Goal: Task Accomplishment & Management: Manage account settings

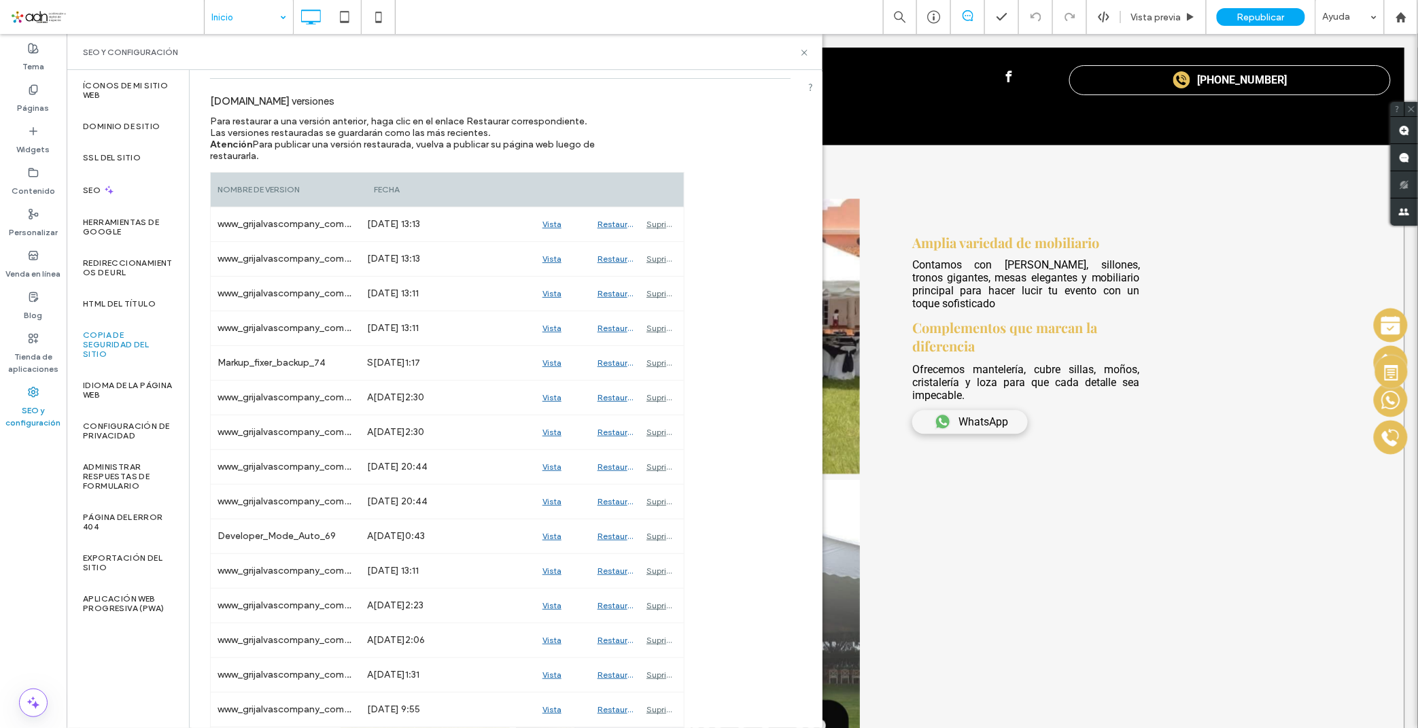
scroll to position [1057, 0]
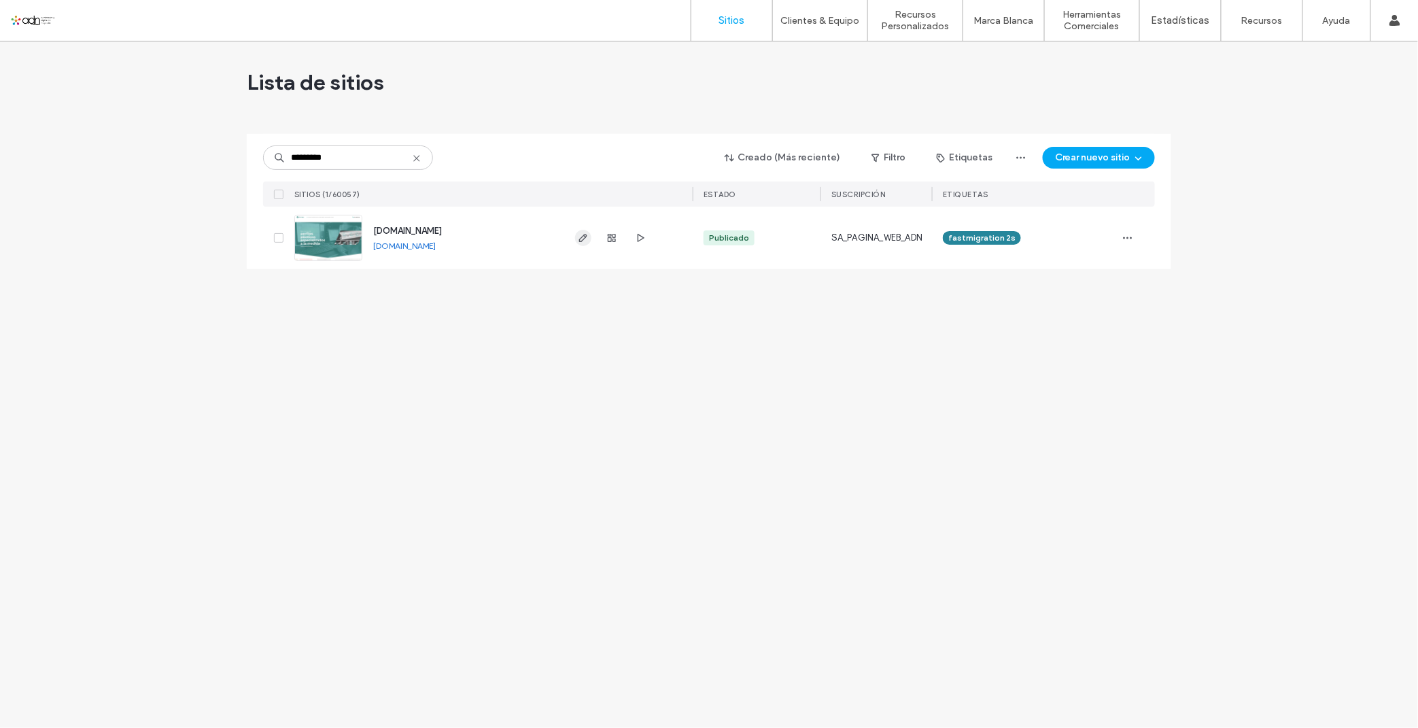
type input "*********"
click at [576, 231] on span "button" at bounding box center [583, 238] width 16 height 16
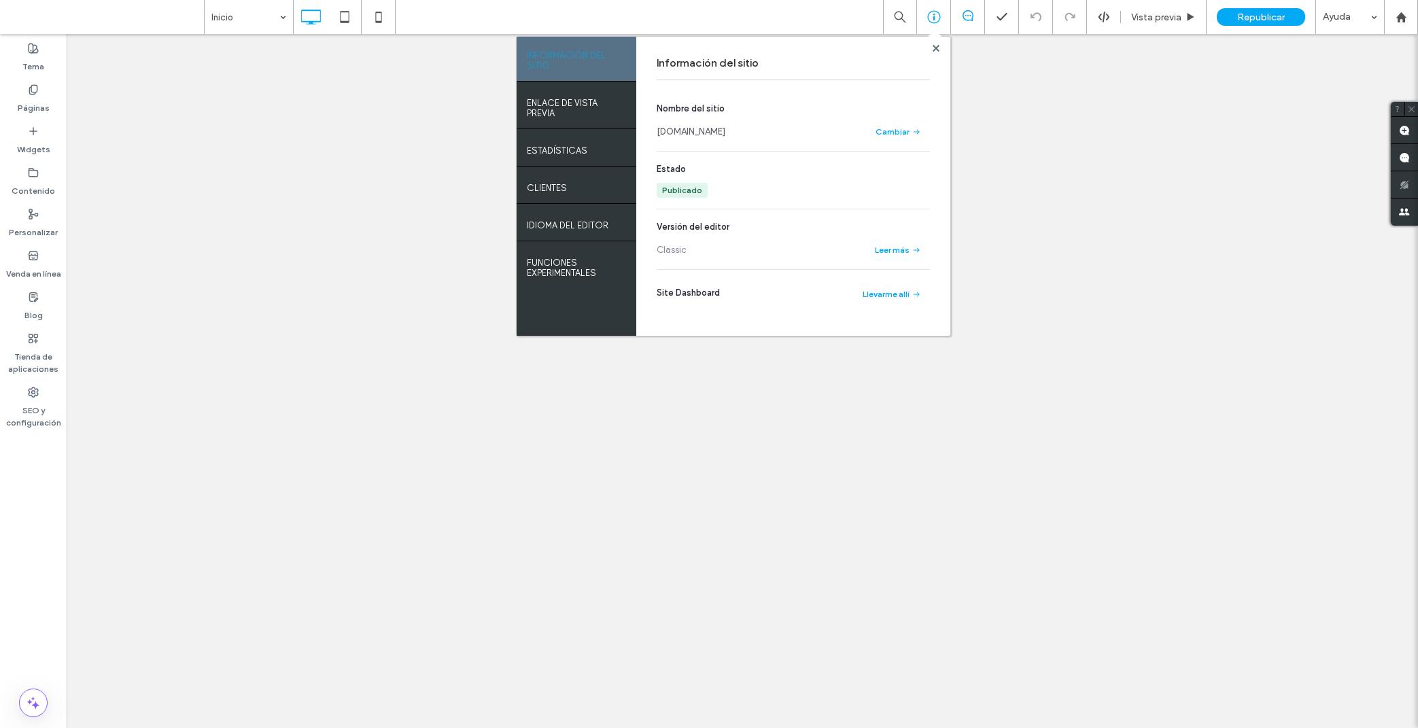
click at [934, 53] on div "Información del sitio Nombre del sitio [DOMAIN_NAME] Cambiar Estado Publicado V…" at bounding box center [793, 186] width 314 height 299
click at [934, 49] on use at bounding box center [935, 47] width 7 height 7
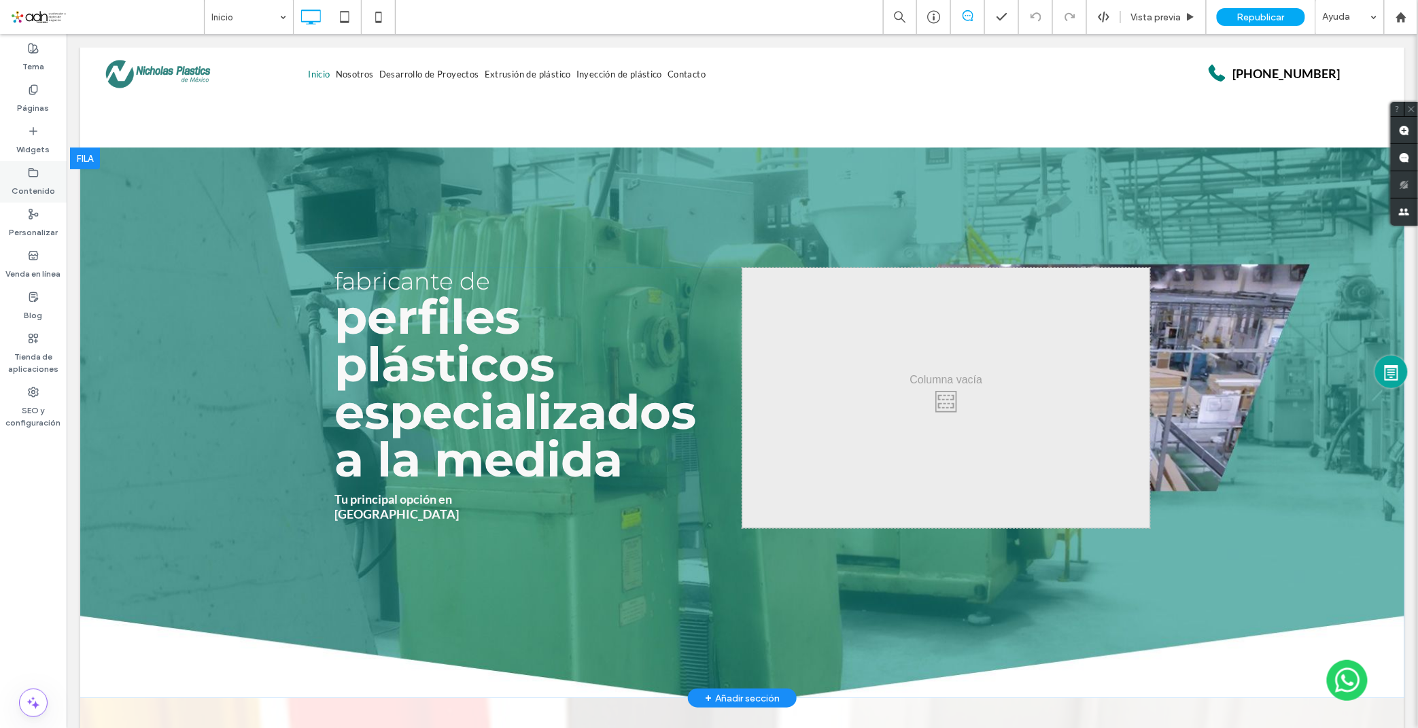
click at [33, 184] on label "Contenido" at bounding box center [34, 187] width 44 height 19
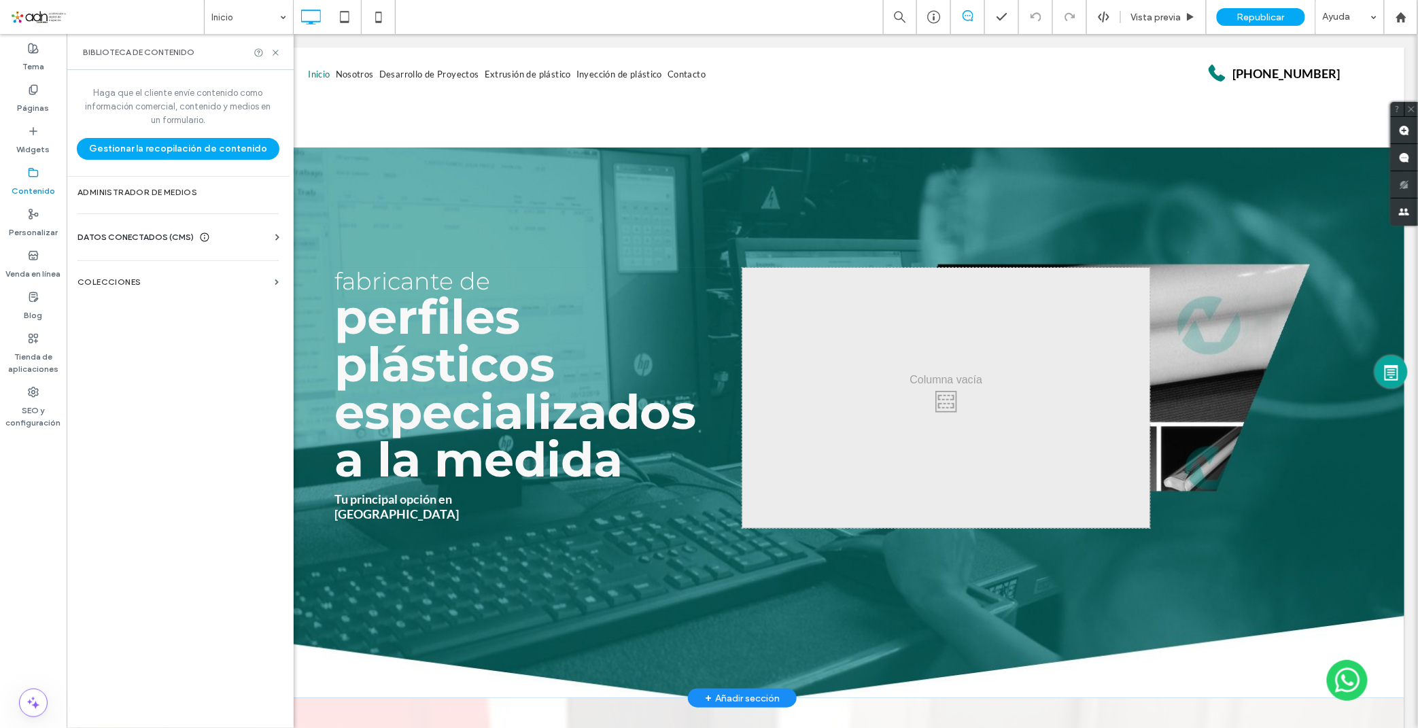
click at [227, 237] on div "DATOS CONECTADOS (CMS)" at bounding box center [180, 237] width 207 height 14
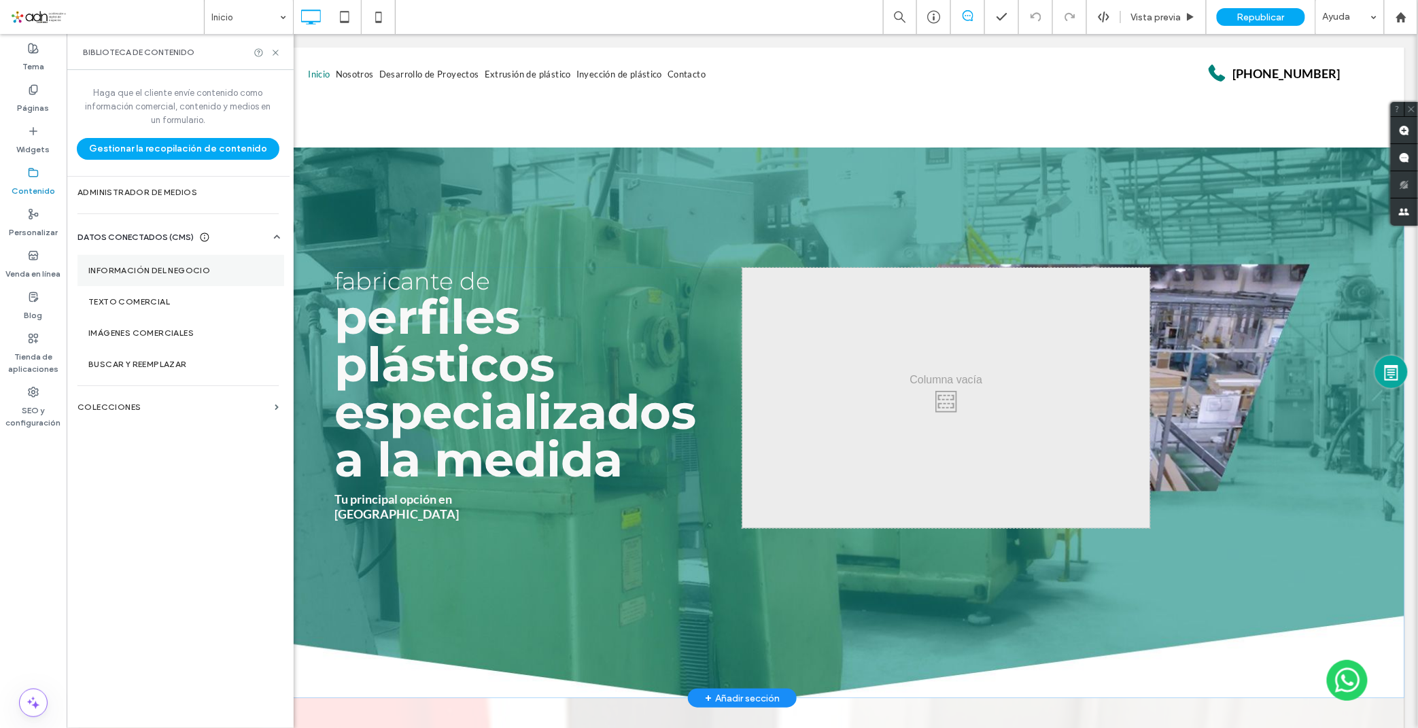
click at [212, 268] on label "Información del negocio" at bounding box center [180, 271] width 185 height 10
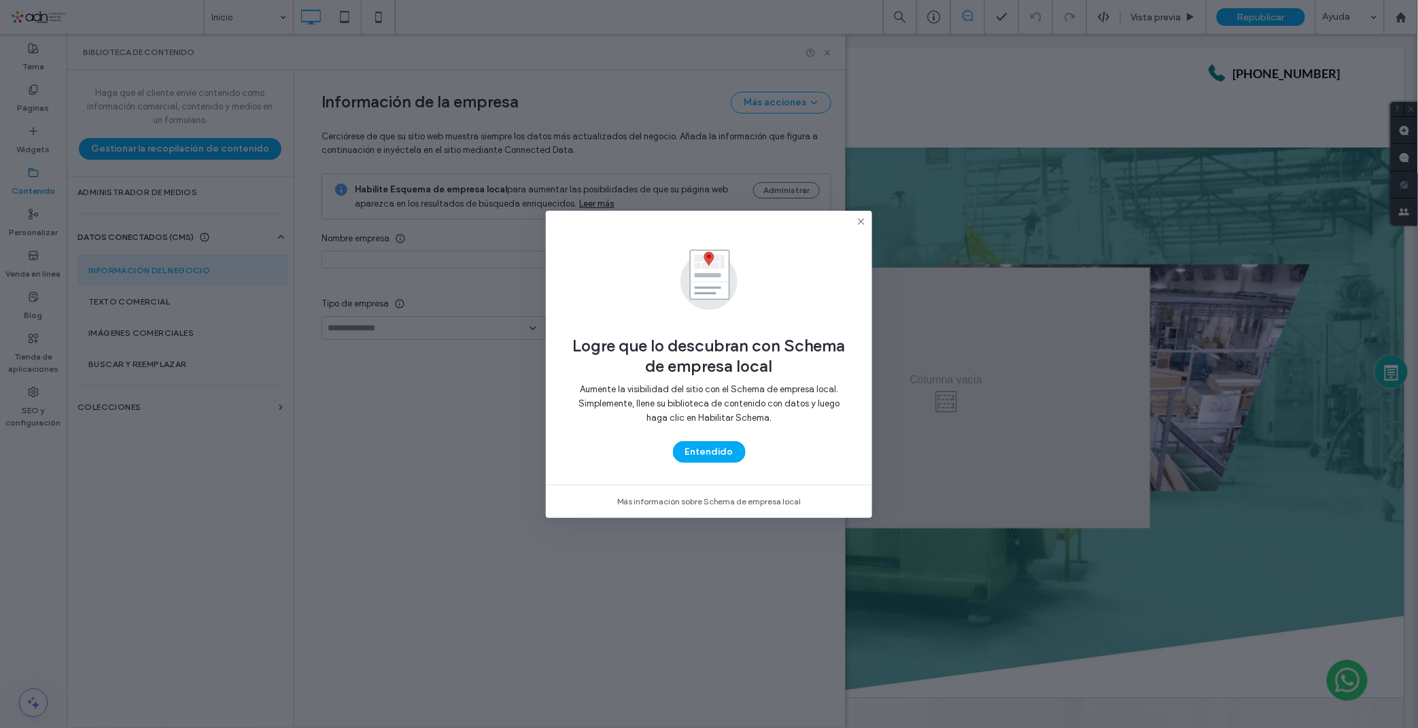
type input "**********"
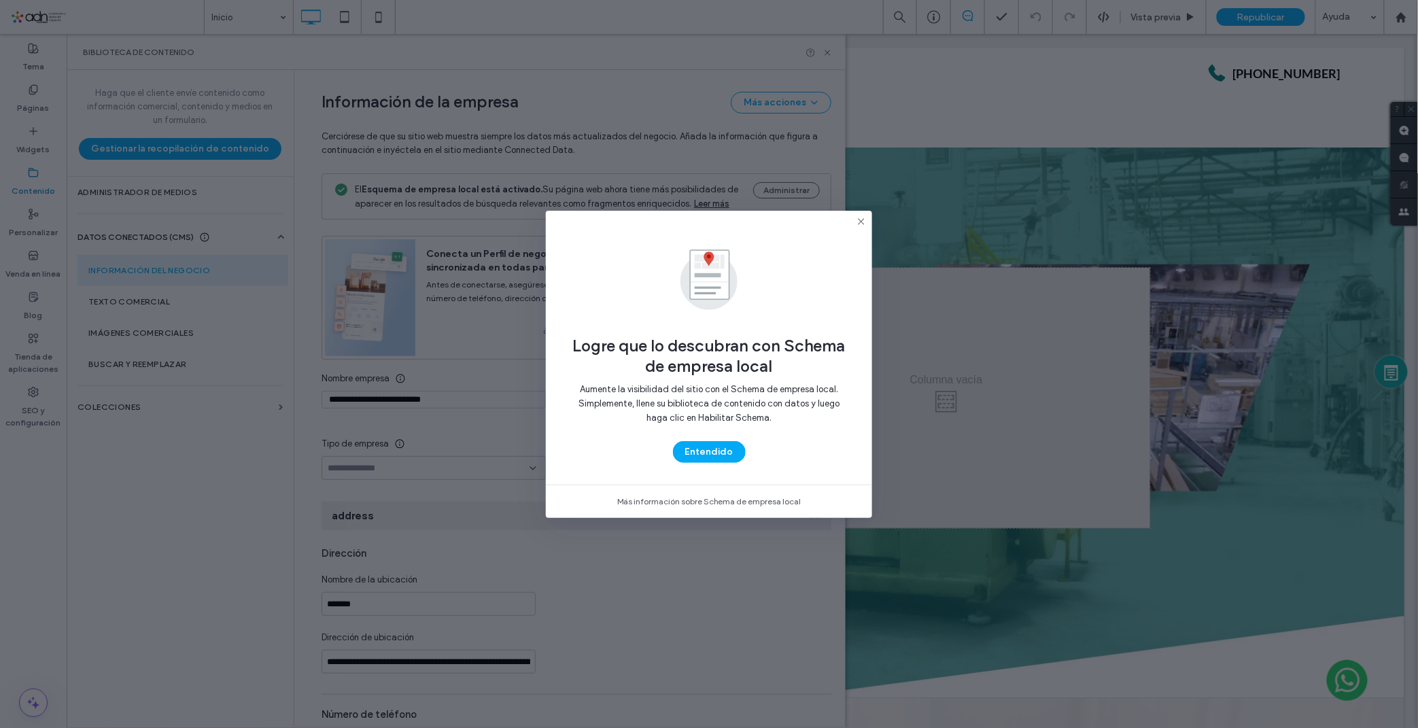
scroll to position [94, 0]
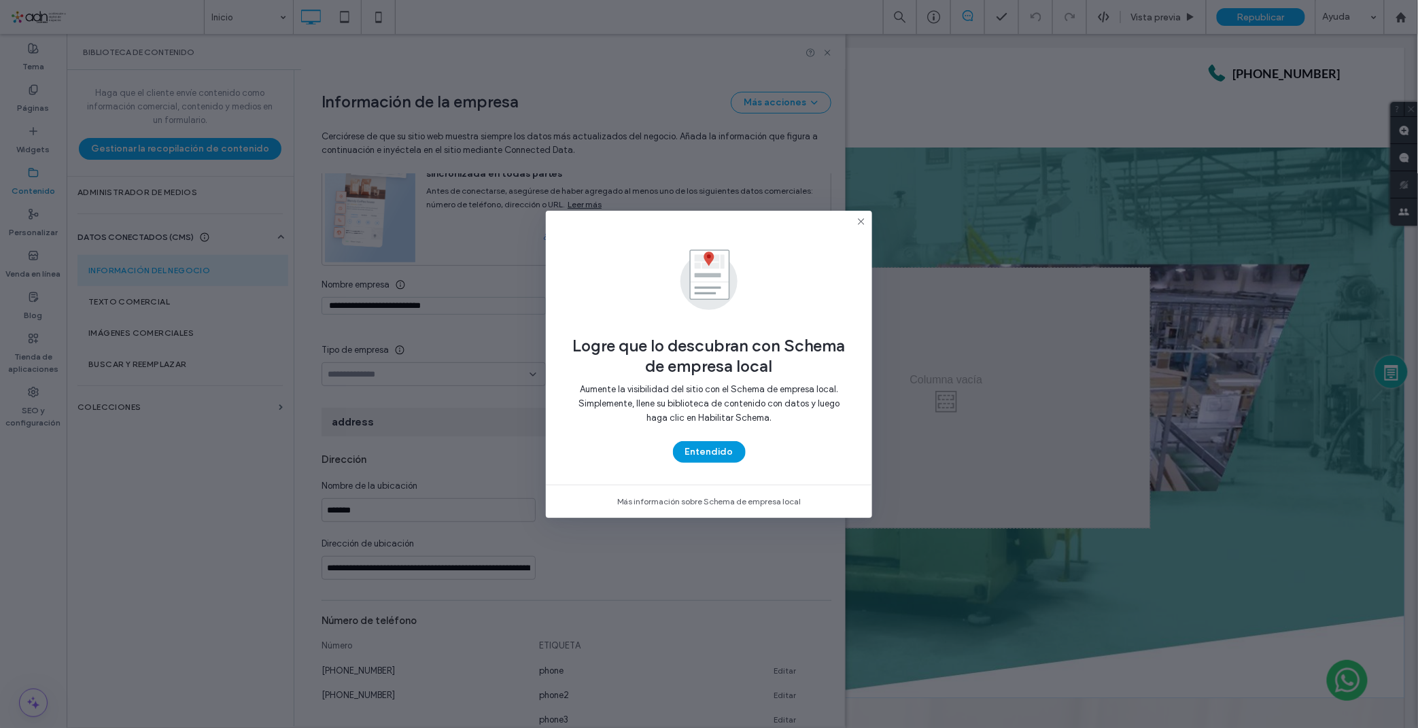
click at [708, 451] on button "Entendido" at bounding box center [709, 452] width 73 height 22
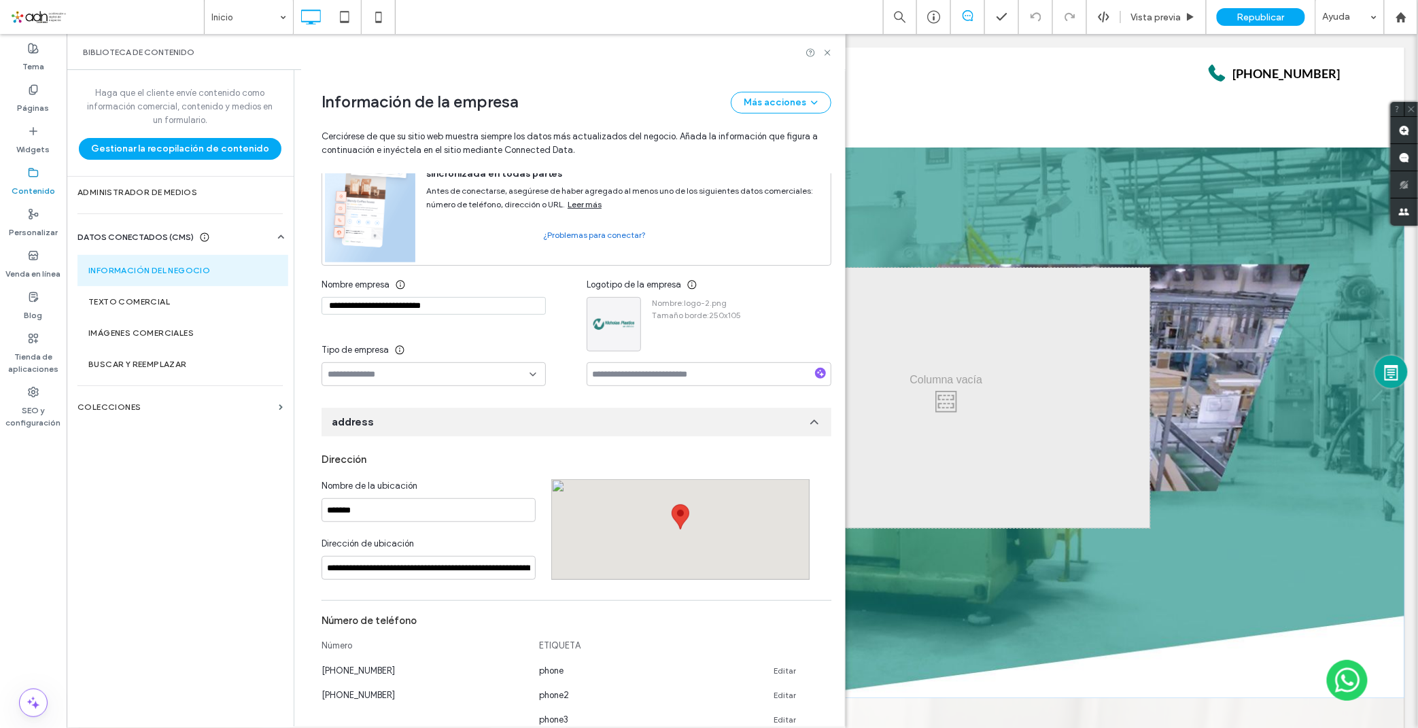
scroll to position [321, 0]
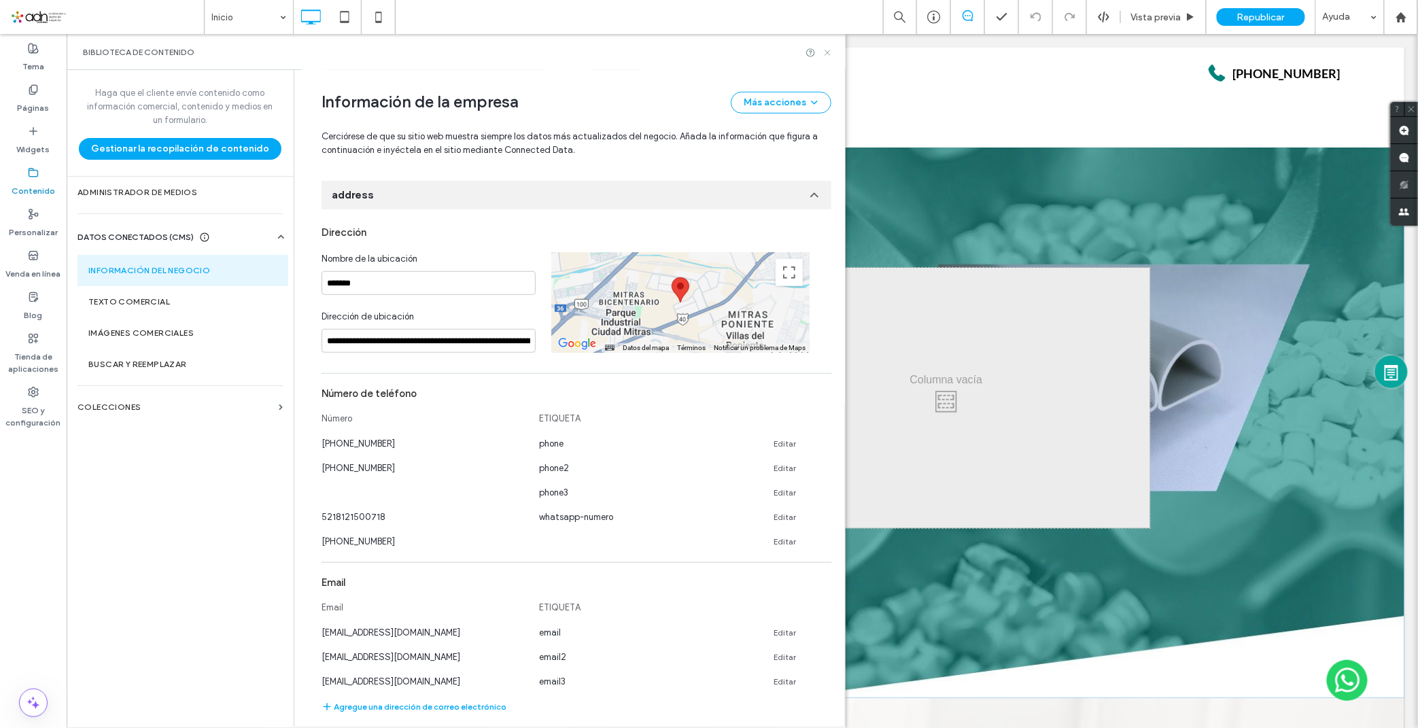
click at [827, 50] on icon at bounding box center [827, 53] width 10 height 10
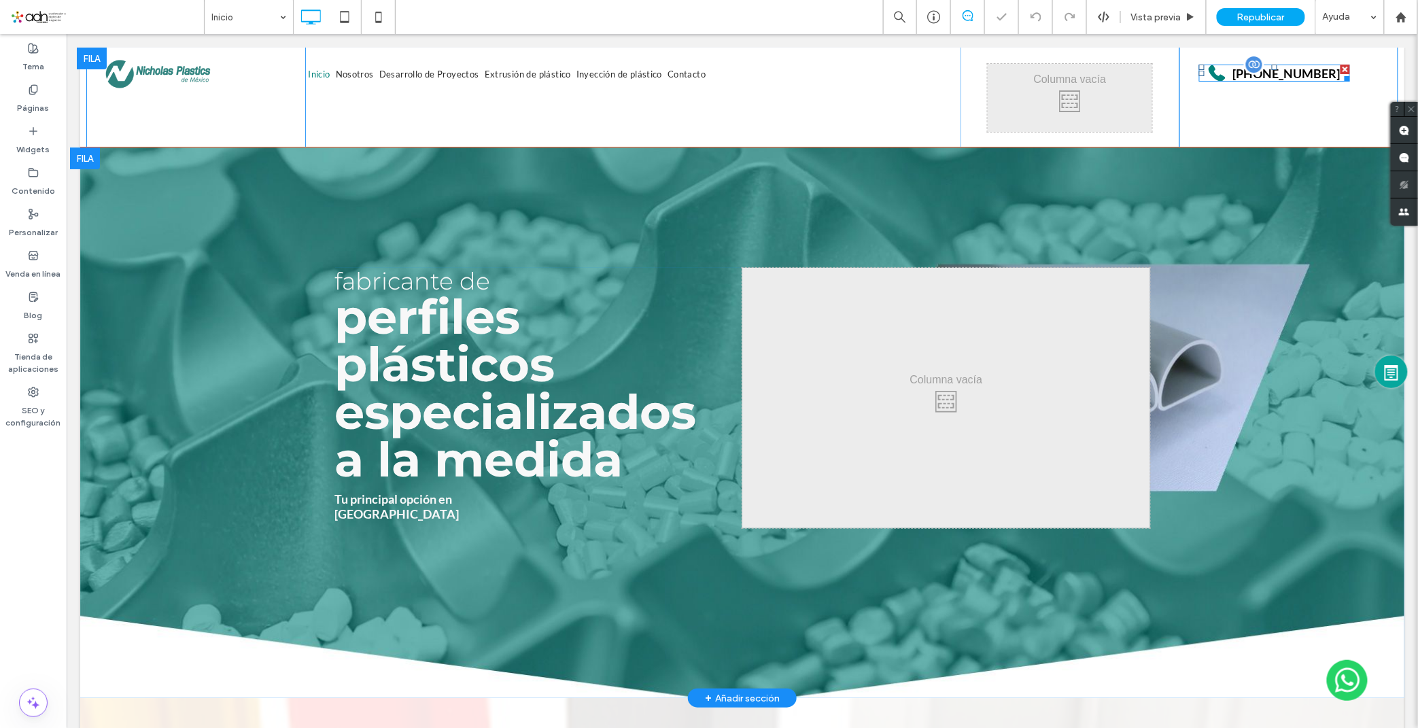
click at [1294, 71] on span at bounding box center [1273, 72] width 151 height 17
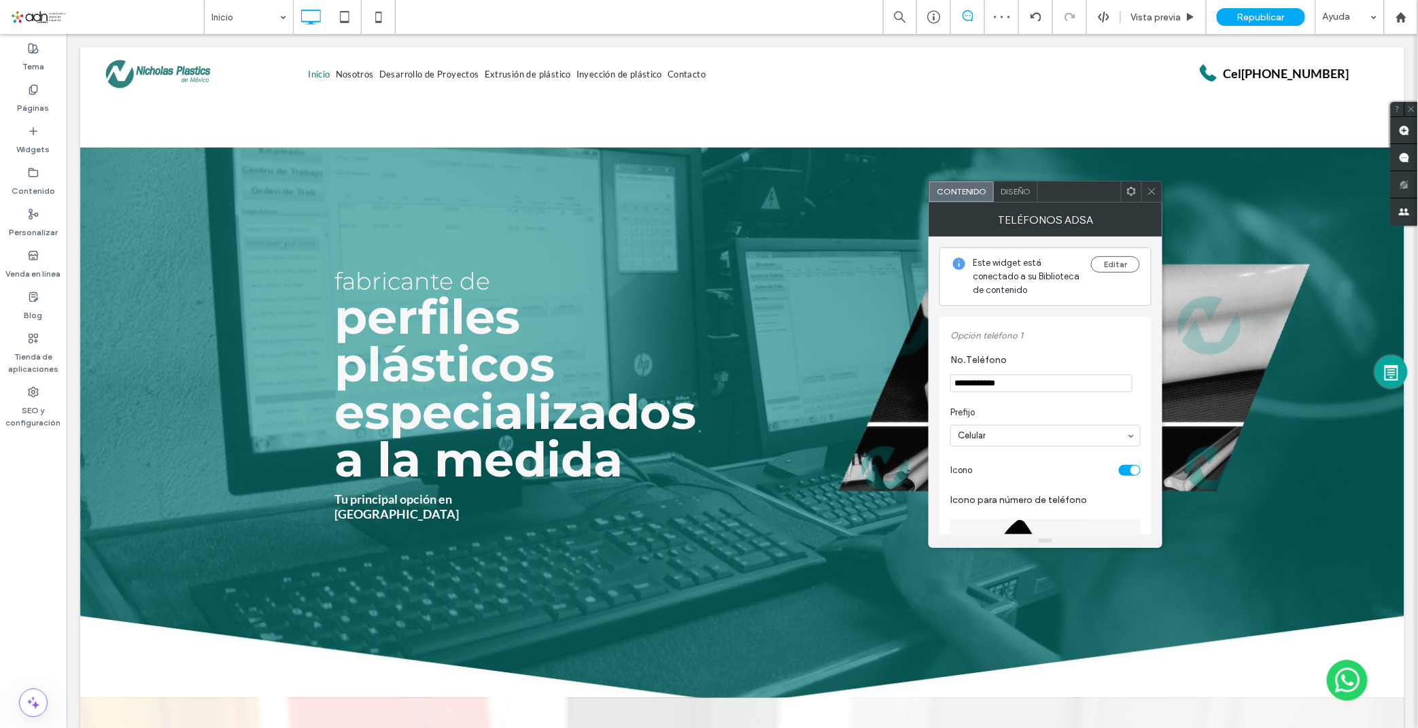
scroll to position [0, 0]
click at [1009, 430] on div at bounding box center [1045, 435] width 189 height 20
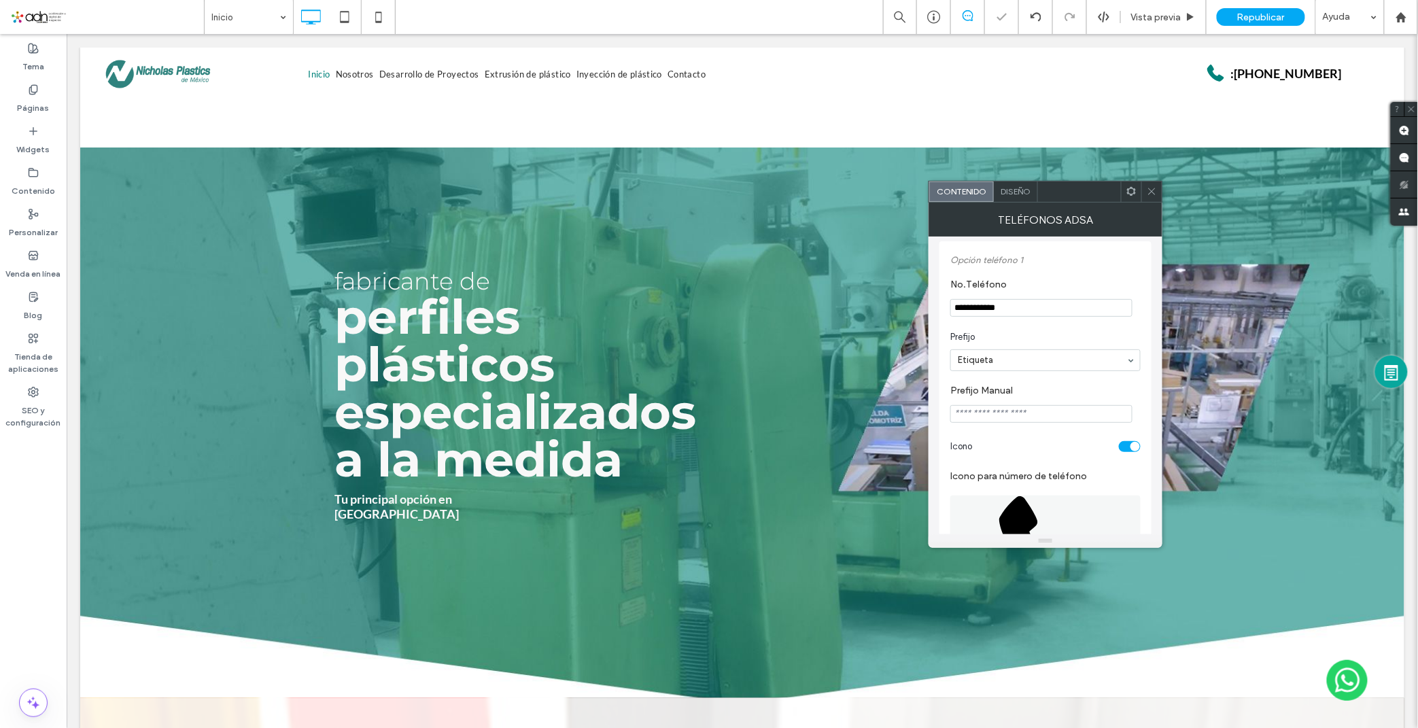
click at [994, 421] on input "Prefijo Manual" at bounding box center [1041, 414] width 182 height 18
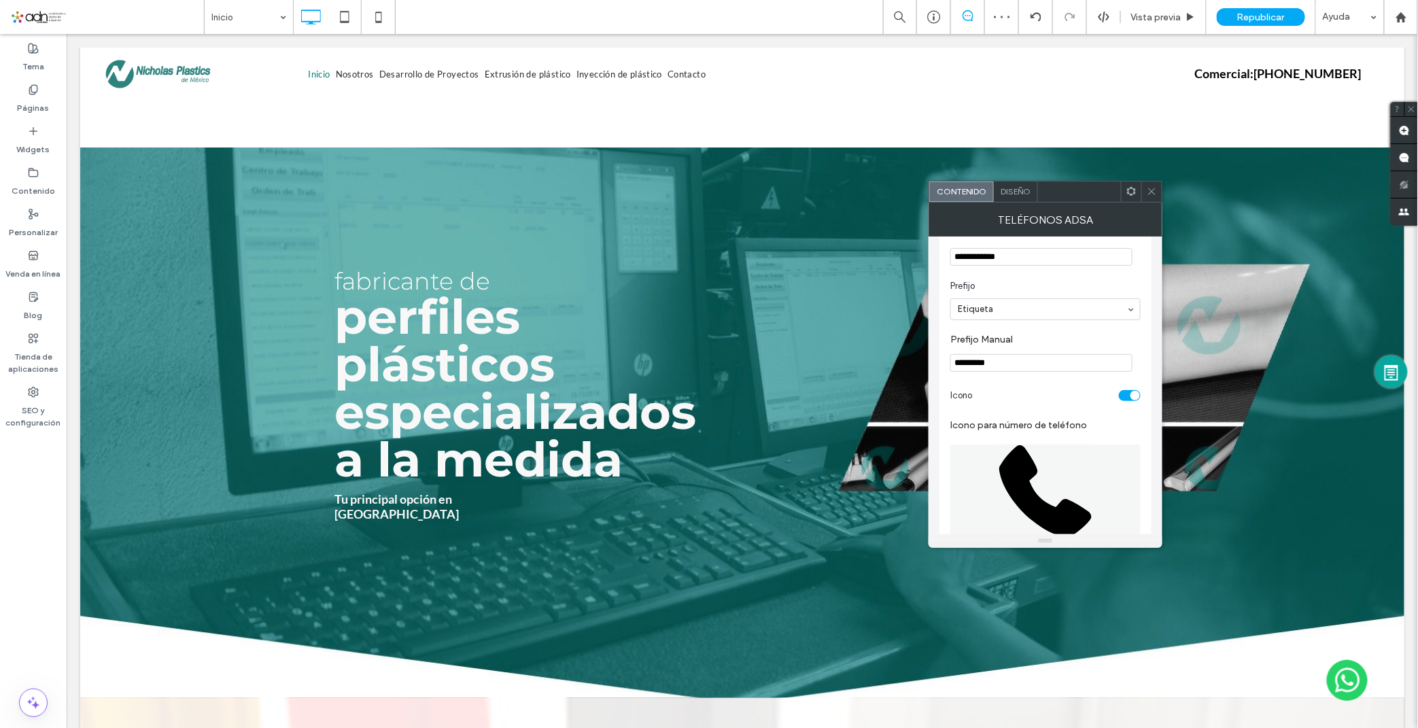
scroll to position [151, 0]
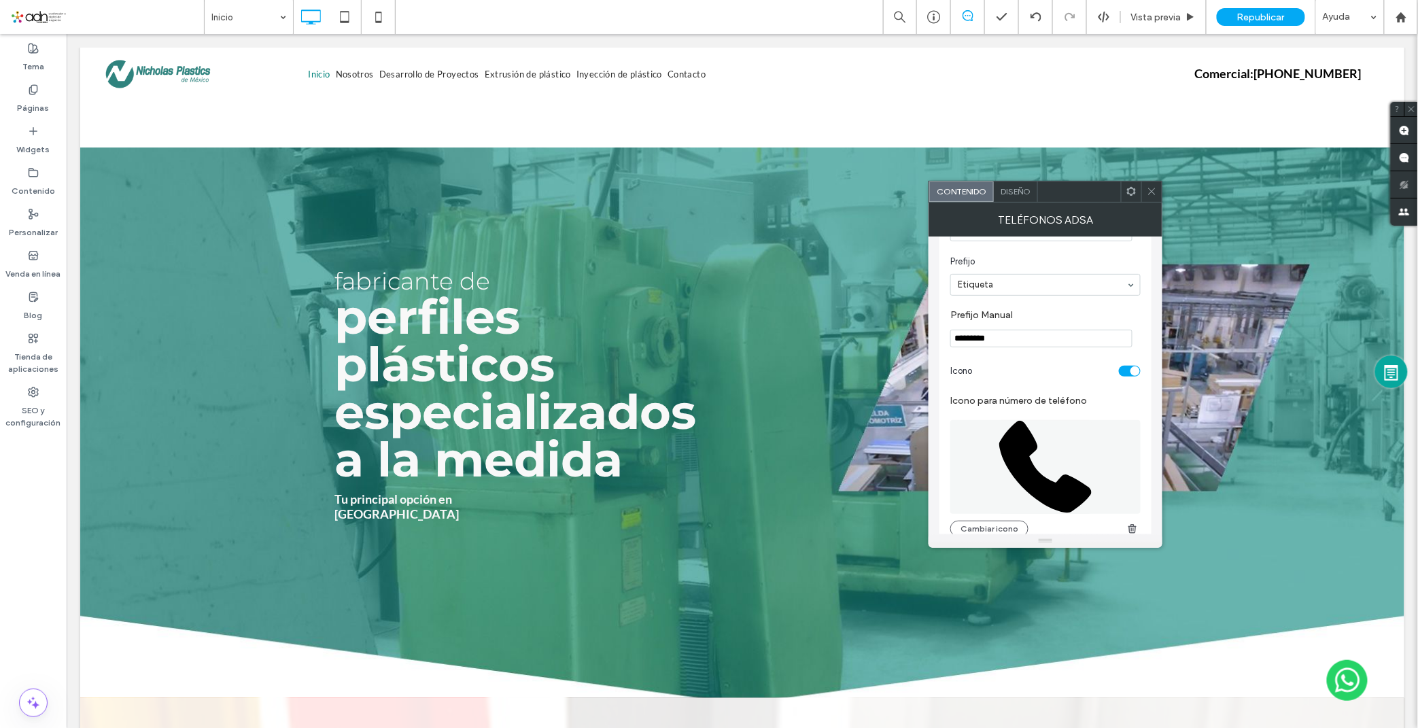
type input "*********"
click at [1121, 372] on div "toggle" at bounding box center [1130, 371] width 22 height 11
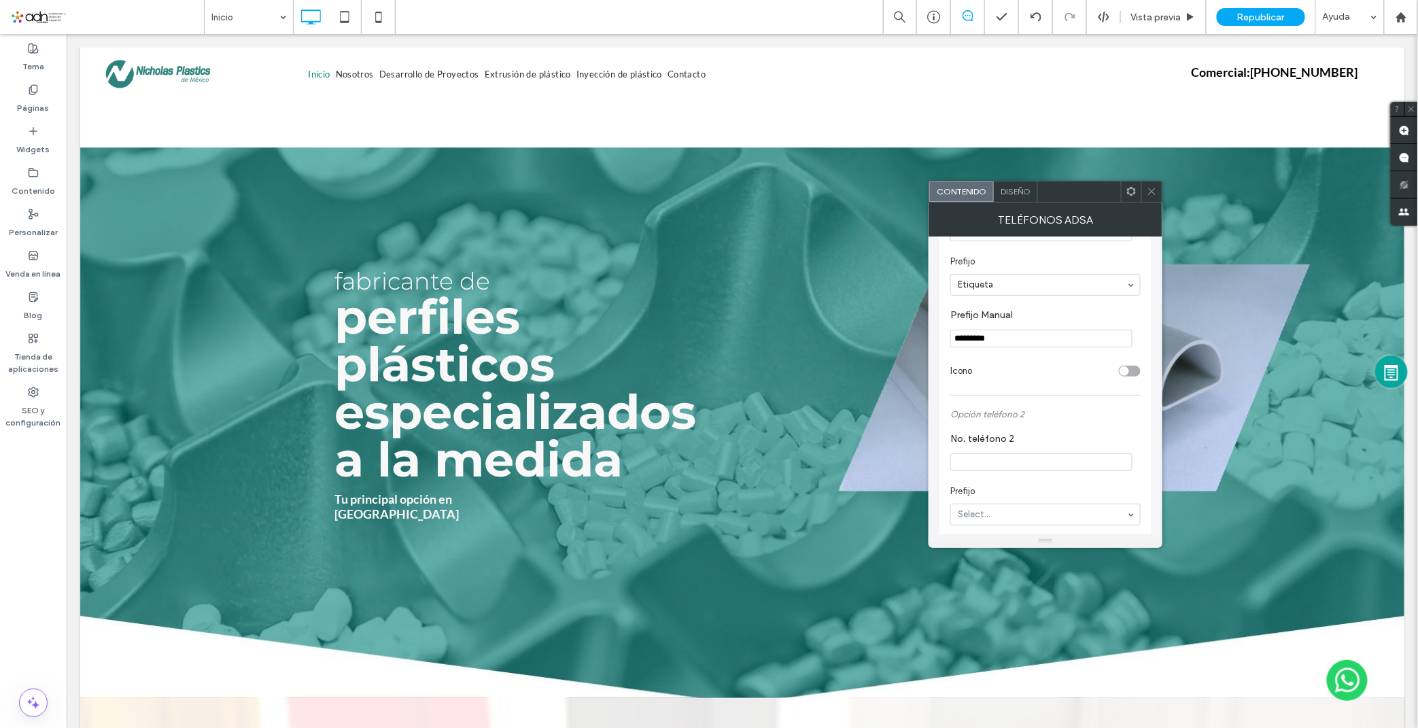
click at [1120, 372] on div "toggle" at bounding box center [1124, 371] width 10 height 10
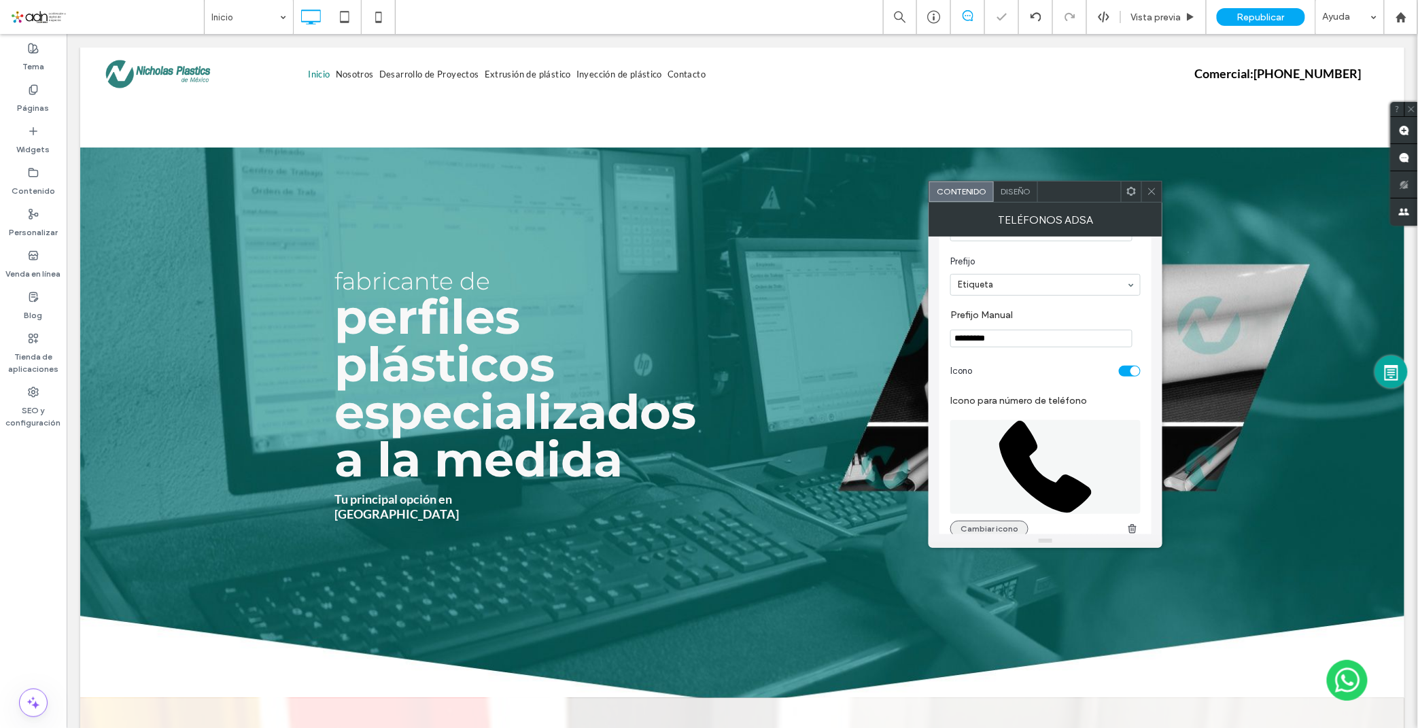
click at [981, 522] on button "Cambiar icono" at bounding box center [989, 529] width 78 height 16
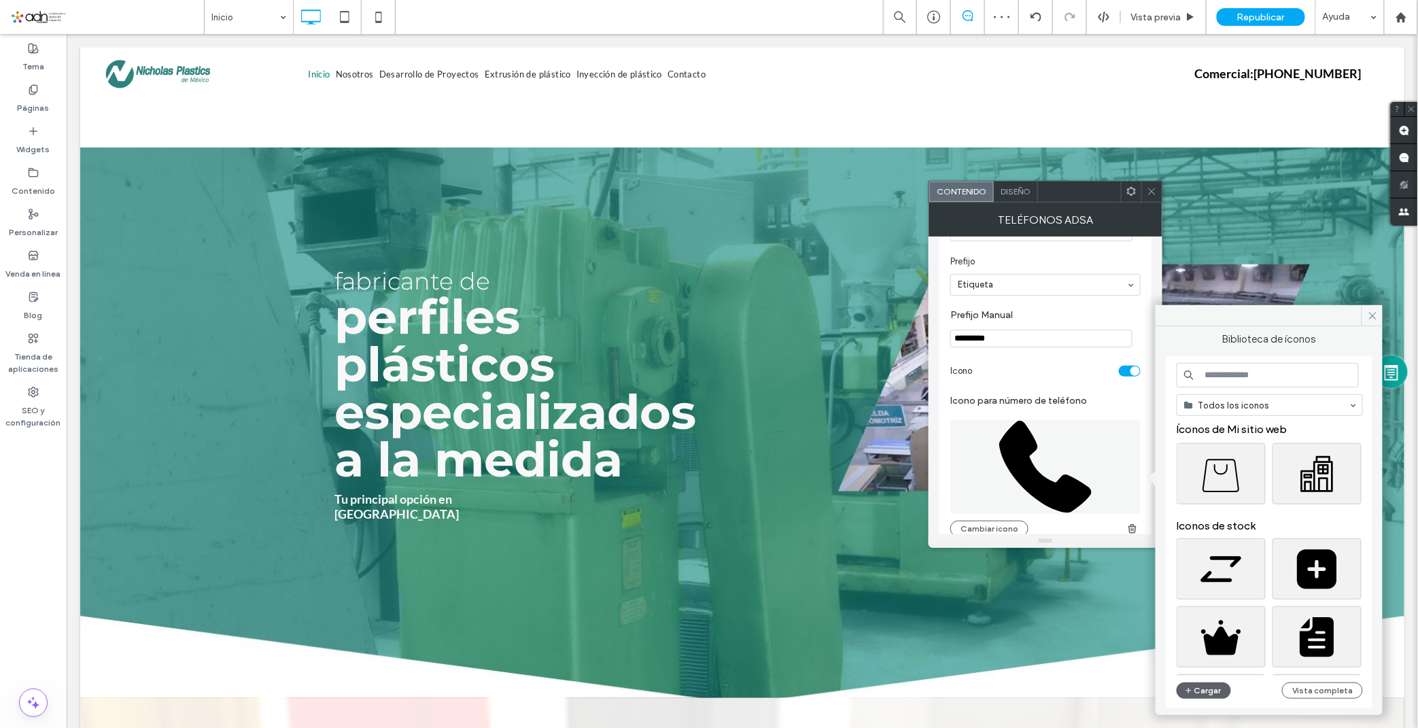
click at [1132, 377] on div "toggle" at bounding box center [1130, 371] width 22 height 11
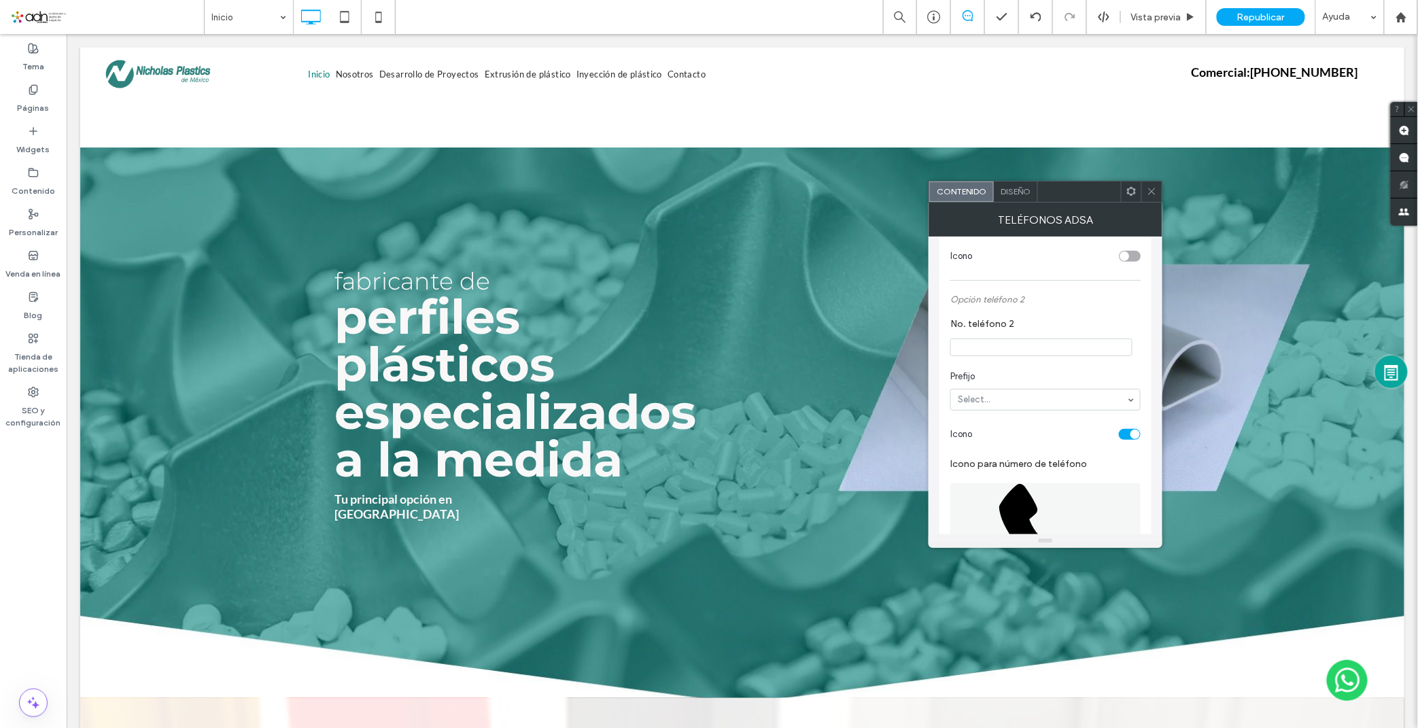
scroll to position [226, 0]
click at [1028, 386] on input "No. teléfono 2" at bounding box center [1041, 387] width 182 height 18
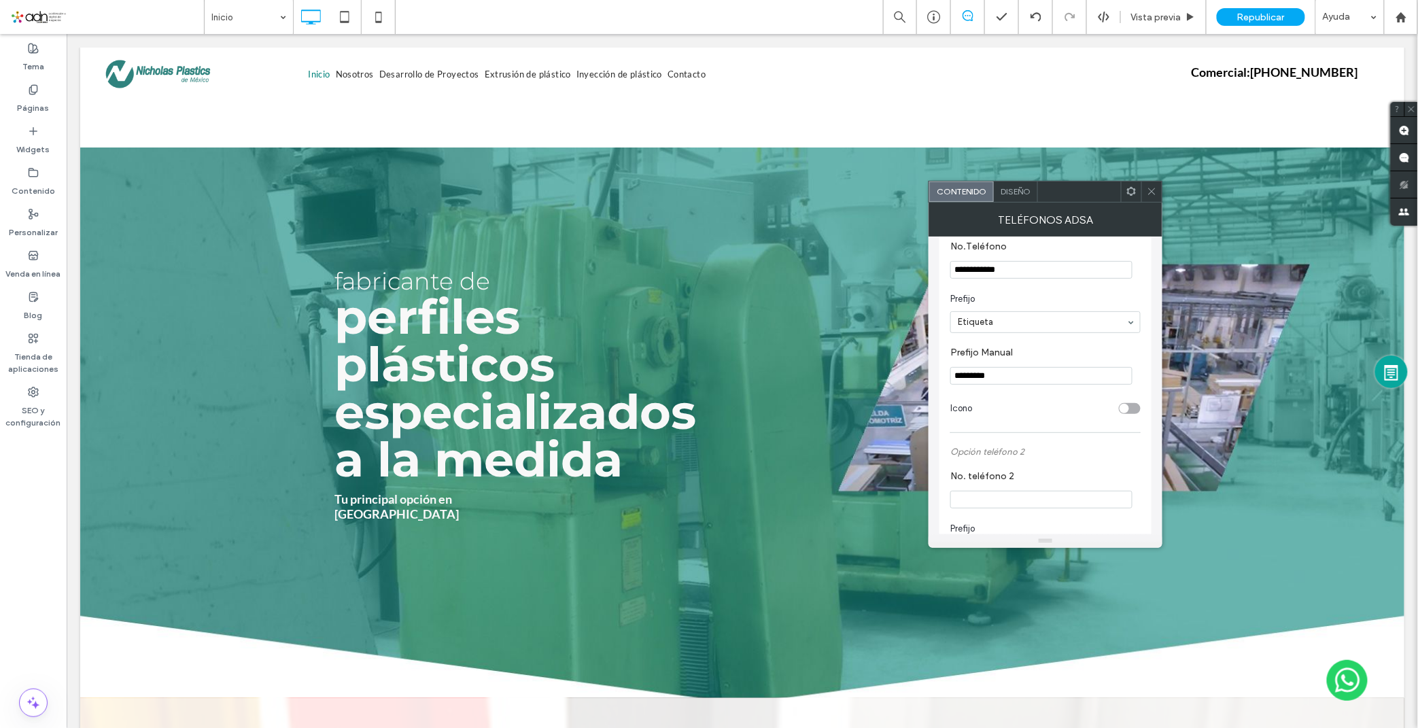
scroll to position [75, 0]
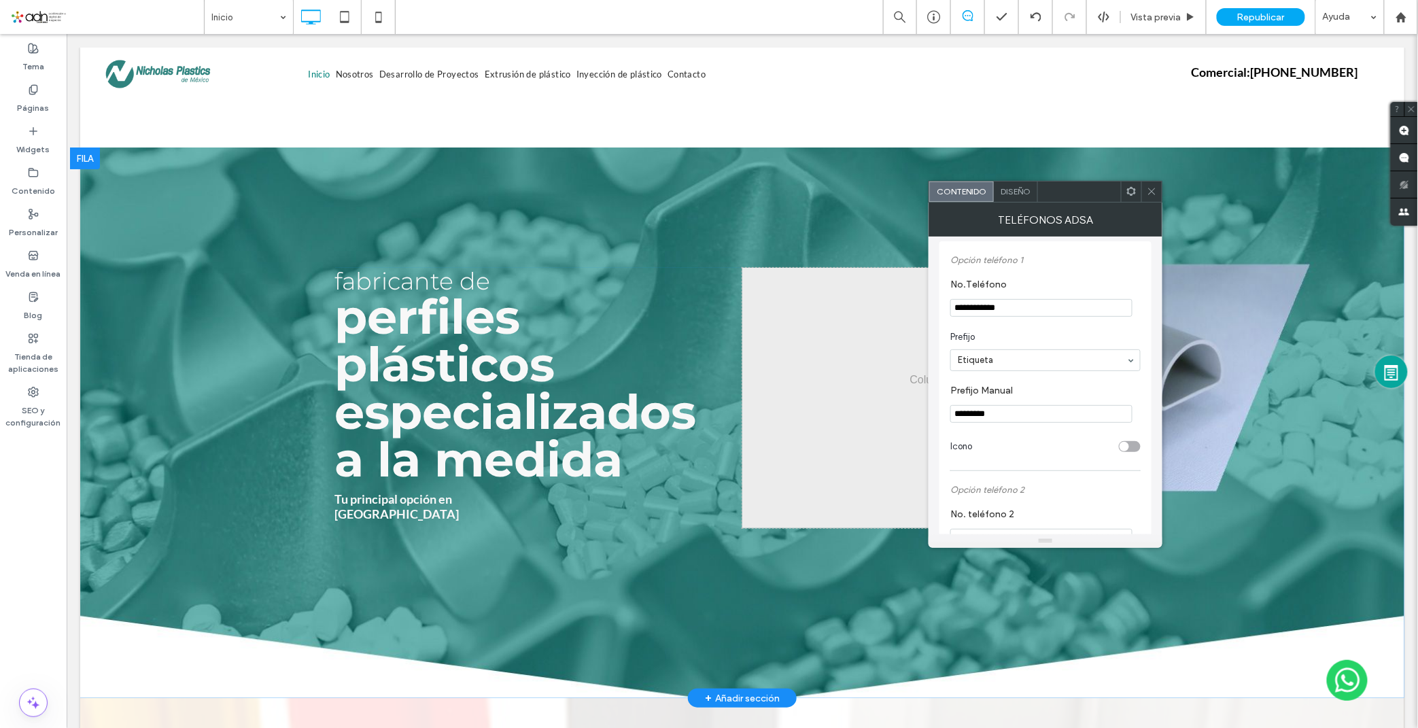
drag, startPoint x: 1082, startPoint y: 339, endPoint x: 926, endPoint y: 309, distance: 159.3
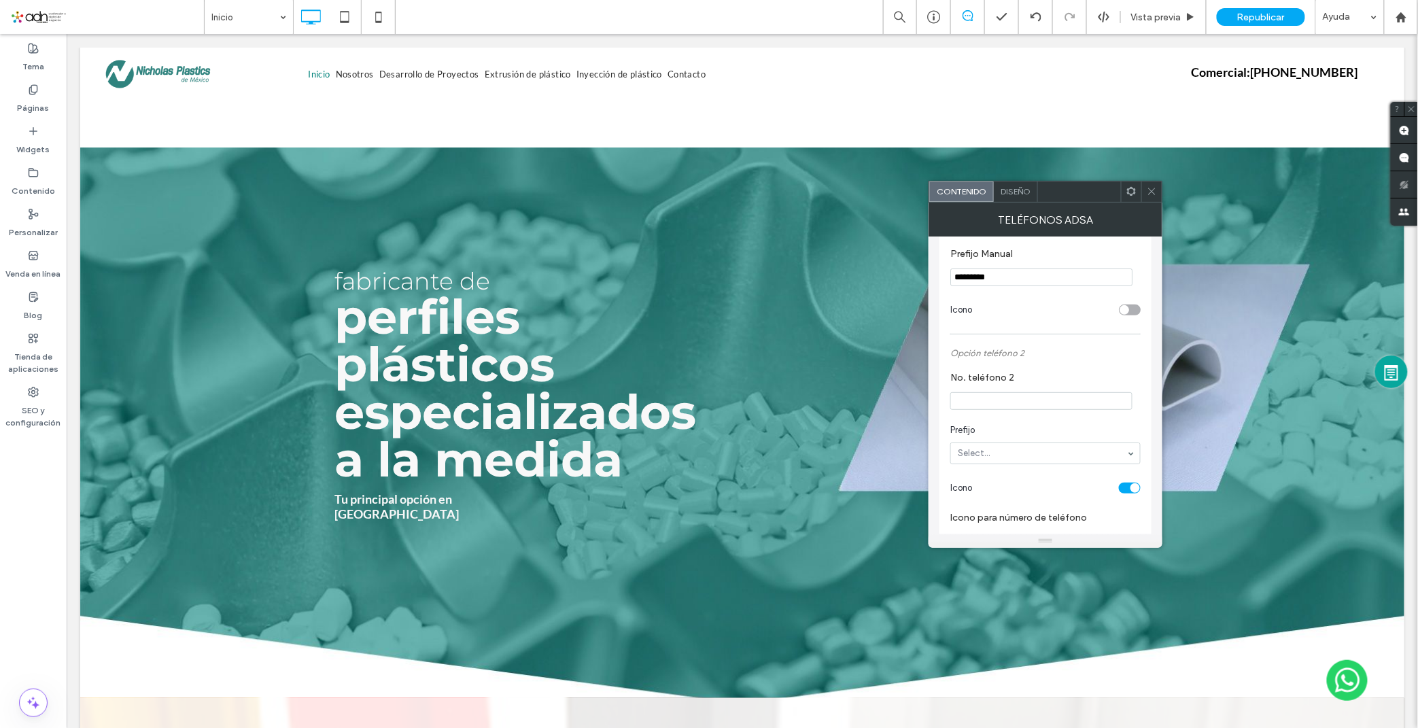
scroll to position [226, 0]
click at [1007, 389] on input "No. teléfono 2" at bounding box center [1041, 387] width 182 height 18
paste input "**********"
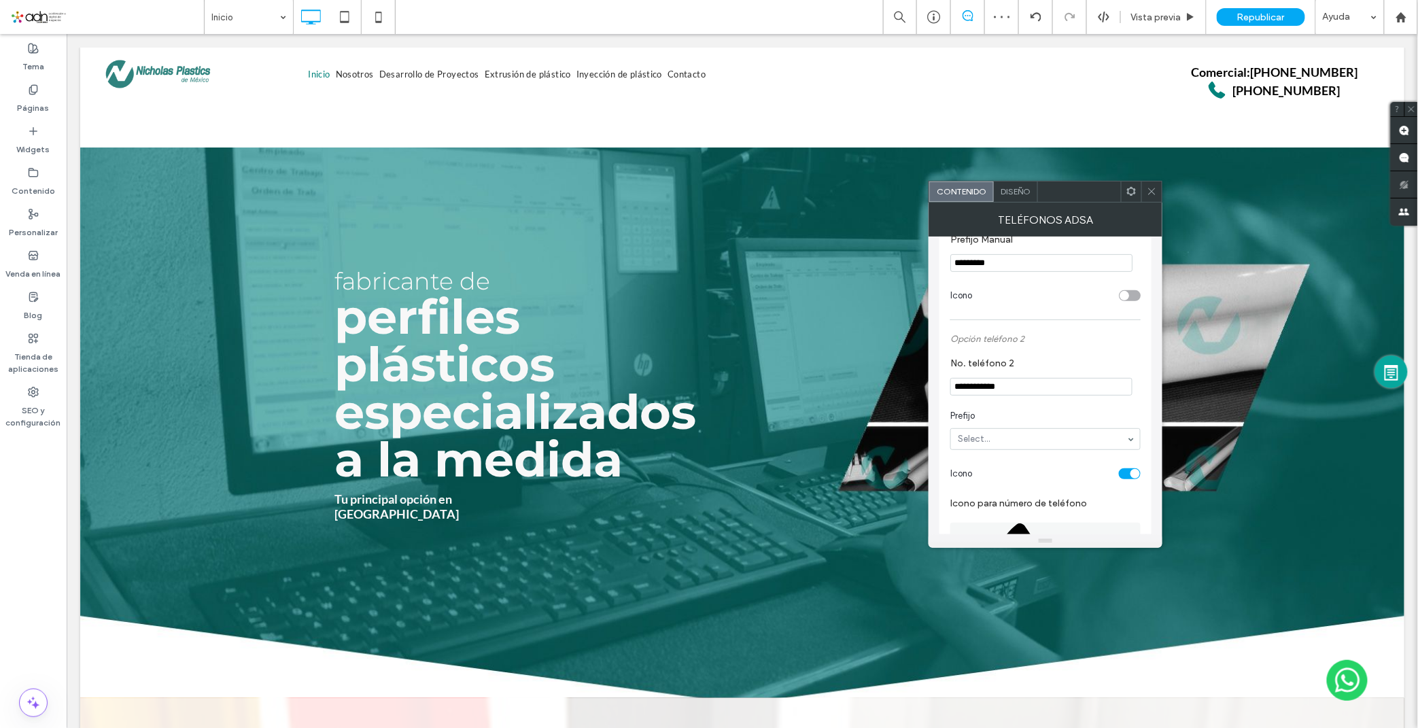
type input "**********"
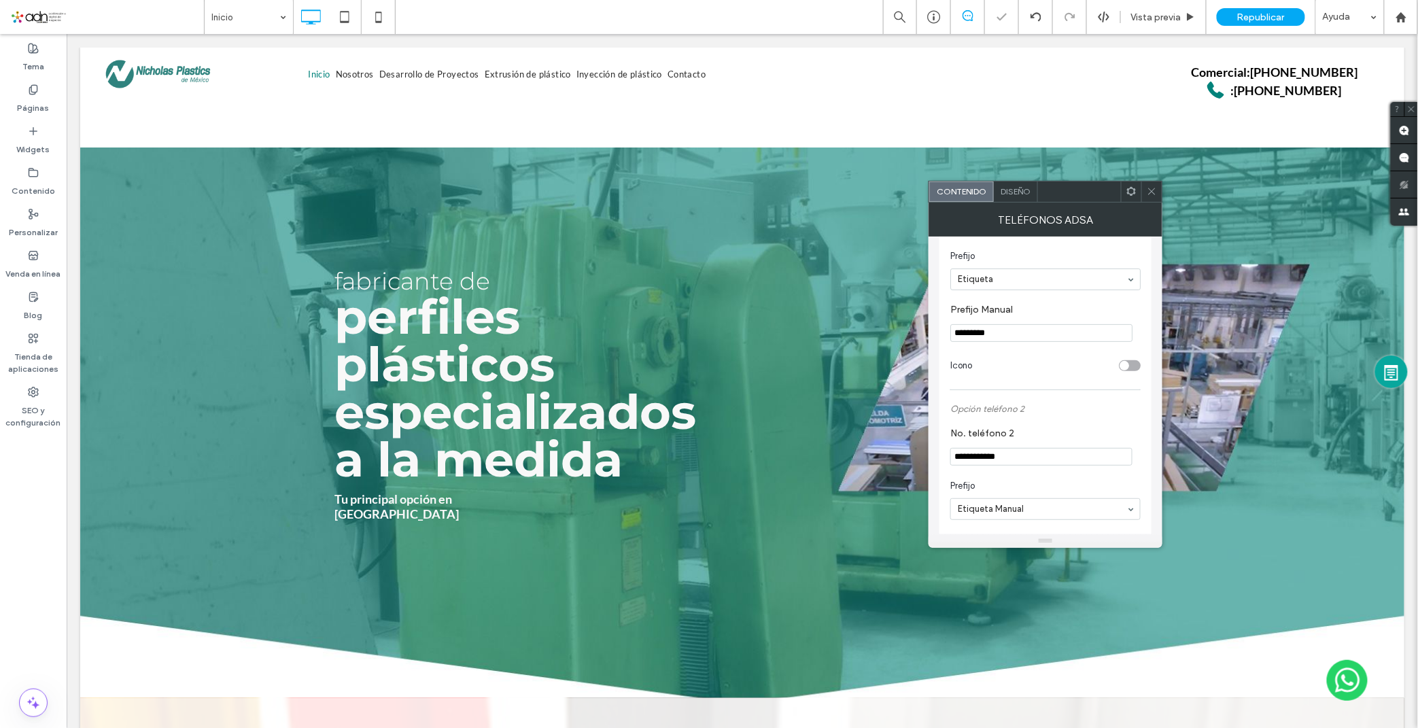
scroll to position [151, 0]
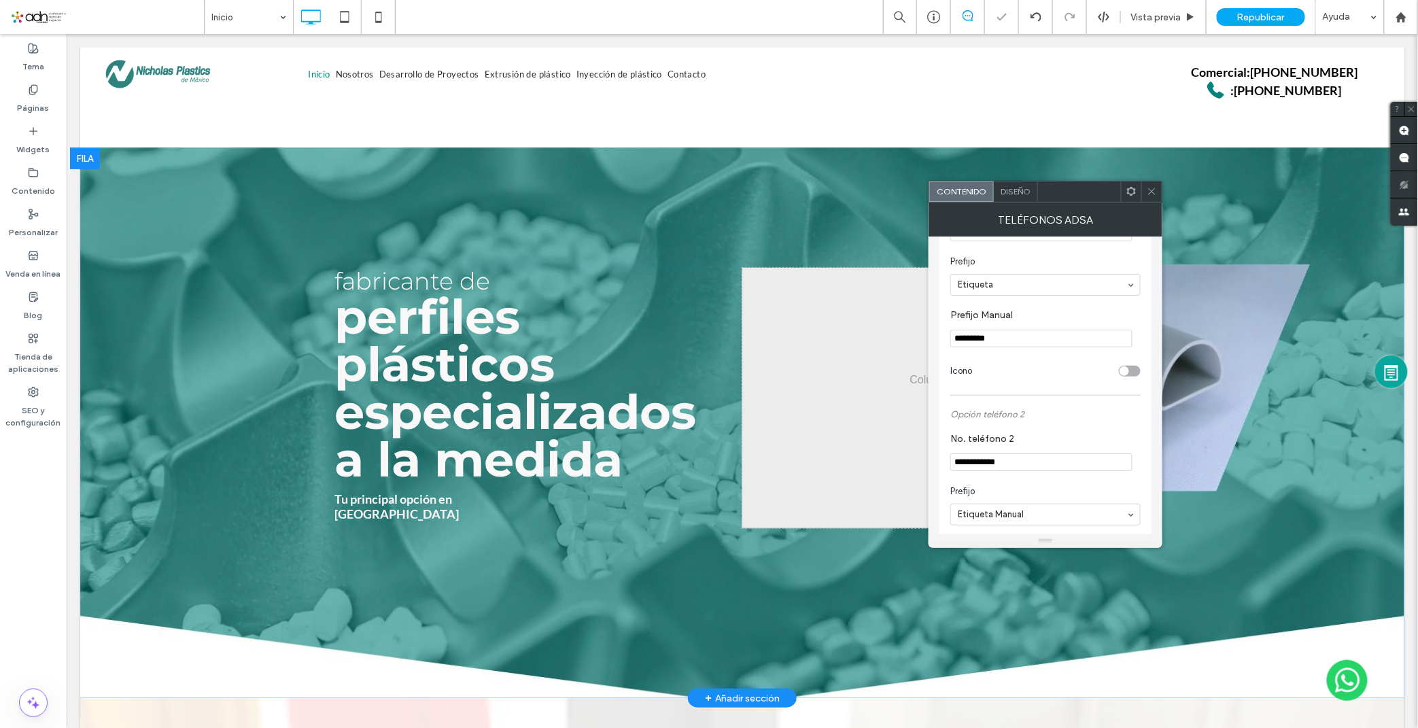
drag, startPoint x: 999, startPoint y: 371, endPoint x: 916, endPoint y: 336, distance: 90.5
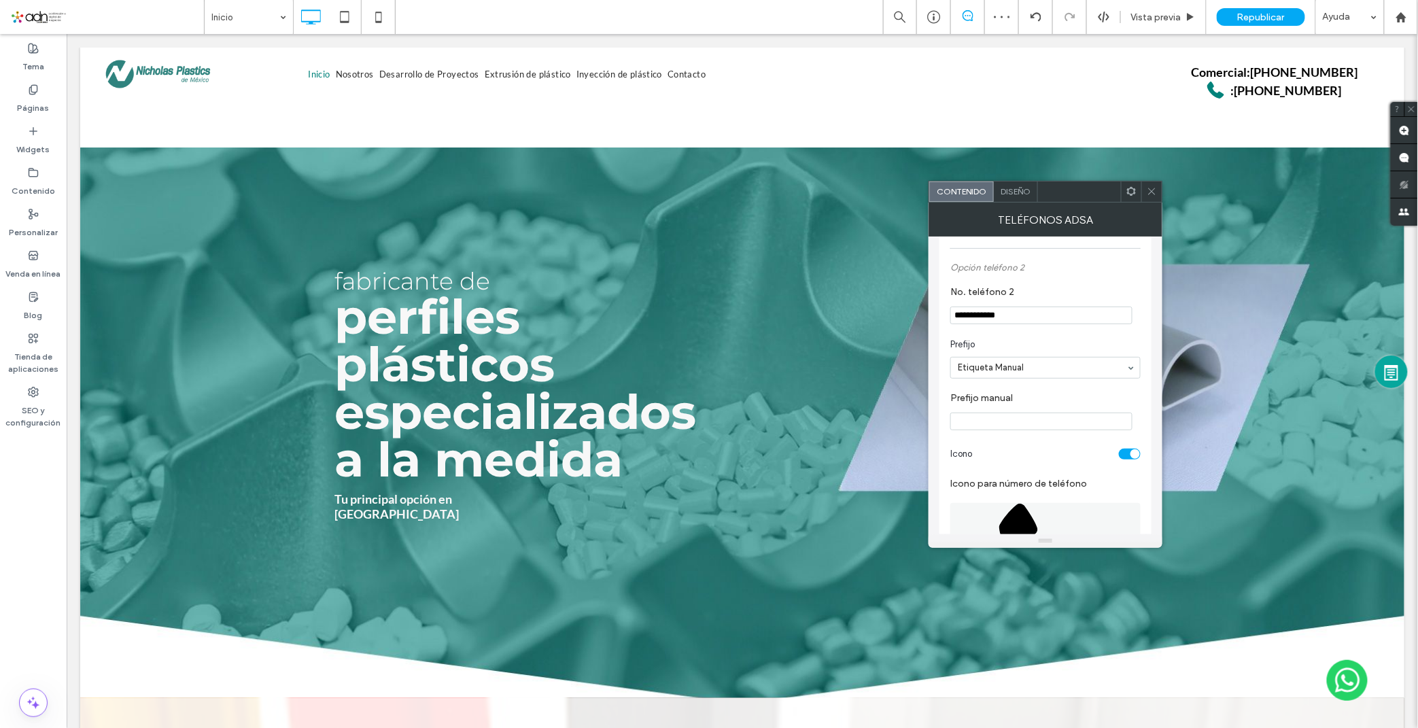
scroll to position [302, 0]
click at [1011, 411] on section "Prefijo manual" at bounding box center [1045, 407] width 190 height 52
click at [1006, 421] on input "Prefijo manual" at bounding box center [1041, 417] width 182 height 18
paste input "*********"
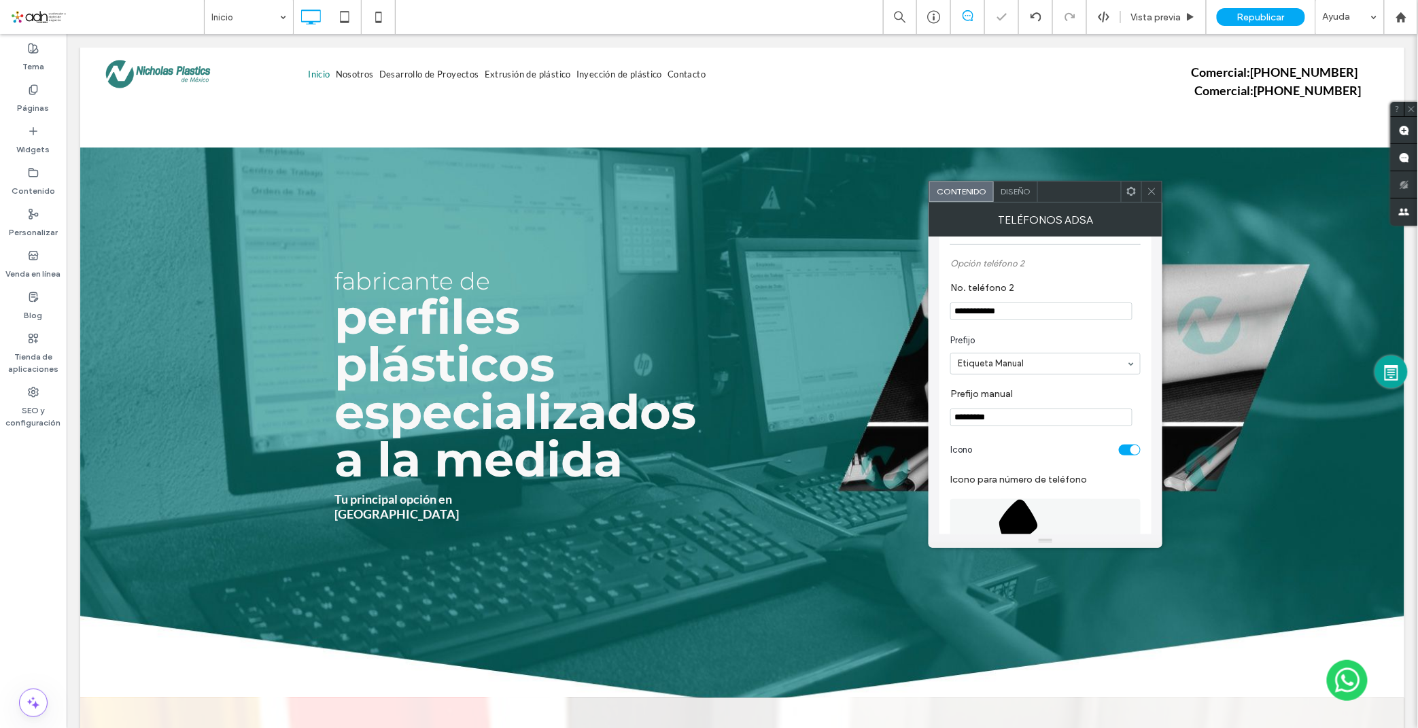
type input "*********"
click at [1035, 398] on label "Prefijo manual" at bounding box center [1042, 395] width 185 height 15
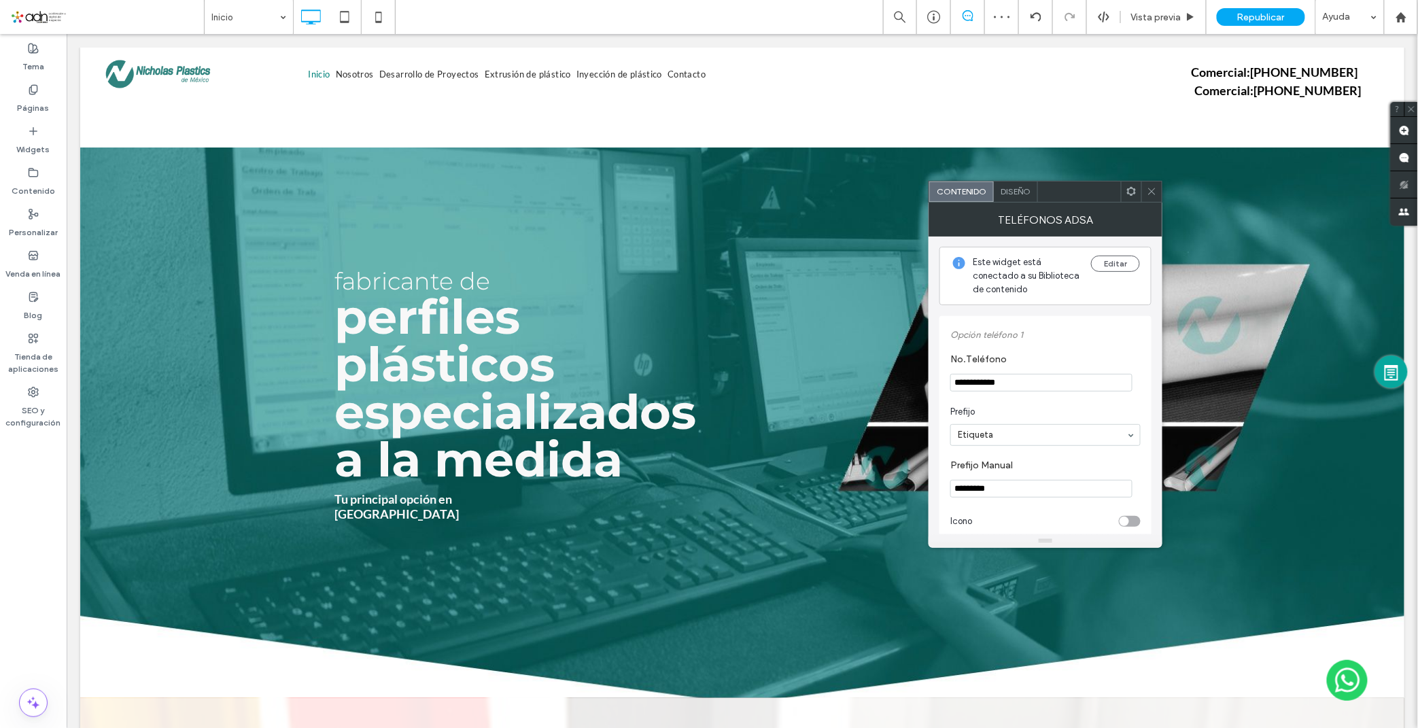
scroll to position [0, 0]
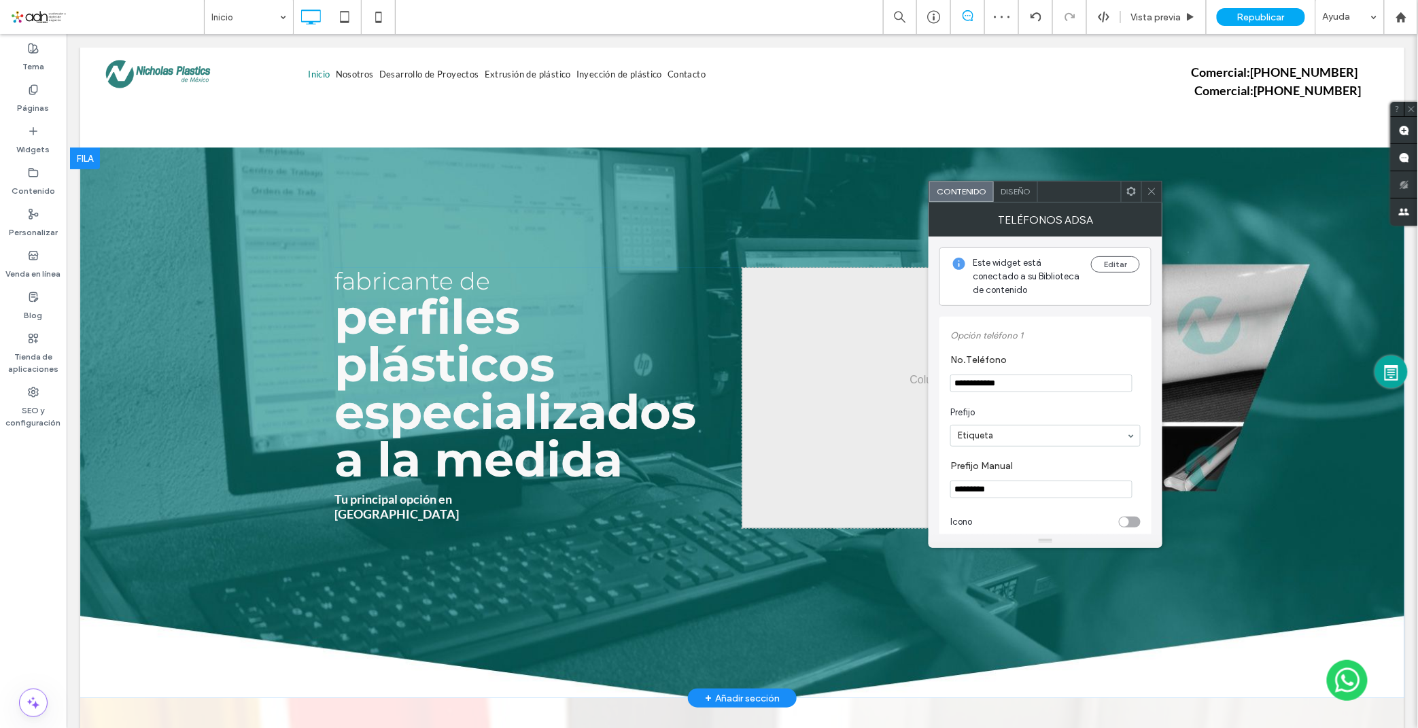
drag, startPoint x: 1090, startPoint y: 415, endPoint x: 922, endPoint y: 381, distance: 171.2
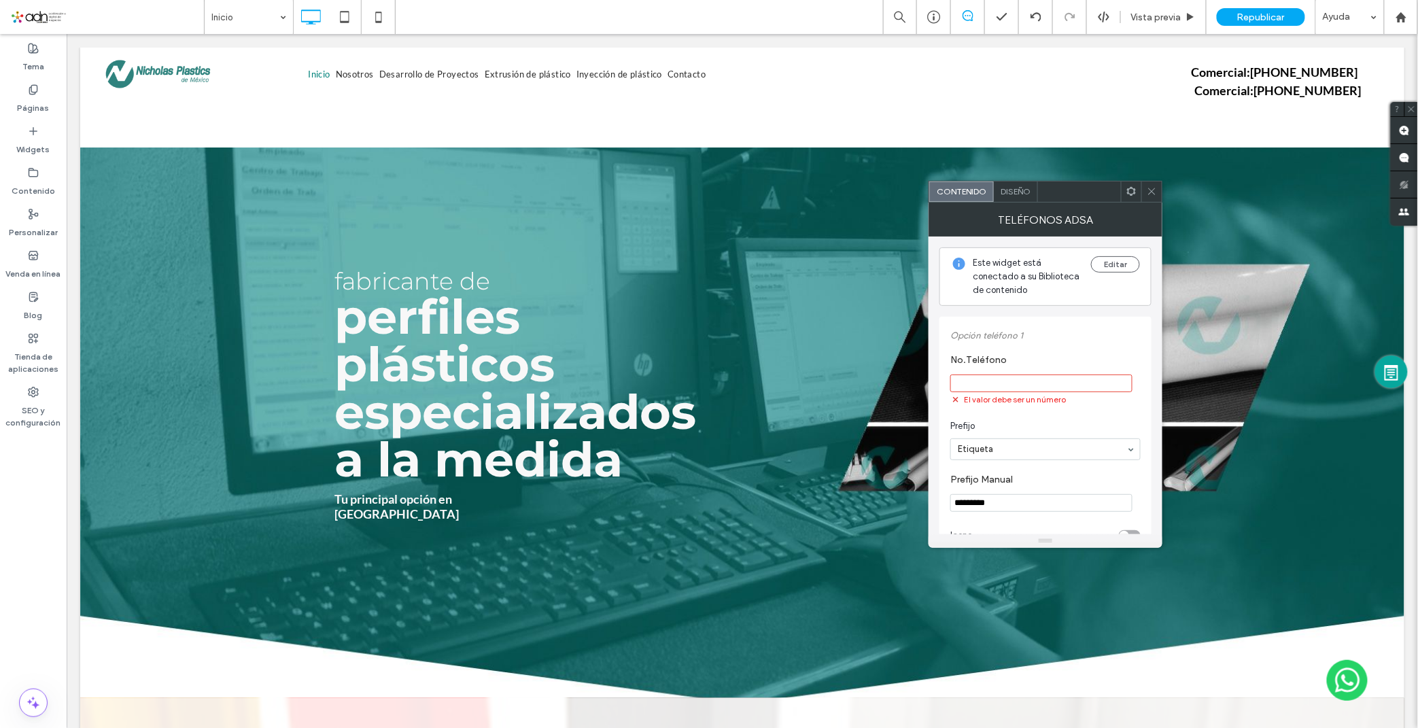
paste input "**********"
type input "**********"
click at [1041, 419] on span "Prefijo" at bounding box center [1042, 413] width 185 height 14
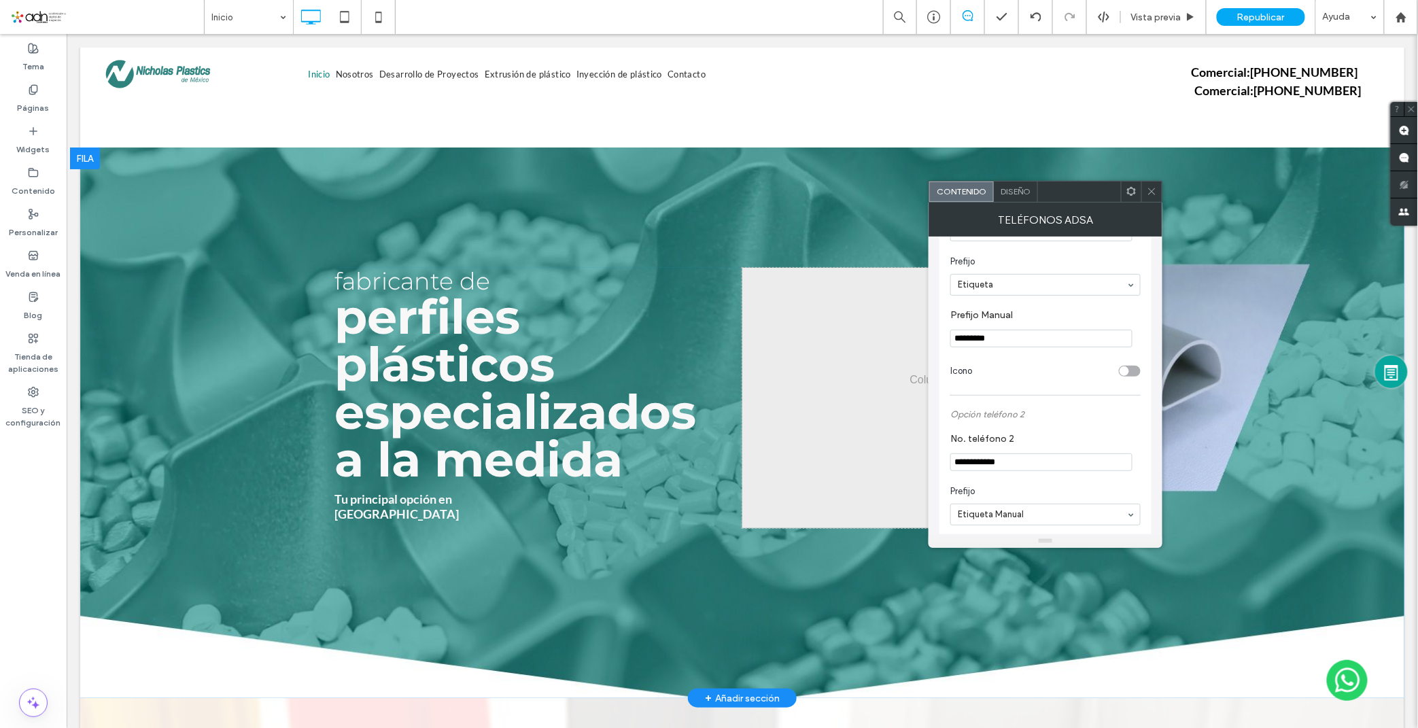
paste input "Prefijo Manual"
drag, startPoint x: 1068, startPoint y: 370, endPoint x: 890, endPoint y: 339, distance: 180.7
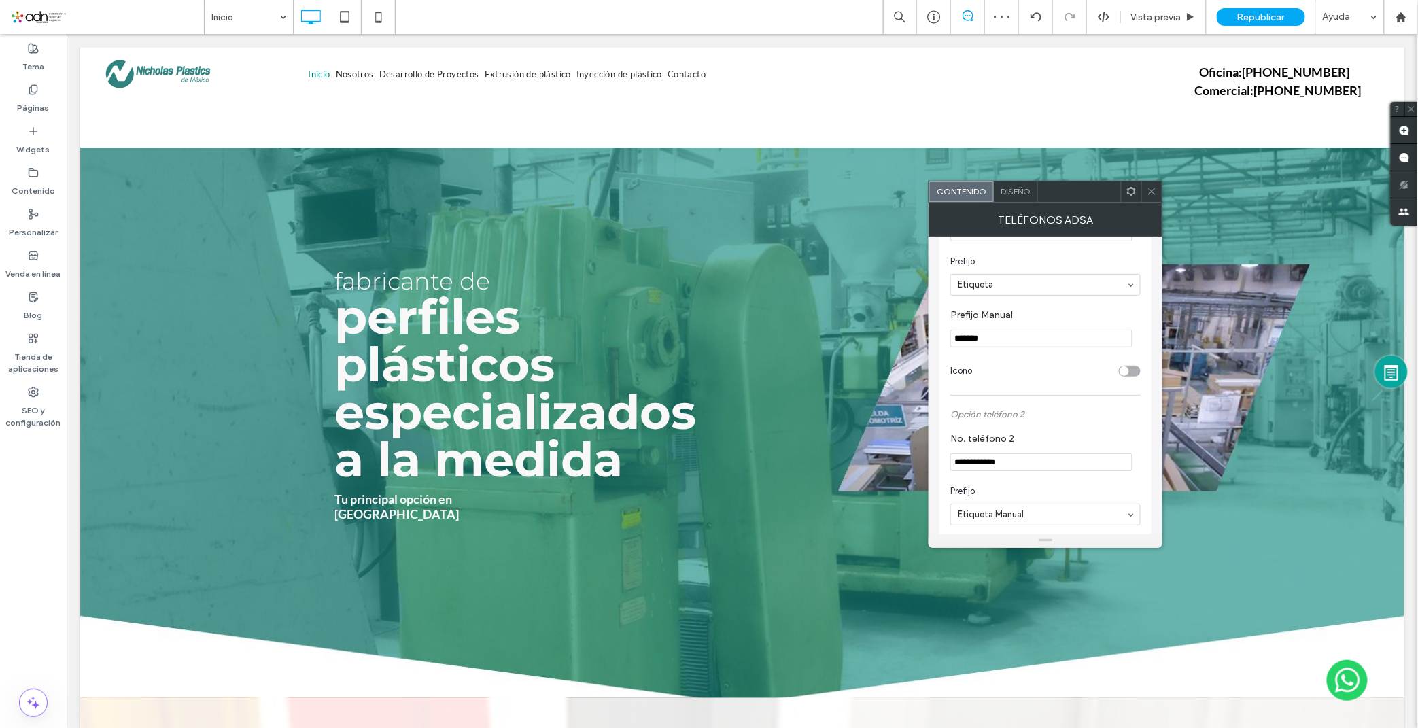
click at [981, 336] on input "*******" at bounding box center [1041, 339] width 182 height 18
click at [974, 338] on input "*******" at bounding box center [1041, 339] width 182 height 18
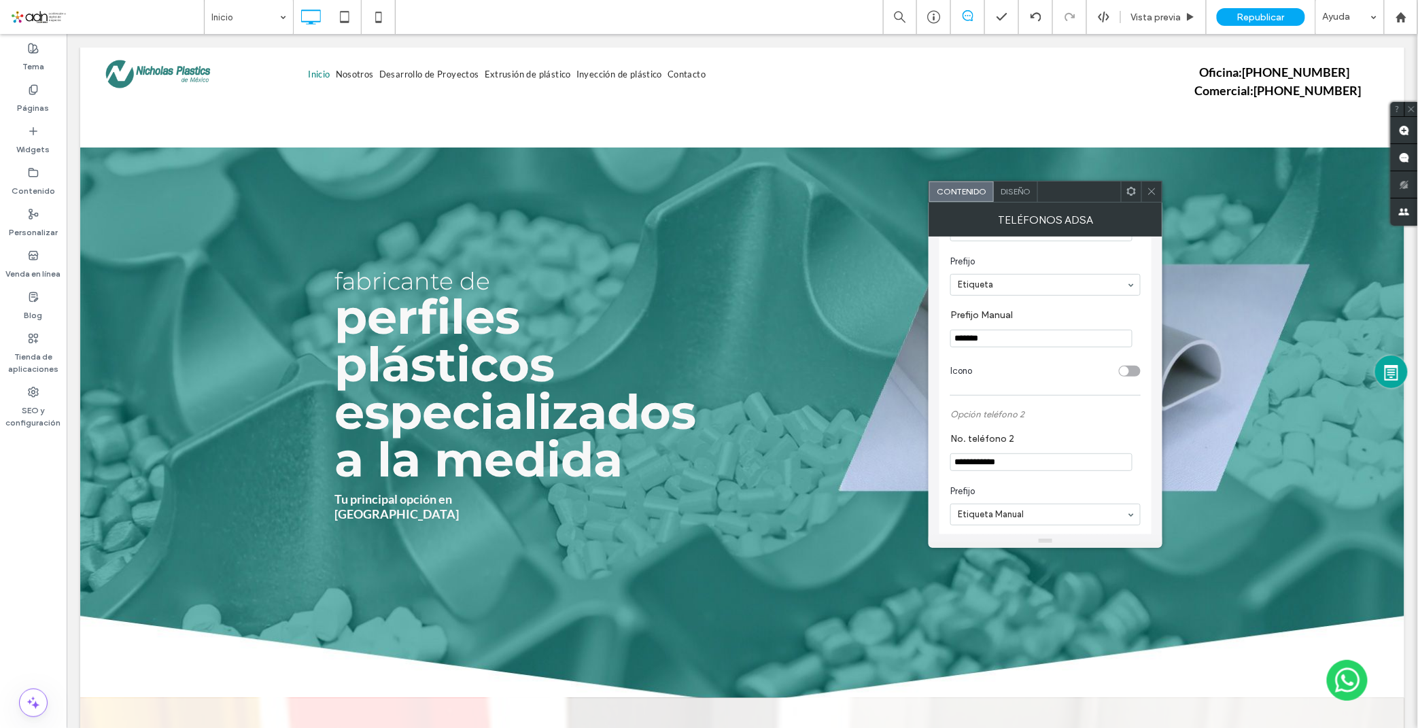
type input "*******"
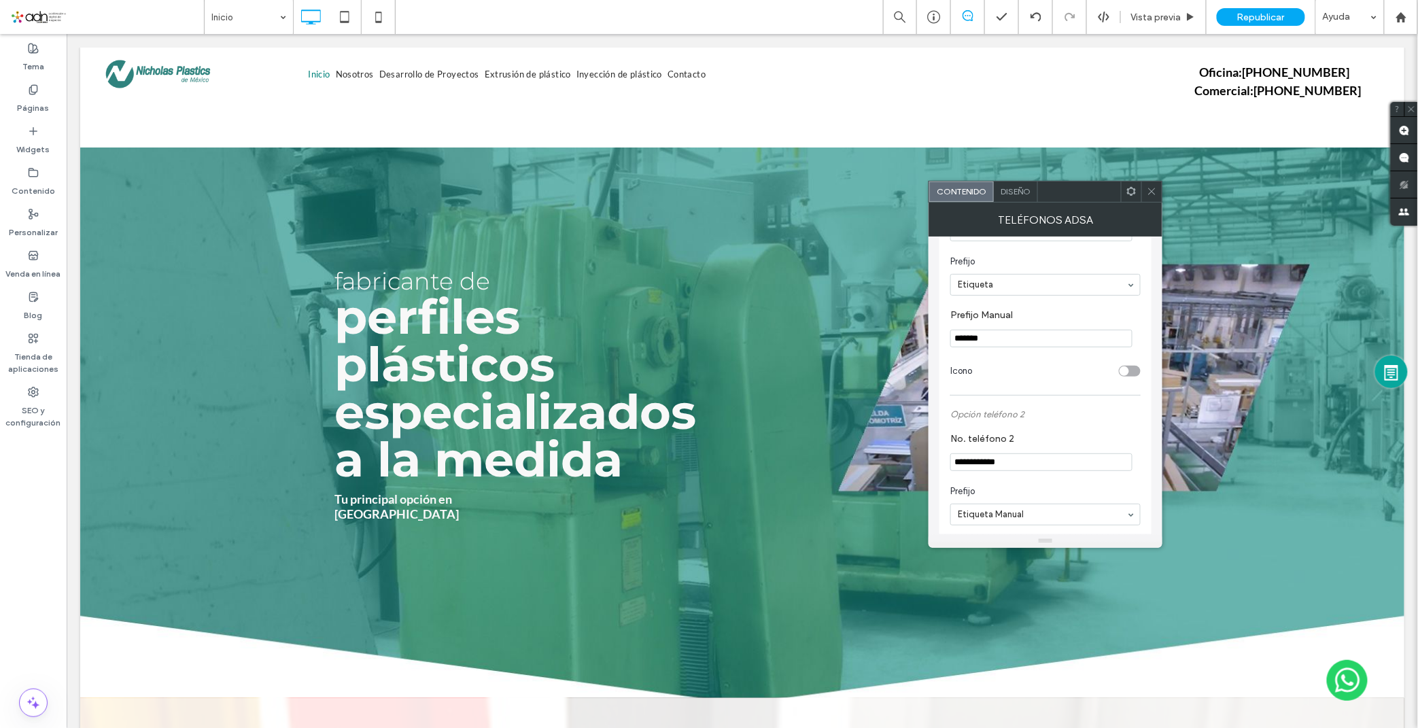
click at [1126, 374] on div "toggle" at bounding box center [1124, 371] width 10 height 10
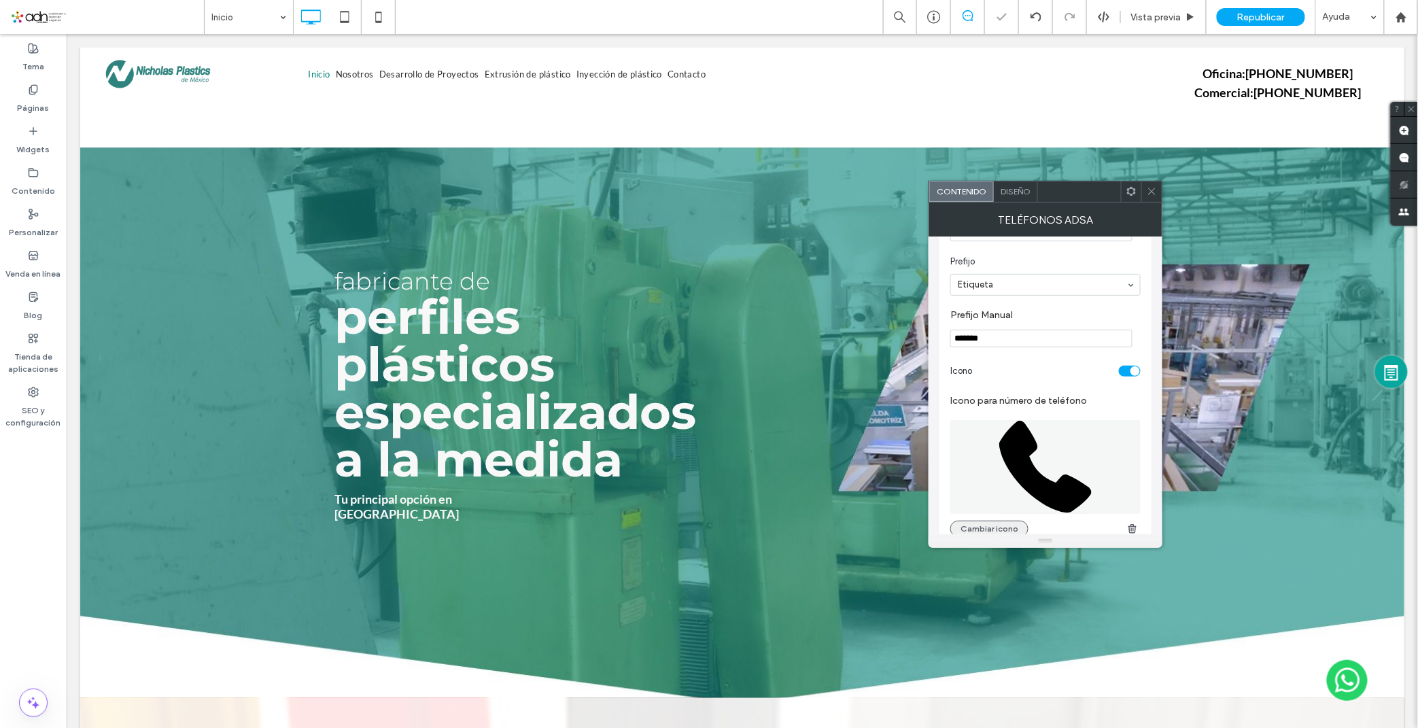
click at [973, 525] on button "Cambiar icono" at bounding box center [989, 529] width 78 height 16
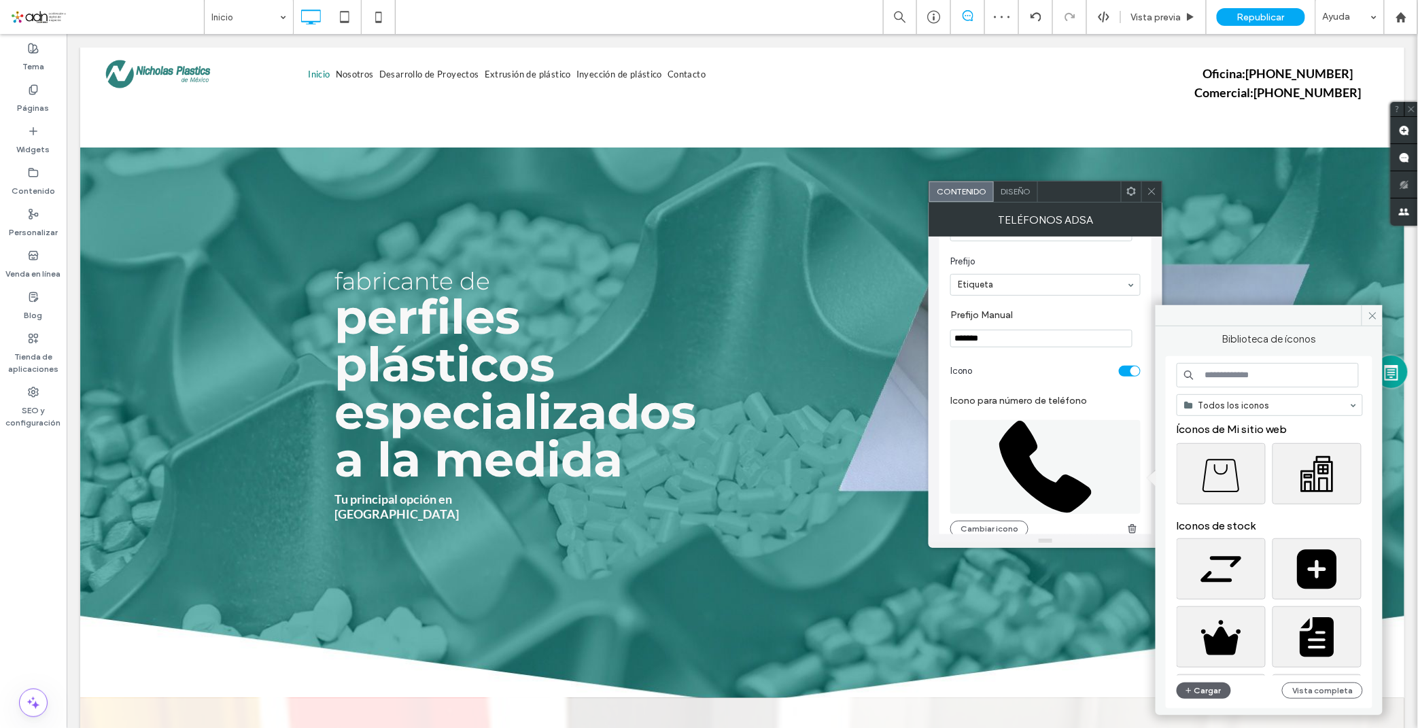
click at [1217, 381] on input at bounding box center [1268, 375] width 182 height 24
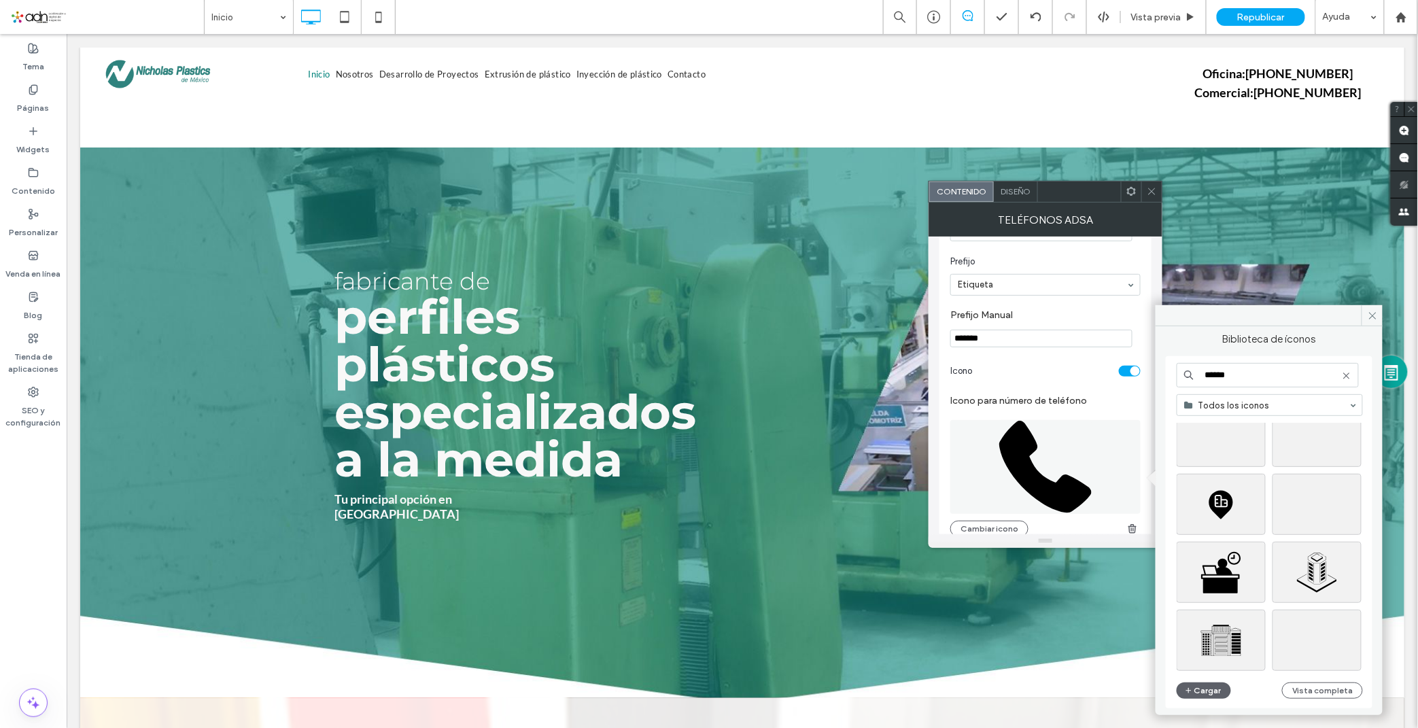
scroll to position [1466, 0]
type input "******"
click at [1303, 508] on div "Seleccione" at bounding box center [1316, 502] width 89 height 61
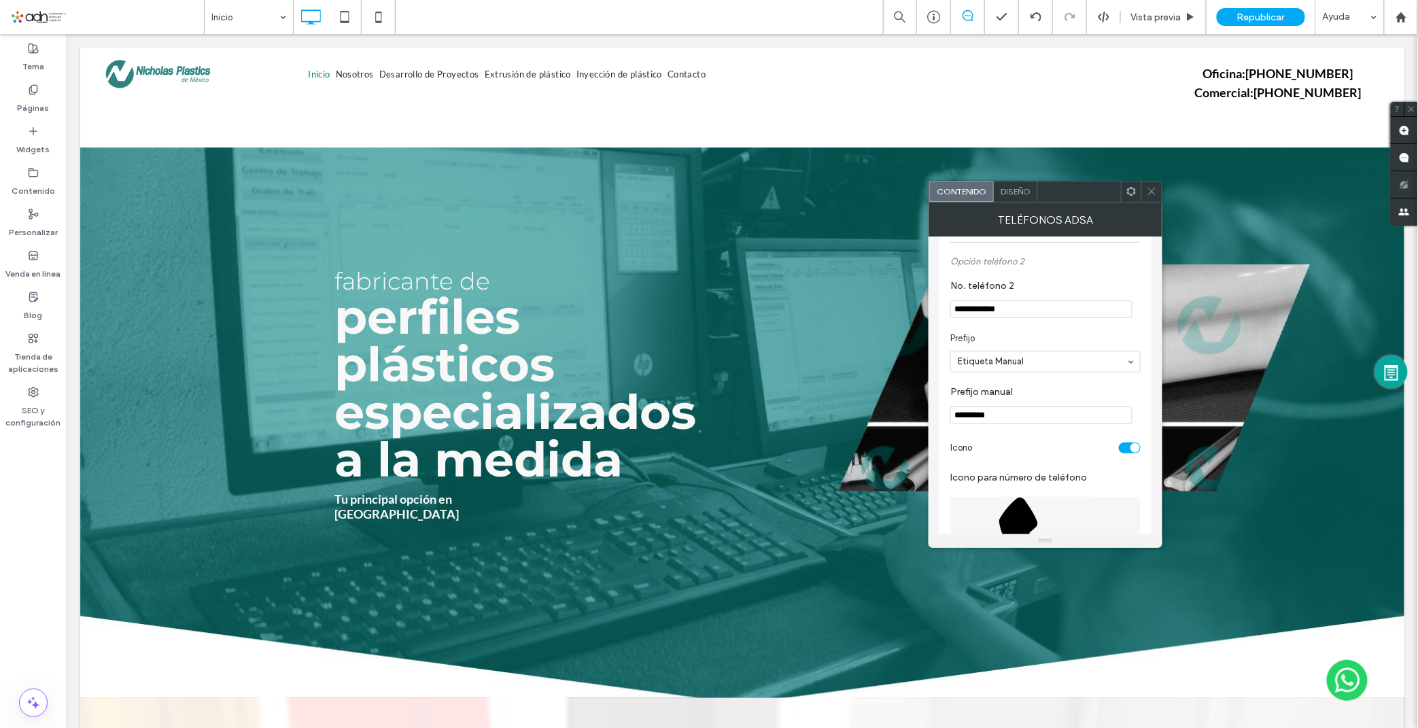
scroll to position [528, 0]
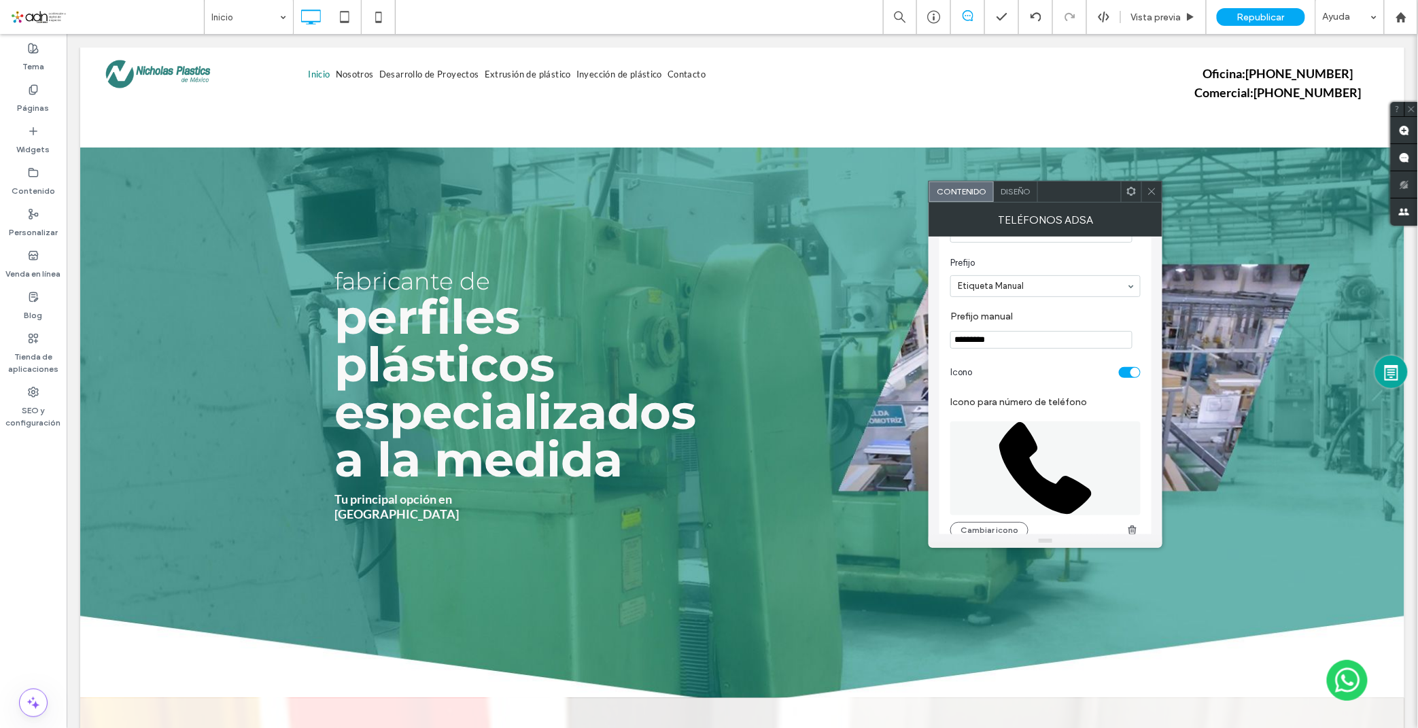
click at [1031, 472] on icon at bounding box center [1045, 468] width 92 height 92
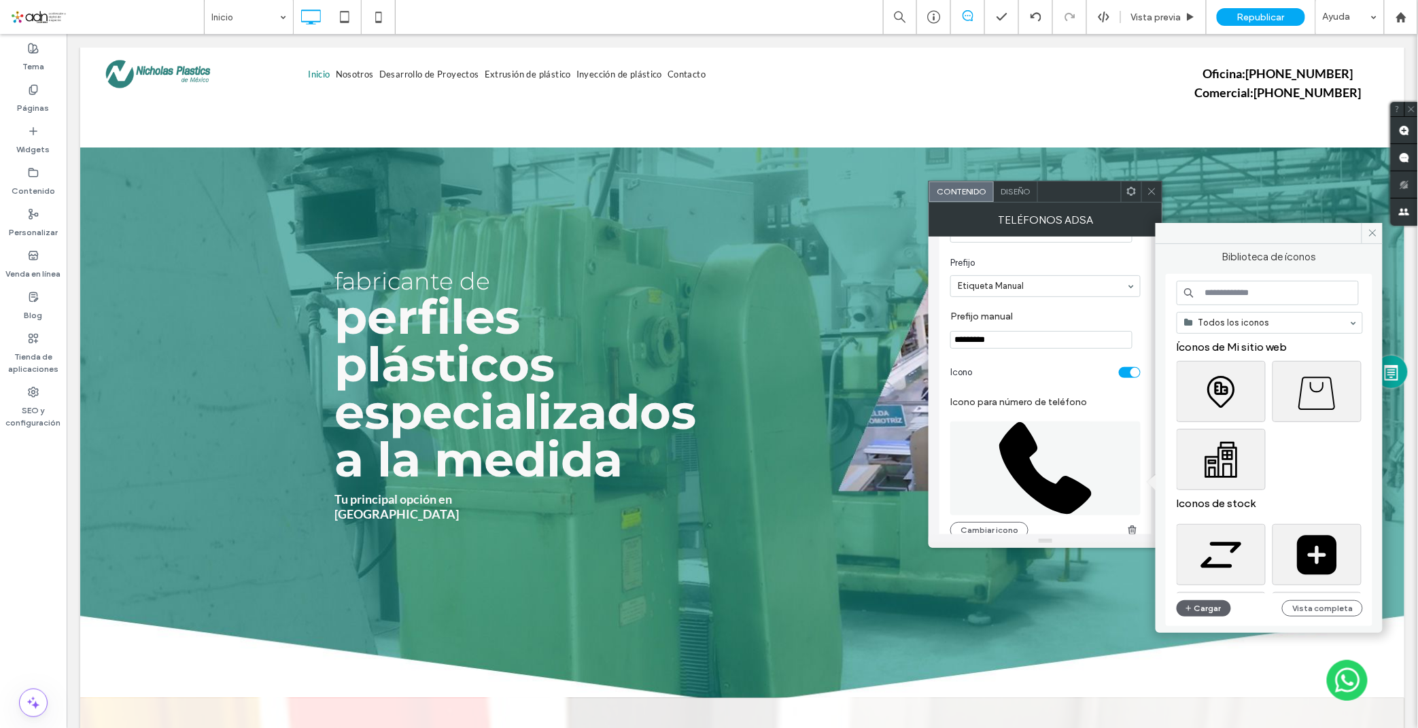
click at [1232, 296] on input at bounding box center [1268, 293] width 182 height 24
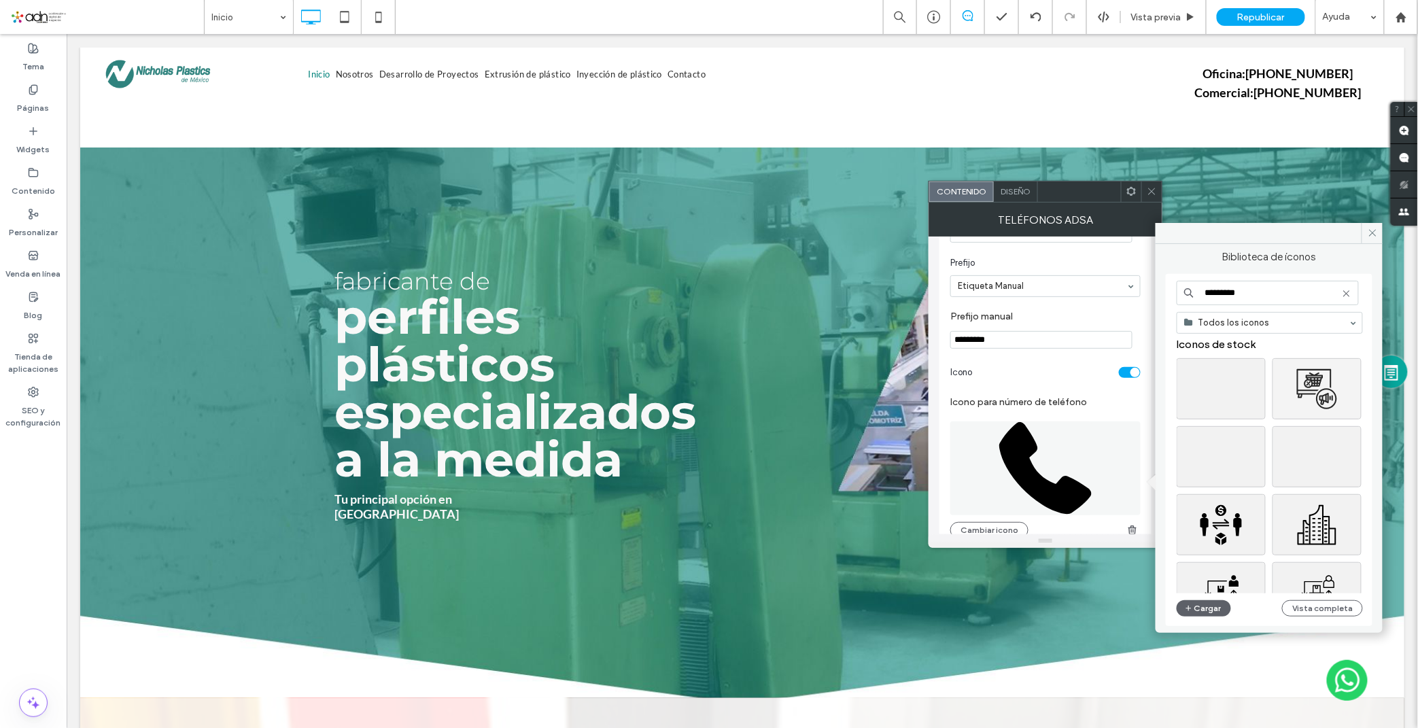
scroll to position [0, 0]
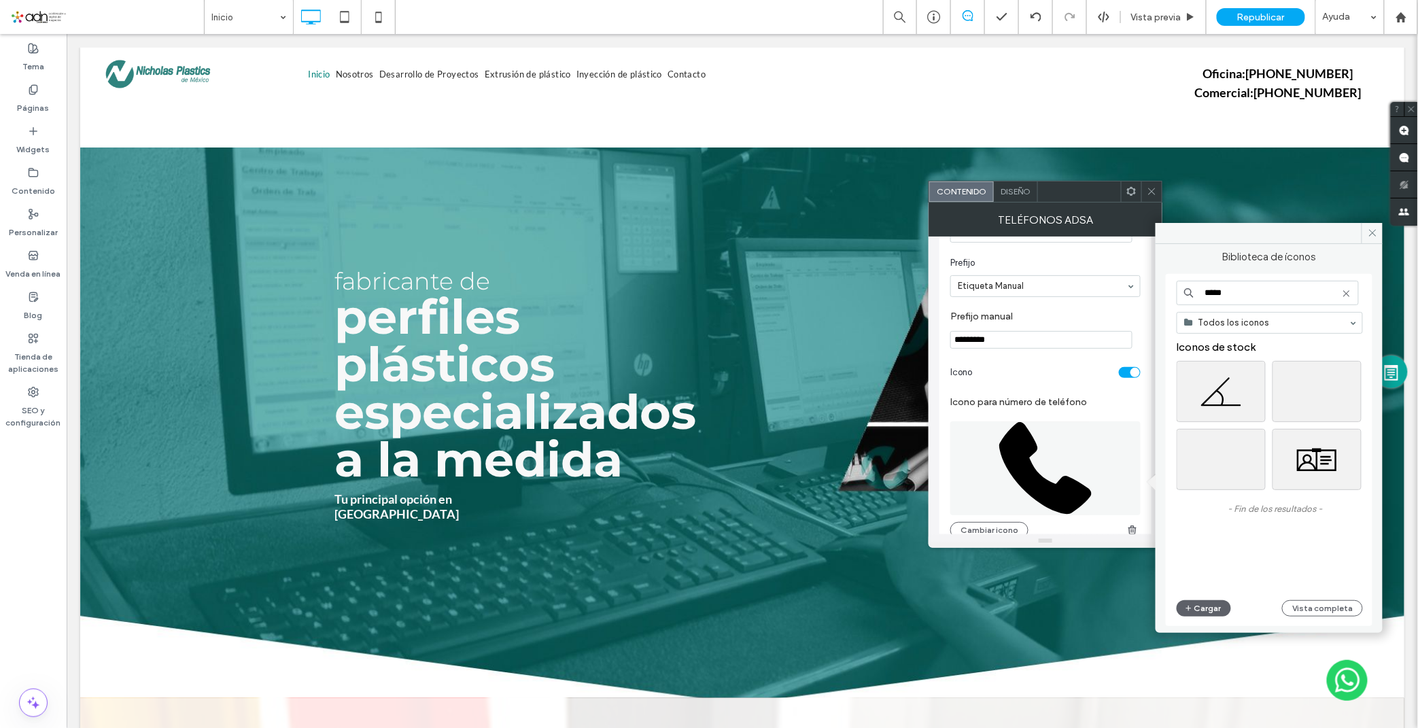
drag, startPoint x: 1245, startPoint y: 301, endPoint x: 1181, endPoint y: 291, distance: 64.0
click at [1181, 291] on input "*****" at bounding box center [1268, 293] width 182 height 24
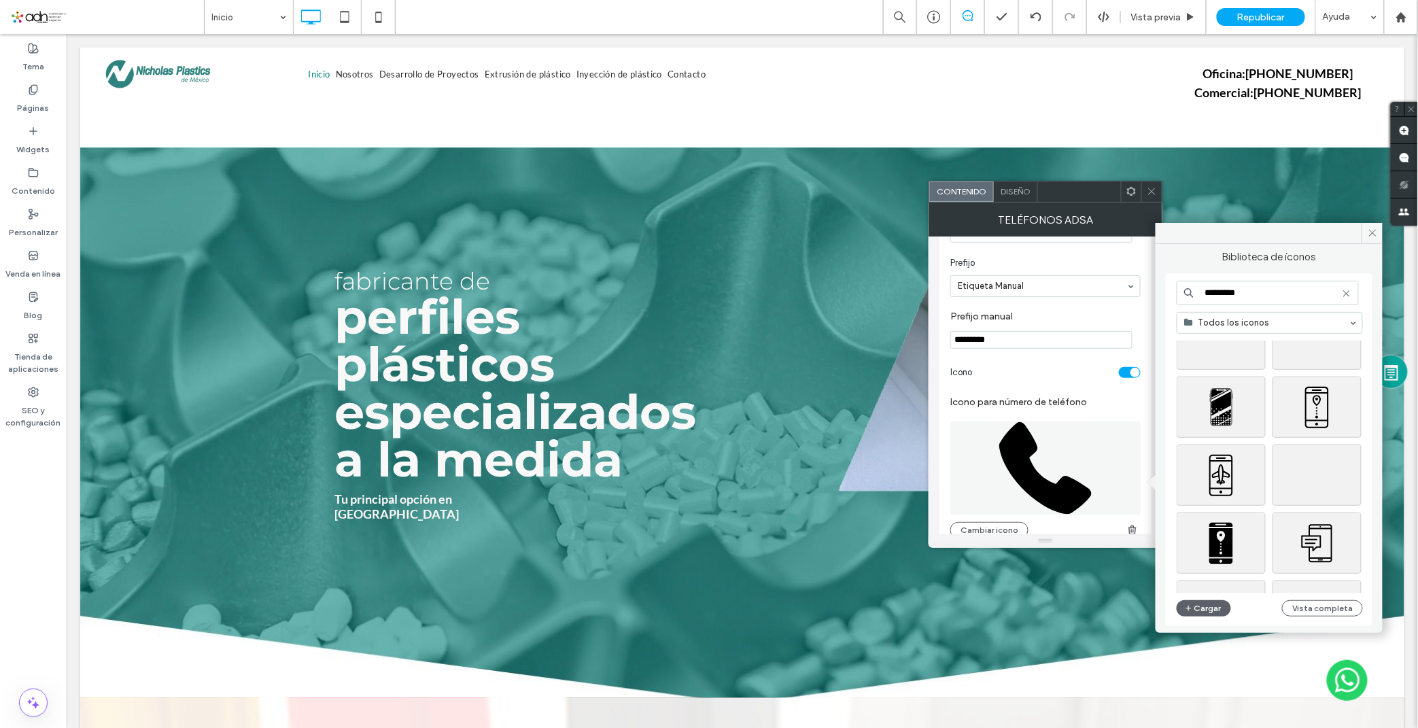
scroll to position [1782, 0]
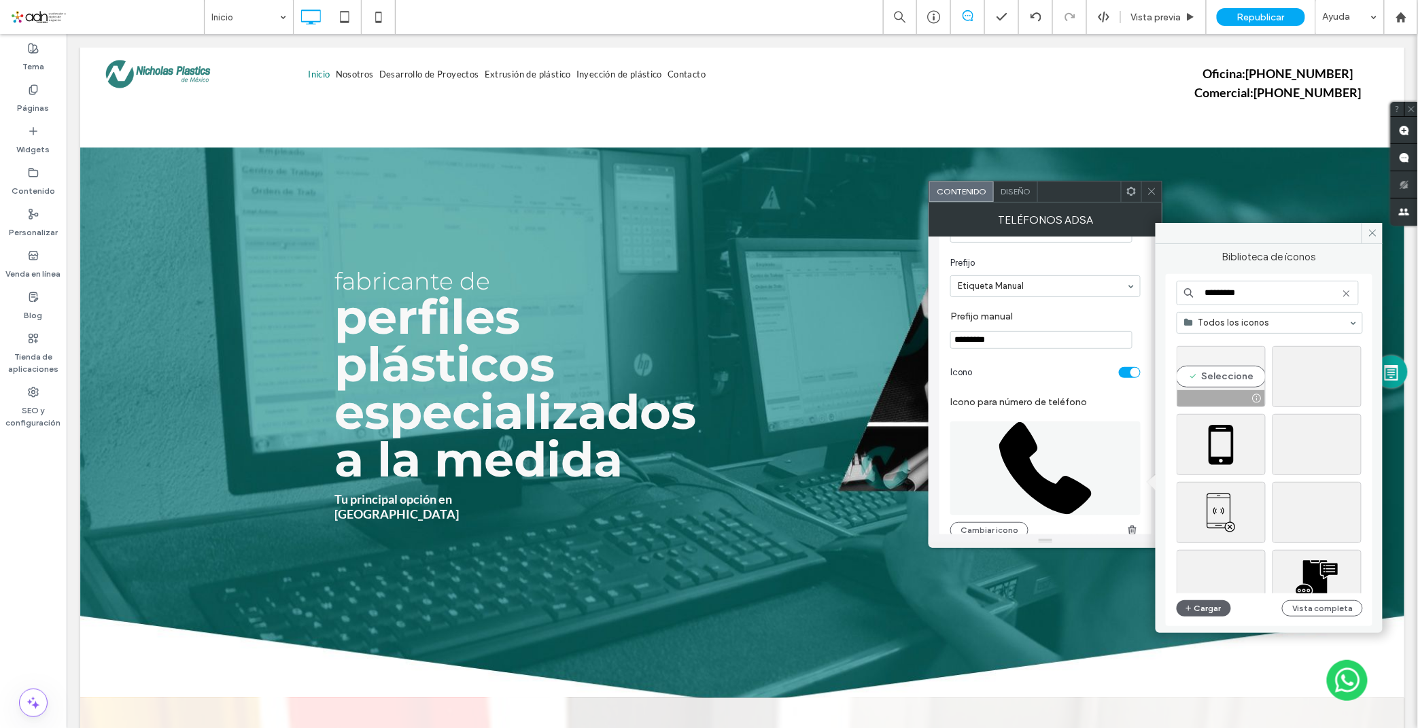
type input "*********"
click at [1224, 383] on div "Seleccione" at bounding box center [1221, 376] width 89 height 61
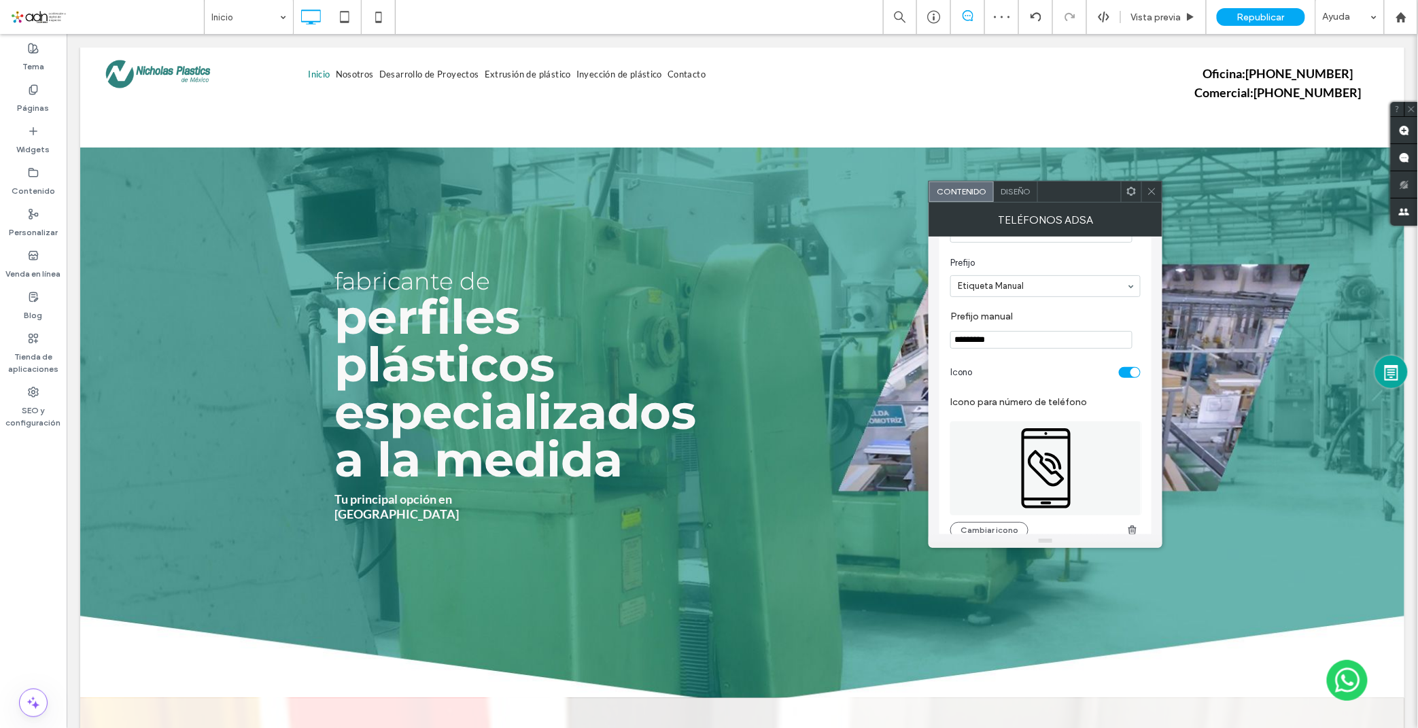
click at [1149, 186] on icon at bounding box center [1152, 191] width 10 height 10
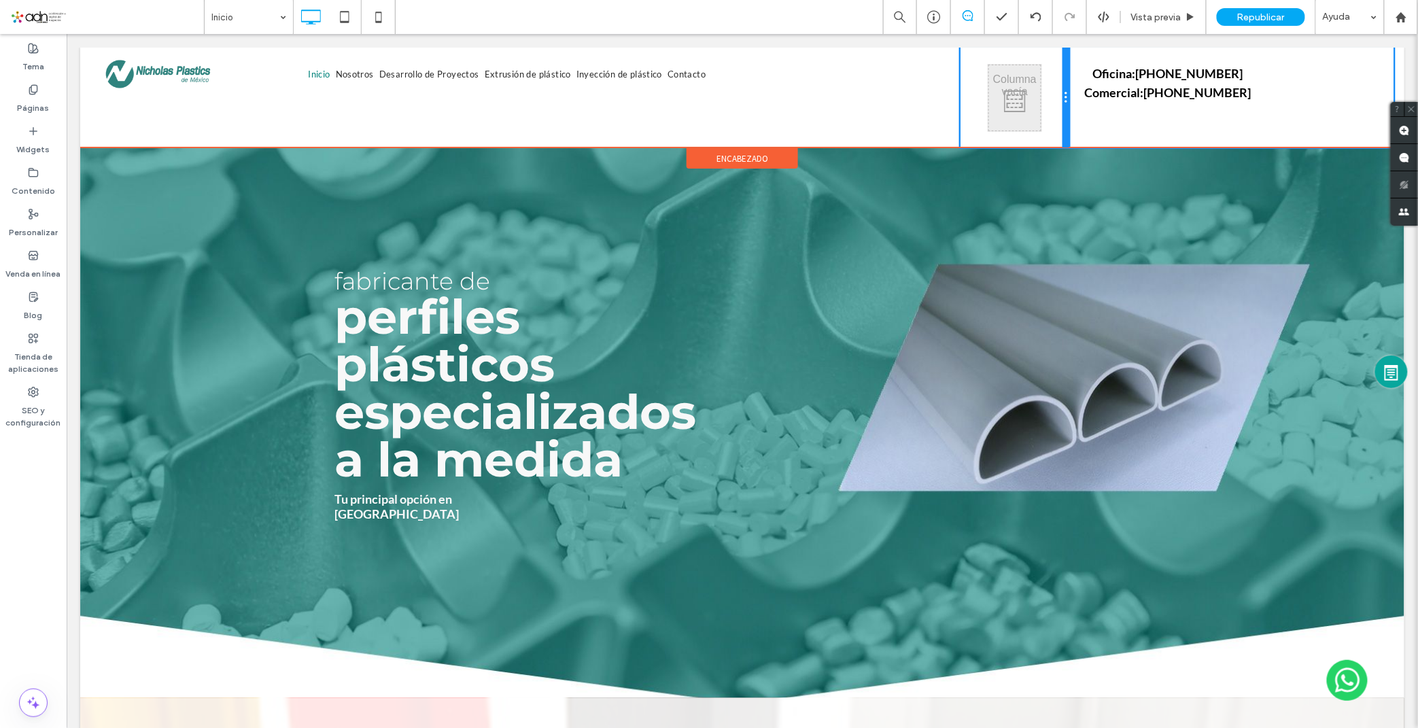
drag, startPoint x: 1167, startPoint y: 90, endPoint x: 1150, endPoint y: 131, distance: 44.2
click at [1062, 91] on div at bounding box center [1065, 97] width 7 height 100
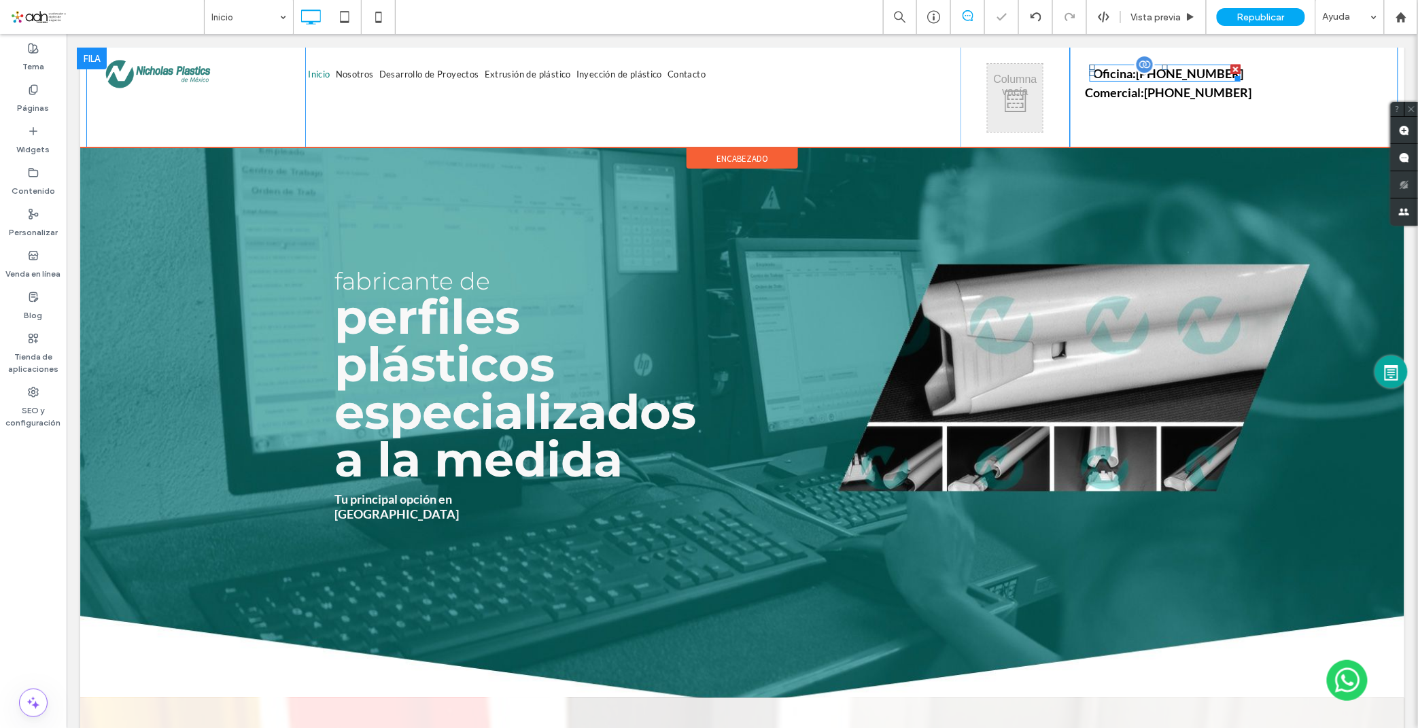
click at [1191, 99] on label "[PHONE_NUMBER]" at bounding box center [1196, 91] width 107 height 15
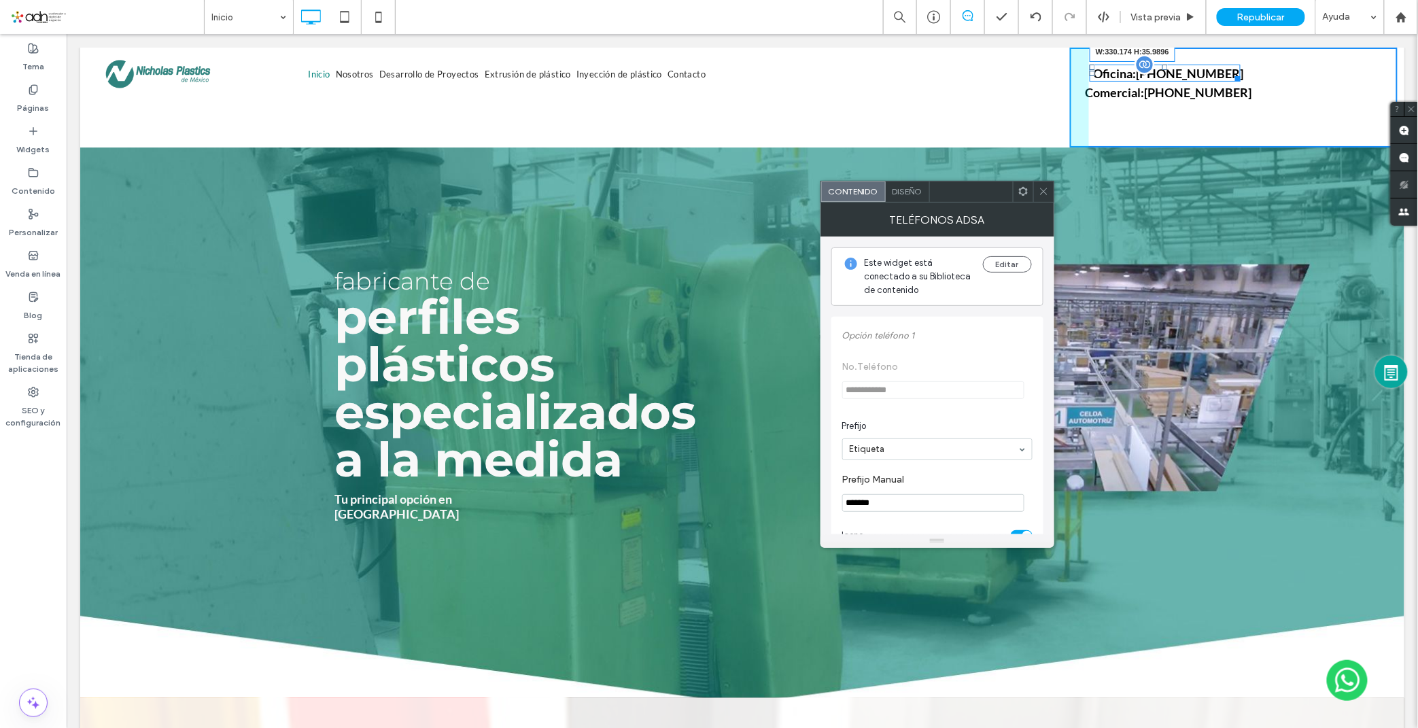
drag, startPoint x: 1228, startPoint y: 77, endPoint x: 1302, endPoint y: 85, distance: 73.8
click at [1240, 81] on div at bounding box center [1235, 76] width 10 height 10
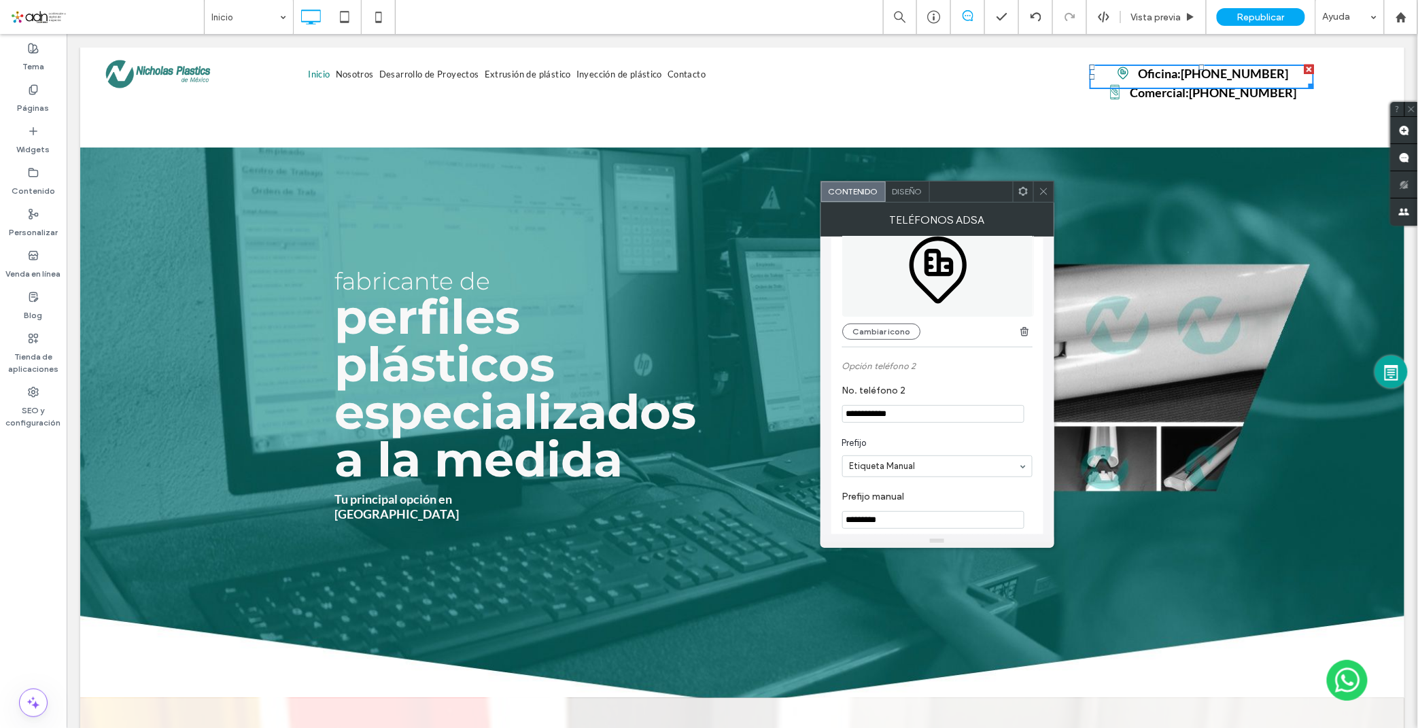
scroll to position [604, 0]
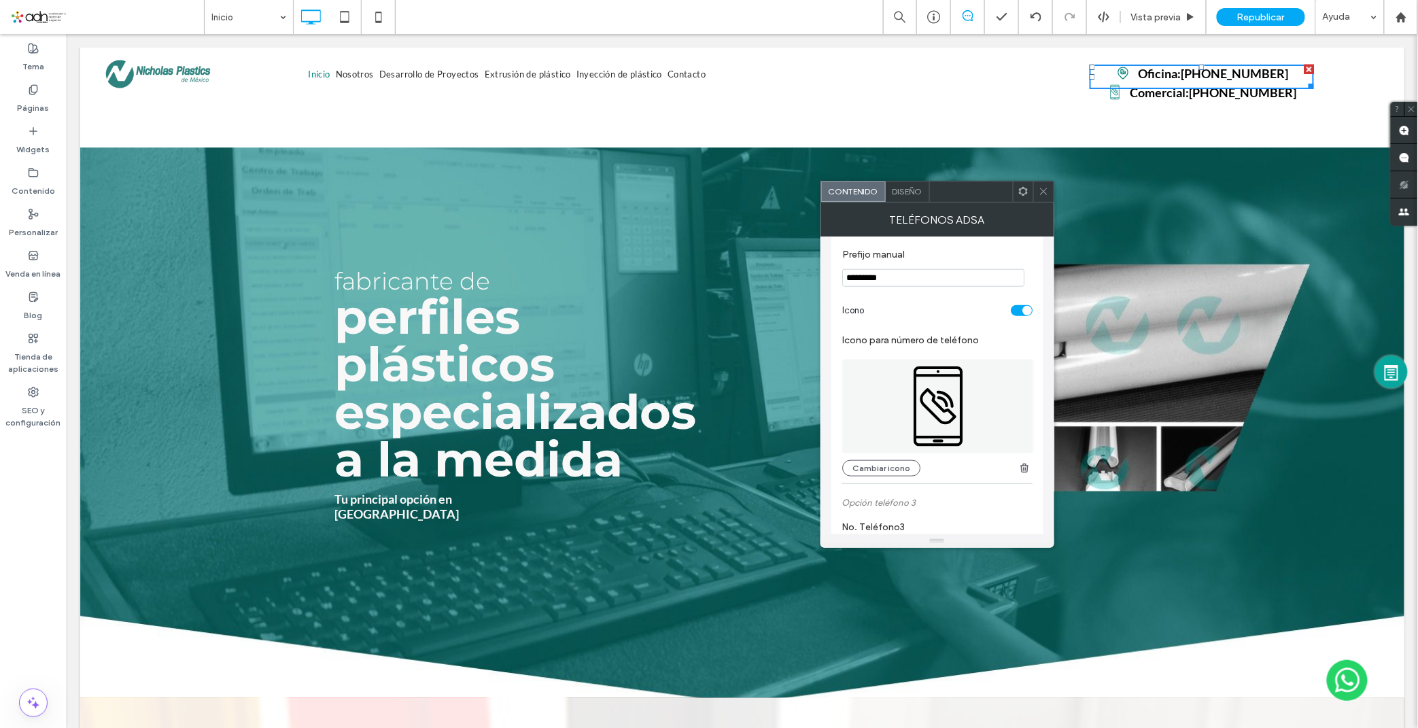
click at [912, 431] on icon at bounding box center [938, 407] width 192 height 94
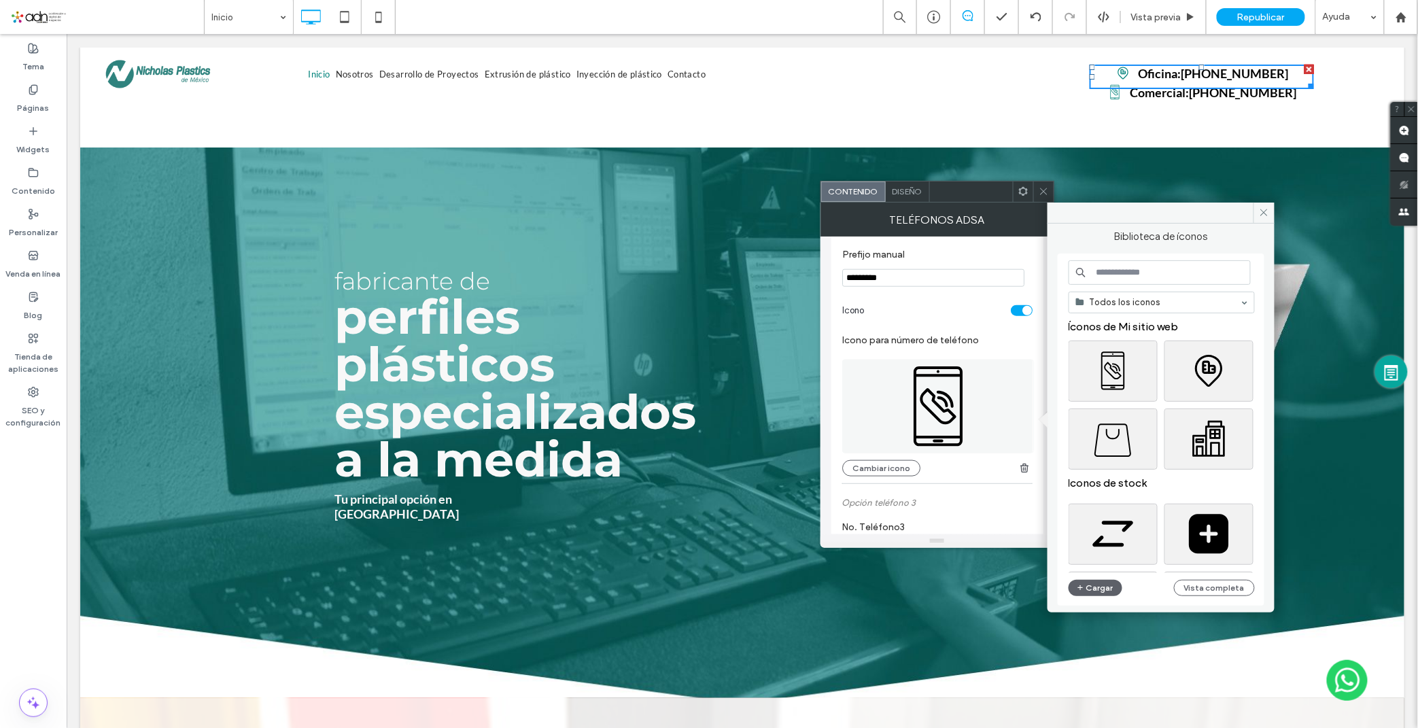
click at [1134, 271] on input at bounding box center [1159, 272] width 182 height 24
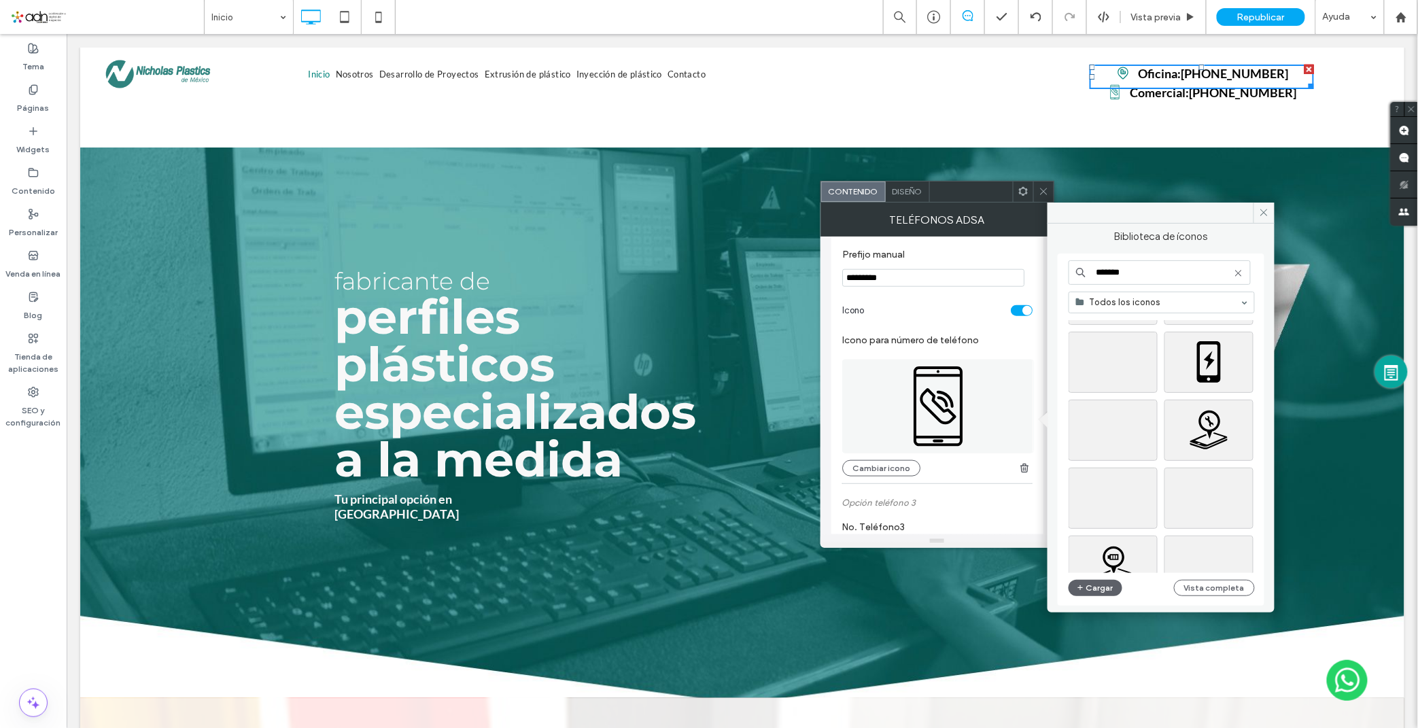
scroll to position [11856, 0]
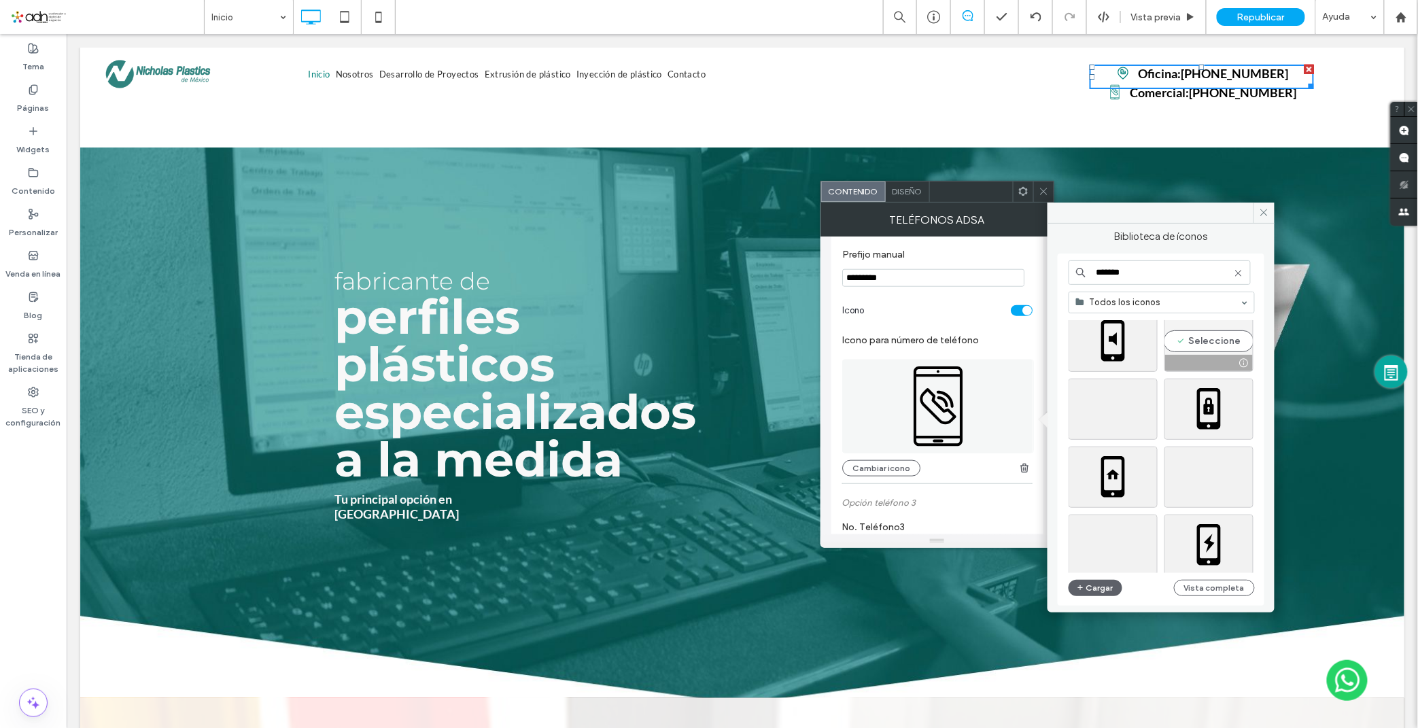
type input "*******"
click at [1206, 343] on div "Seleccione" at bounding box center [1208, 341] width 89 height 61
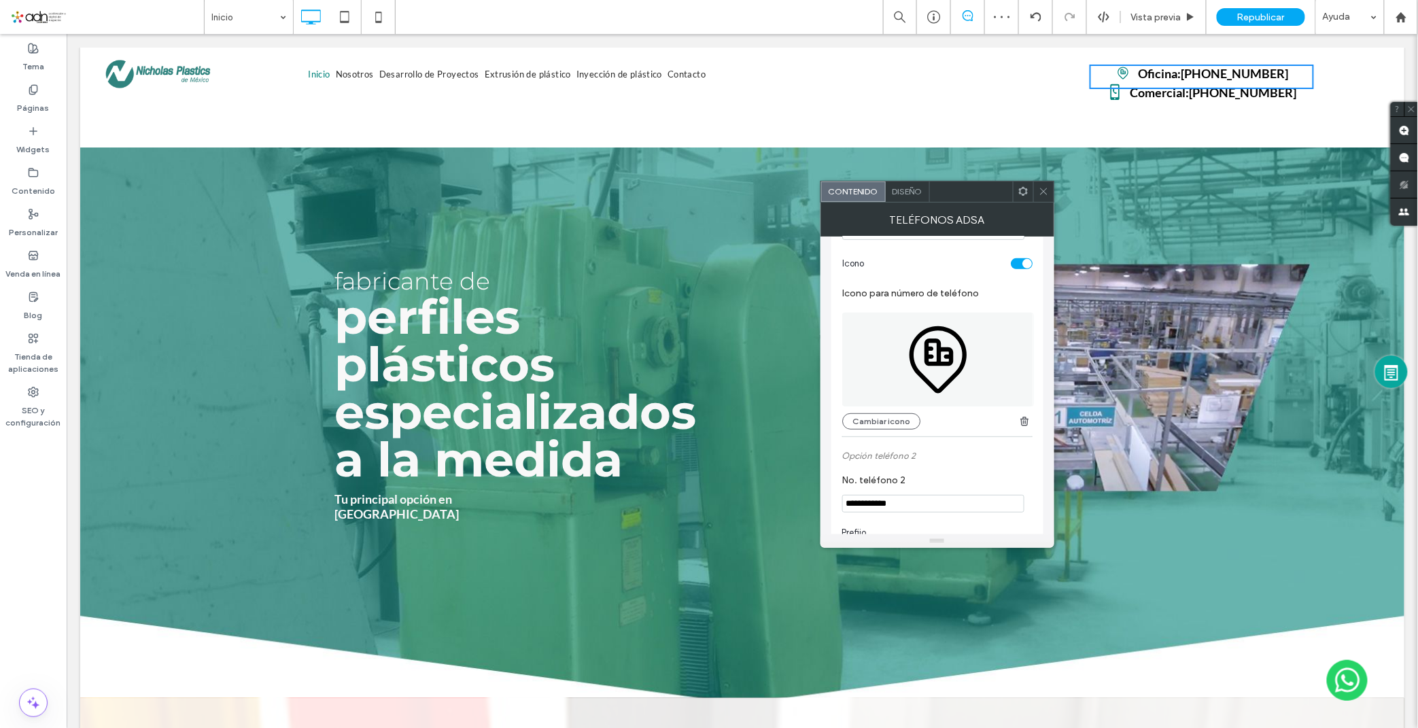
scroll to position [226, 0]
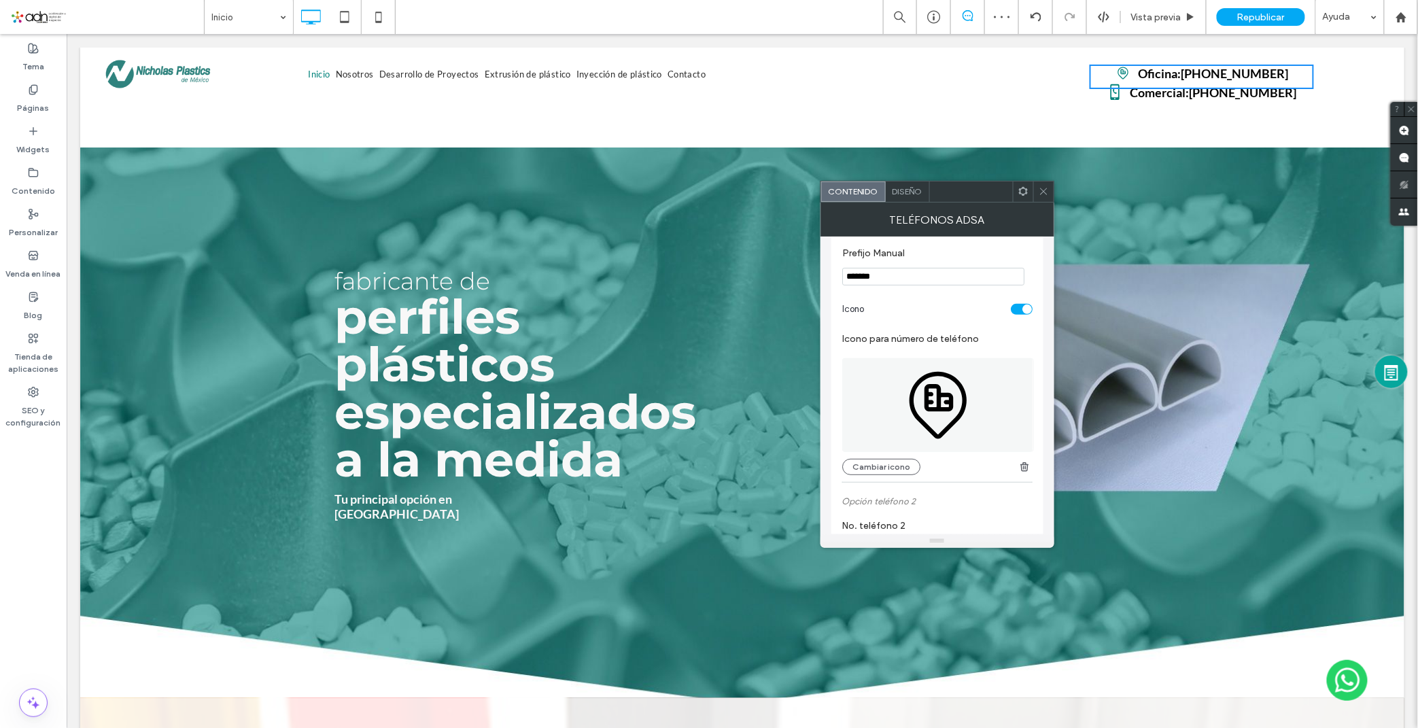
click at [953, 390] on icon at bounding box center [938, 405] width 192 height 94
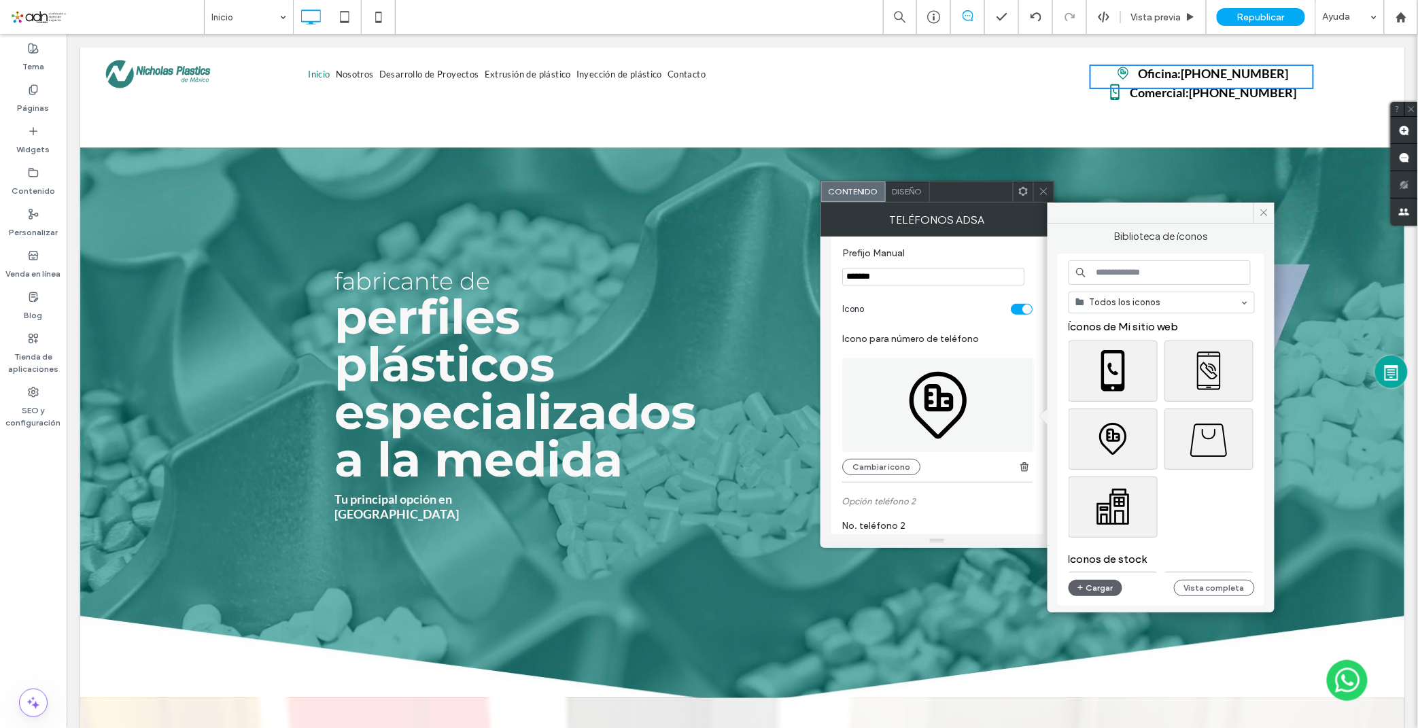
click at [1127, 267] on input at bounding box center [1159, 272] width 182 height 24
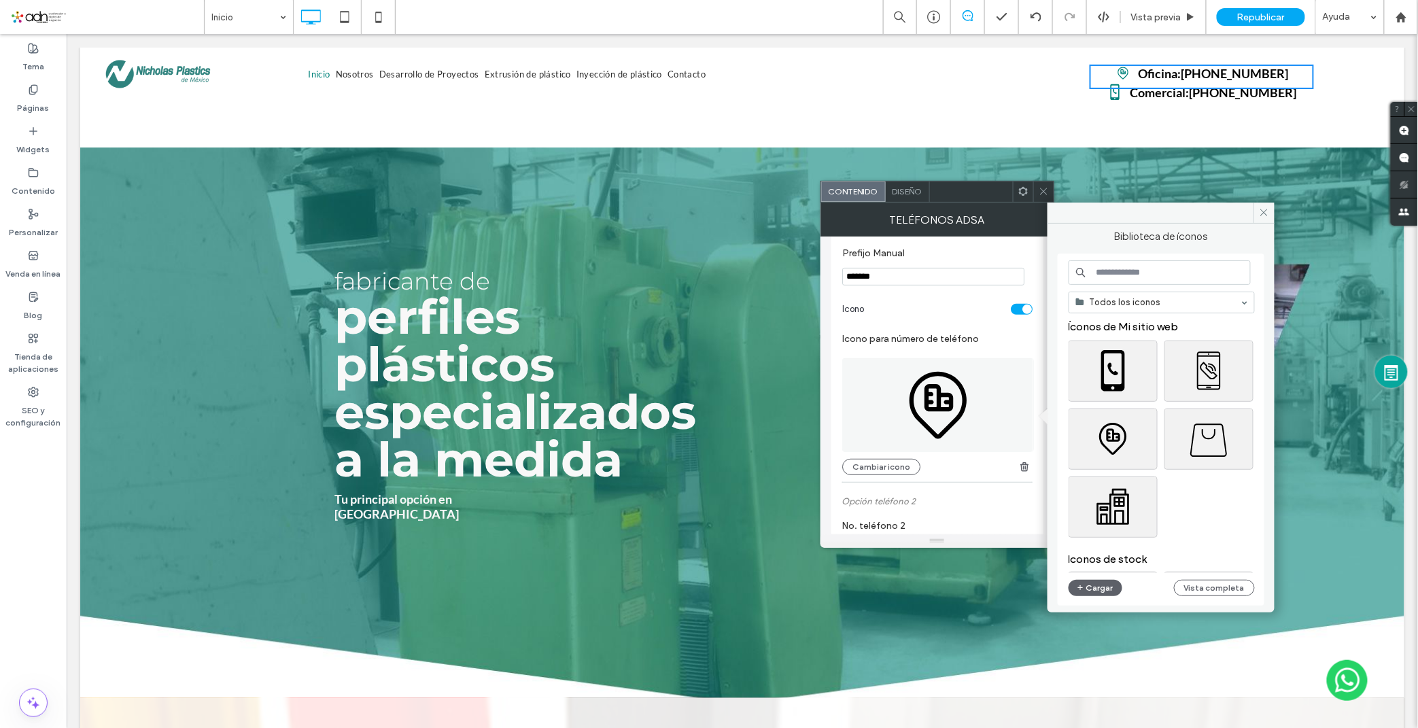
click at [1146, 268] on input at bounding box center [1159, 272] width 182 height 24
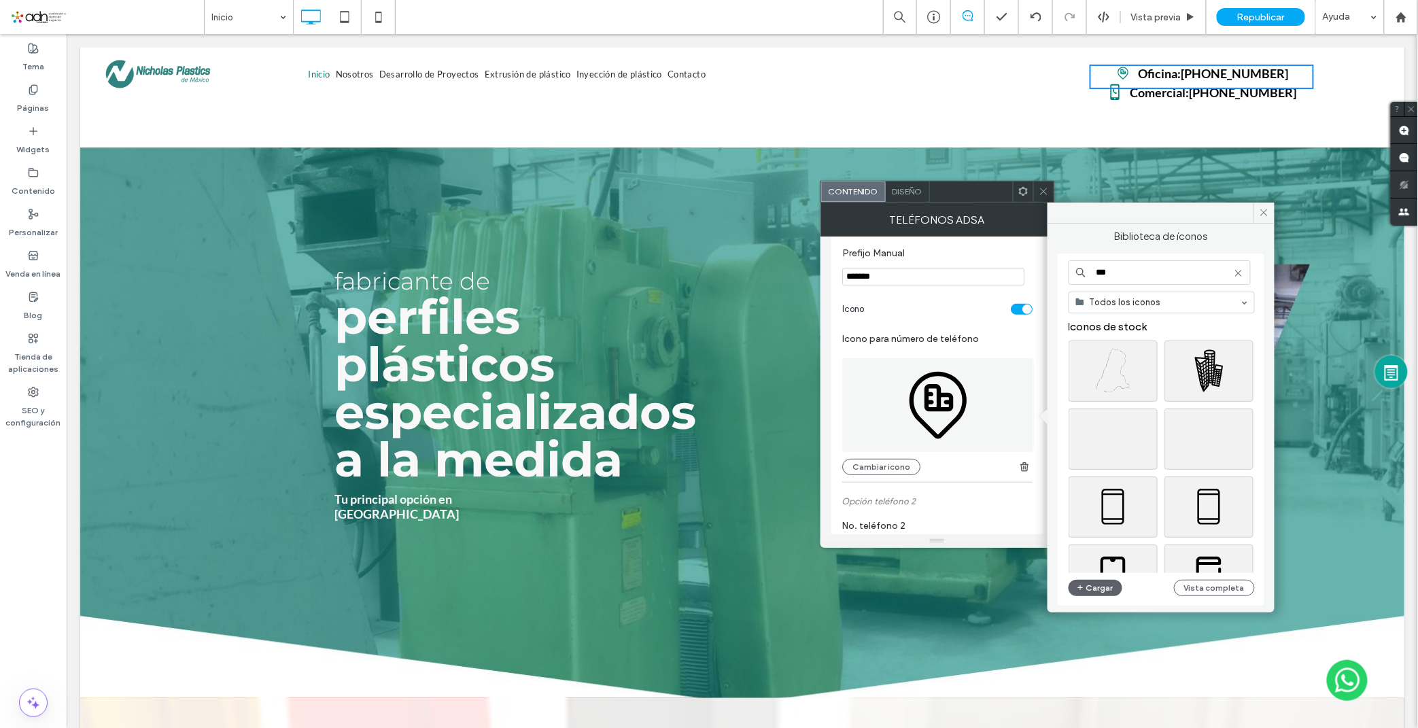
click at [1162, 277] on input "***" at bounding box center [1159, 272] width 182 height 24
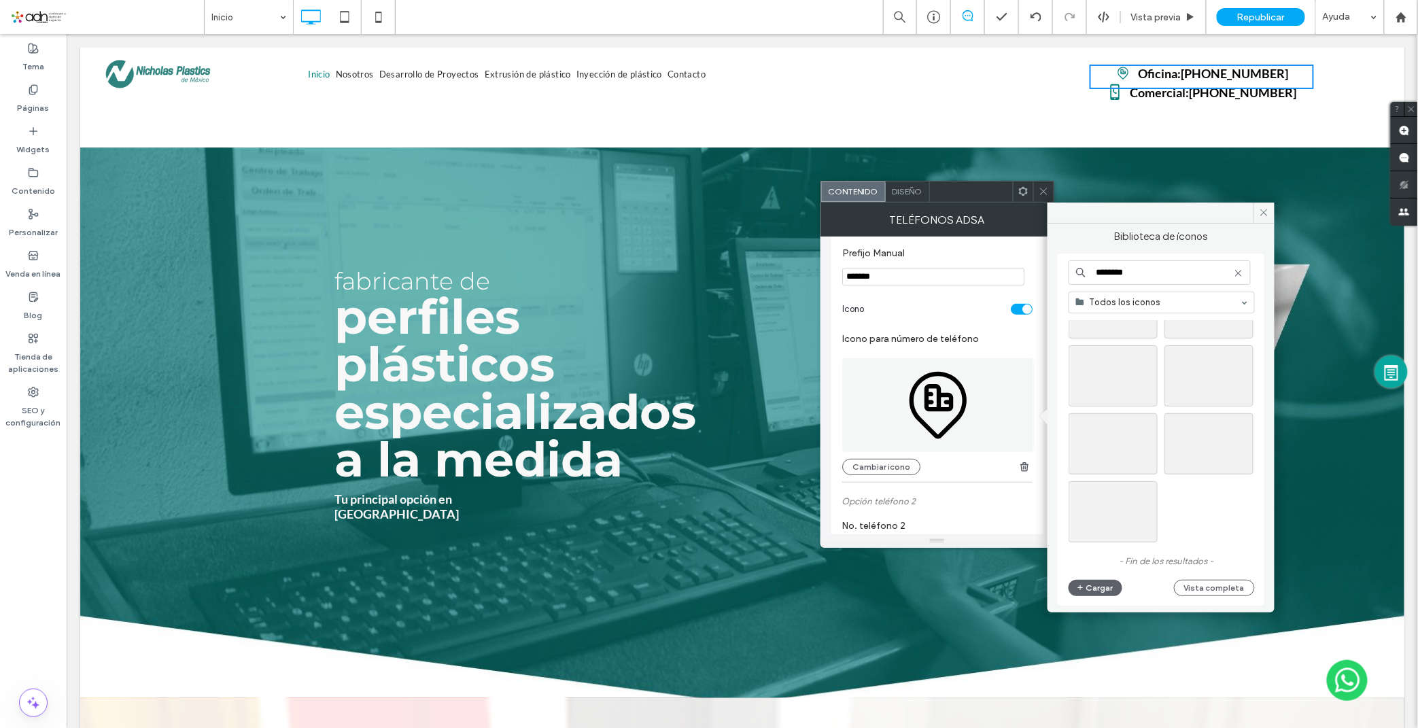
scroll to position [0, 0]
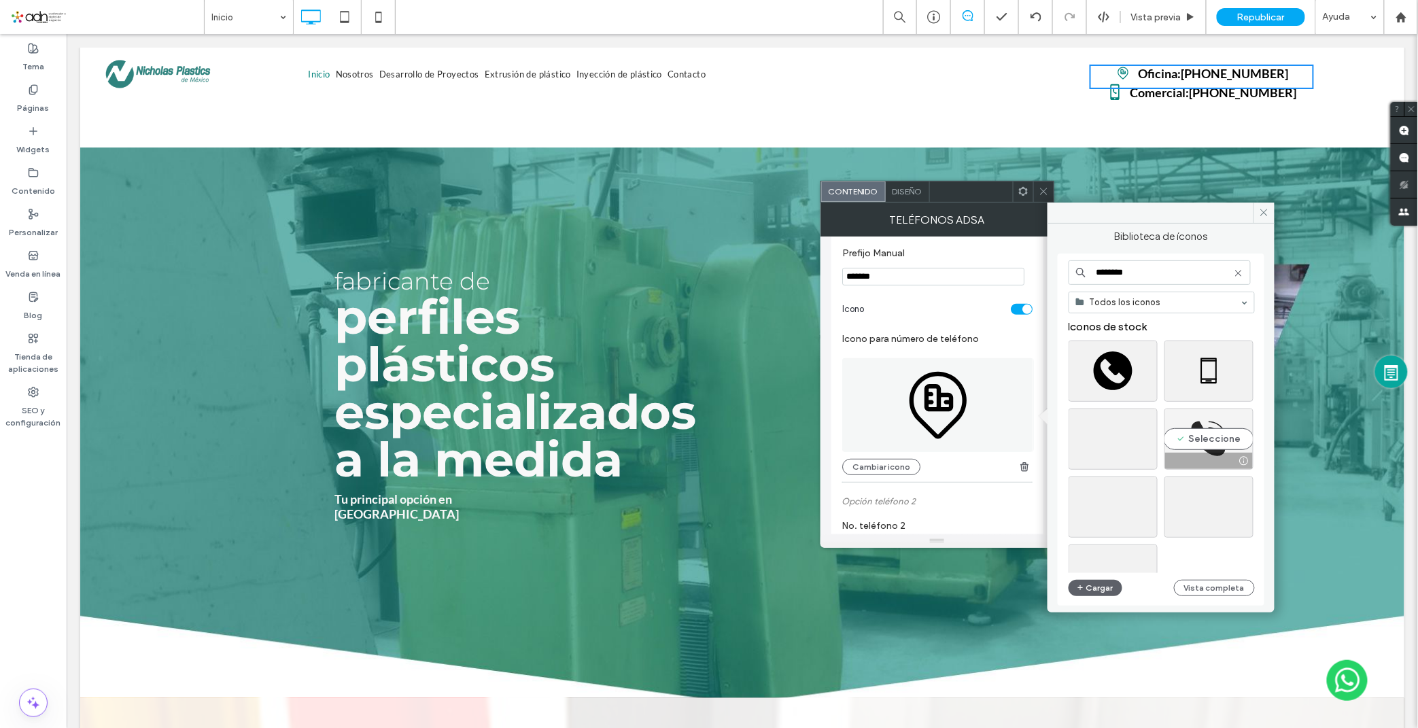
type input "********"
click at [1198, 436] on div "Seleccione" at bounding box center [1208, 438] width 89 height 61
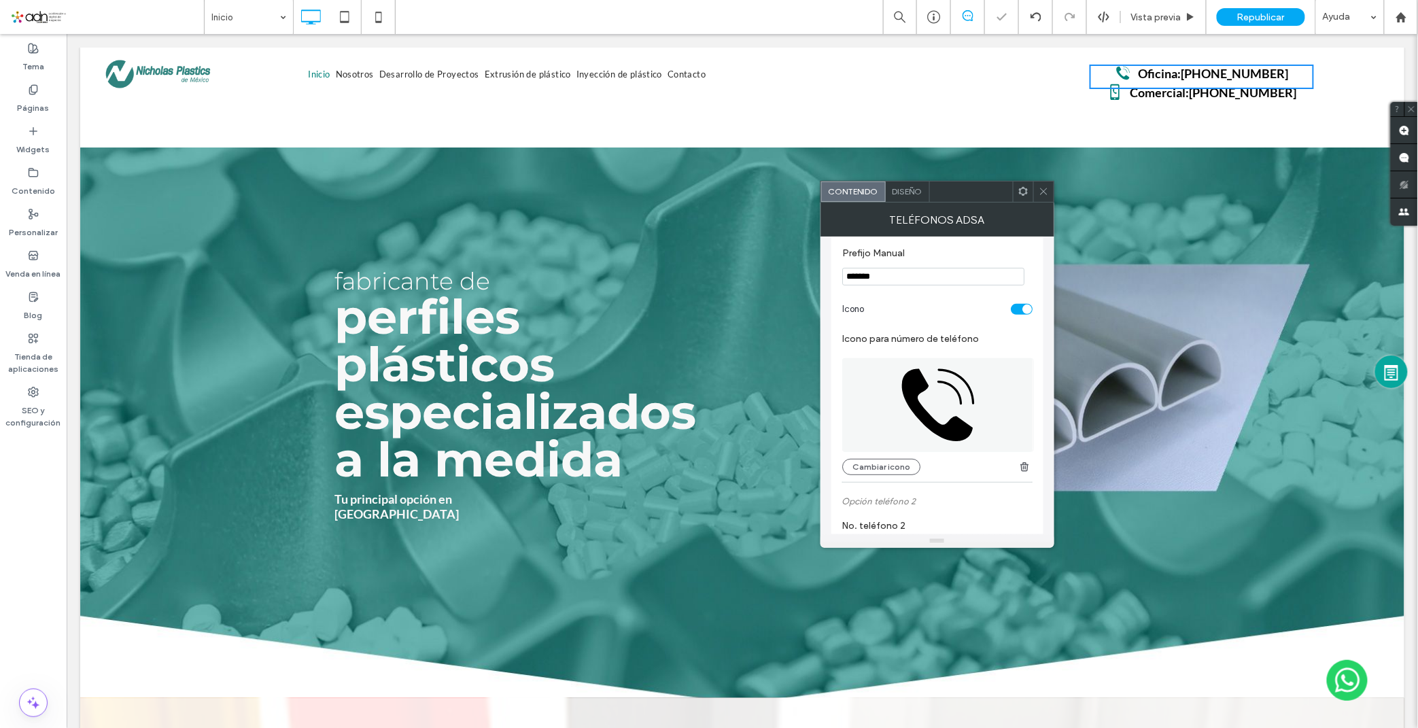
click at [1045, 194] on icon at bounding box center [1044, 191] width 10 height 10
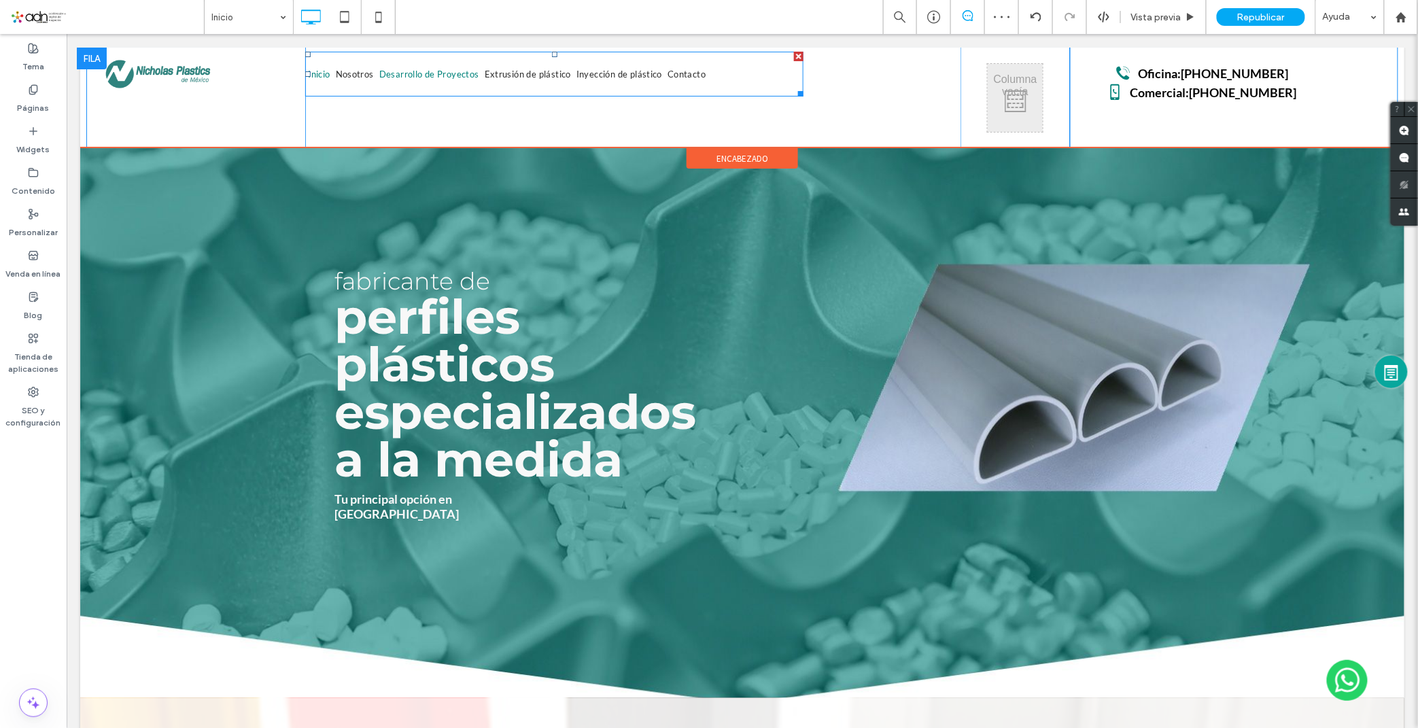
click at [425, 81] on link "Desarrollo de Proyectos" at bounding box center [428, 73] width 105 height 45
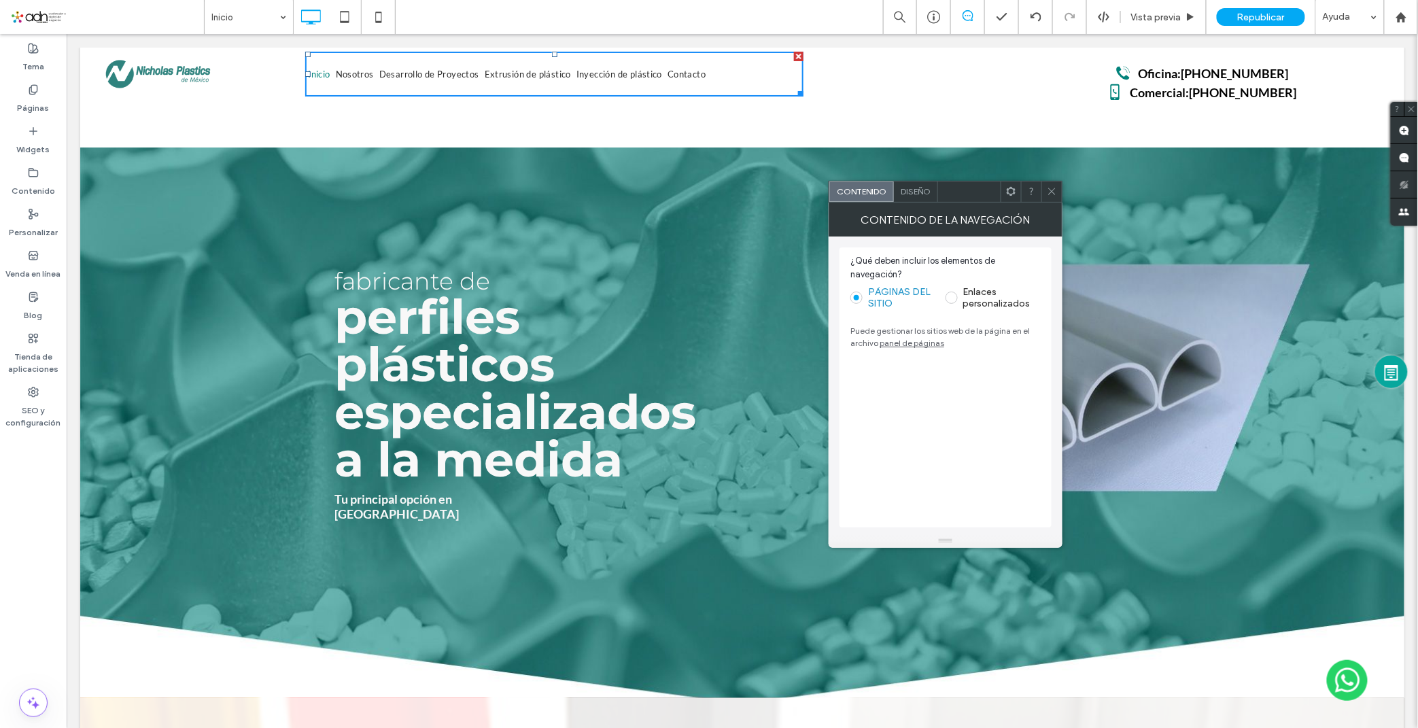
click at [930, 192] on span "Diseño" at bounding box center [916, 191] width 30 height 10
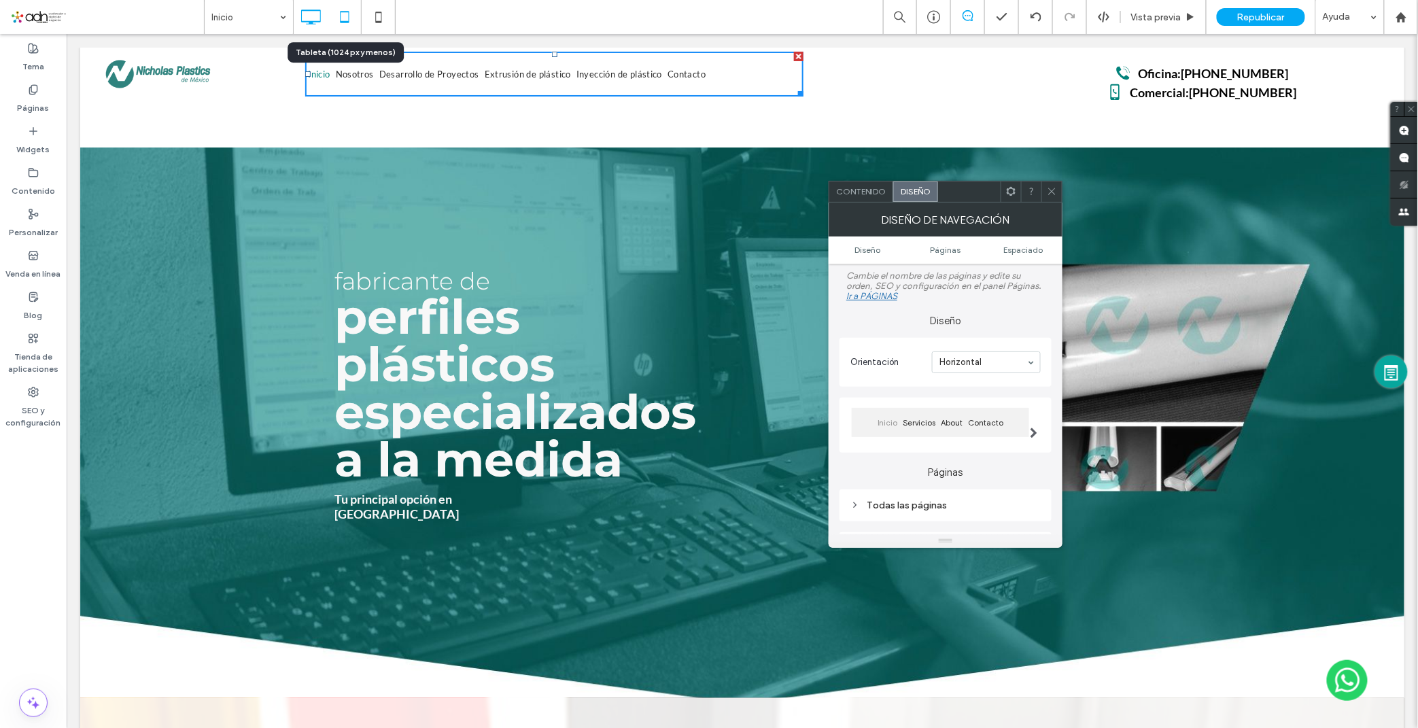
click at [347, 15] on icon at bounding box center [344, 16] width 27 height 27
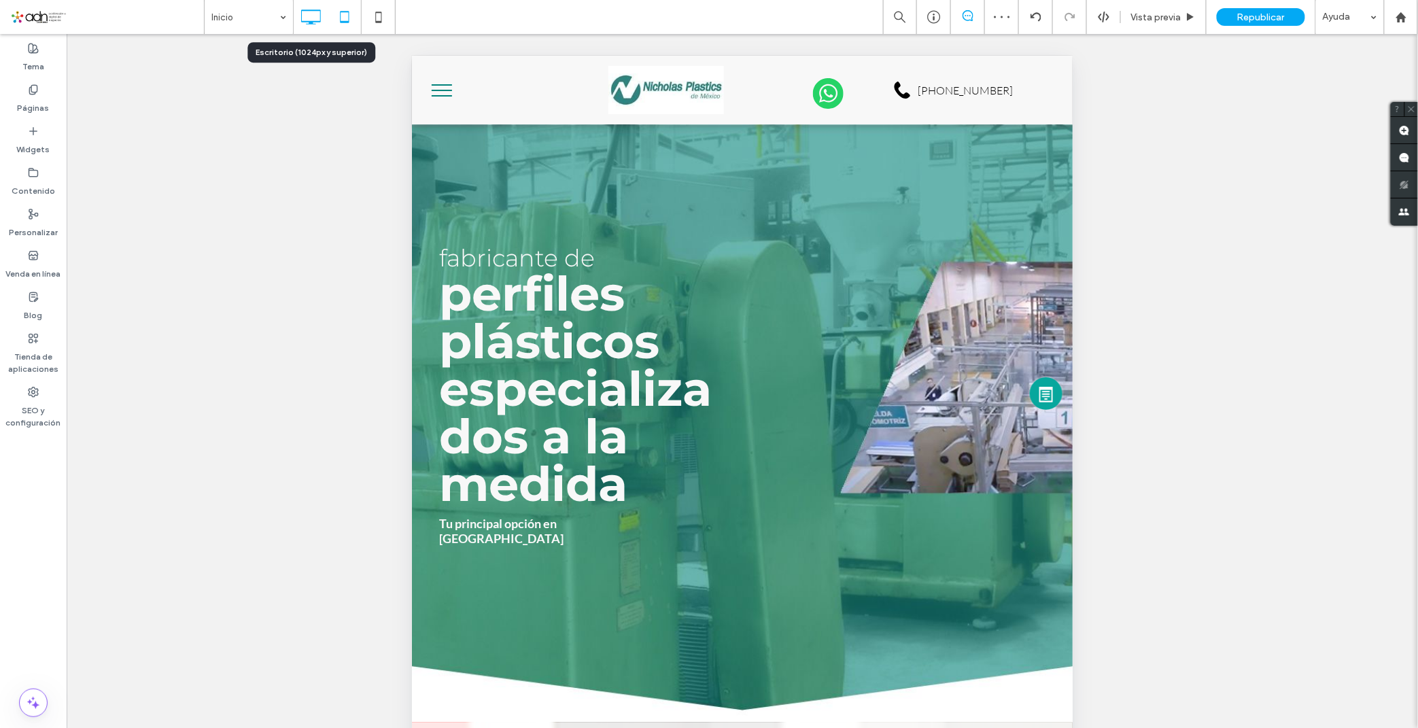
click at [299, 16] on icon at bounding box center [310, 16] width 27 height 27
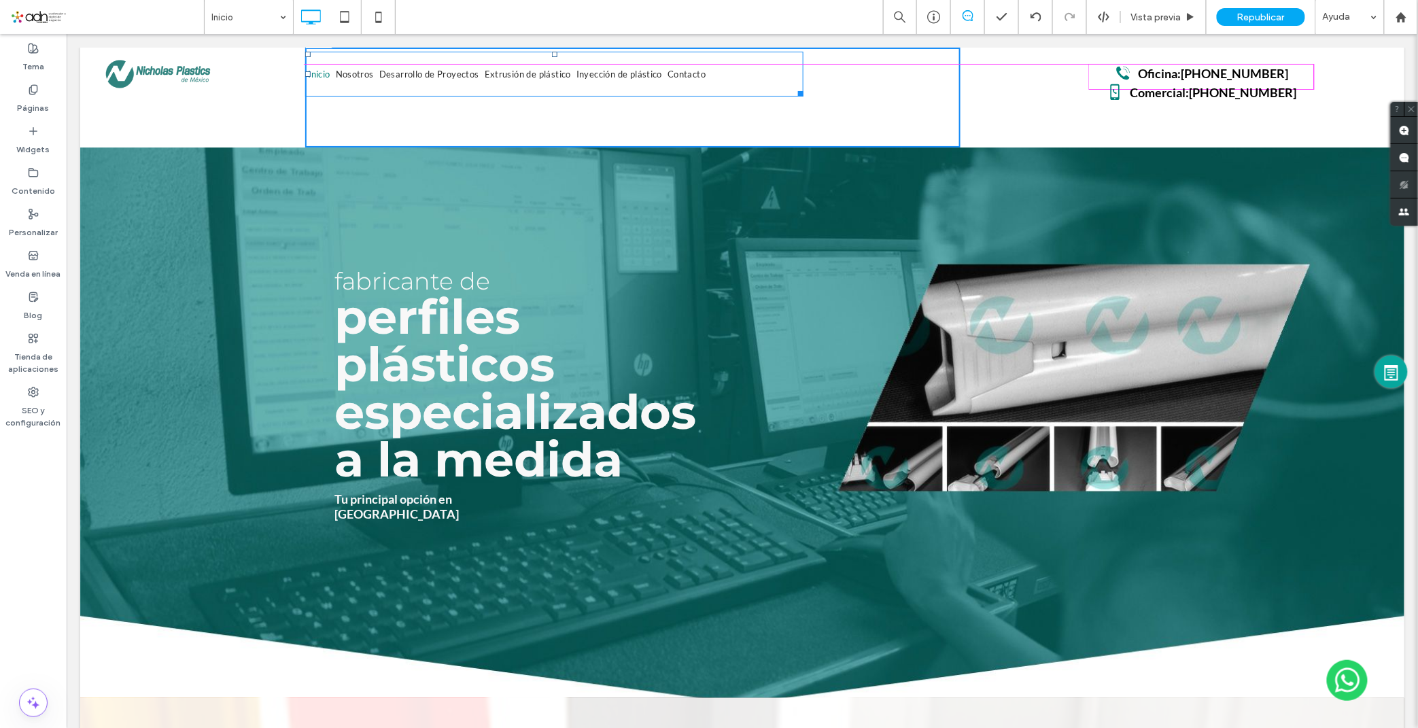
drag, startPoint x: 552, startPoint y: 51, endPoint x: 553, endPoint y: 63, distance: 11.6
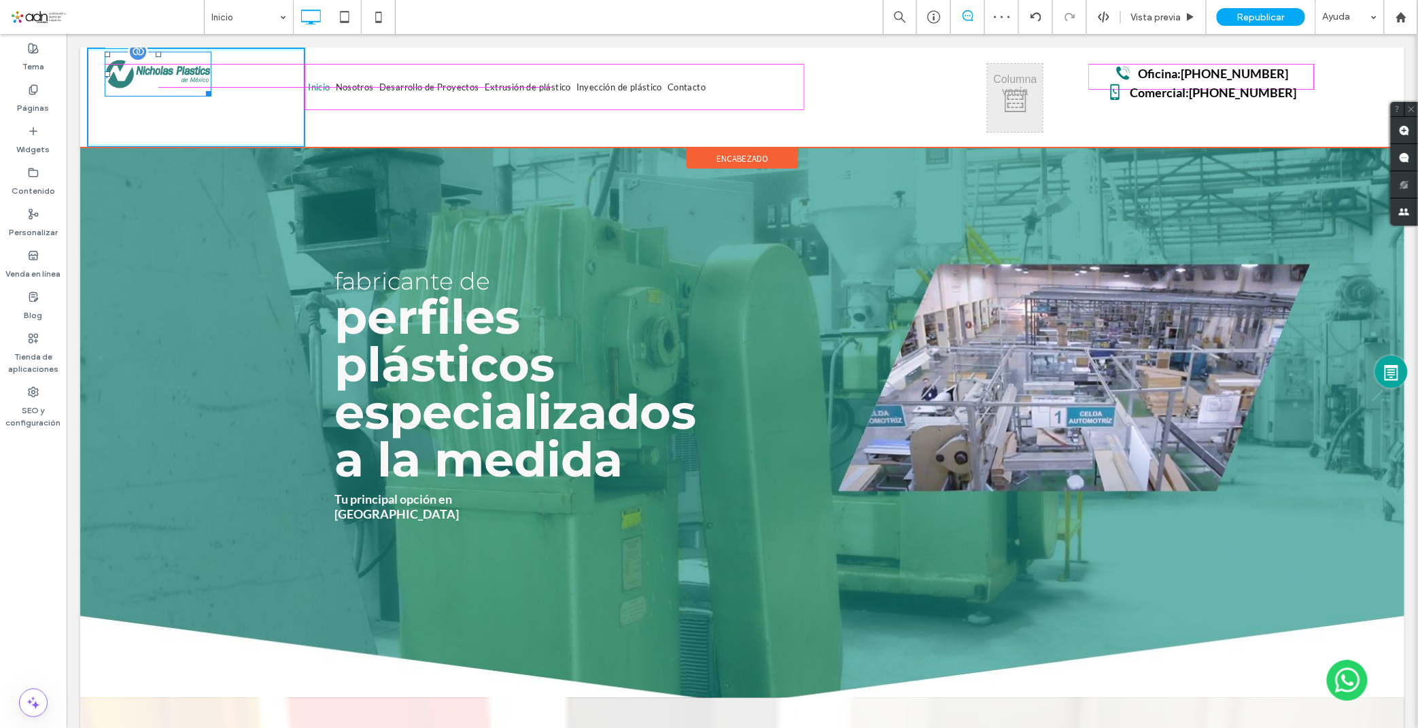
drag, startPoint x: 158, startPoint y: 52, endPoint x: 156, endPoint y: 67, distance: 15.8
click at [156, 56] on div at bounding box center [157, 53] width 5 height 5
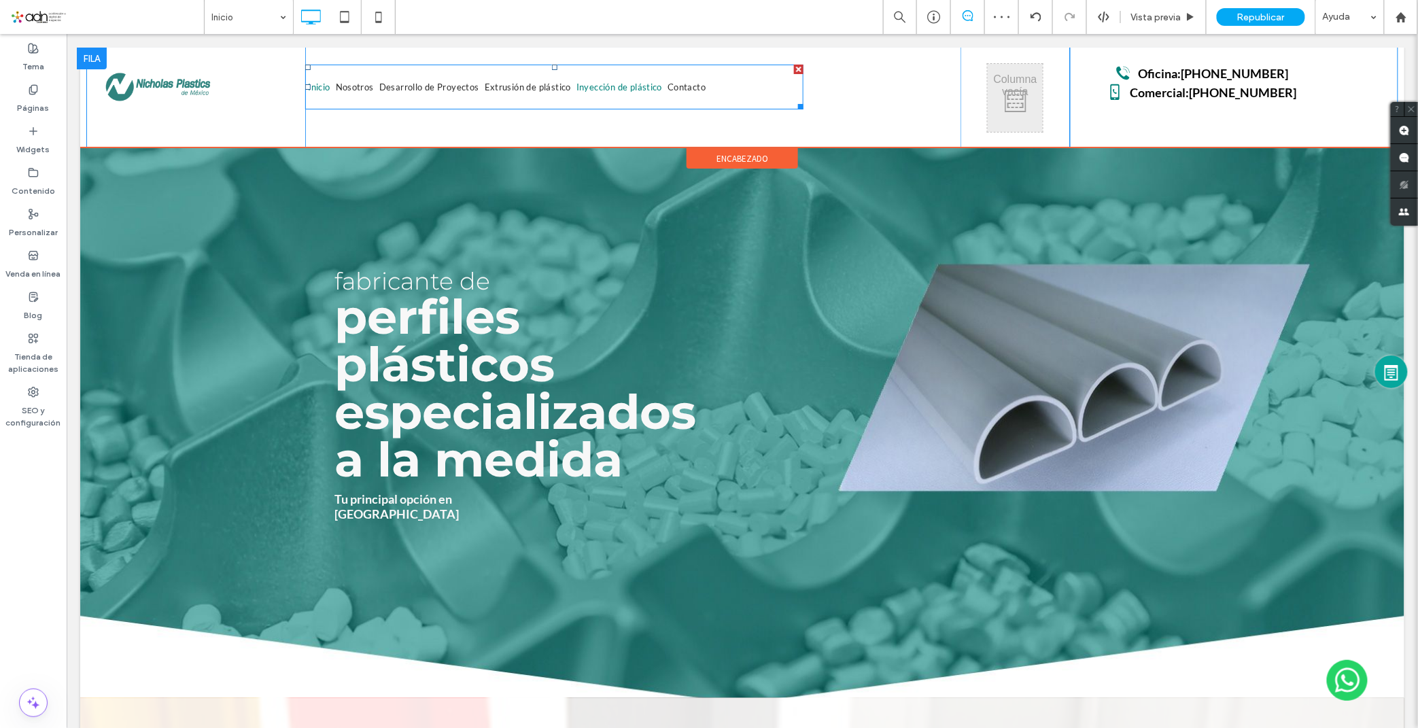
click at [612, 77] on link "Inyección de plástico" at bounding box center [618, 86] width 91 height 45
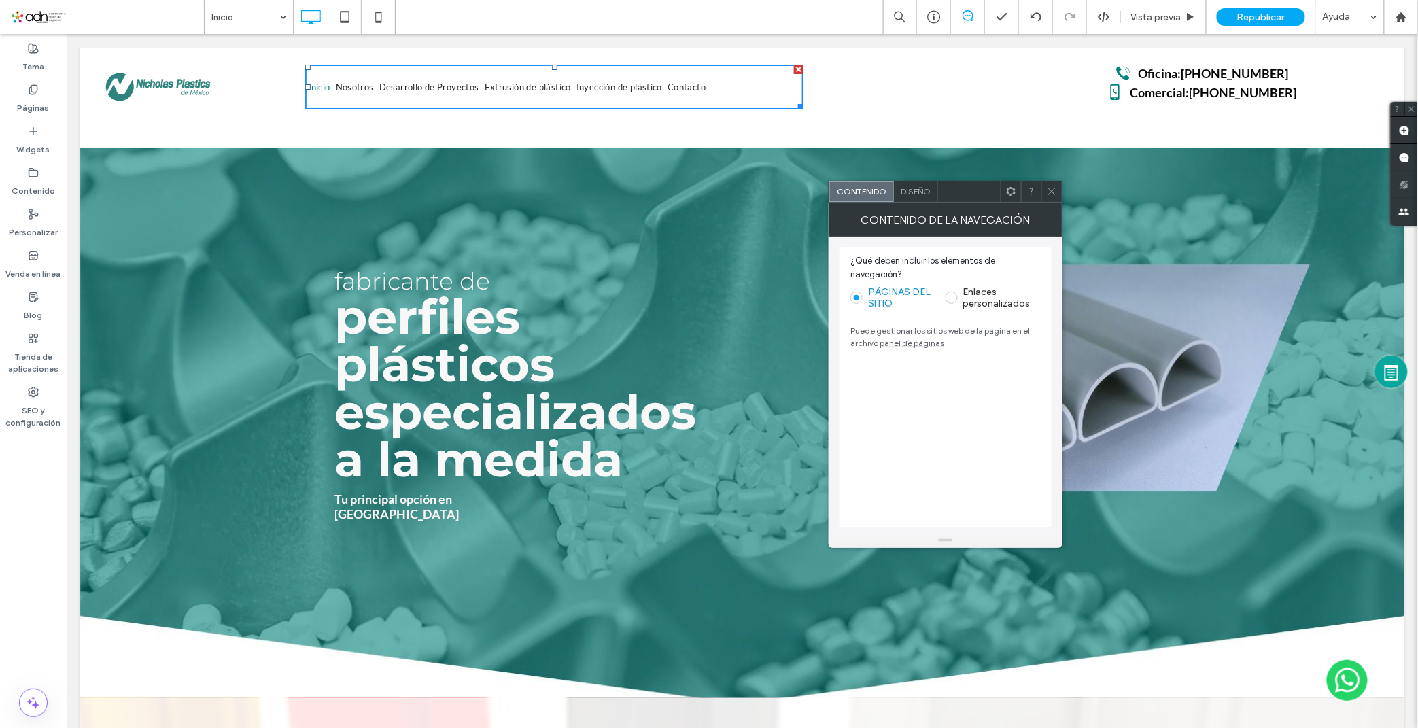
click at [926, 197] on div "Diseño" at bounding box center [916, 191] width 44 height 20
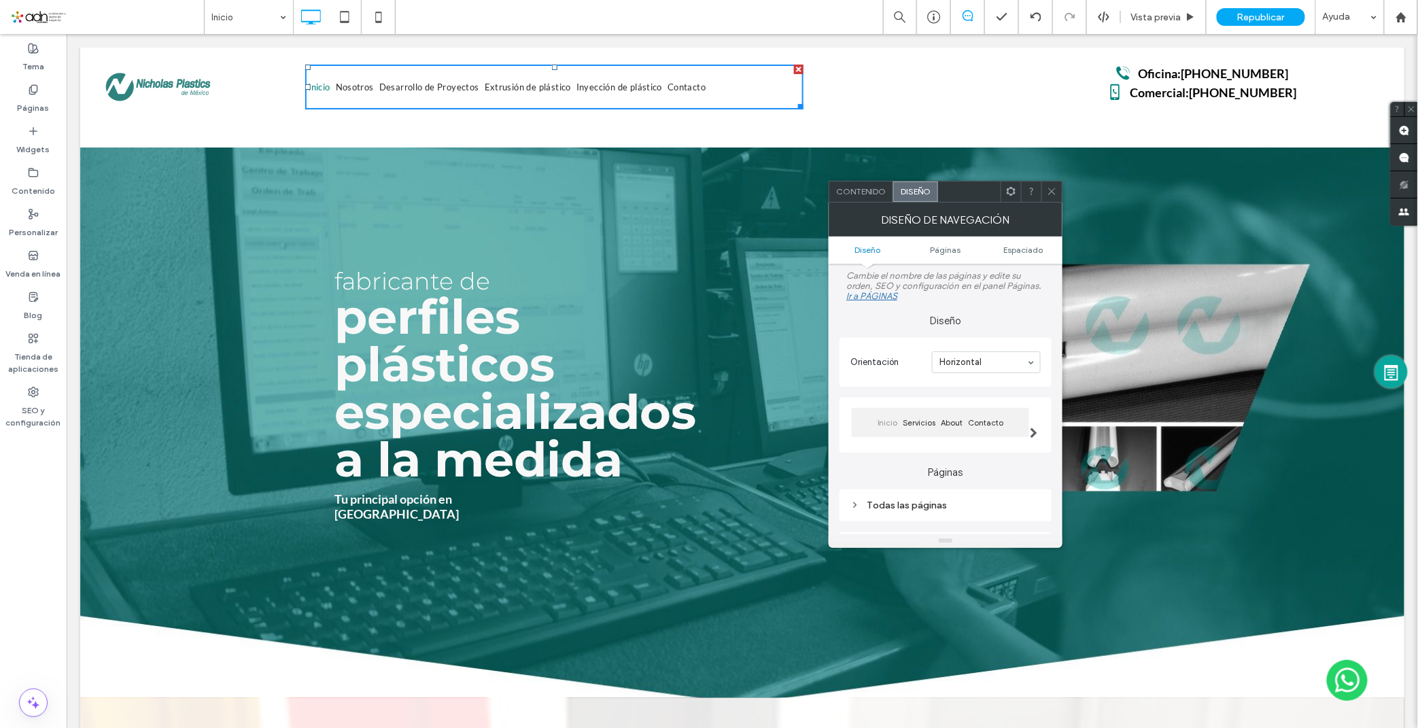
scroll to position [151, 0]
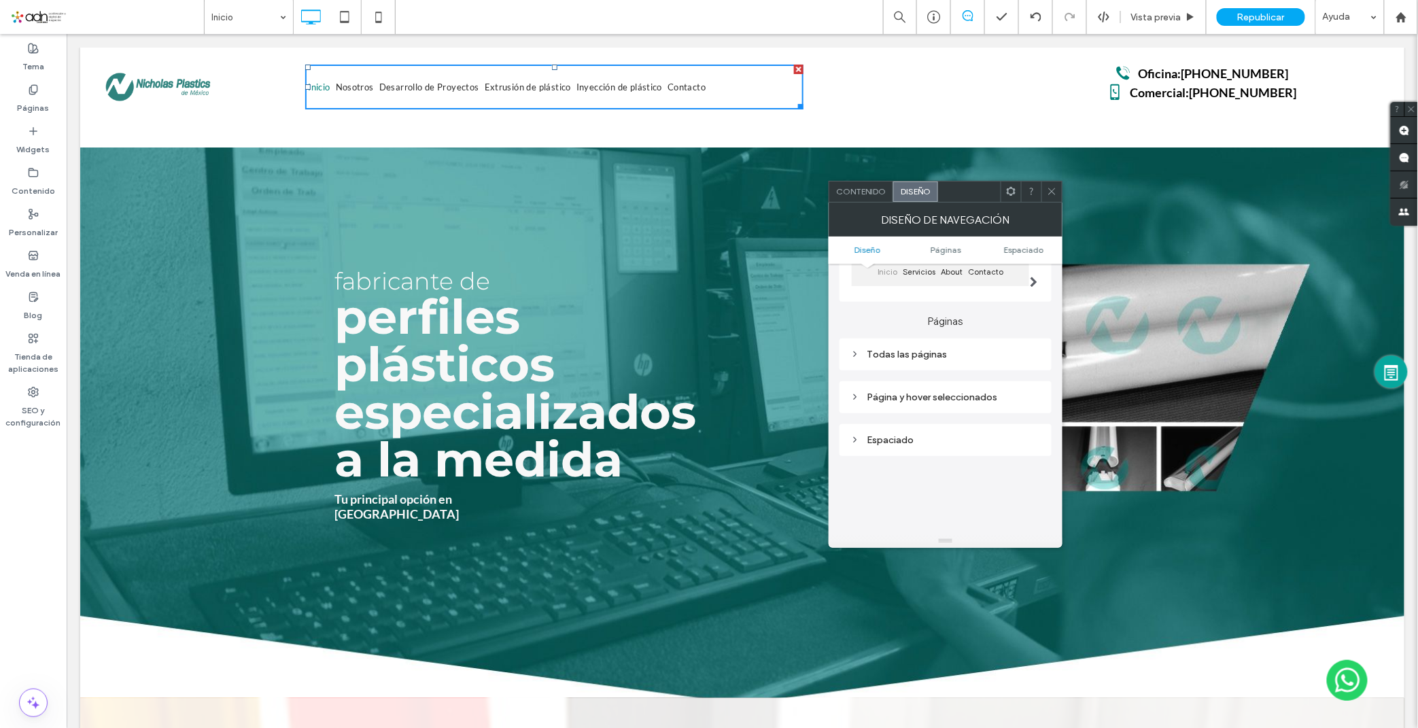
click at [943, 364] on div "Todas las páginas" at bounding box center [945, 354] width 212 height 32
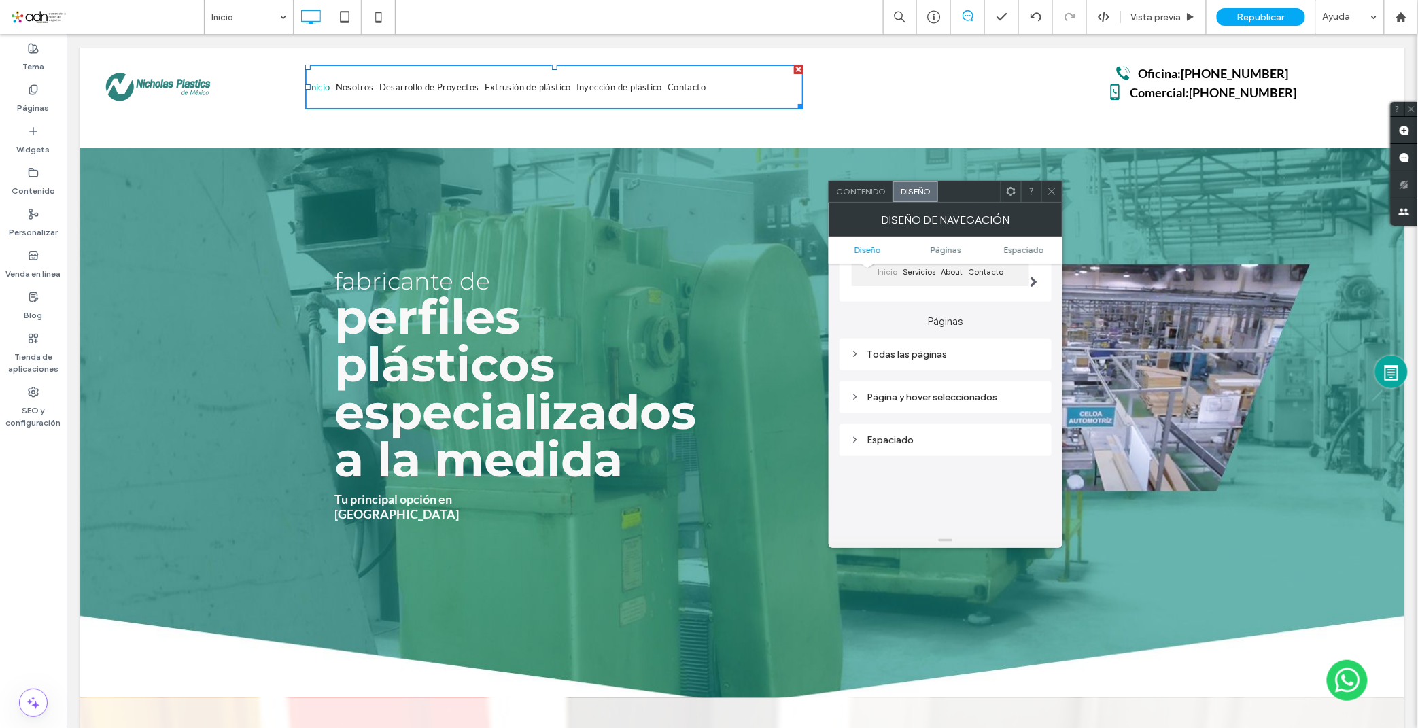
click at [945, 354] on div "Todas las páginas" at bounding box center [945, 355] width 190 height 12
click at [999, 383] on span "Texto del enlace" at bounding box center [992, 378] width 69 height 11
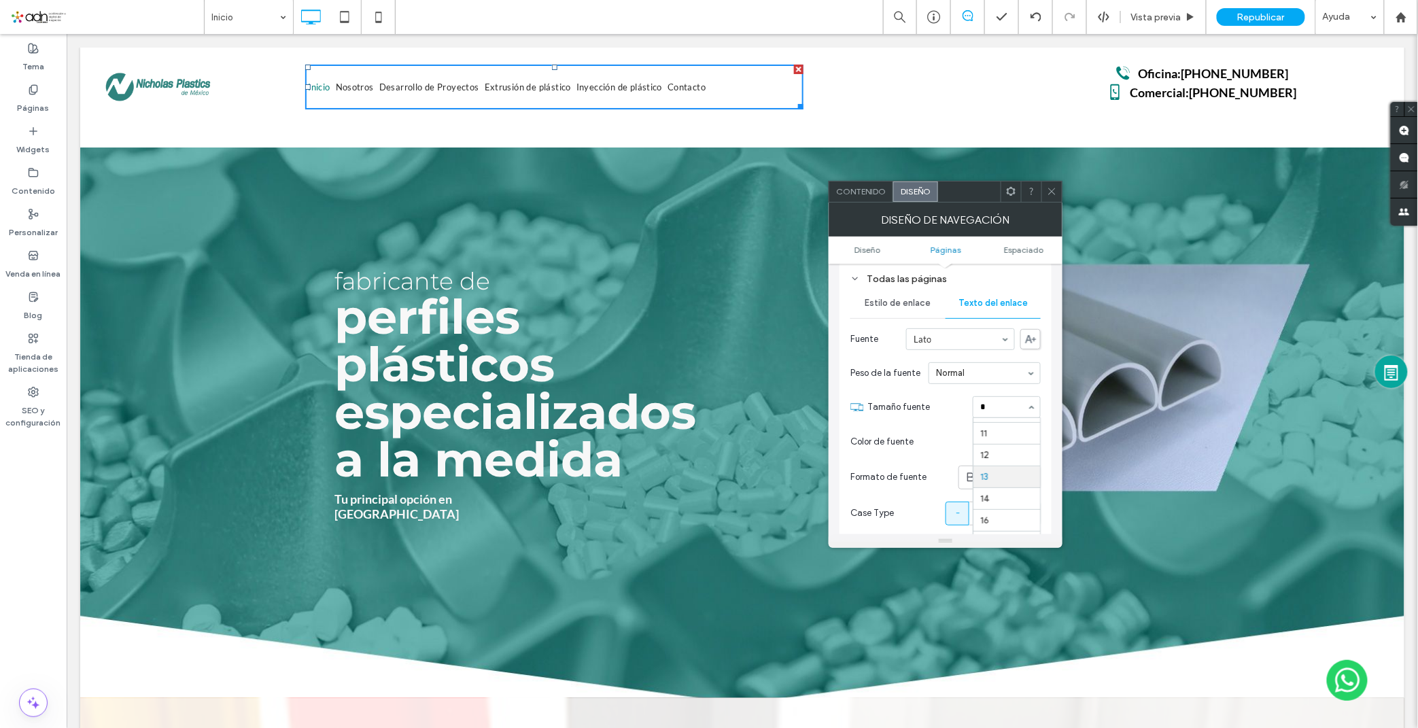
scroll to position [20, 0]
type input "**"
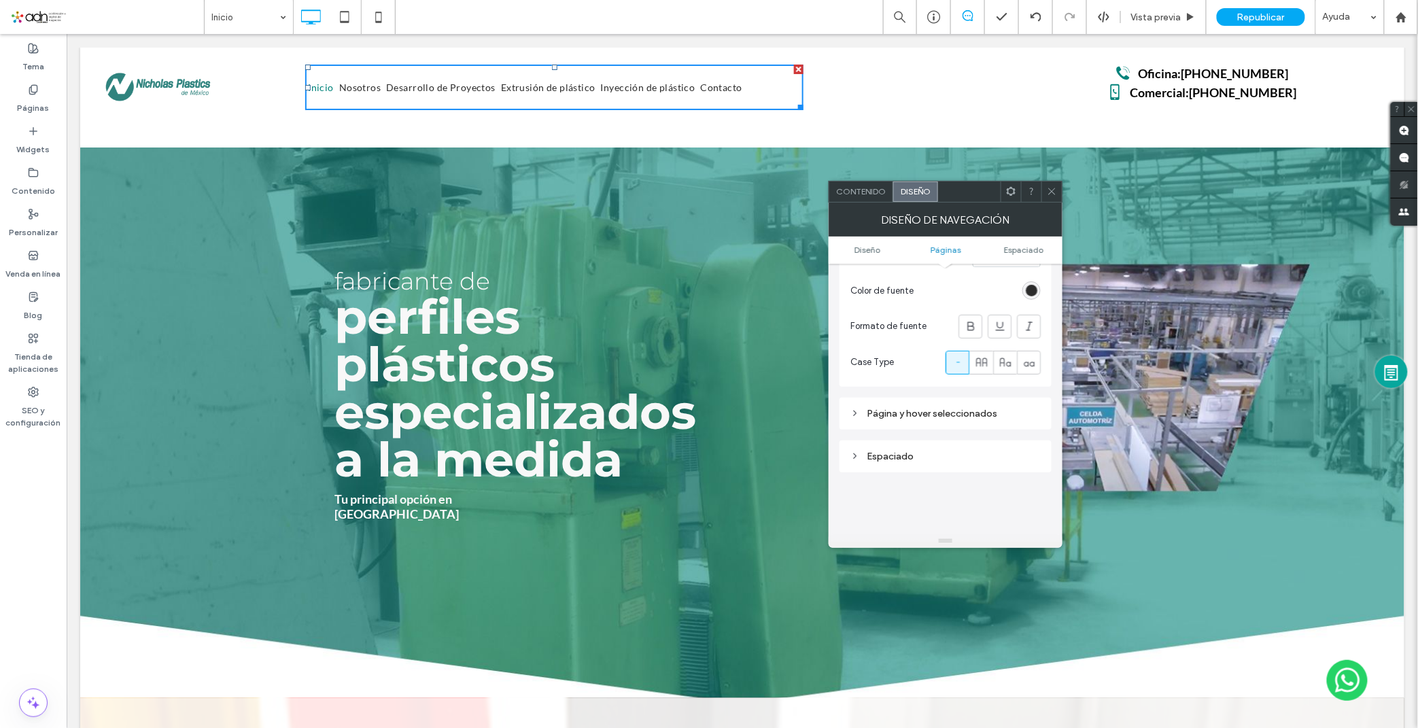
scroll to position [75, 0]
click at [907, 458] on span "Estilo de enlace" at bounding box center [898, 454] width 66 height 11
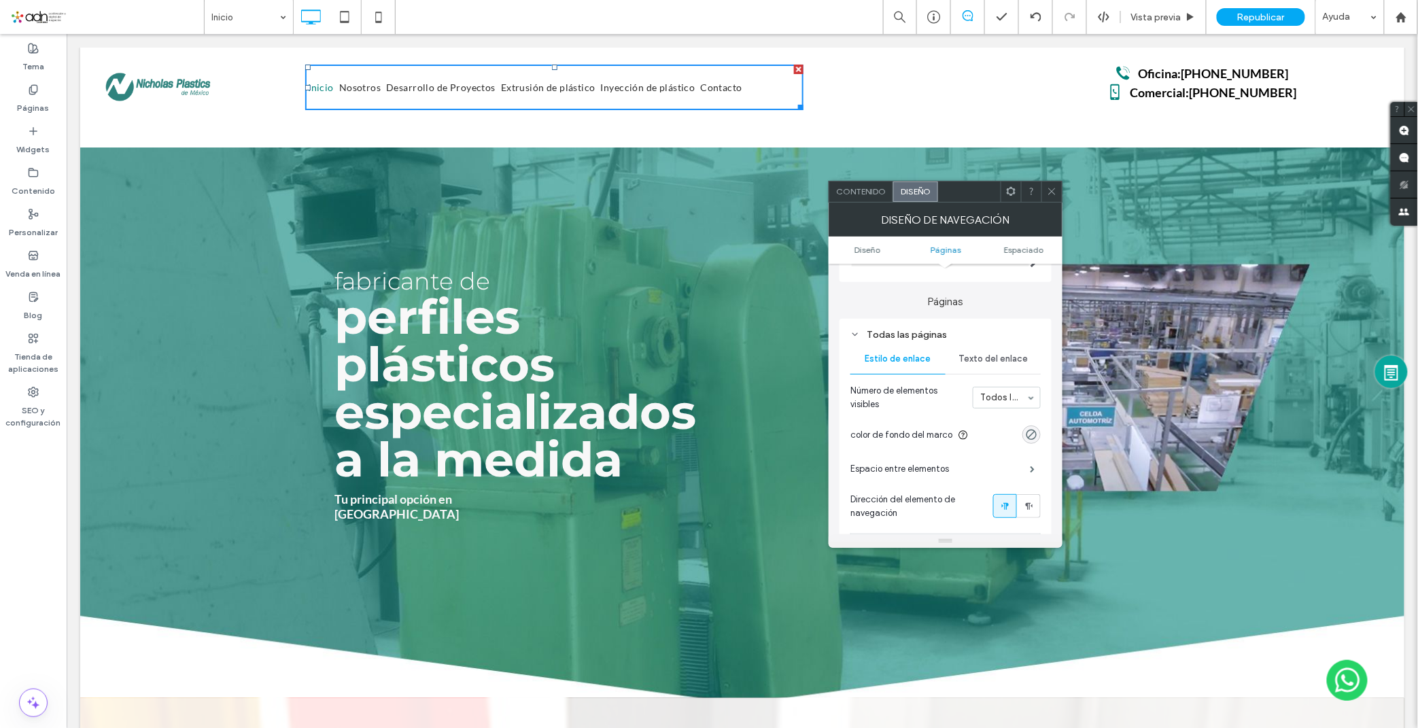
scroll to position [302, 0]
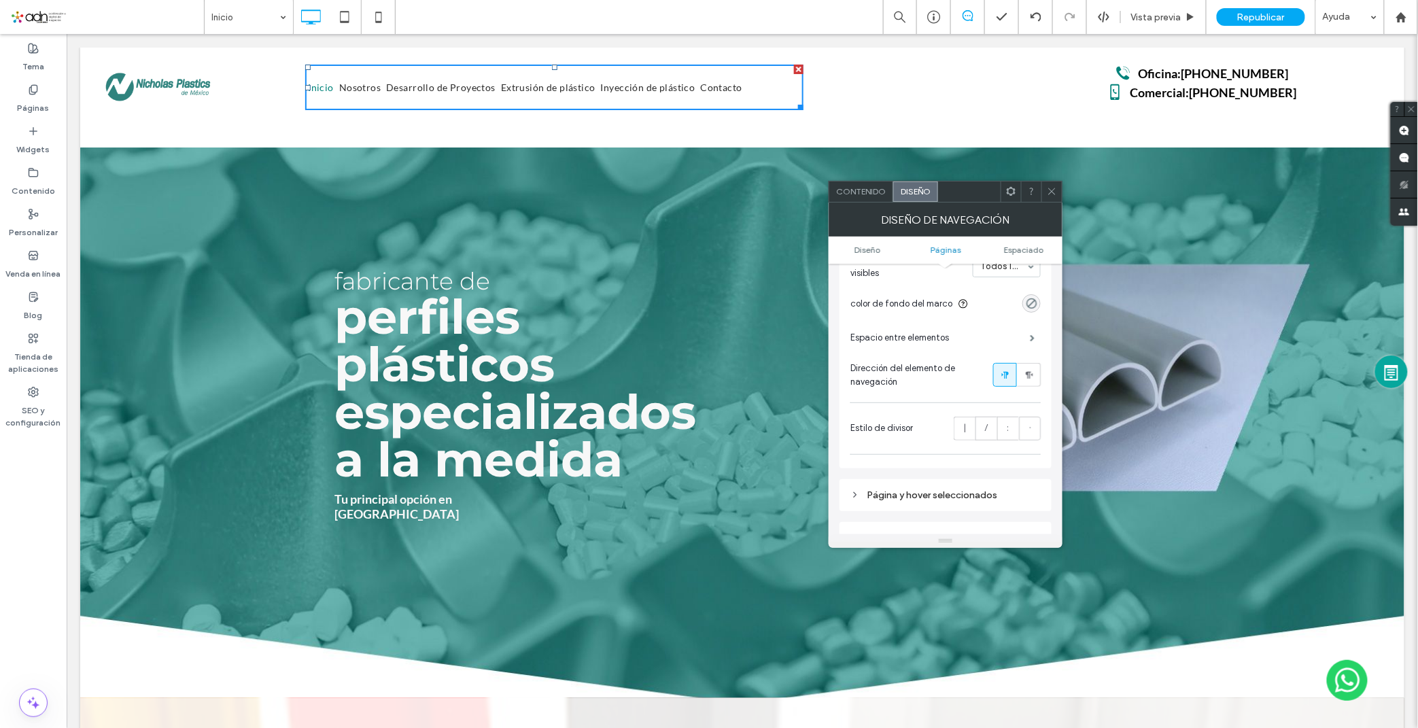
click at [960, 436] on label "|" at bounding box center [965, 429] width 22 height 24
click at [1007, 427] on span ":" at bounding box center [1008, 428] width 2 height 14
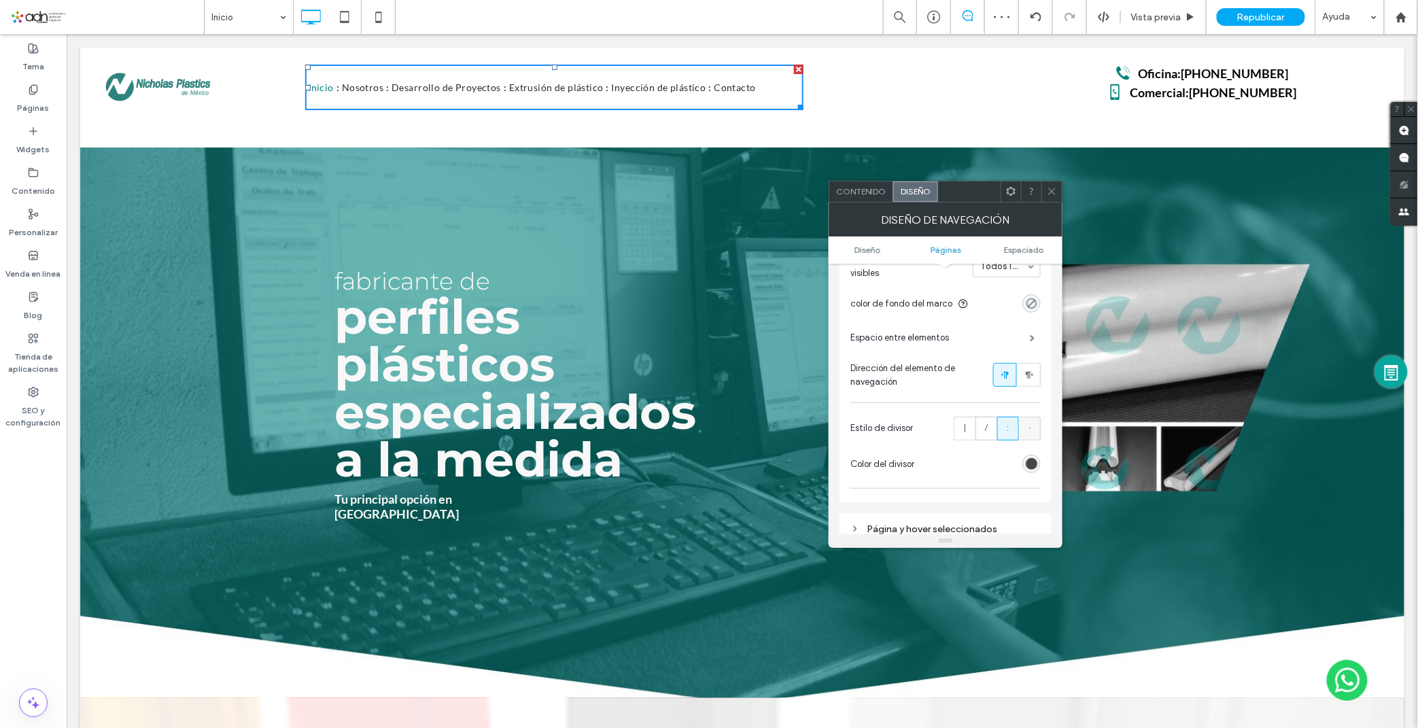
click at [1028, 429] on div "·" at bounding box center [1030, 428] width 4 height 22
click at [961, 436] on label "|" at bounding box center [965, 429] width 22 height 24
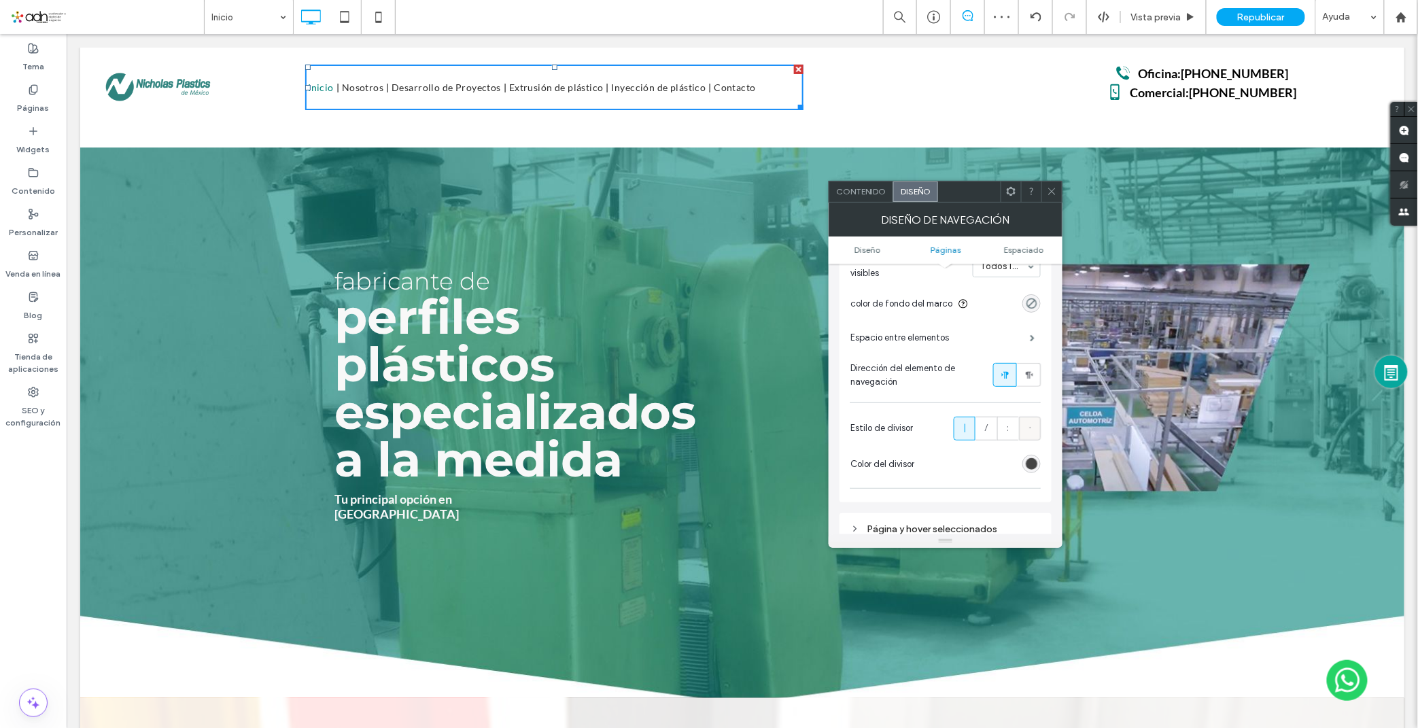
click at [1036, 434] on label "·" at bounding box center [1030, 429] width 22 height 24
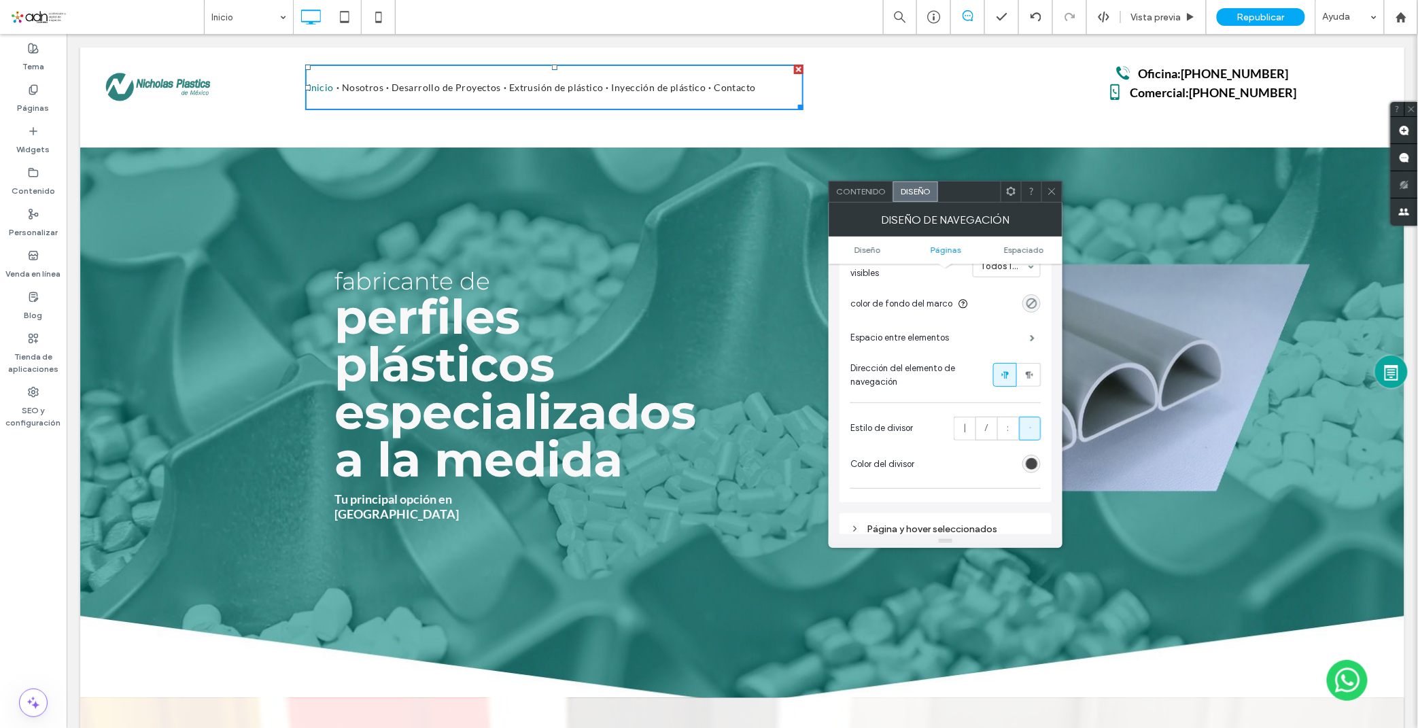
click at [1041, 470] on div "Todas las páginas Estilo de enlace Texto del enlace Número de elementos visible…" at bounding box center [945, 345] width 212 height 315
click at [1031, 468] on div "rgb(68, 68, 68)" at bounding box center [1032, 464] width 12 height 12
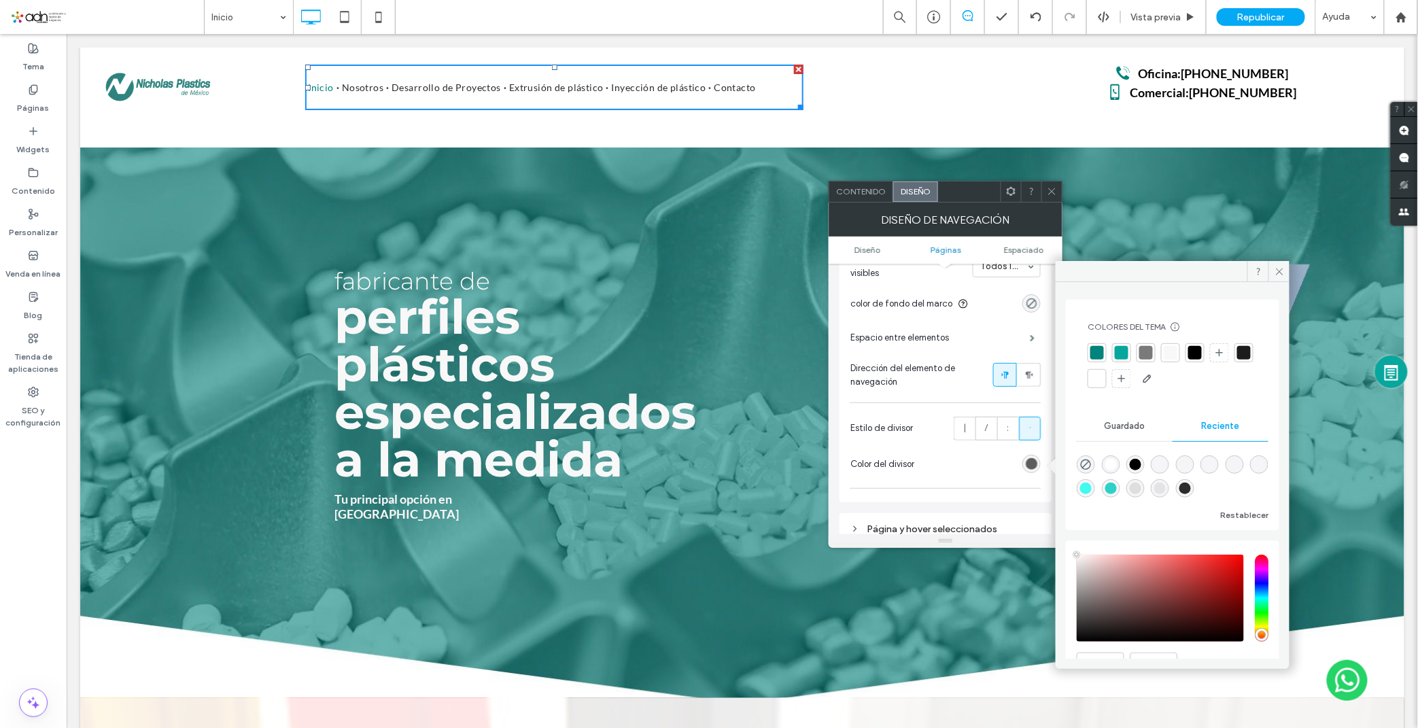
type input "****"
click at [1136, 491] on div "rgba(222, 222, 222, 1)" at bounding box center [1136, 489] width 12 height 12
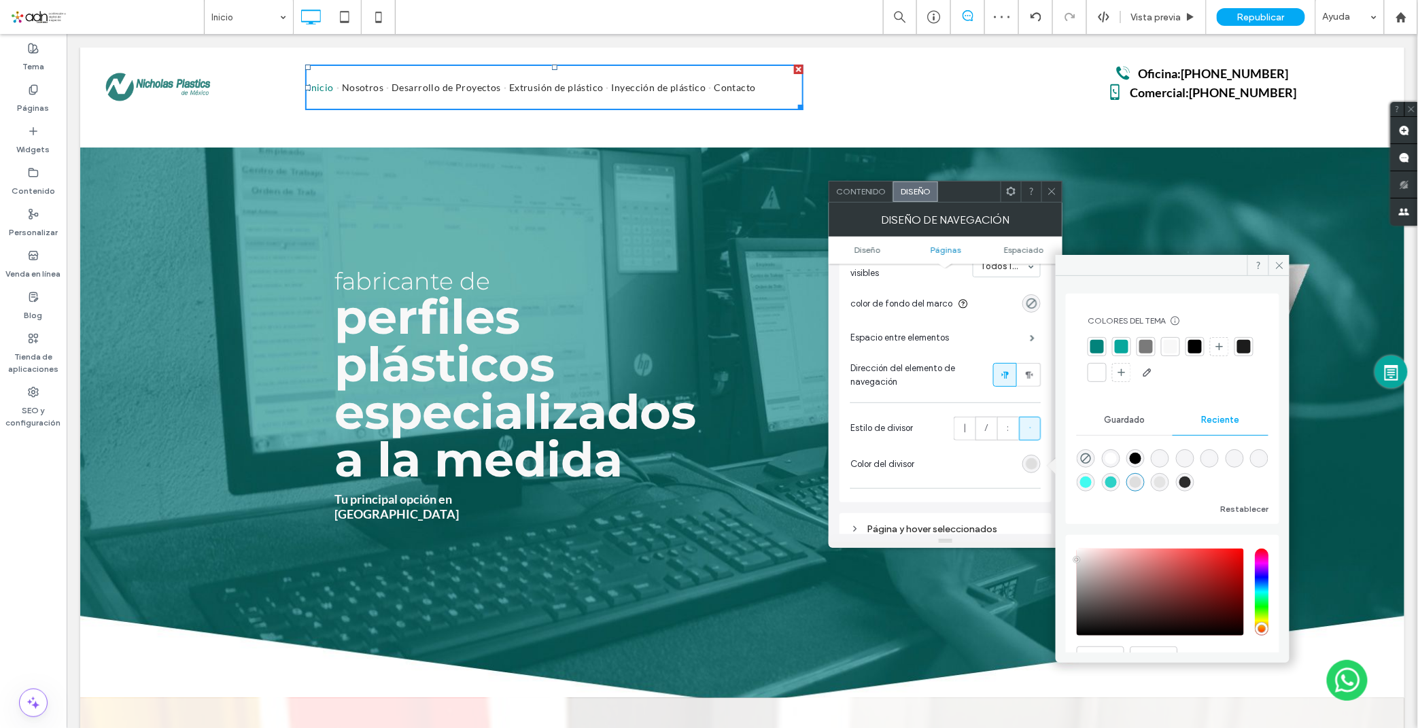
click at [1154, 483] on div "rgba(228, 228, 228, 1)" at bounding box center [1160, 482] width 12 height 12
type input "*******"
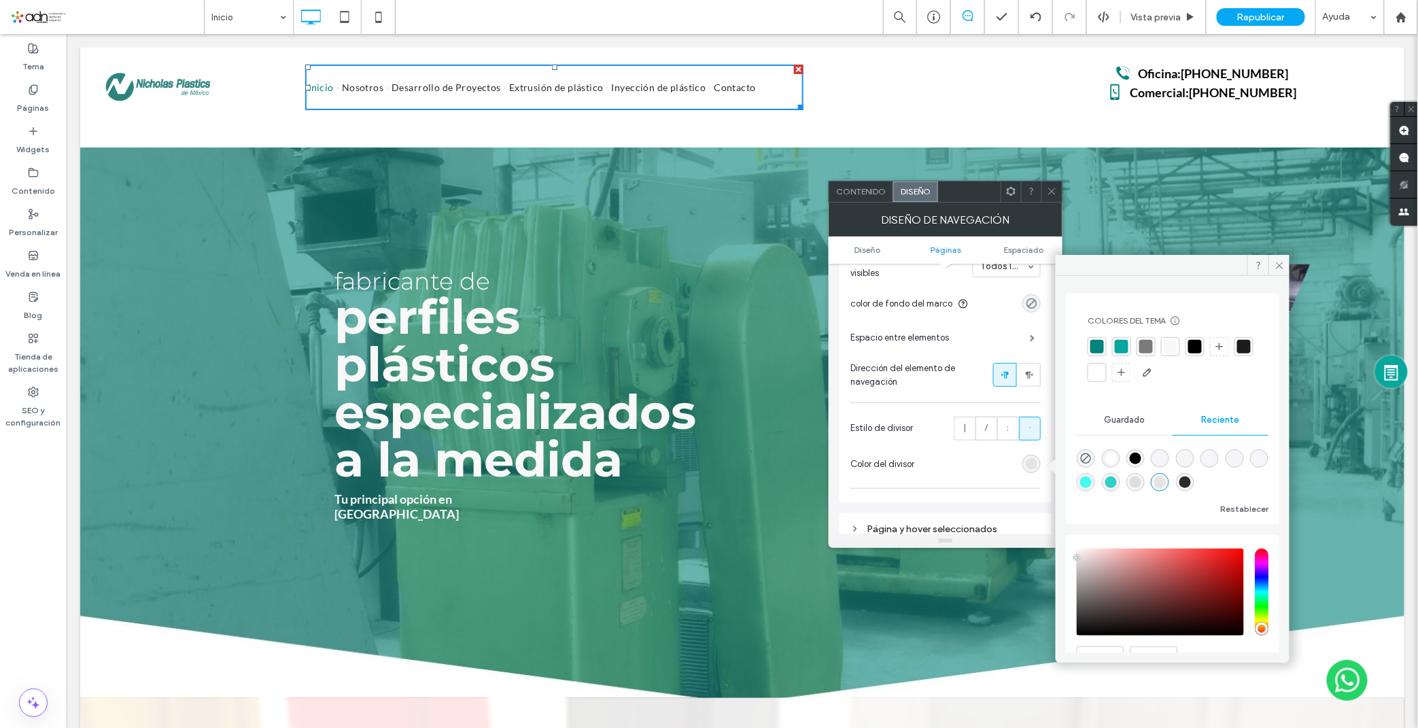
click at [1145, 351] on div at bounding box center [1146, 347] width 14 height 14
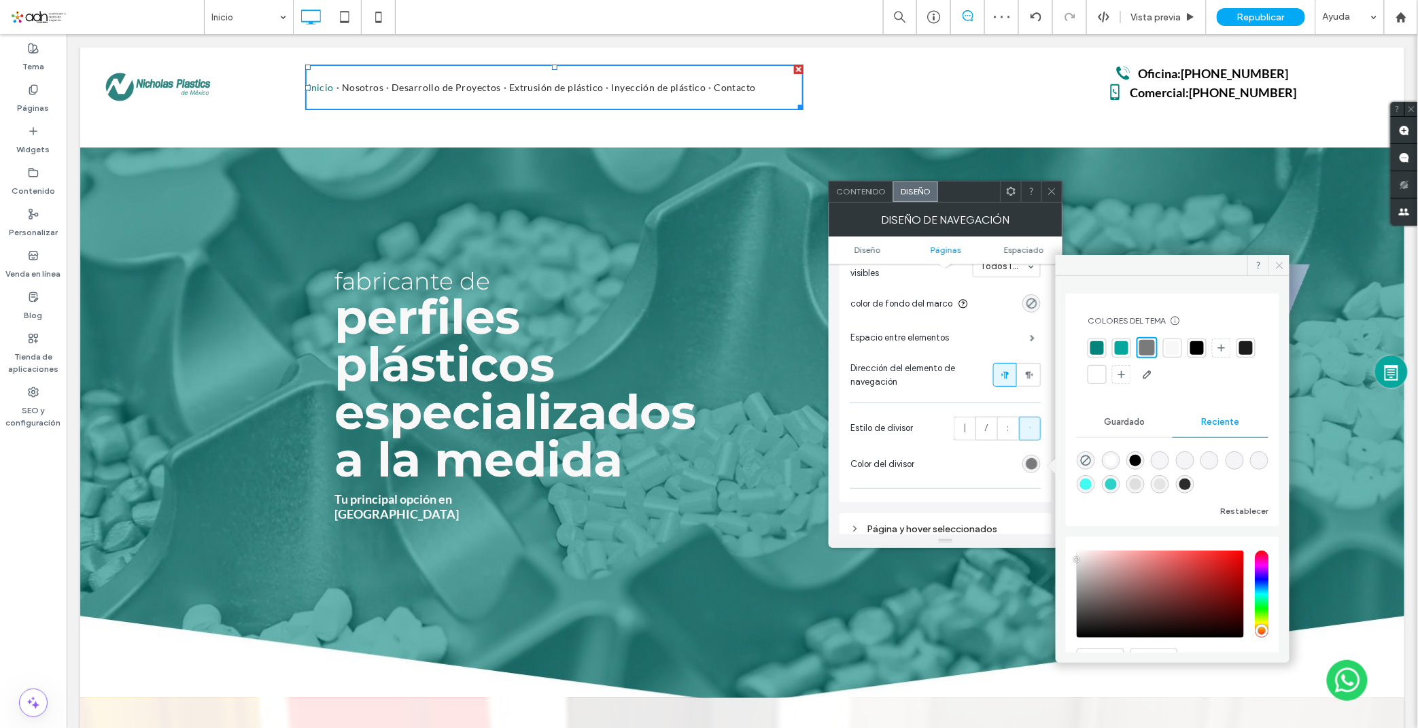
click at [1276, 262] on icon at bounding box center [1279, 265] width 10 height 10
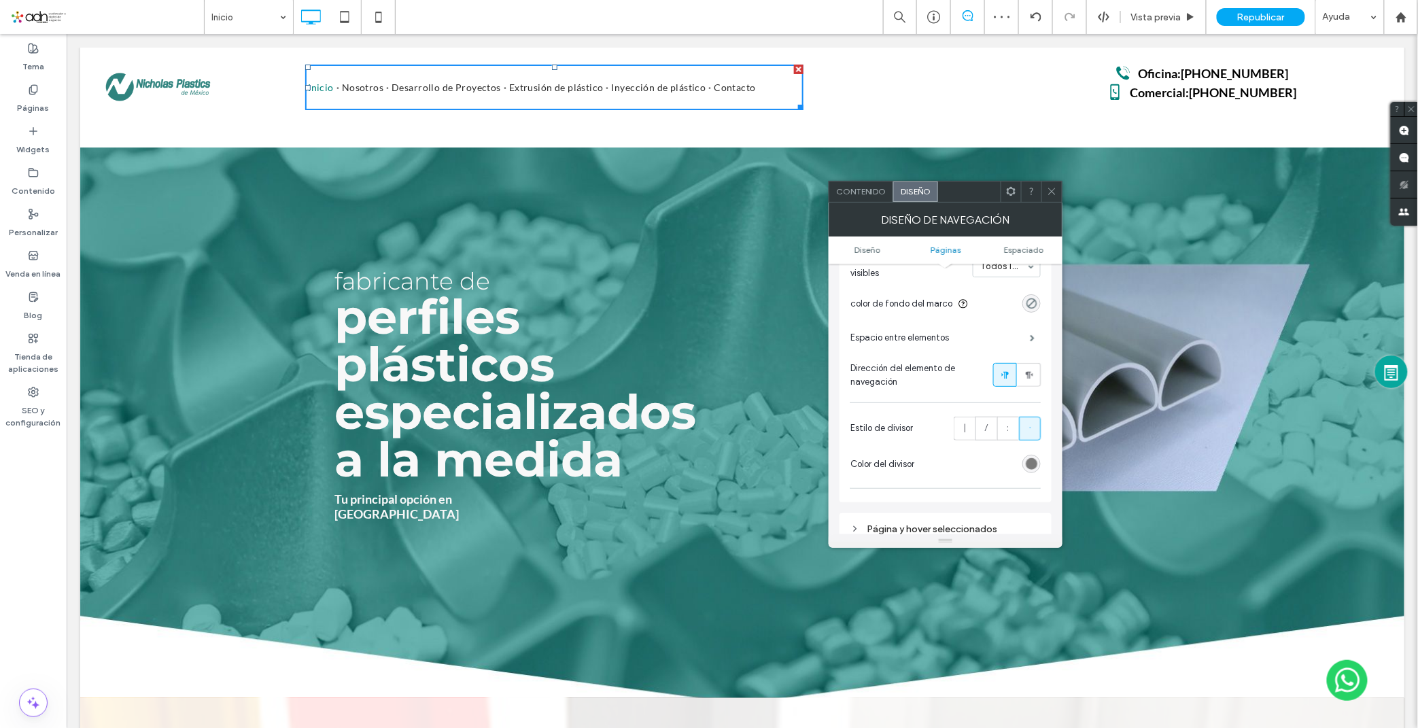
click at [1048, 185] on span at bounding box center [1052, 191] width 10 height 20
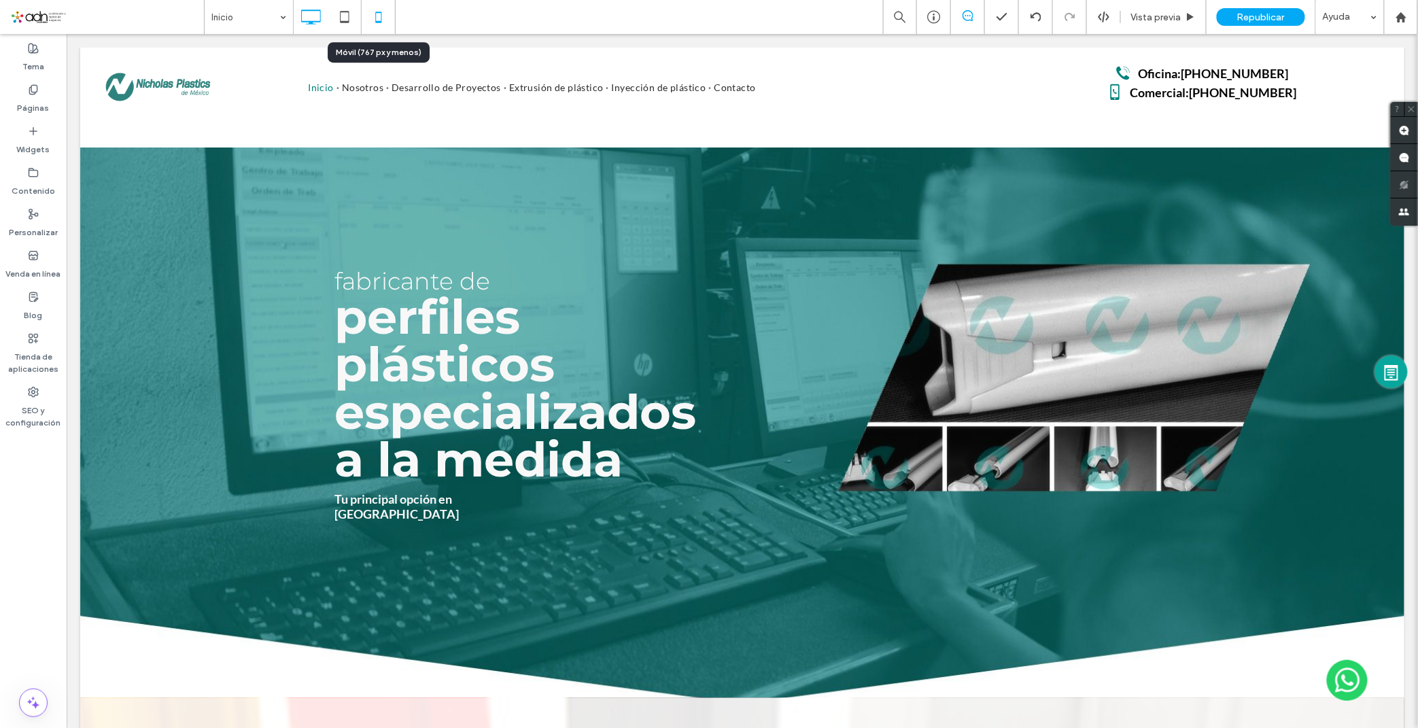
click at [375, 18] on icon at bounding box center [378, 16] width 27 height 27
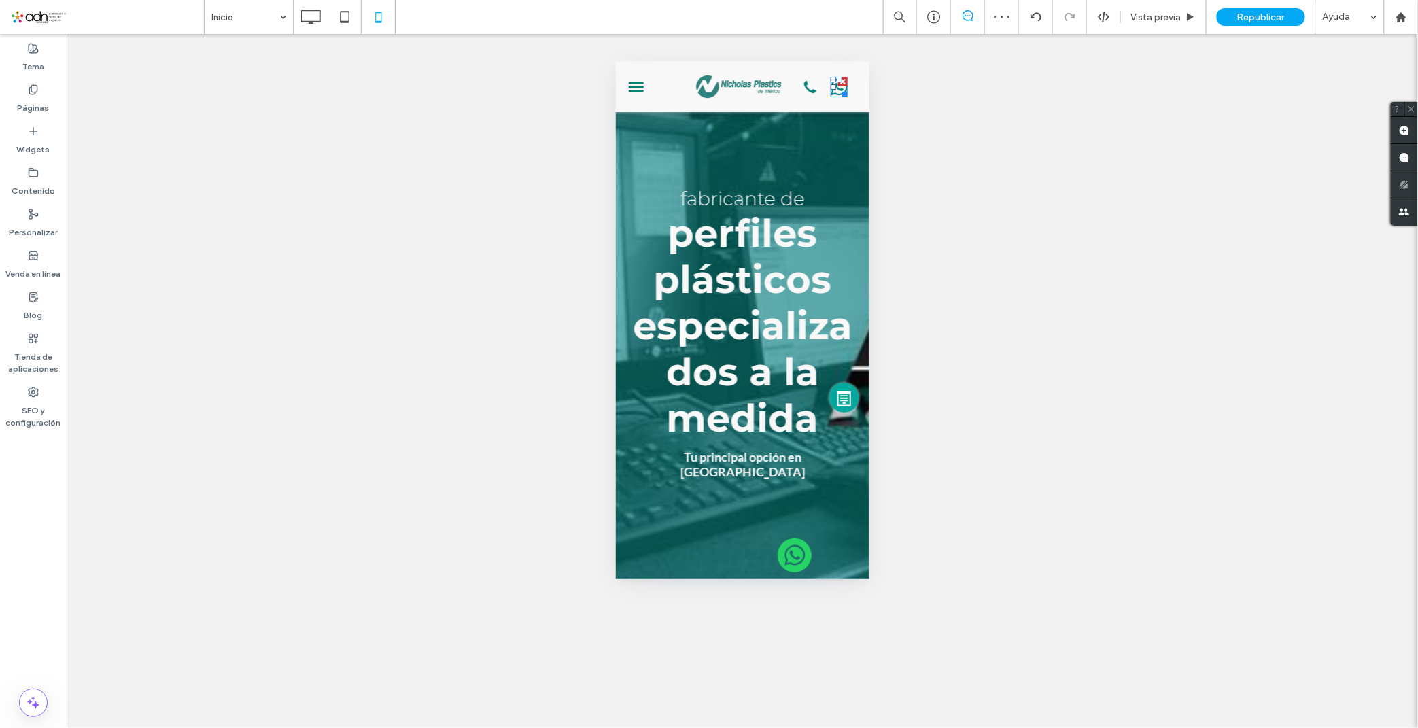
scroll to position [0, 0]
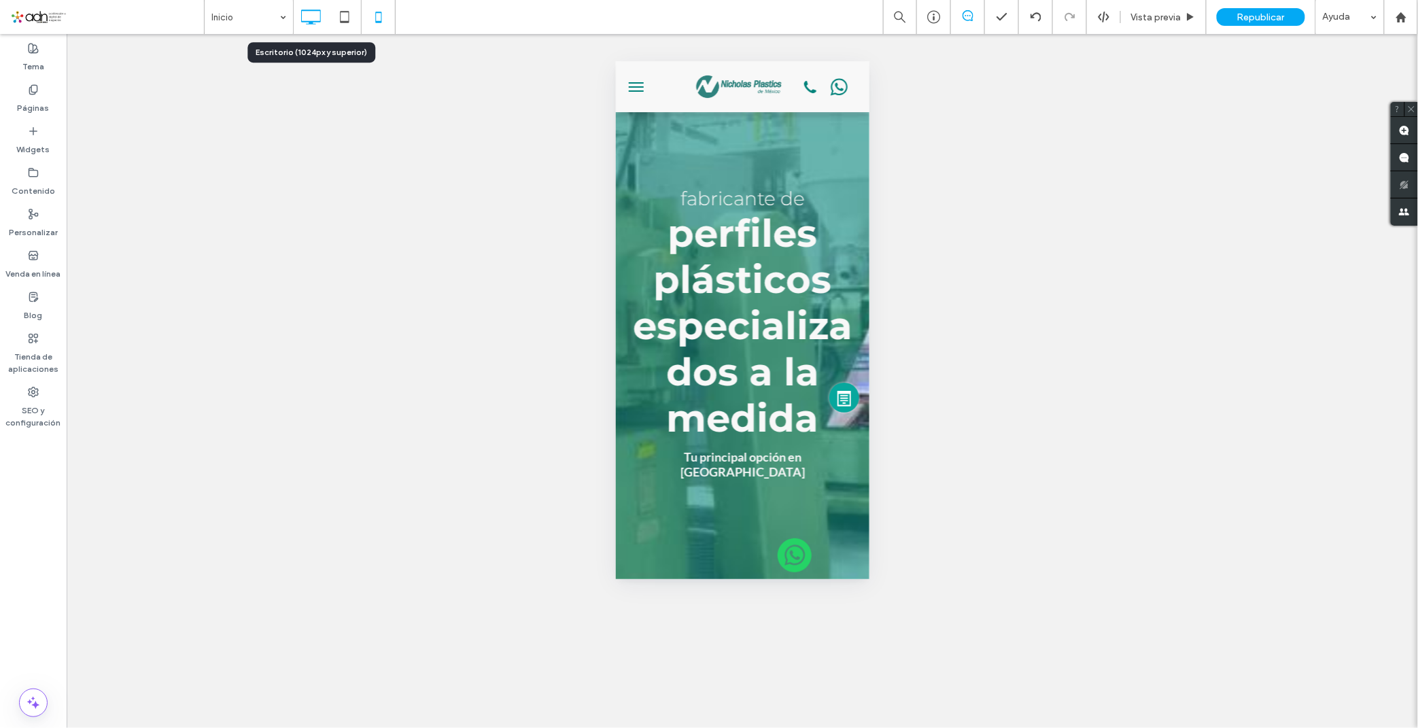
click at [321, 22] on icon at bounding box center [310, 16] width 27 height 27
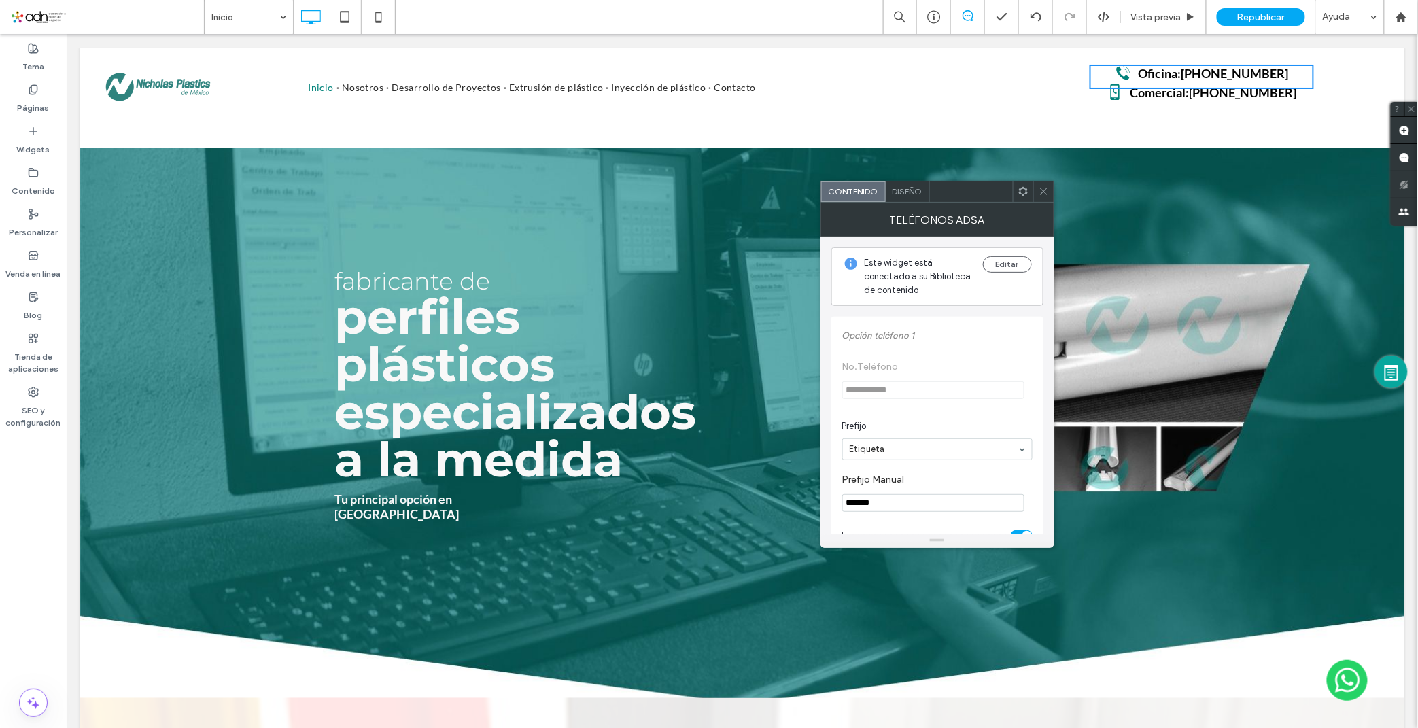
scroll to position [75, 0]
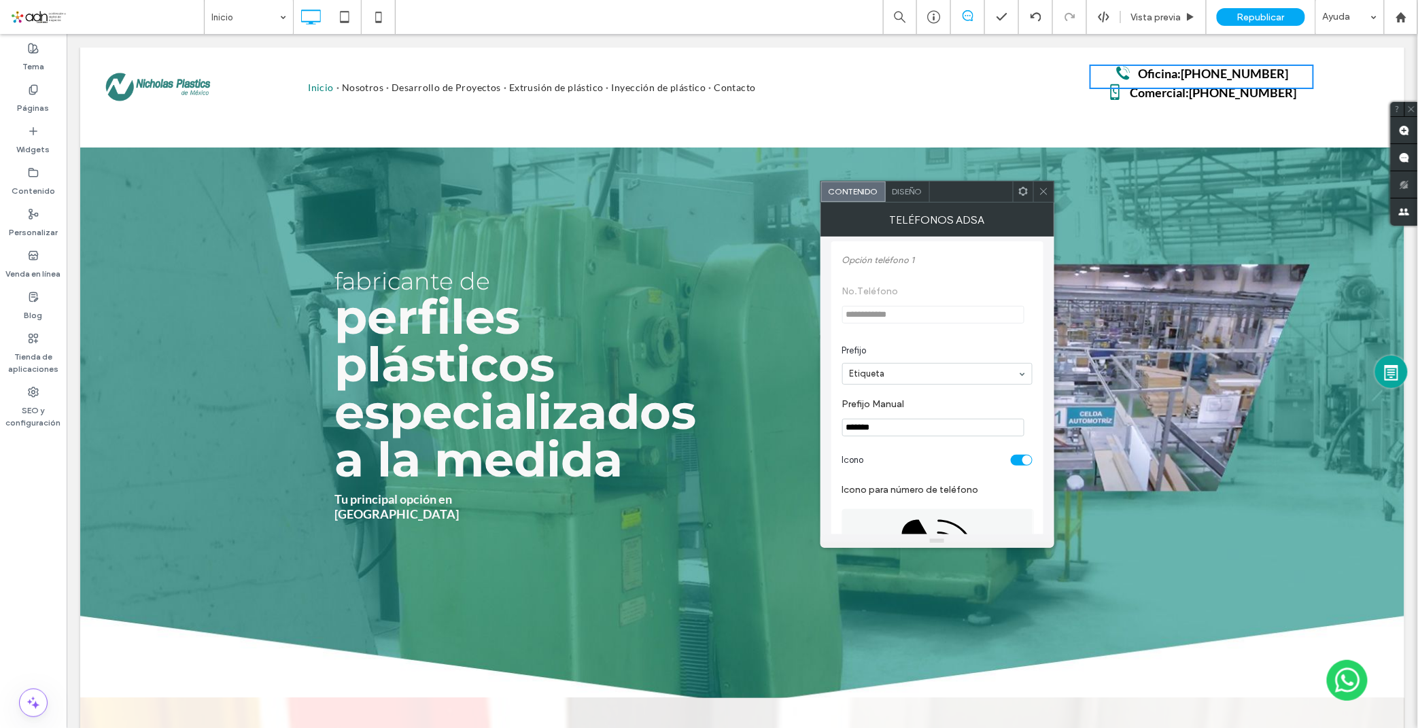
click at [1021, 194] on use at bounding box center [1023, 191] width 9 height 9
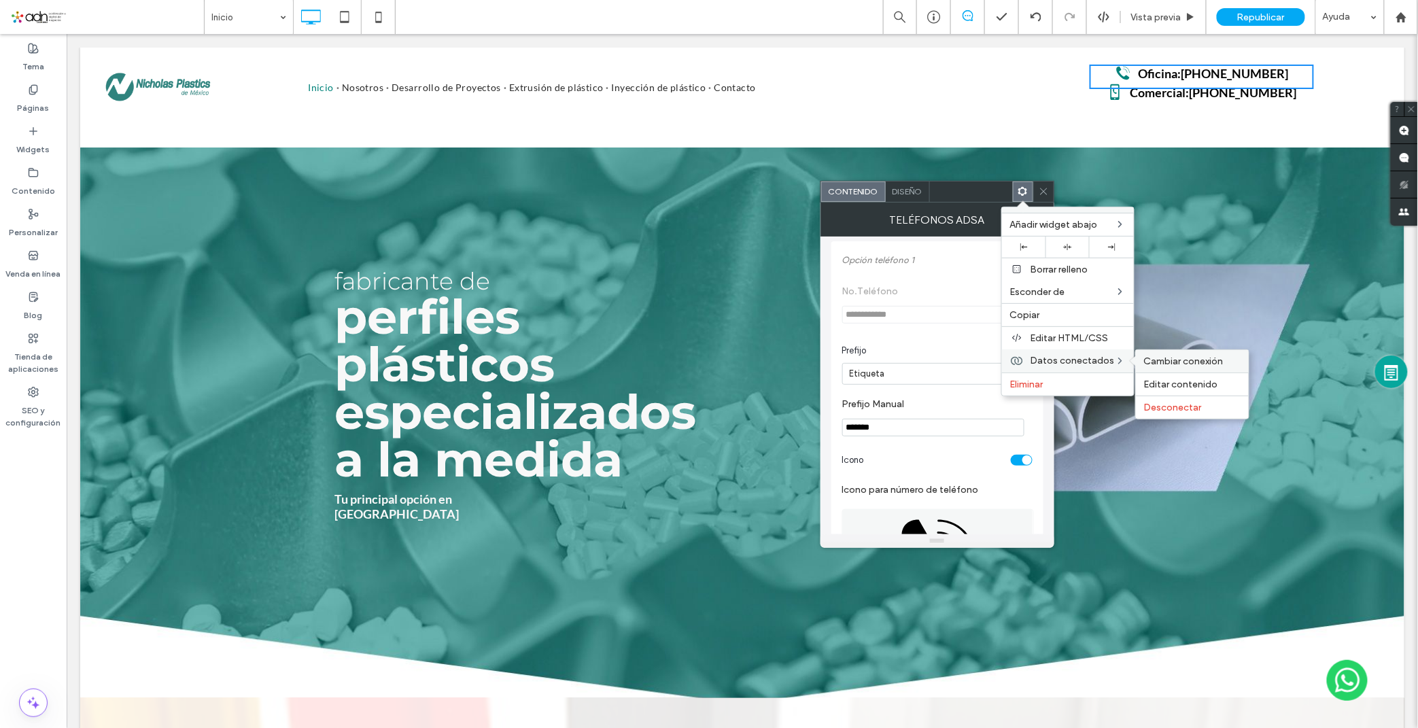
click at [1158, 363] on span "Cambiar conexión" at bounding box center [1184, 361] width 80 height 12
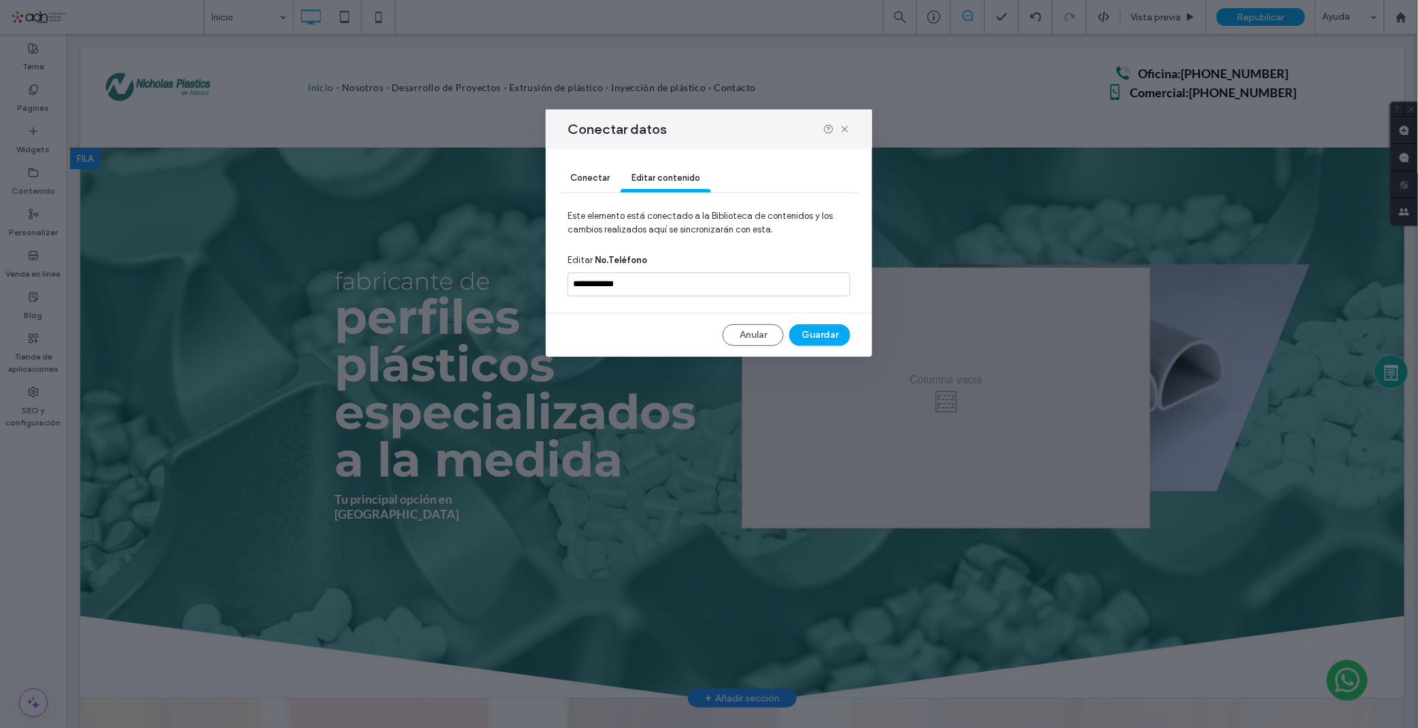
click at [582, 166] on div "Conectar" at bounding box center [589, 178] width 61 height 27
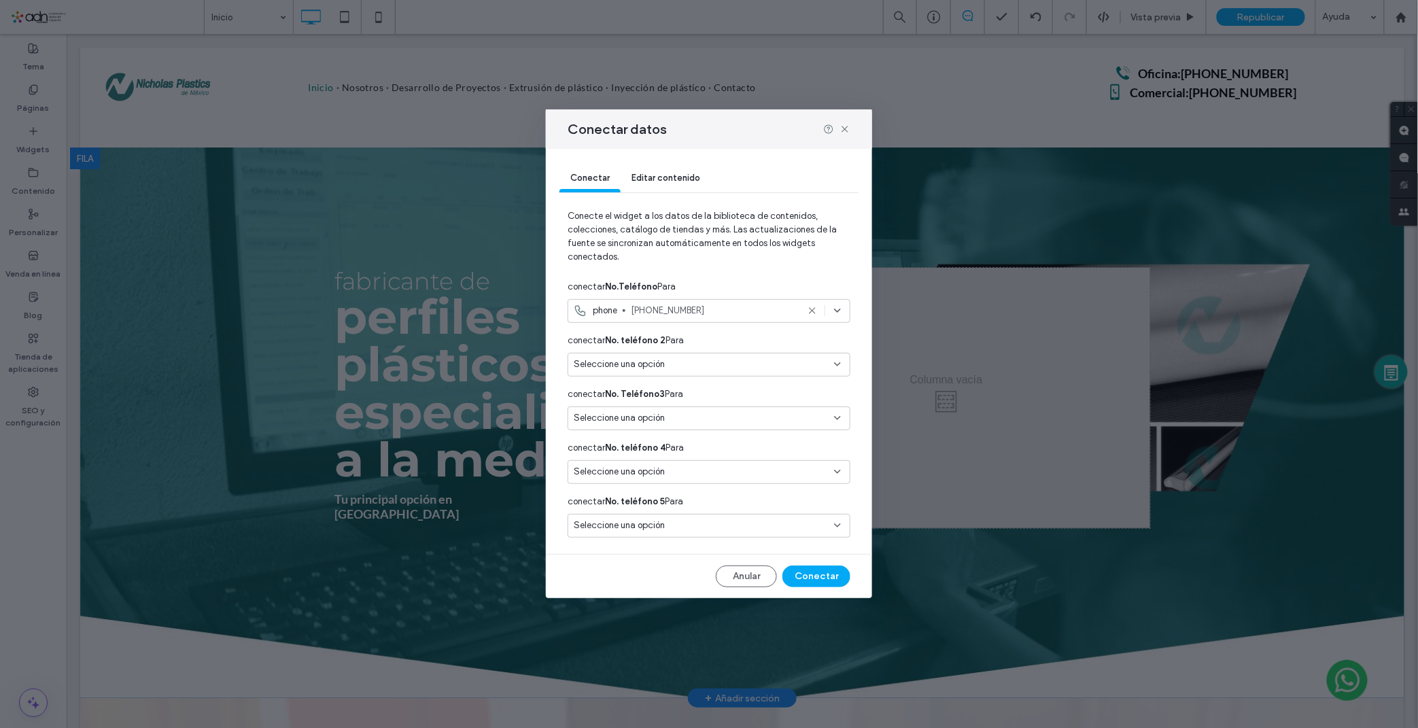
click at [769, 364] on div "Seleccione una opción" at bounding box center [701, 365] width 254 height 14
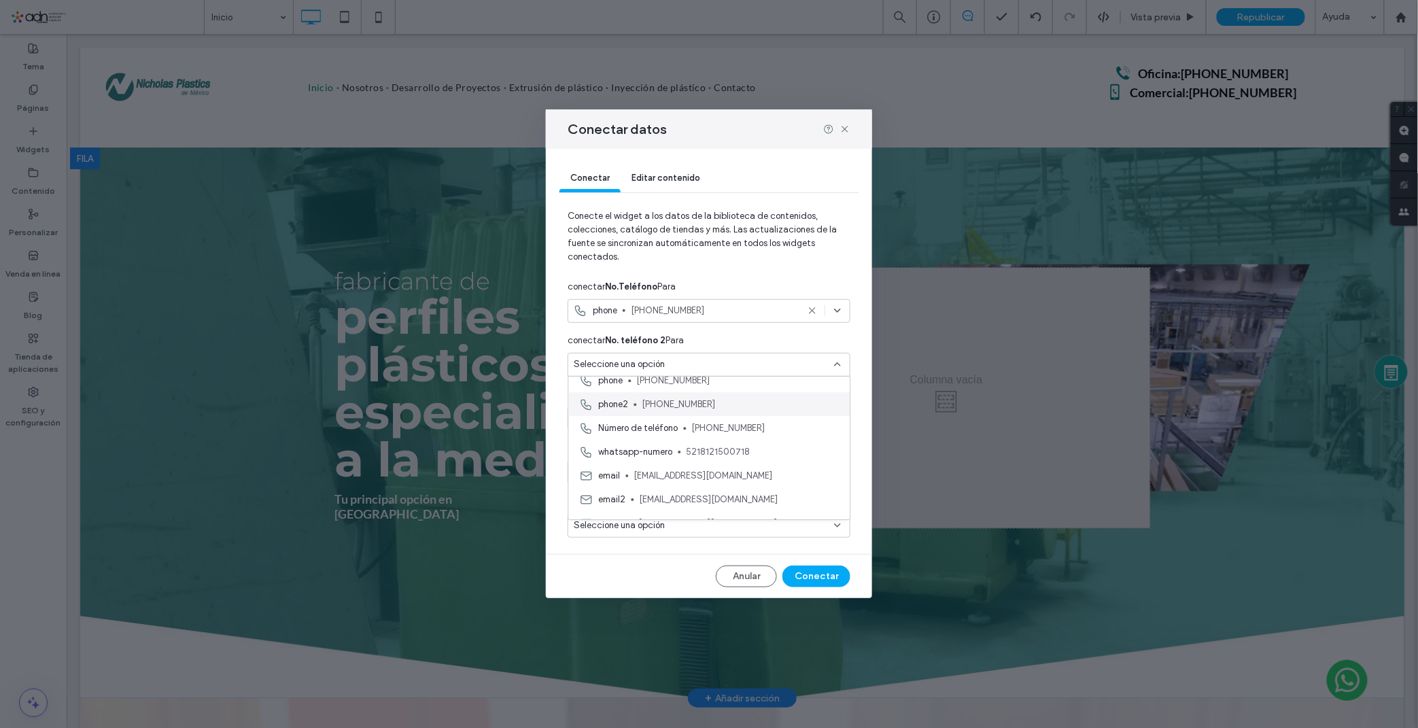
click at [710, 401] on span "[PHONE_NUMBER]" at bounding box center [740, 405] width 197 height 14
click at [834, 313] on icon at bounding box center [837, 310] width 11 height 11
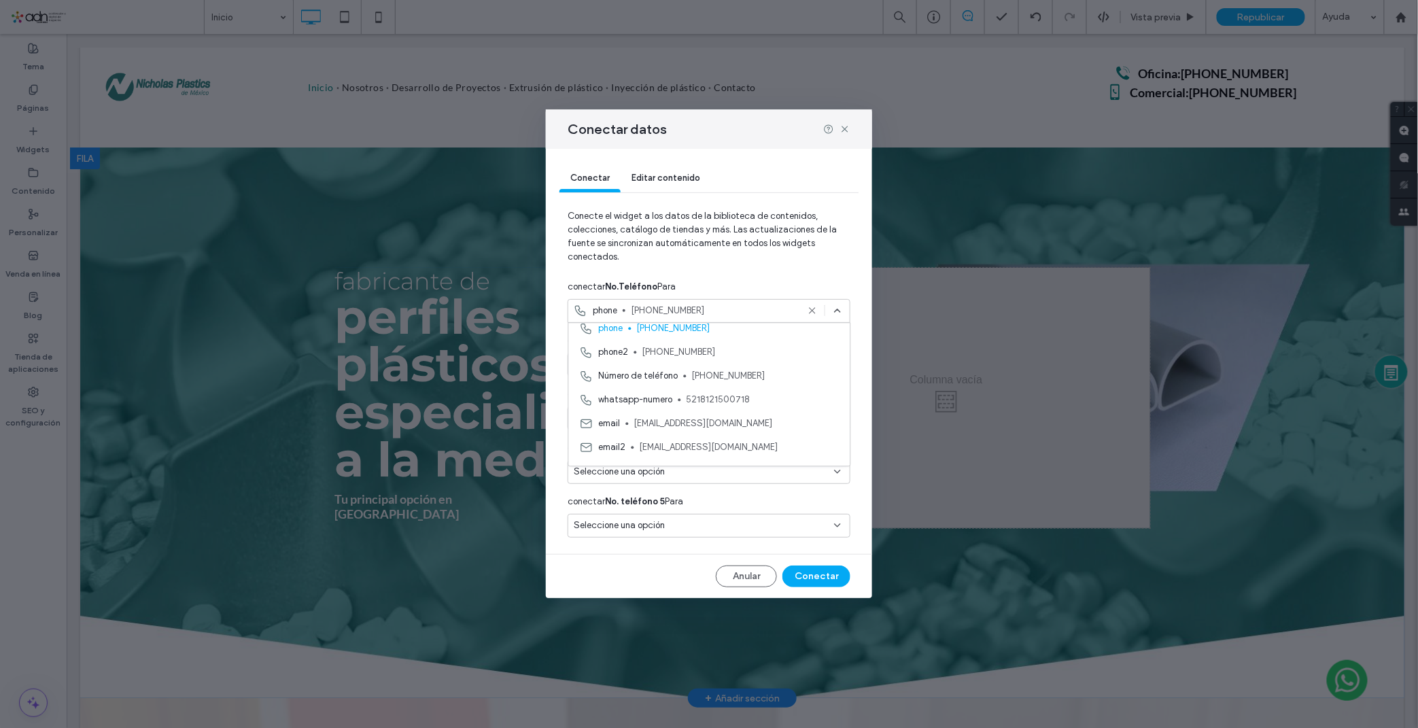
scroll to position [114, 0]
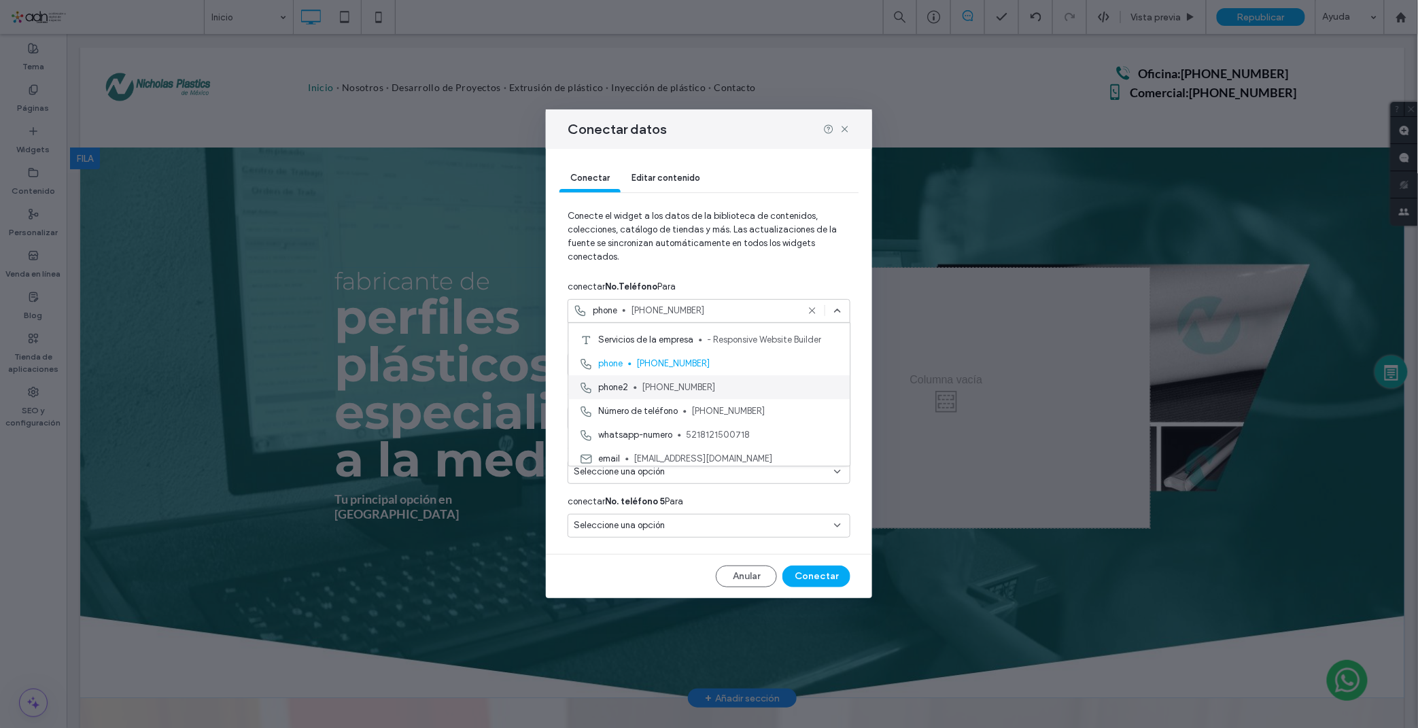
click at [709, 383] on span "[PHONE_NUMBER]" at bounding box center [740, 388] width 197 height 14
click at [841, 368] on icon at bounding box center [837, 364] width 11 height 11
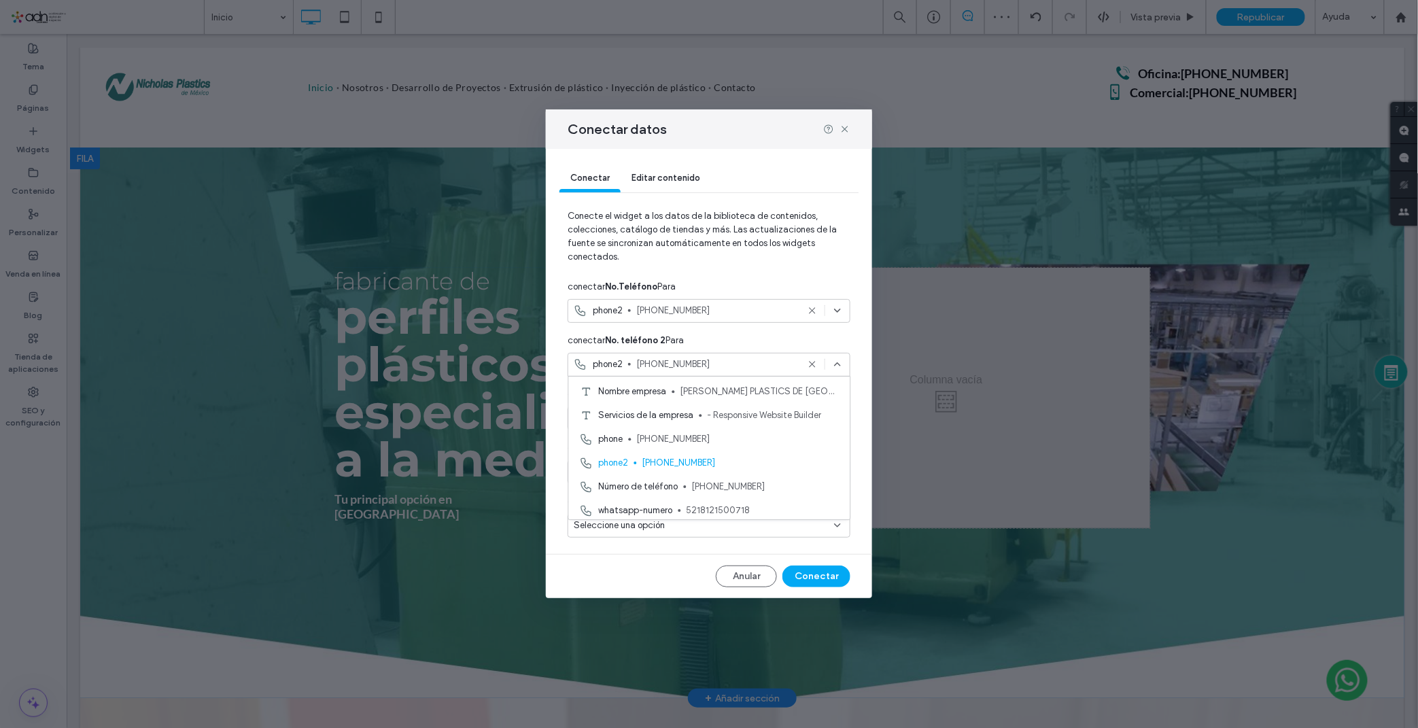
scroll to position [151, 0]
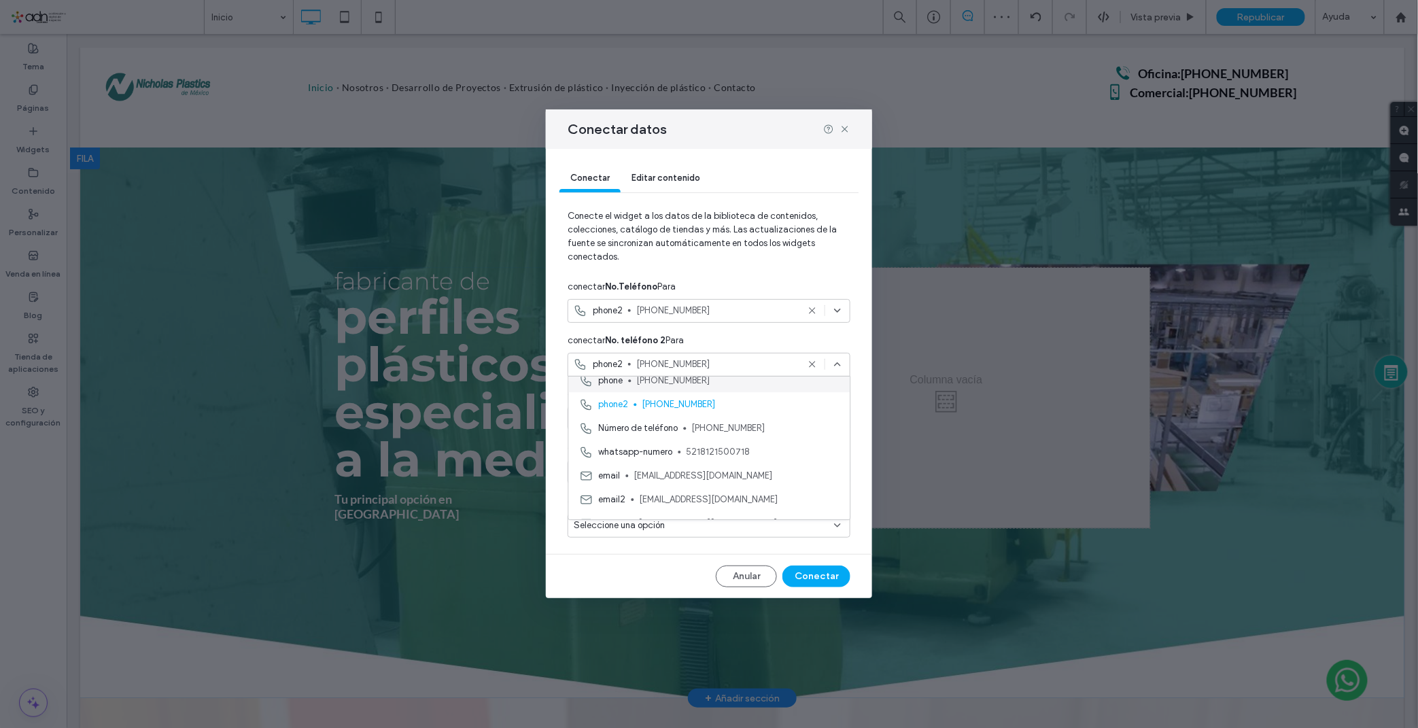
click at [707, 387] on div "phone 81-2150-0718" at bounding box center [709, 380] width 281 height 24
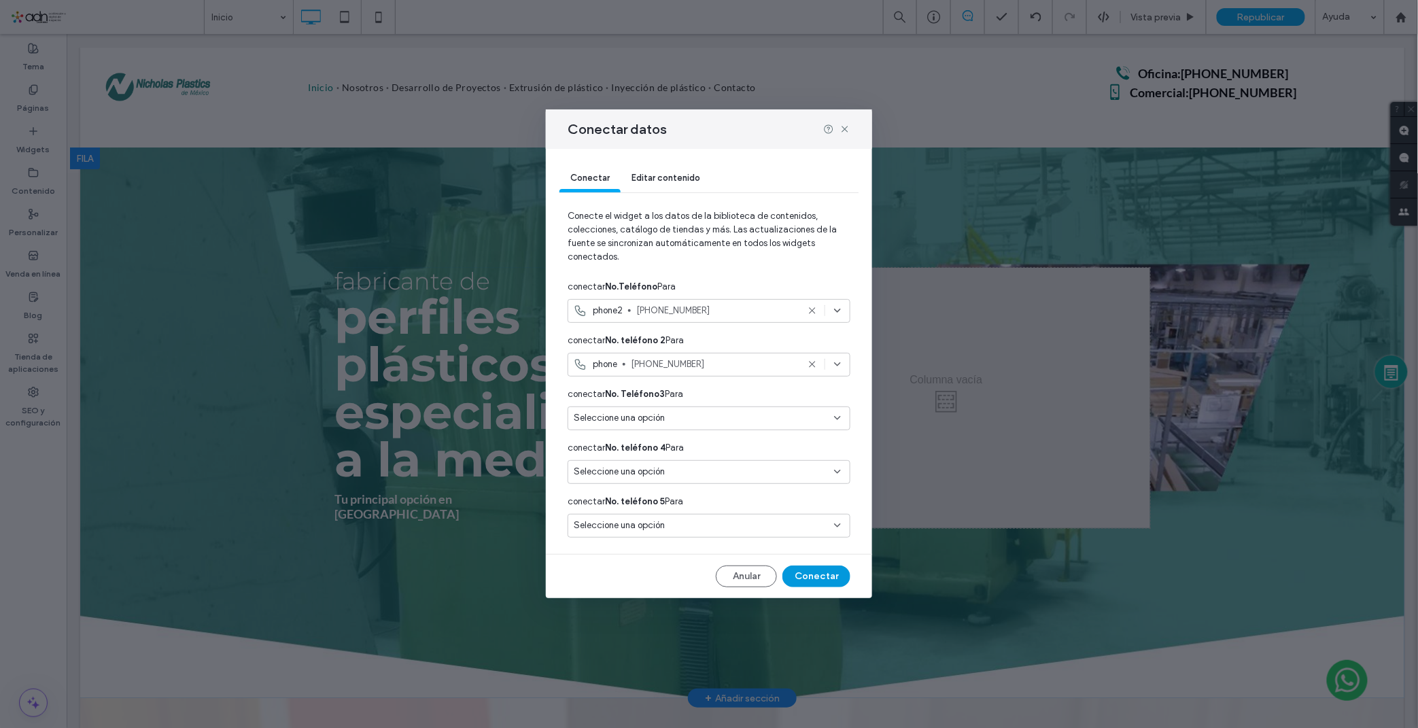
click at [799, 569] on button "Conectar" at bounding box center [816, 577] width 68 height 22
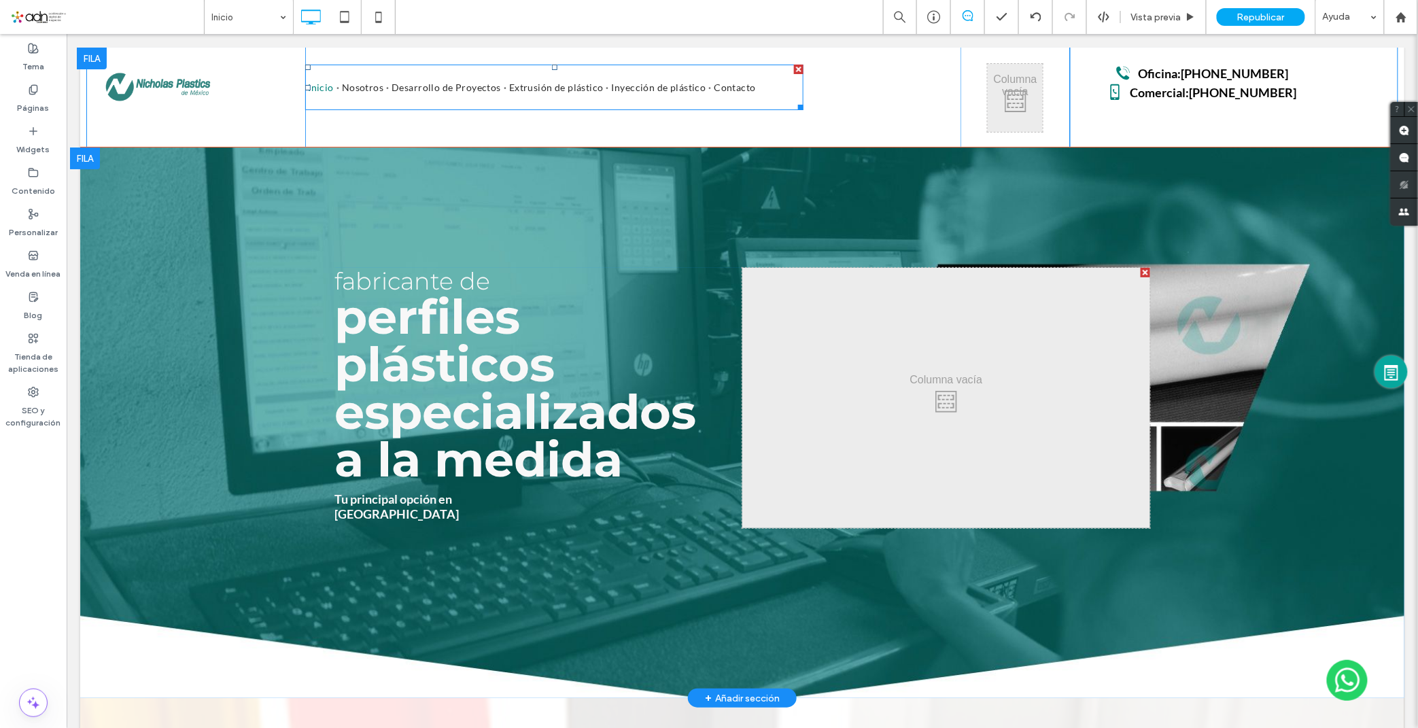
click at [598, 72] on li "Extrusión de plástico" at bounding box center [557, 87] width 103 height 46
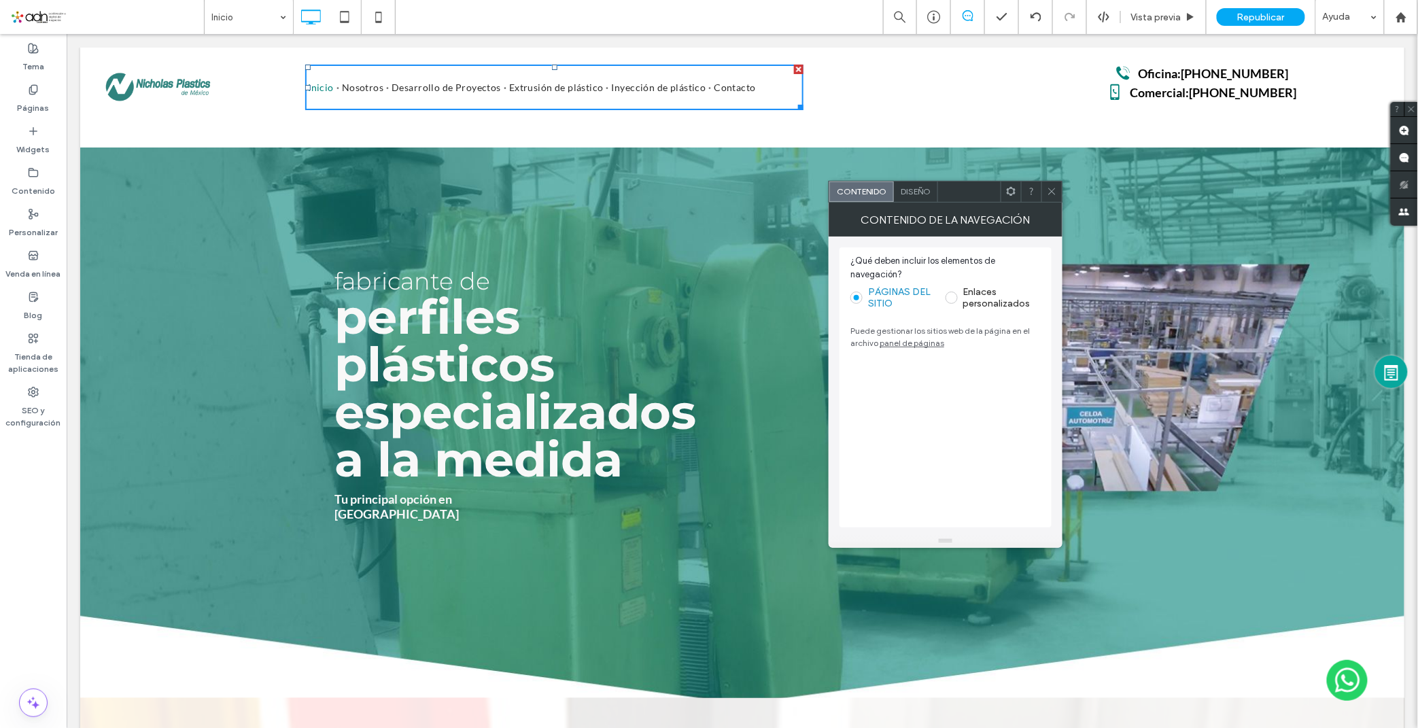
click at [1011, 191] on icon at bounding box center [1011, 191] width 10 height 10
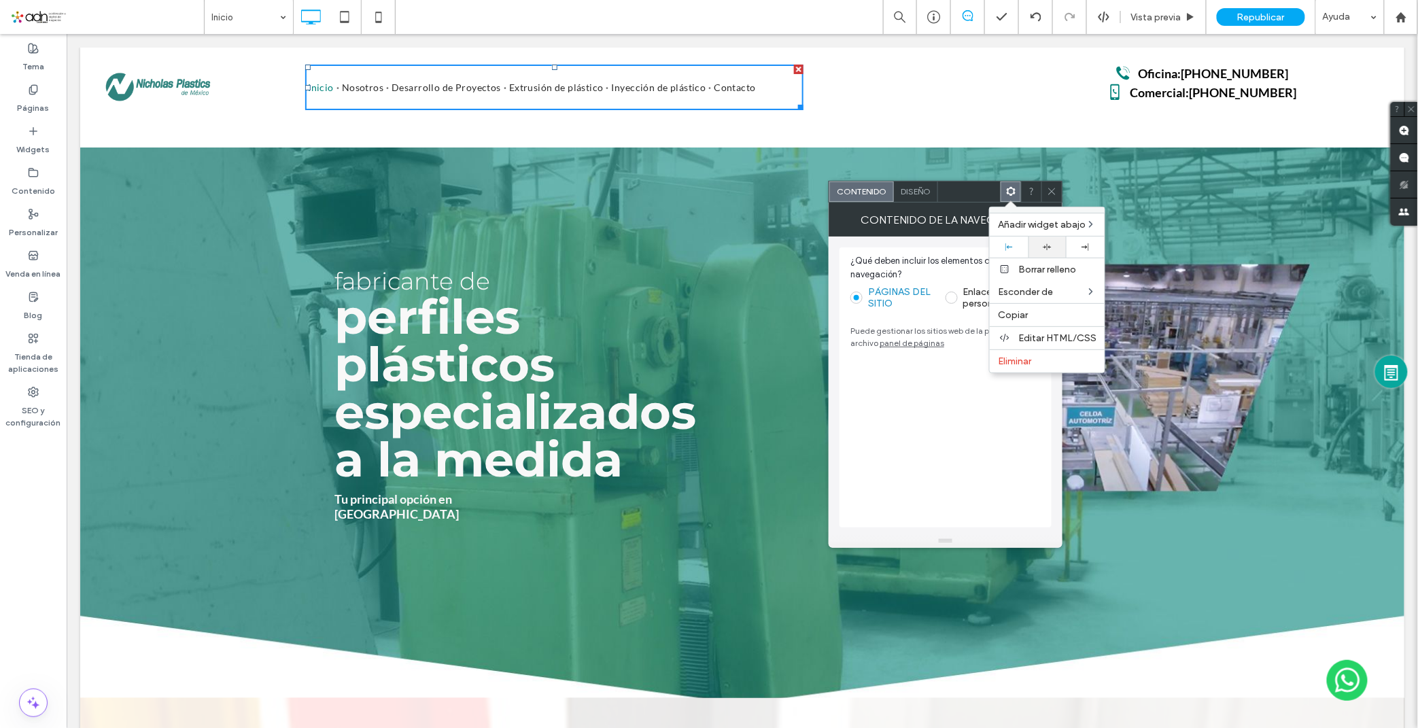
click at [1045, 248] on icon at bounding box center [1047, 247] width 9 height 9
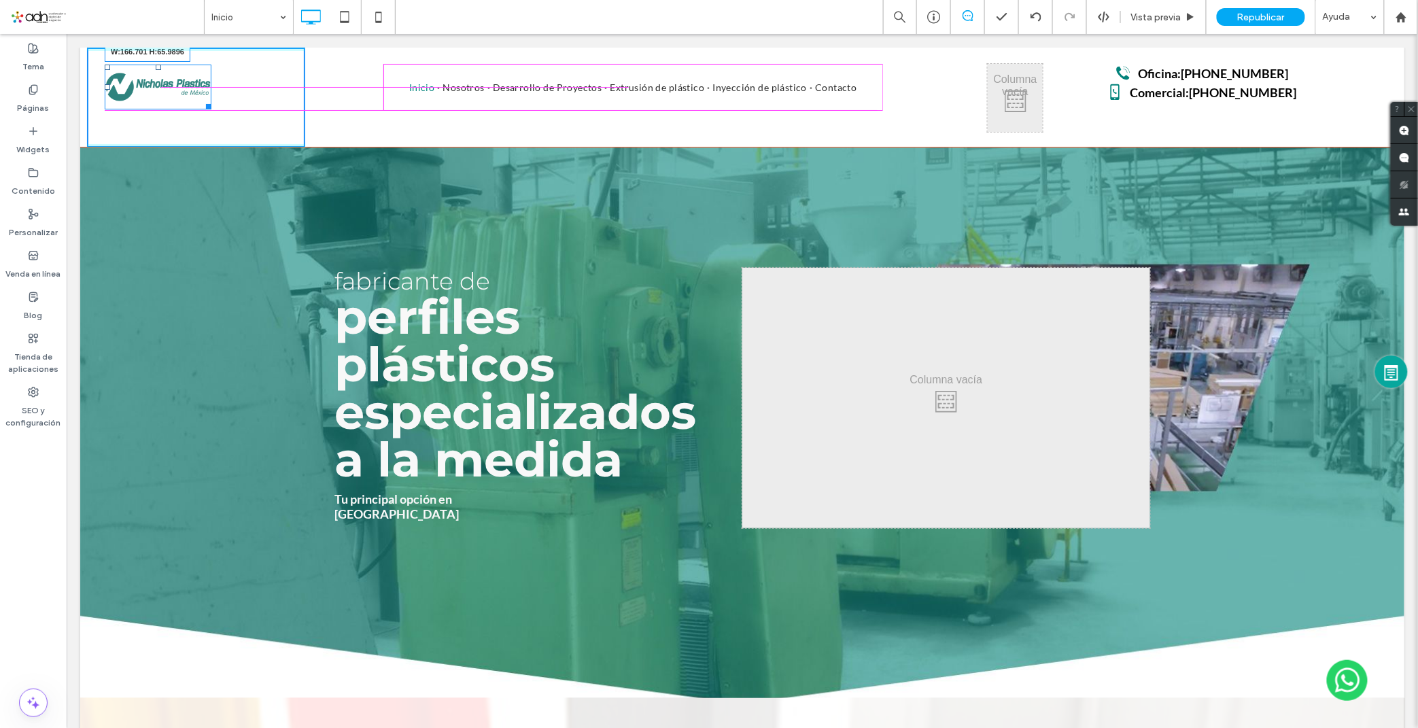
drag, startPoint x: 210, startPoint y: 104, endPoint x: 277, endPoint y: 107, distance: 66.7
click at [277, 107] on div "W:166.701 H:65.9896 Click To Paste" at bounding box center [195, 97] width 218 height 100
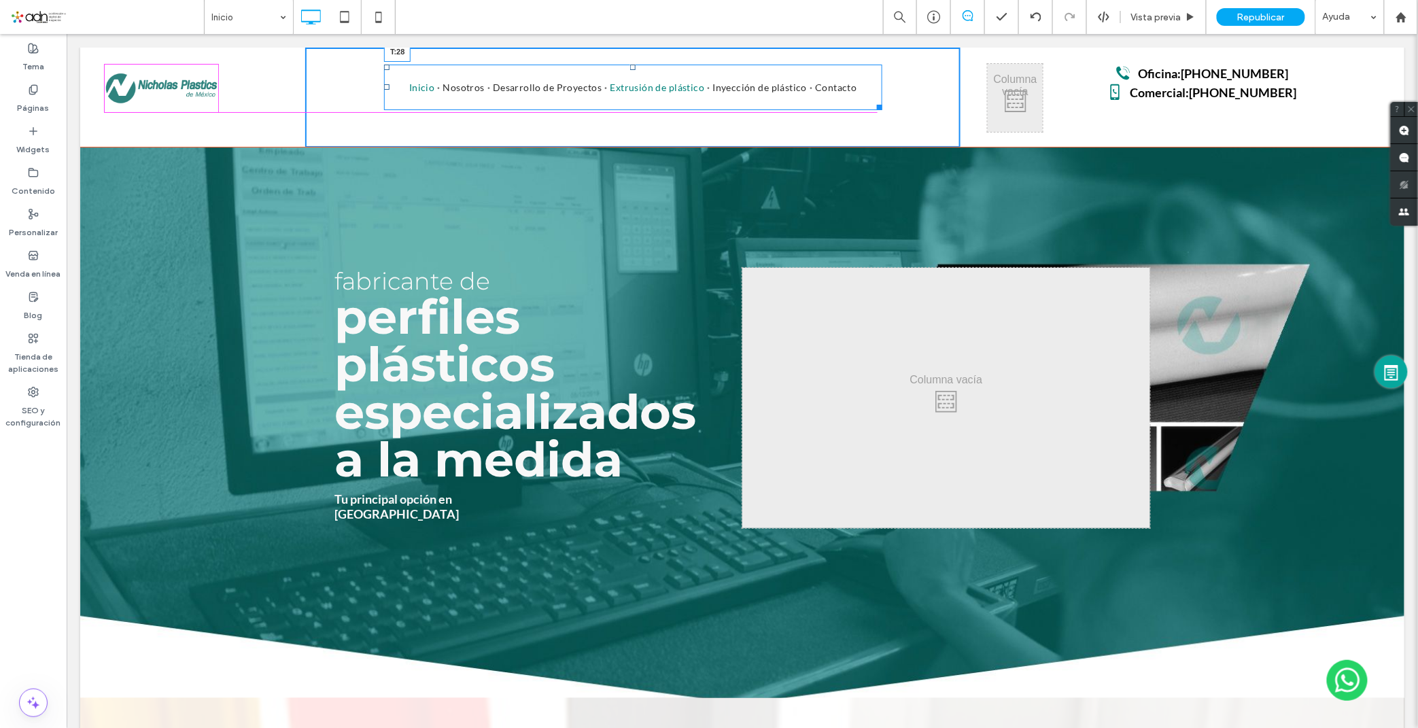
click at [629, 71] on nav "Inicio Nosotros Desarrollo de Proyectos Extrusión de plástico Inyección de plás…" at bounding box center [632, 87] width 498 height 46
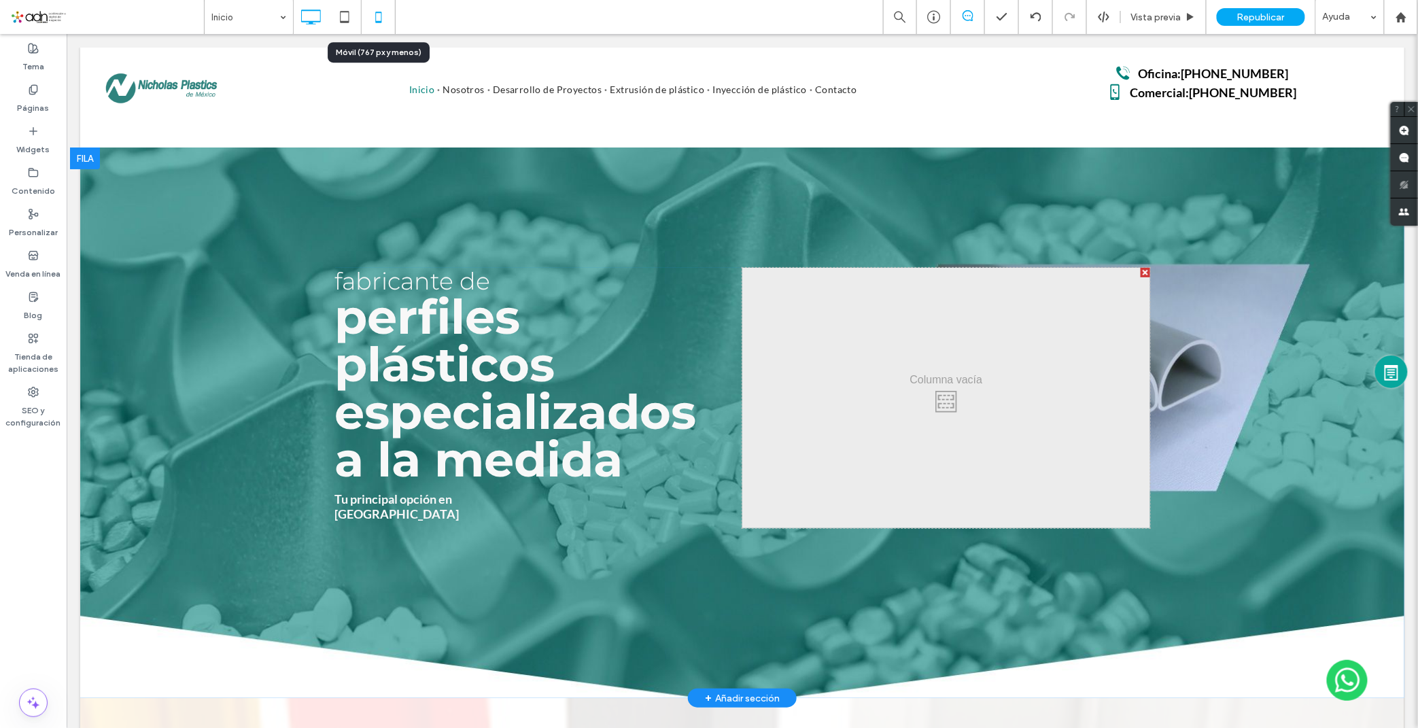
click at [375, 12] on icon at bounding box center [378, 16] width 27 height 27
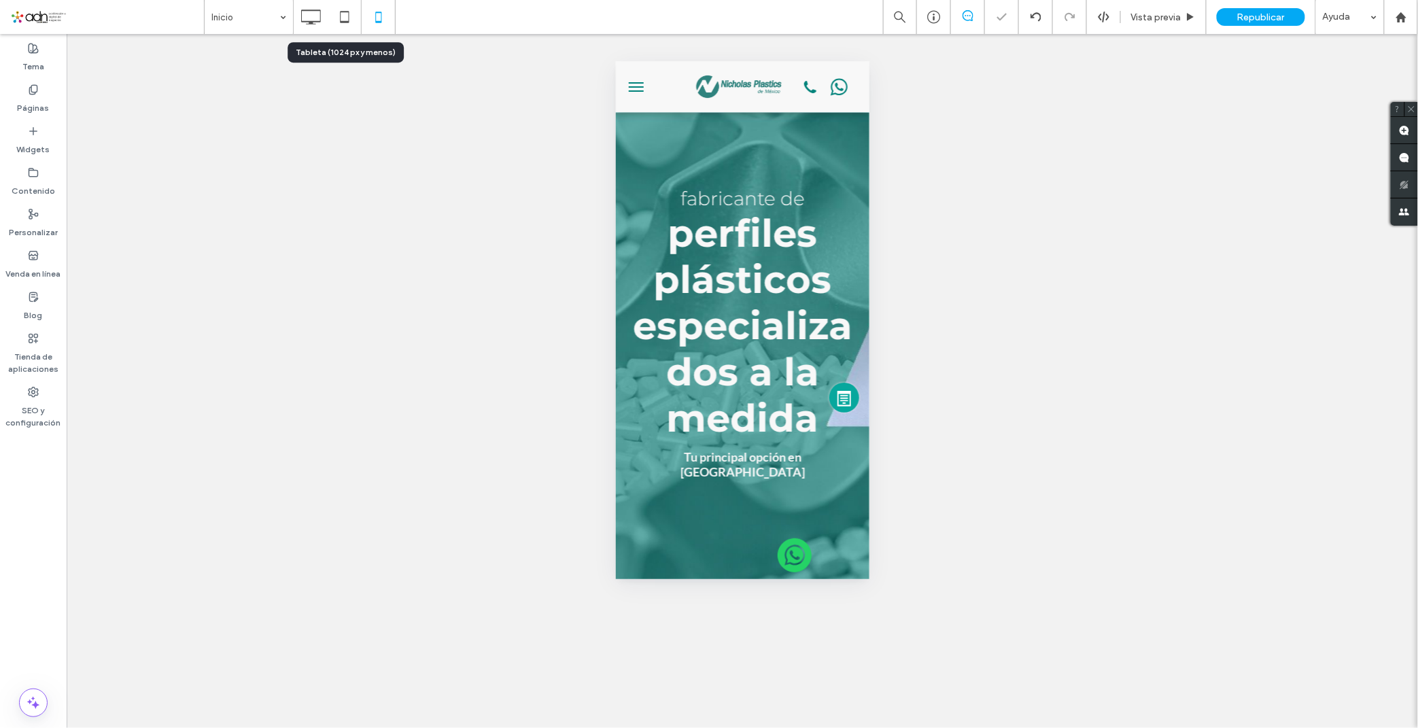
scroll to position [0, 0]
click at [345, 20] on icon at bounding box center [344, 16] width 27 height 27
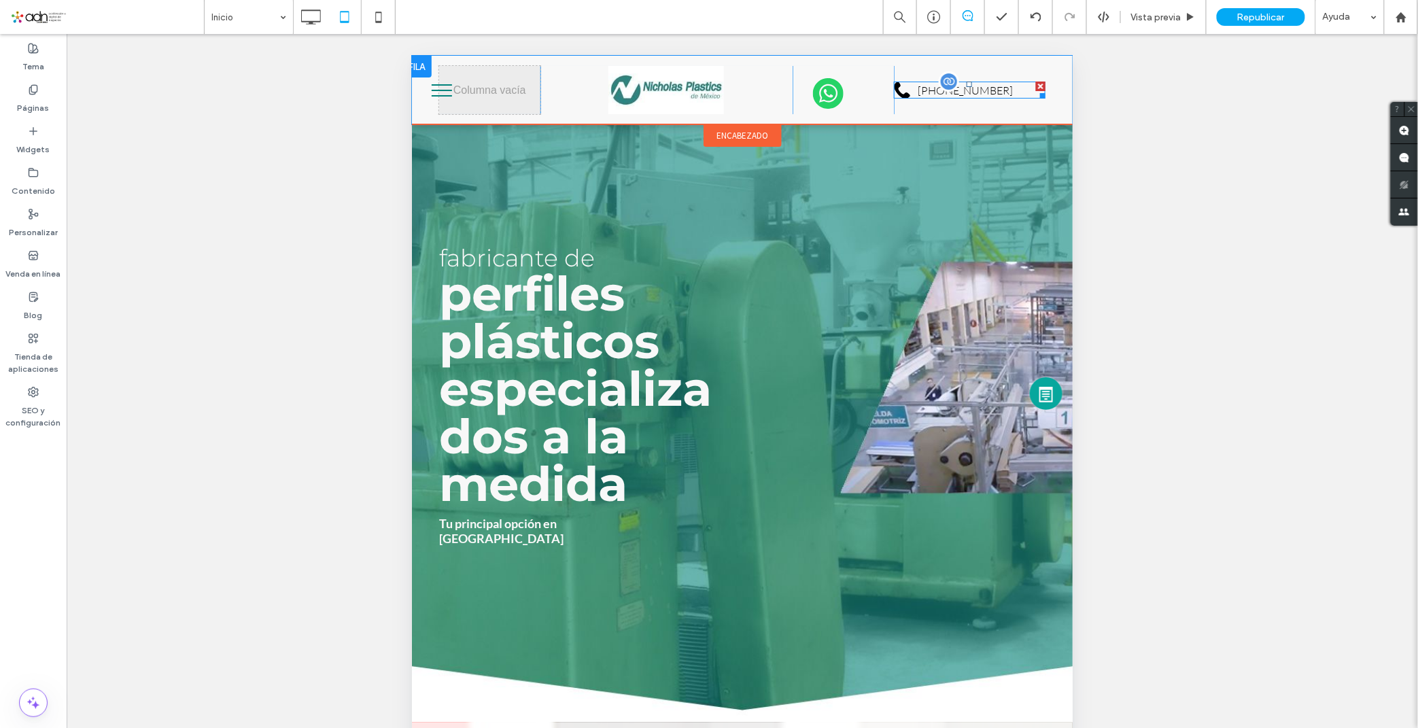
click at [951, 96] on span at bounding box center [969, 89] width 152 height 17
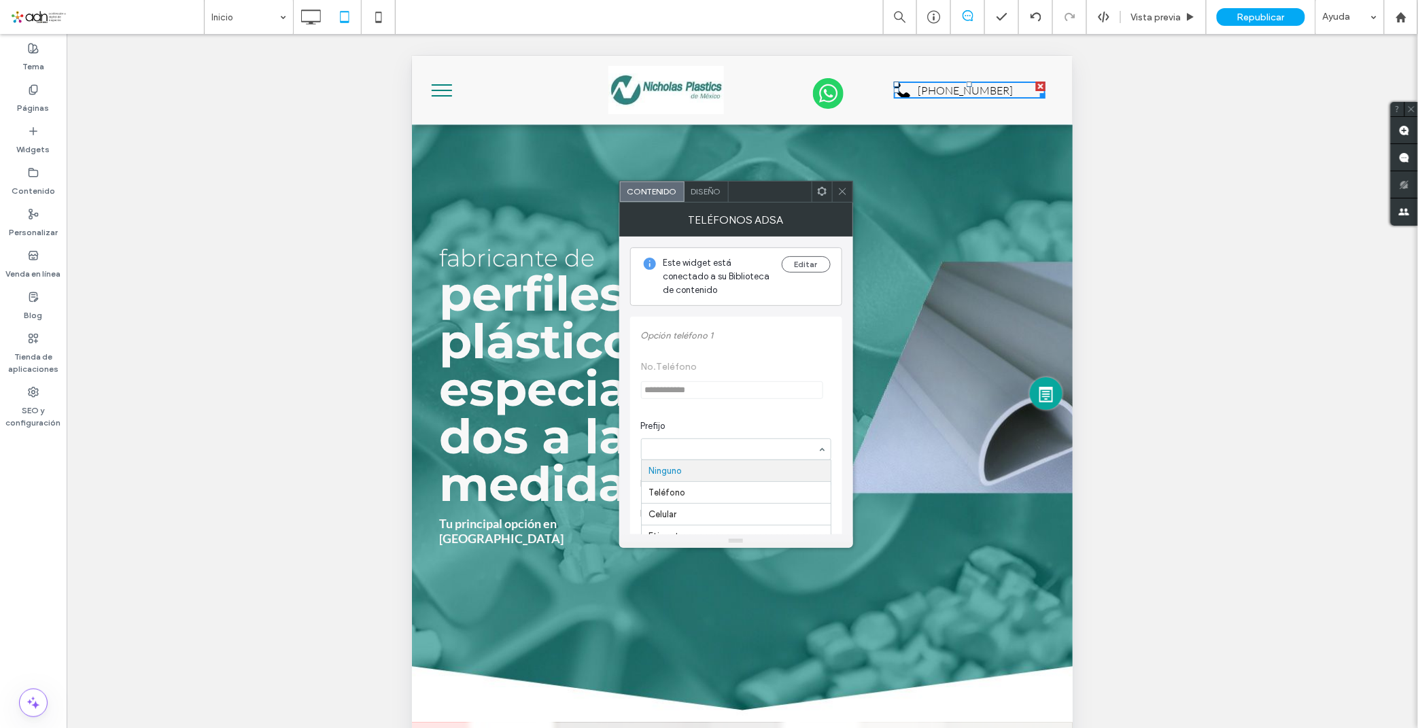
click at [820, 194] on use at bounding box center [822, 191] width 9 height 9
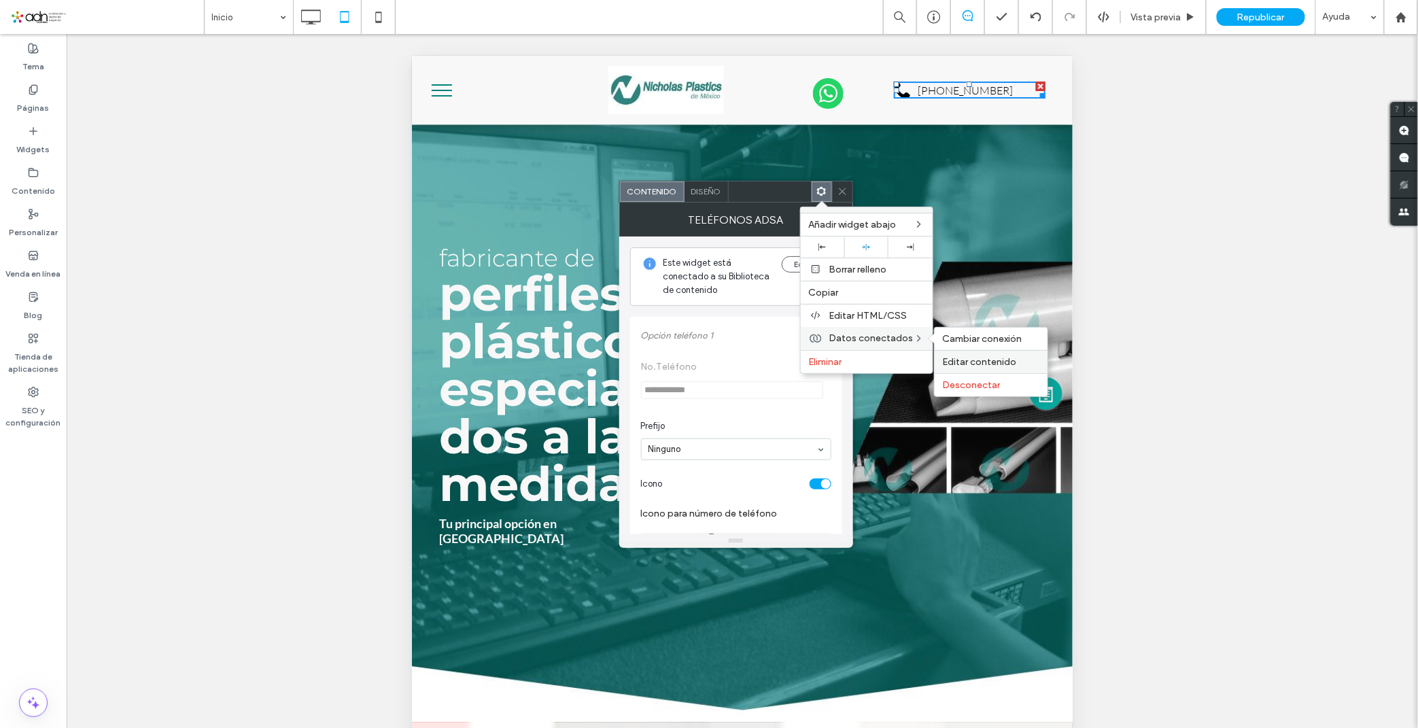
click at [970, 362] on span "Editar contenido" at bounding box center [980, 362] width 74 height 12
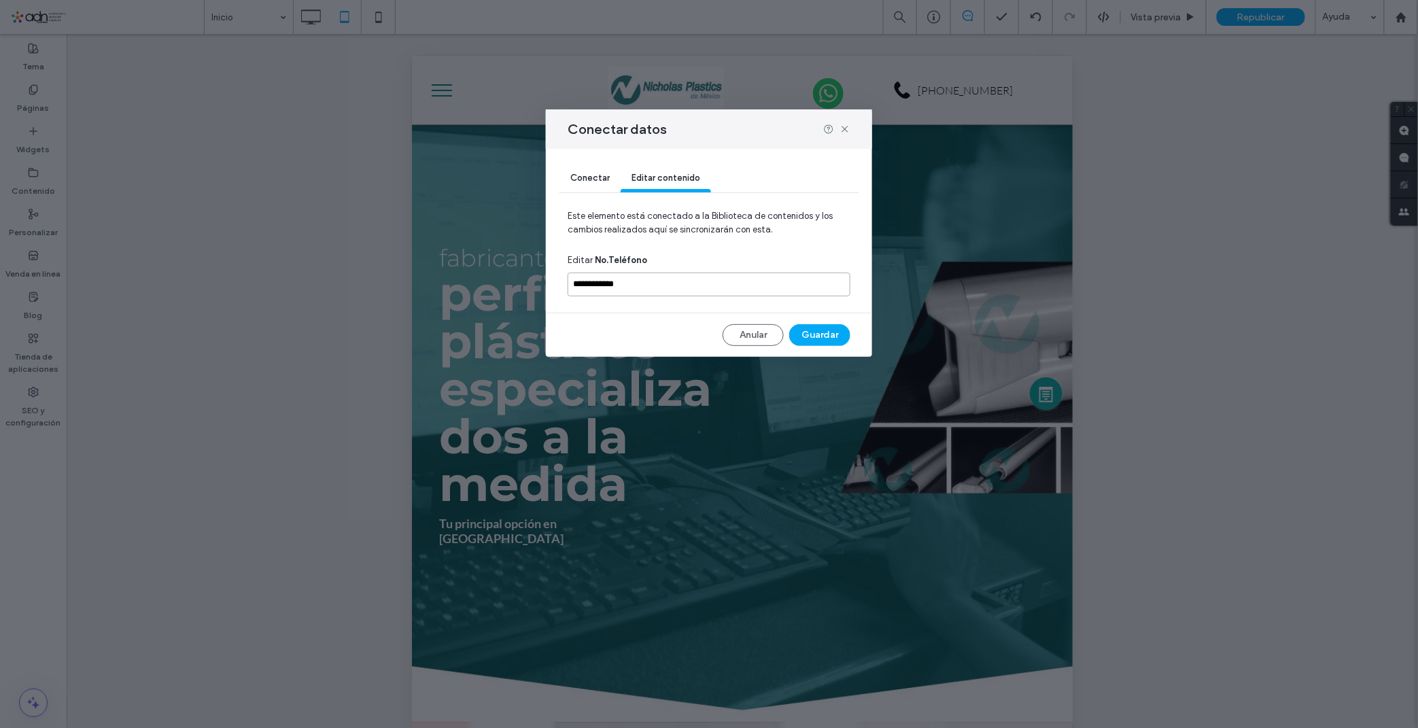
click at [655, 284] on input "**********" at bounding box center [709, 285] width 283 height 24
click at [589, 178] on span "Conectar" at bounding box center [589, 178] width 39 height 10
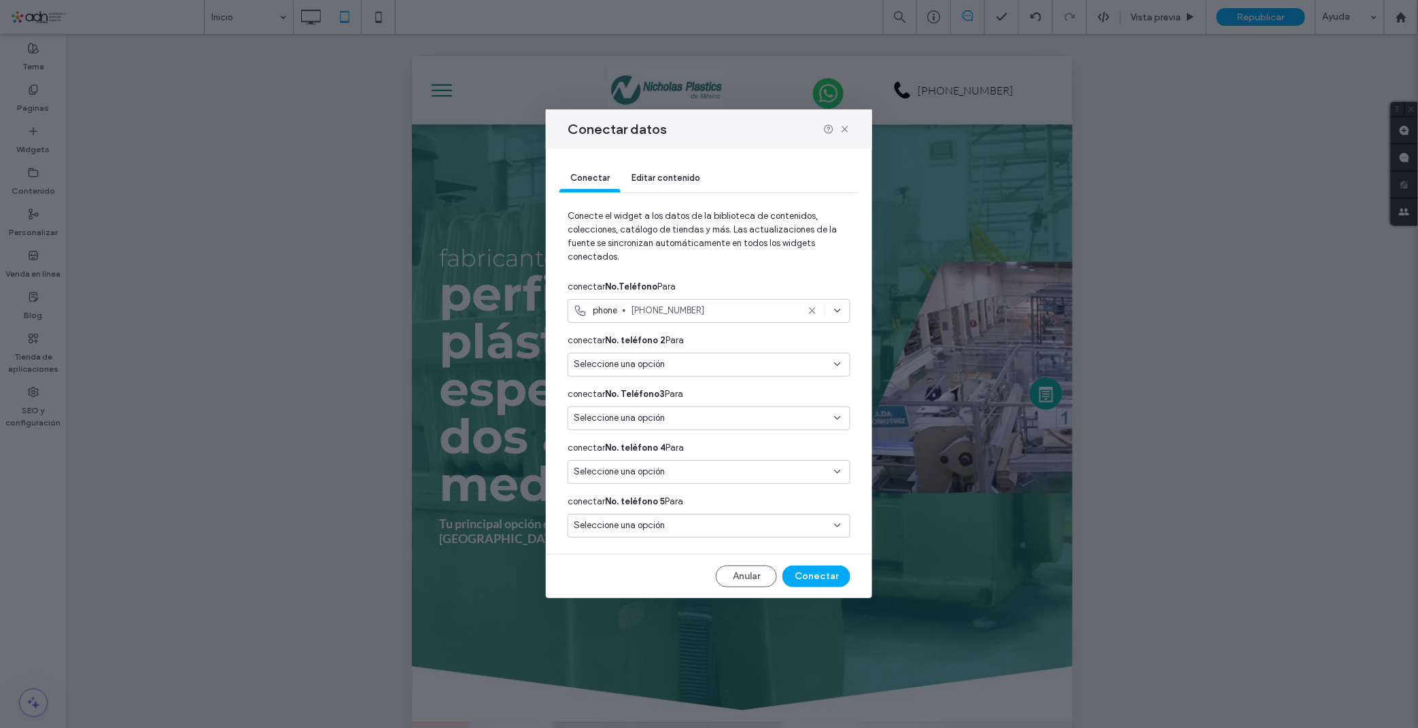
click at [834, 314] on icon at bounding box center [837, 310] width 11 height 11
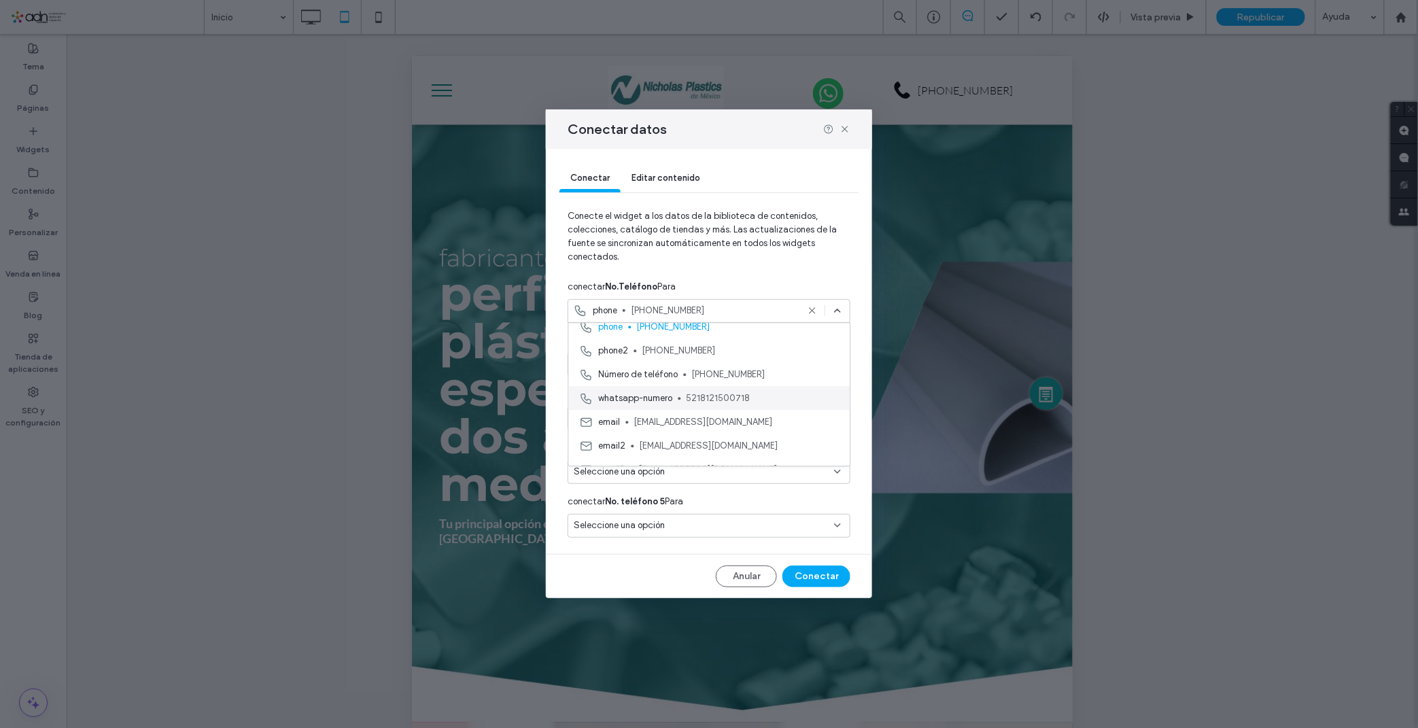
scroll to position [75, 0]
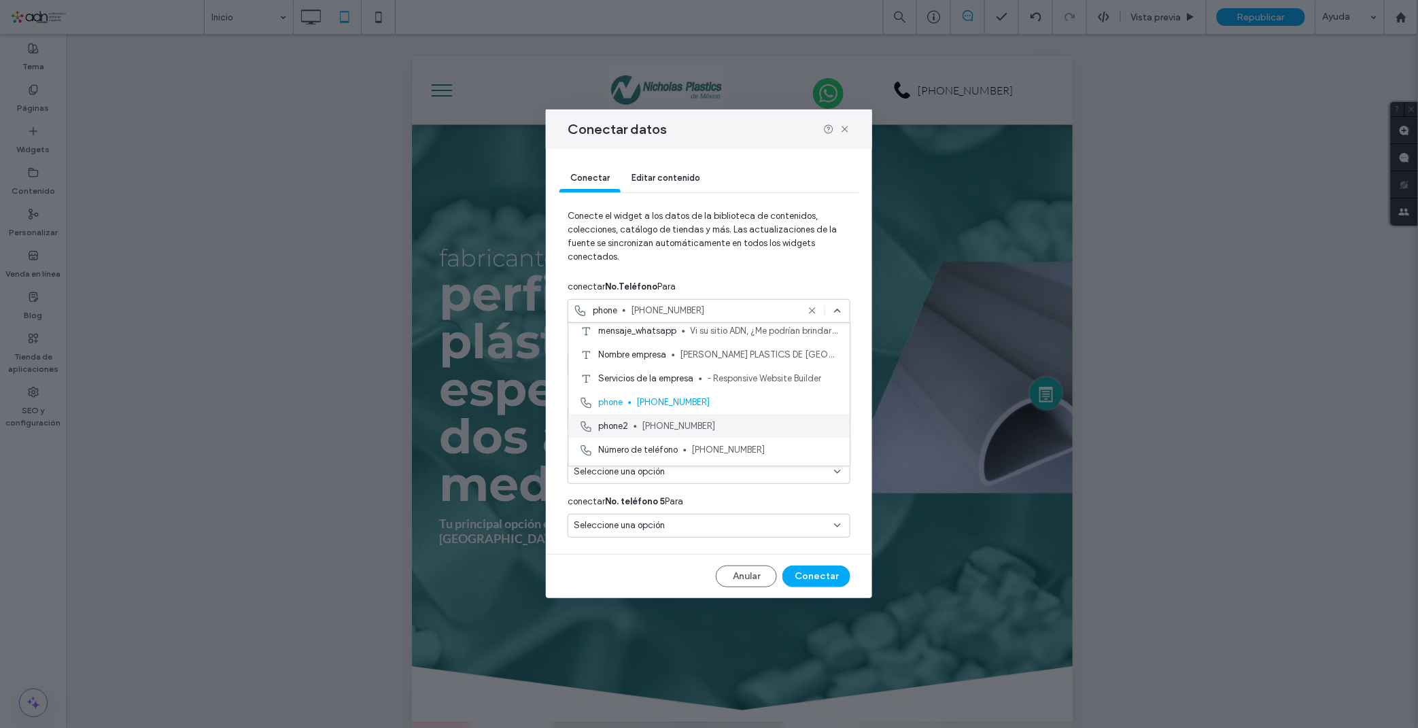
click at [701, 419] on span "[PHONE_NUMBER]" at bounding box center [740, 426] width 197 height 14
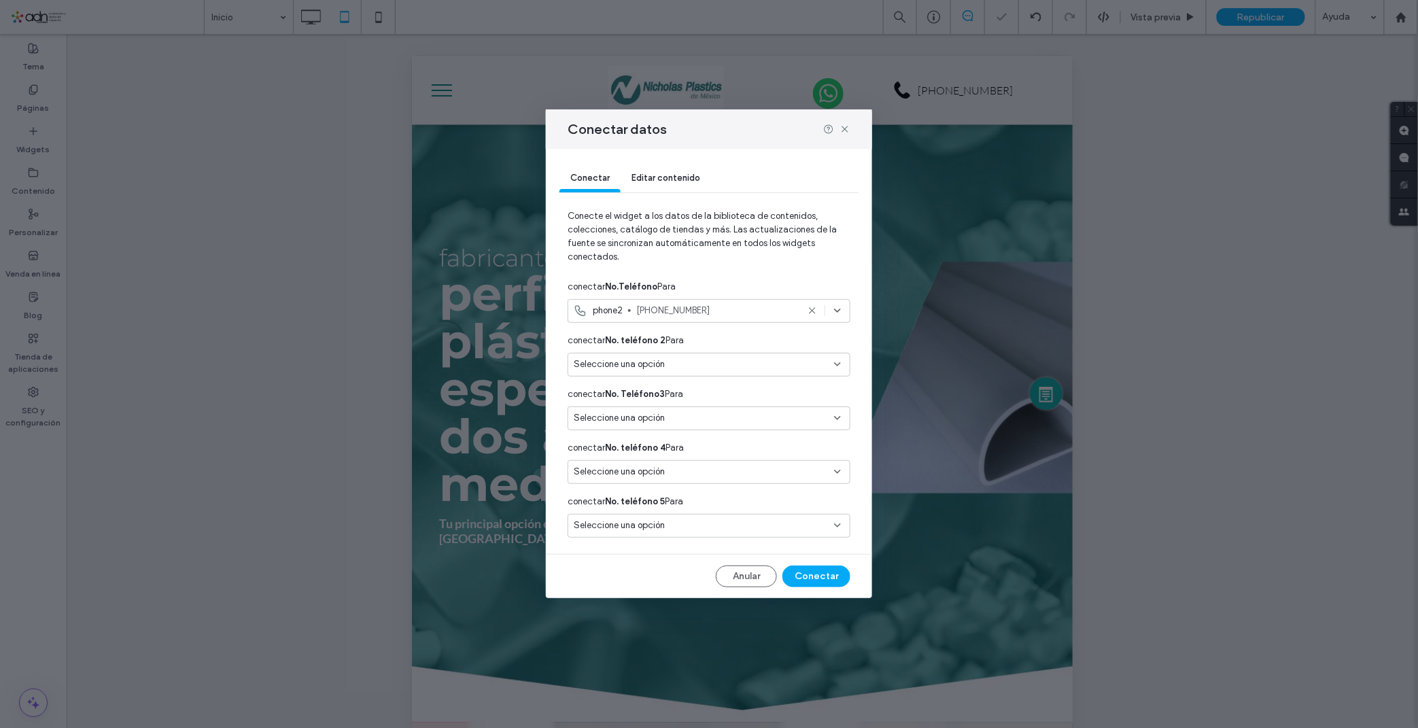
click at [838, 362] on icon at bounding box center [837, 364] width 11 height 11
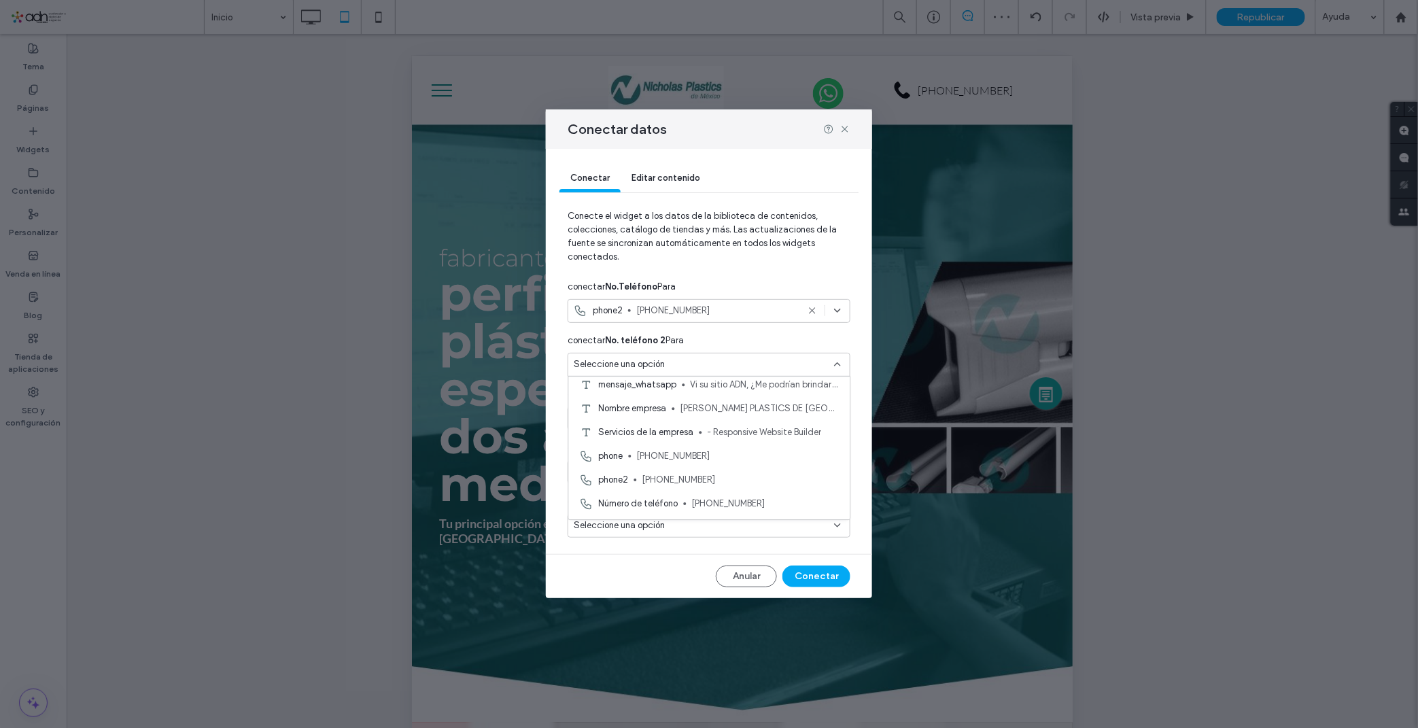
scroll to position [151, 0]
click at [700, 387] on div "phone 81-2150-0718" at bounding box center [709, 380] width 281 height 24
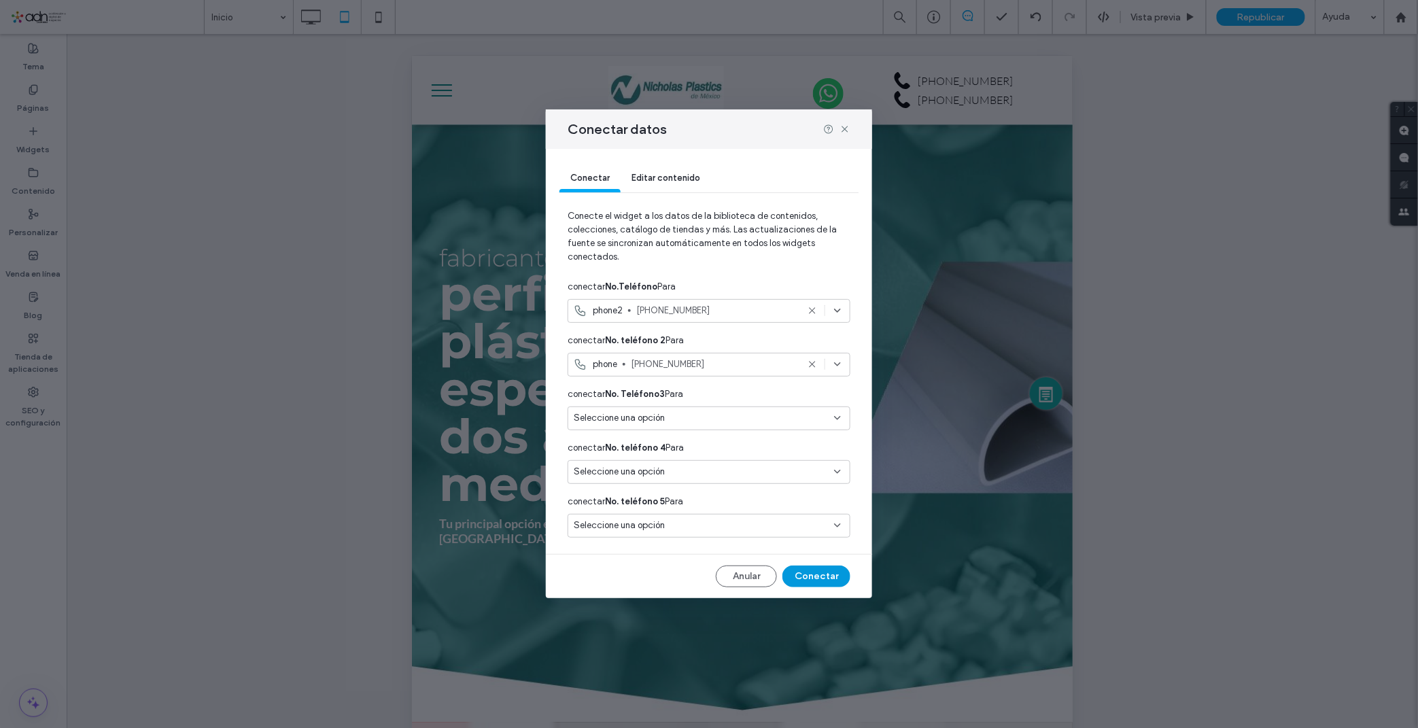
click at [809, 569] on button "Conectar" at bounding box center [816, 577] width 68 height 22
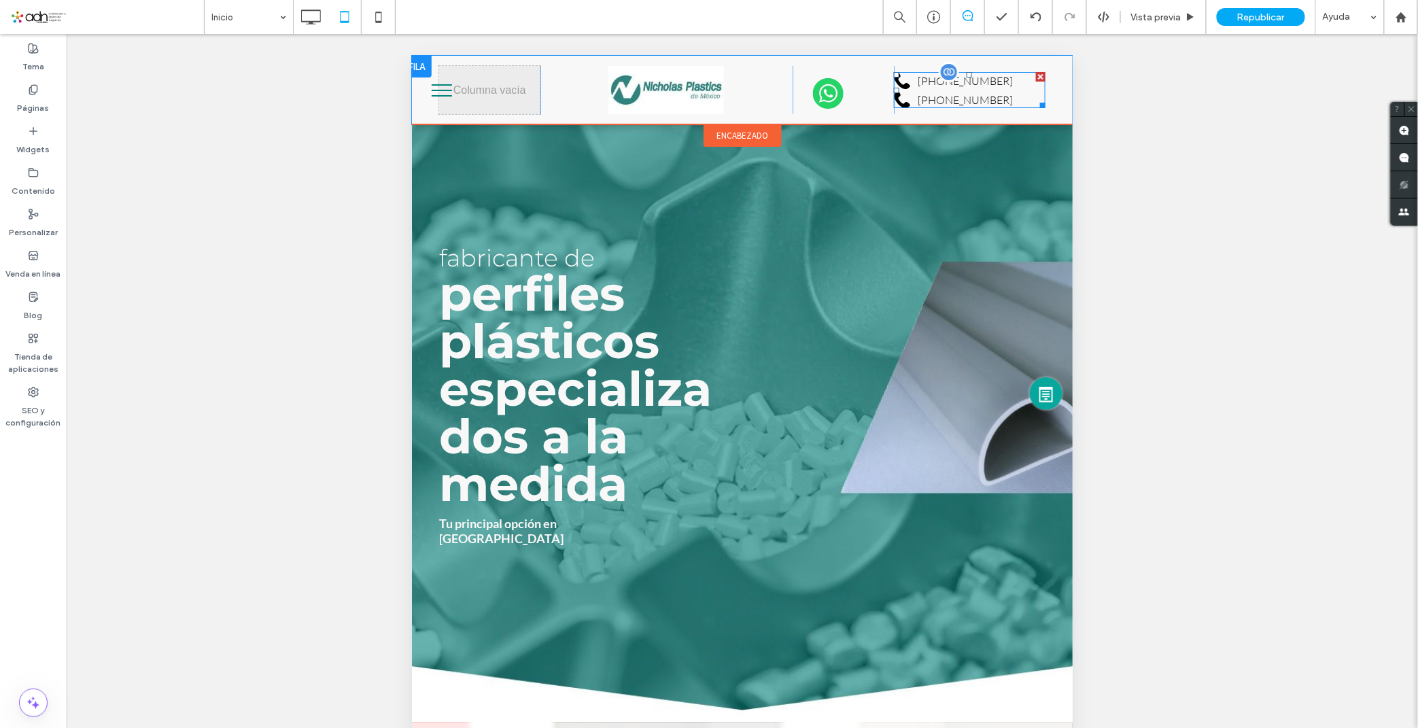
click at [924, 88] on span at bounding box center [969, 89] width 152 height 36
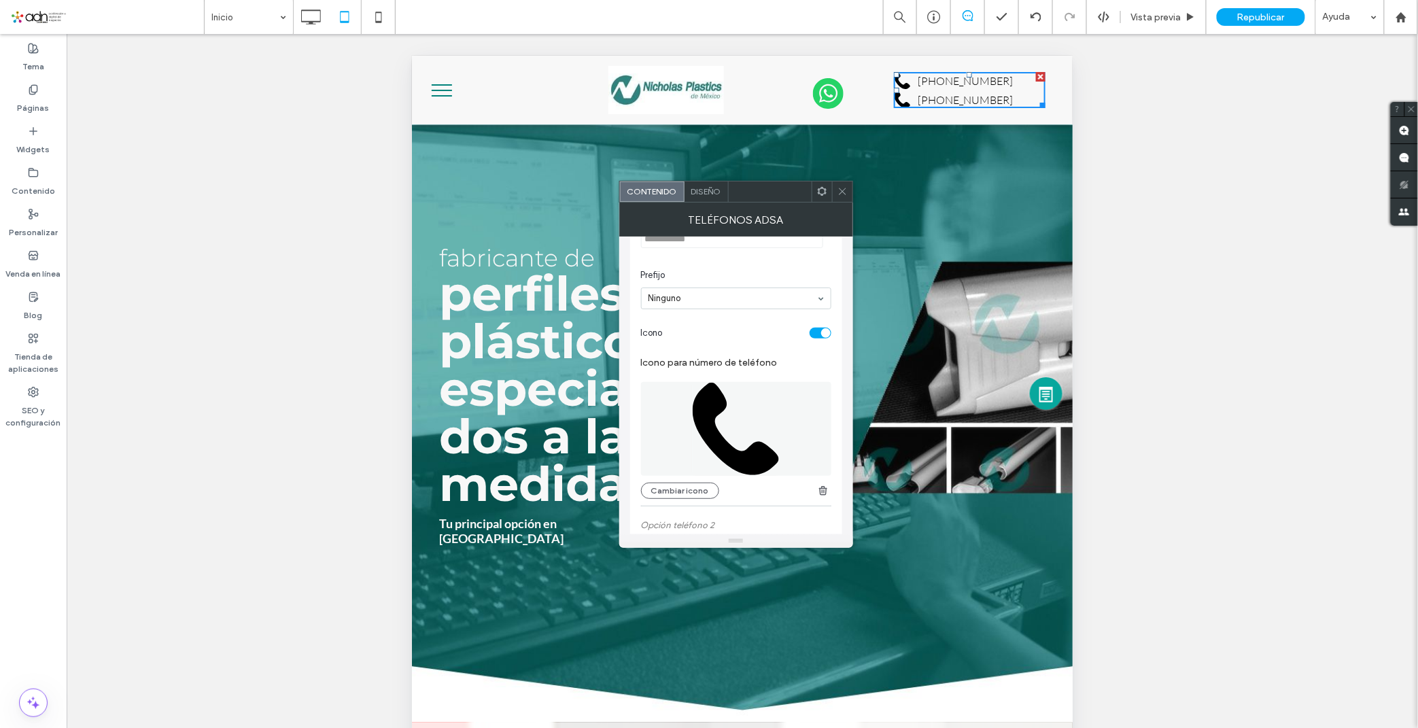
scroll to position [75, 0]
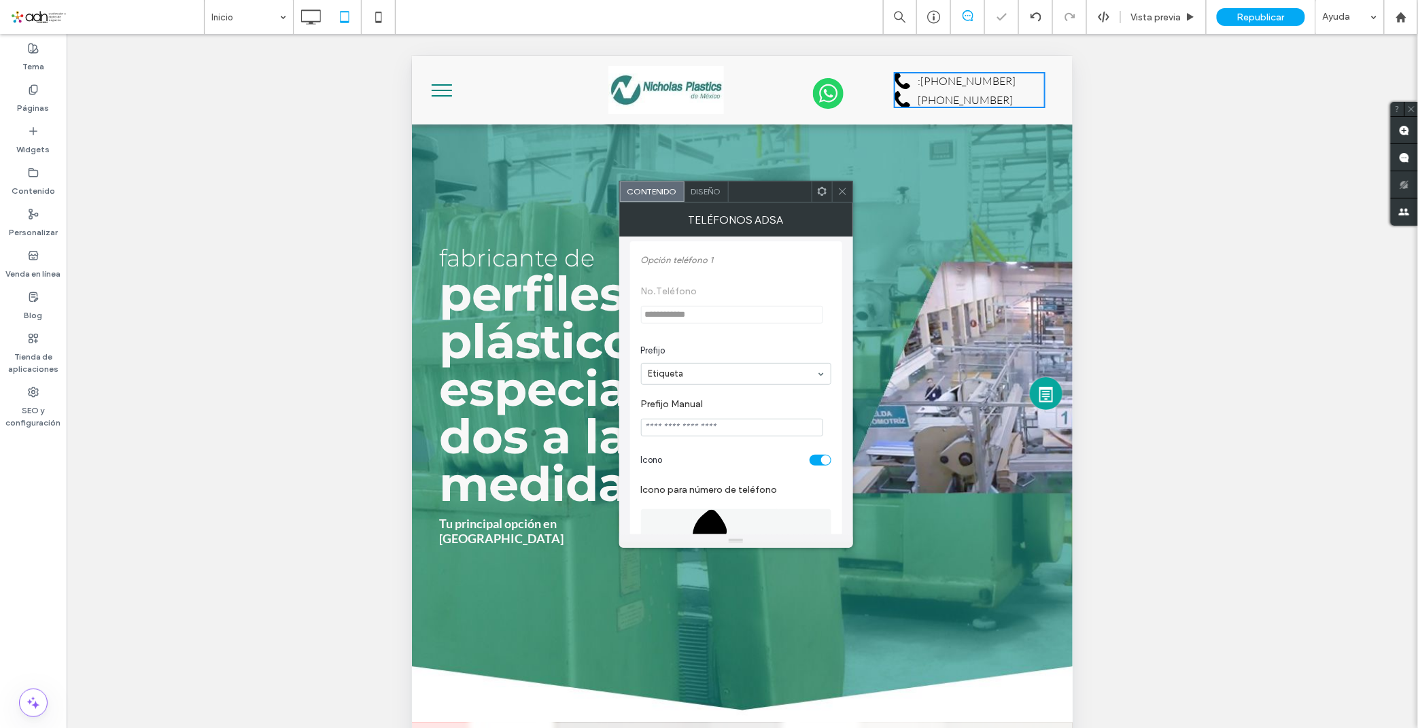
click at [695, 429] on input "Prefijo Manual" at bounding box center [732, 428] width 182 height 18
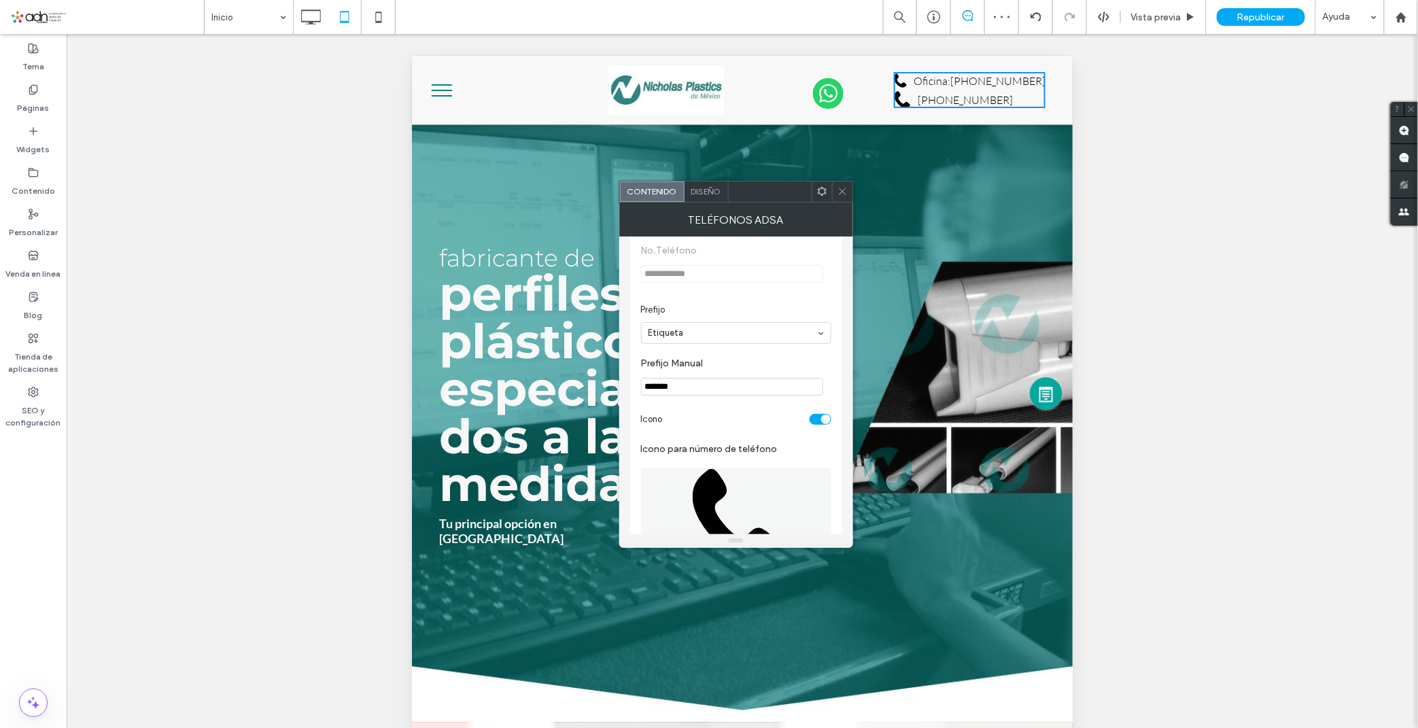
scroll to position [151, 0]
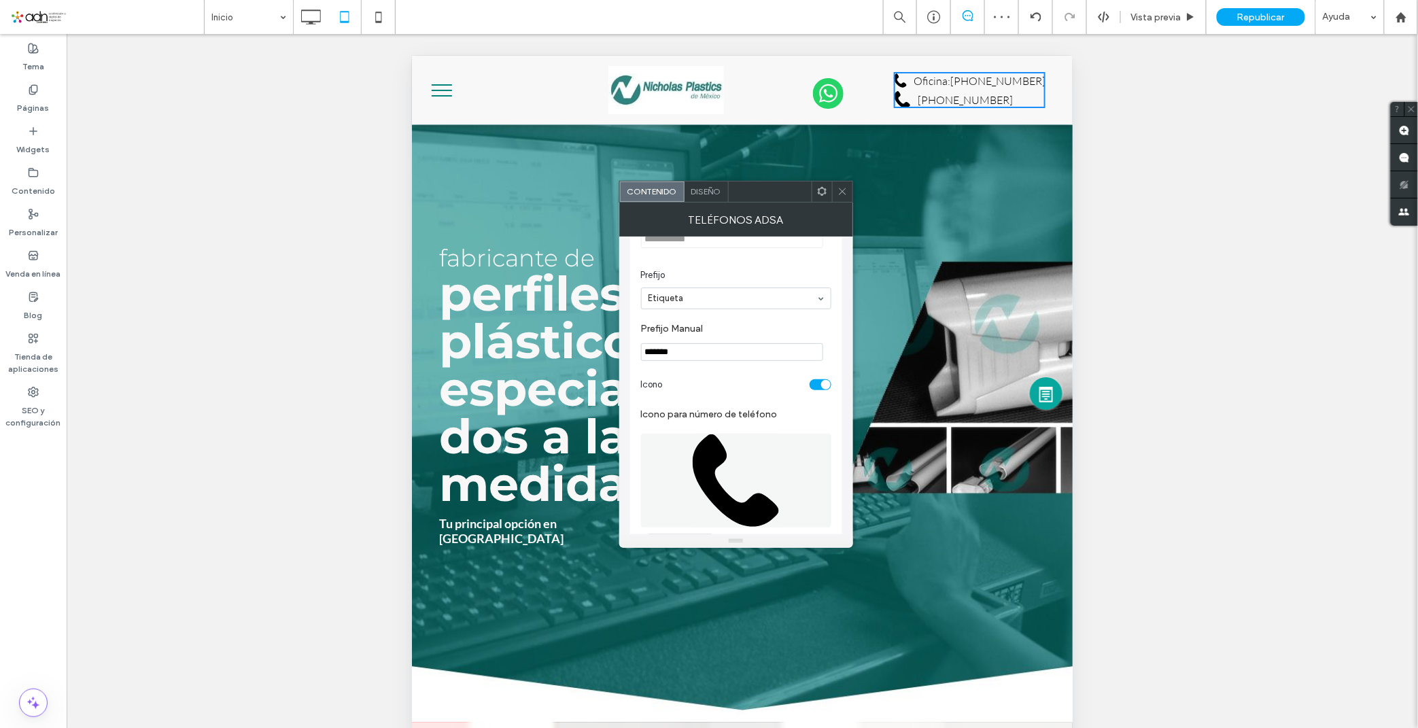
type input "*******"
click at [692, 491] on icon at bounding box center [736, 481] width 88 height 94
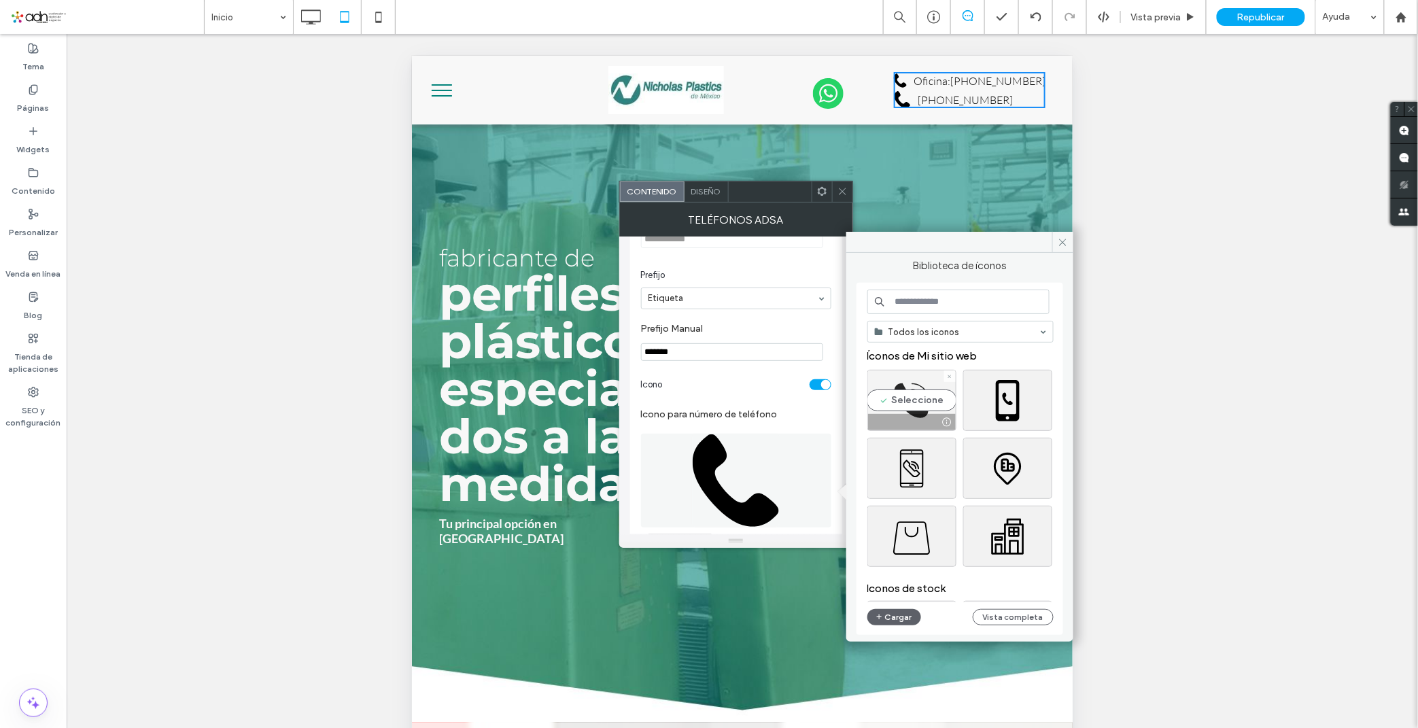
click at [913, 410] on div "Seleccione" at bounding box center [911, 400] width 89 height 61
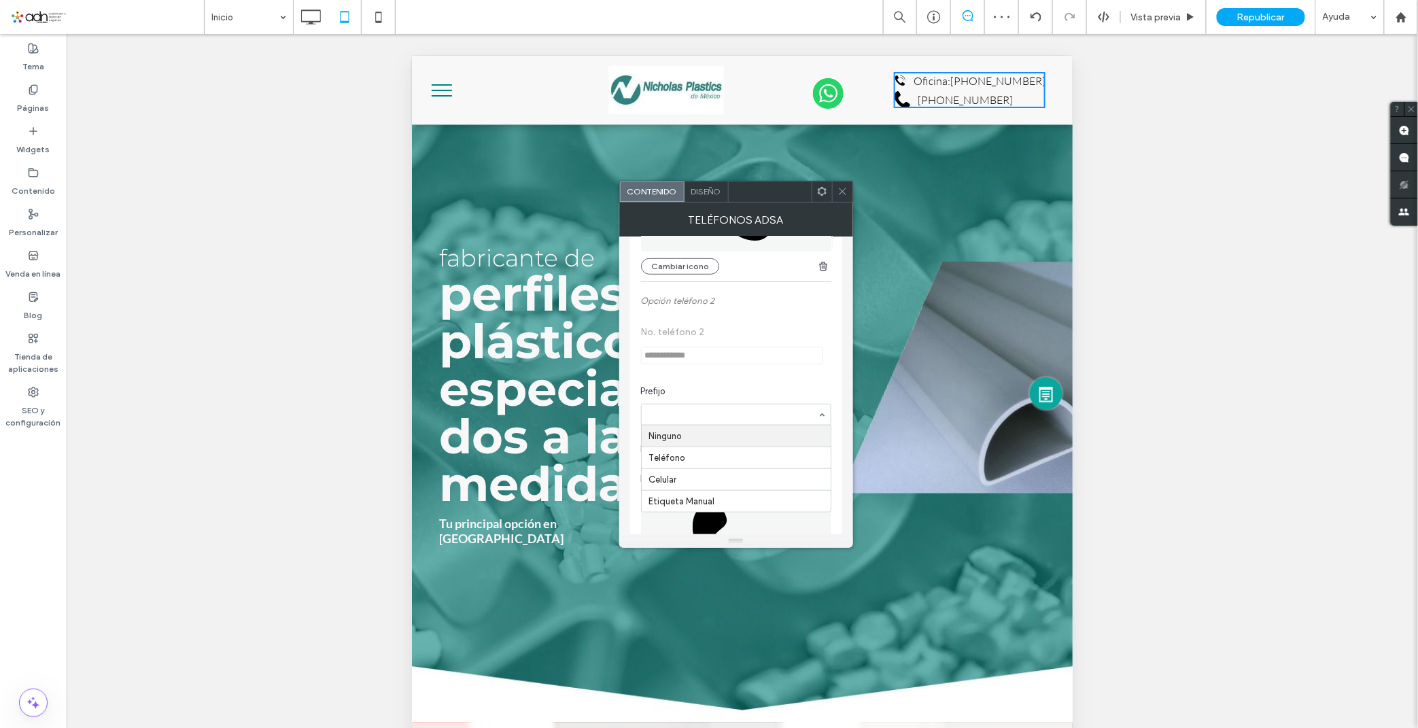
scroll to position [453, 0]
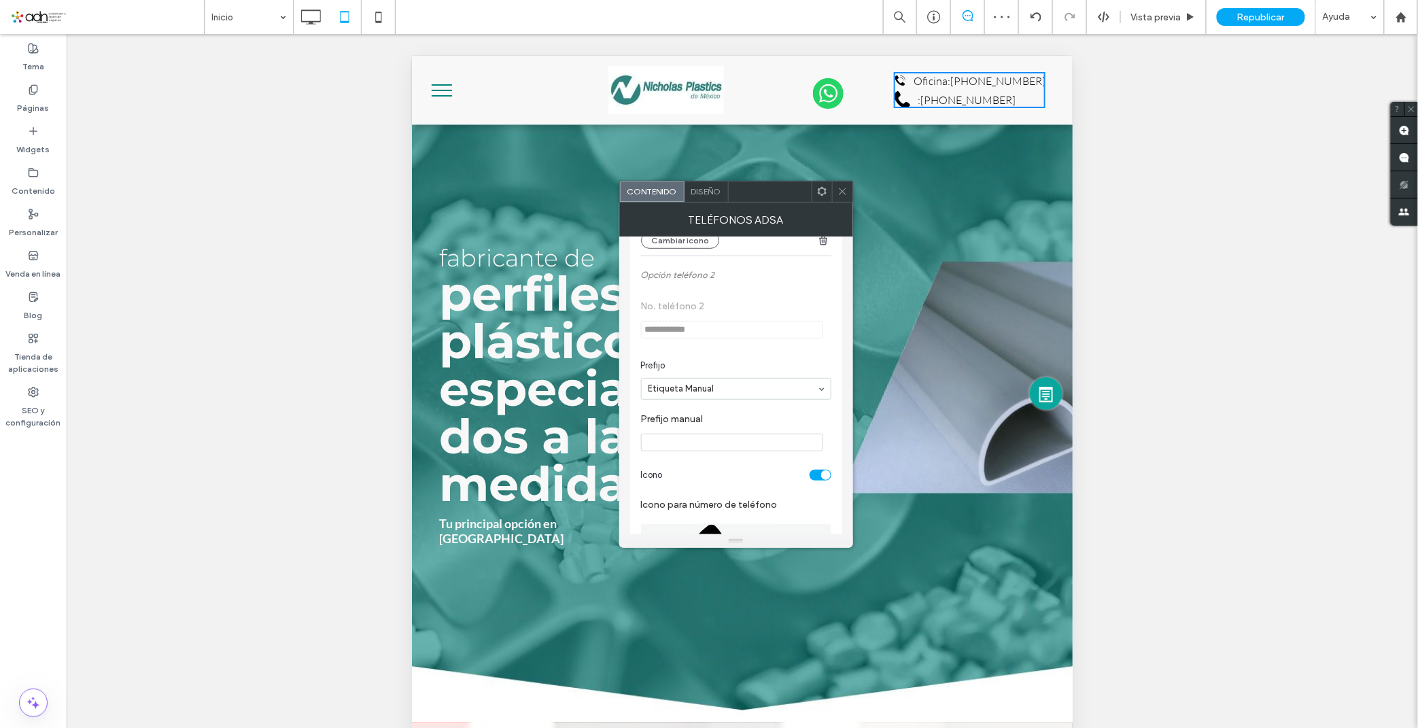
click at [700, 440] on input "Prefijo manual" at bounding box center [732, 443] width 182 height 18
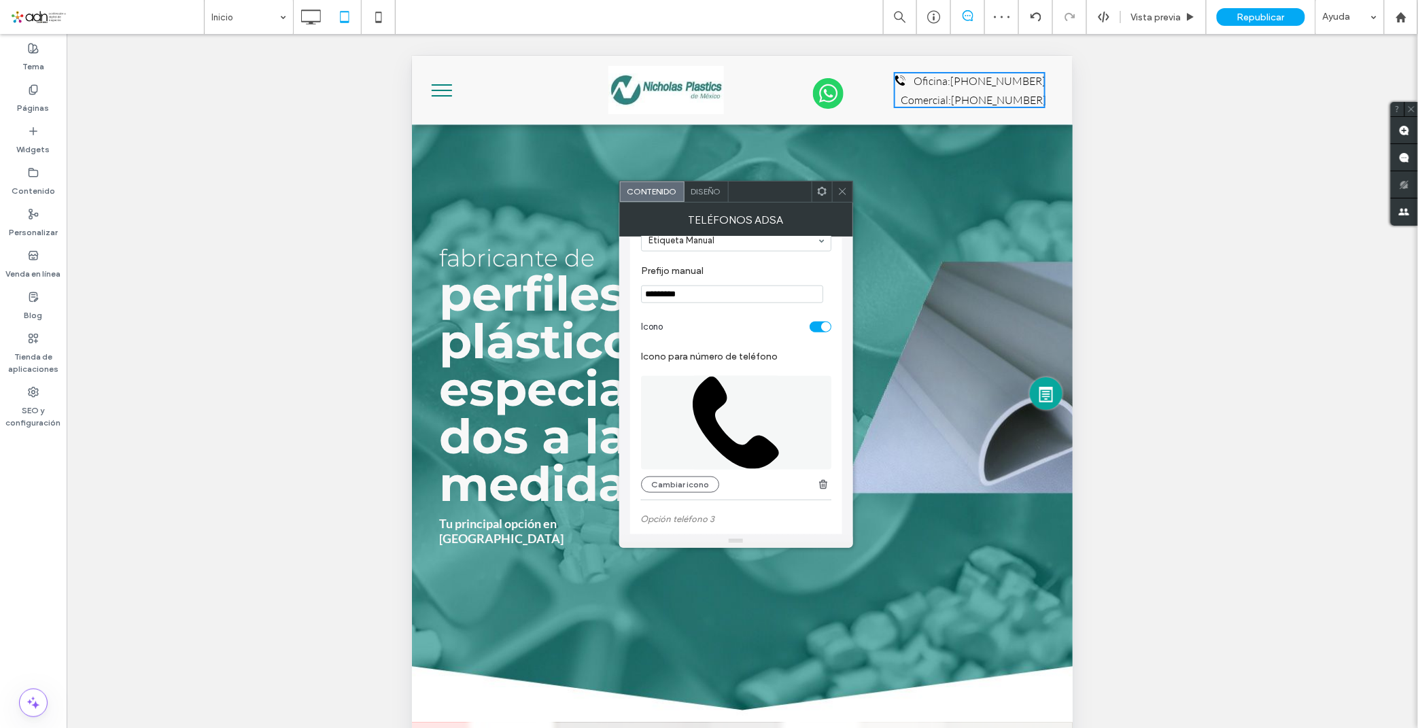
scroll to position [604, 0]
type input "*********"
click at [707, 440] on icon at bounding box center [736, 420] width 88 height 94
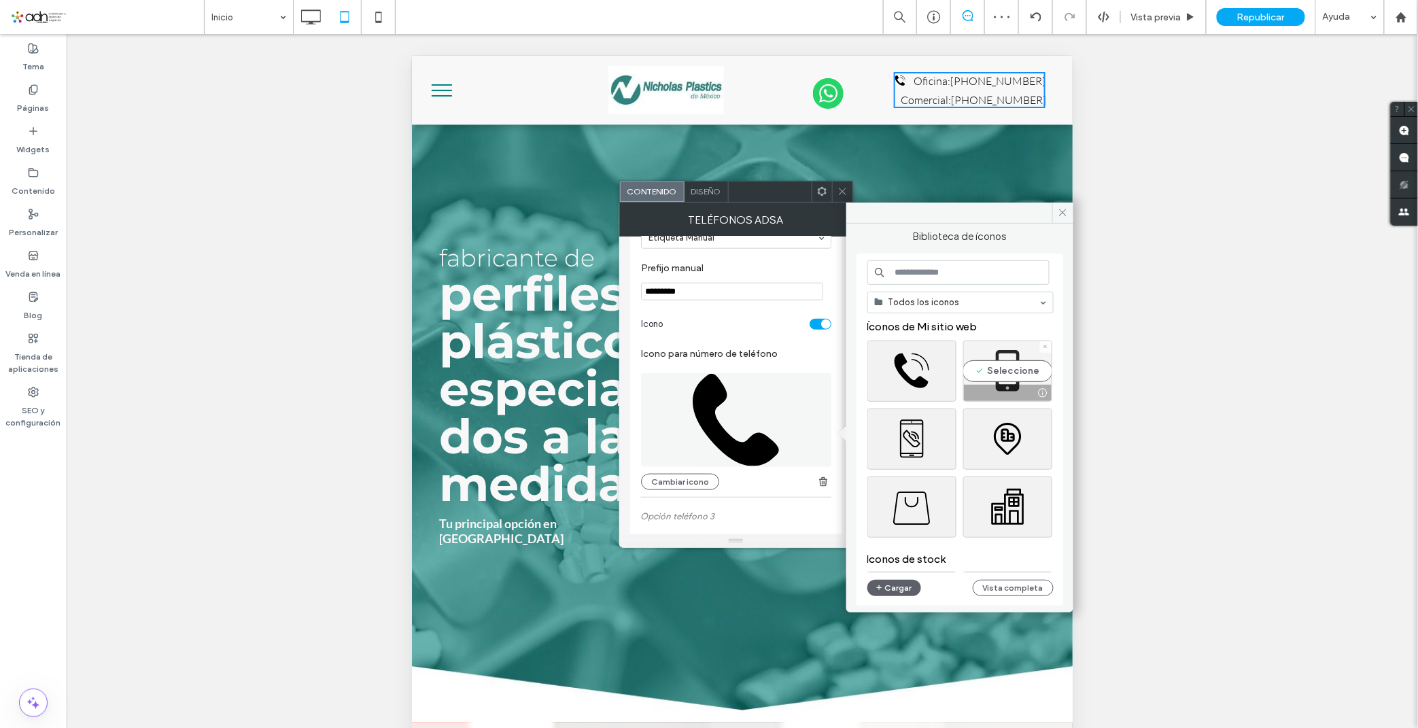
click at [995, 374] on div "Seleccione" at bounding box center [1007, 371] width 89 height 61
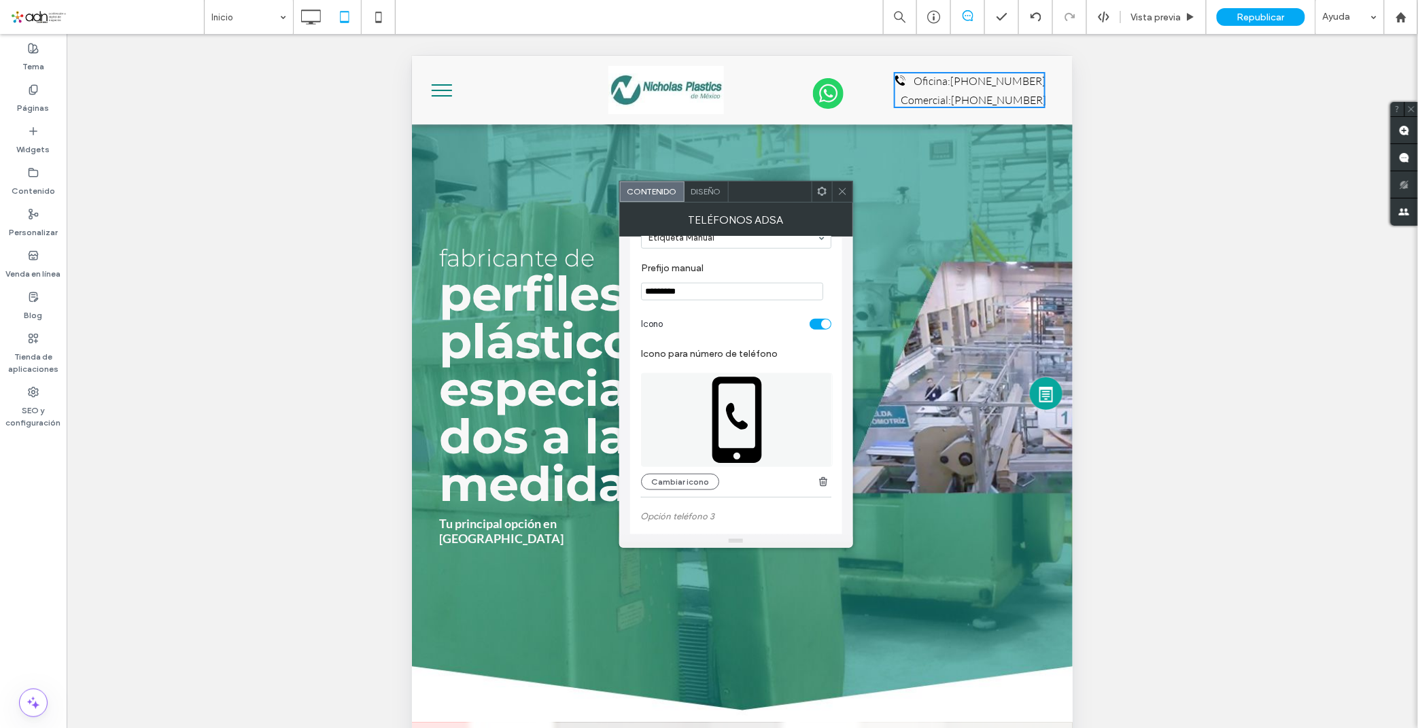
click at [716, 187] on span "Diseño" at bounding box center [706, 191] width 30 height 10
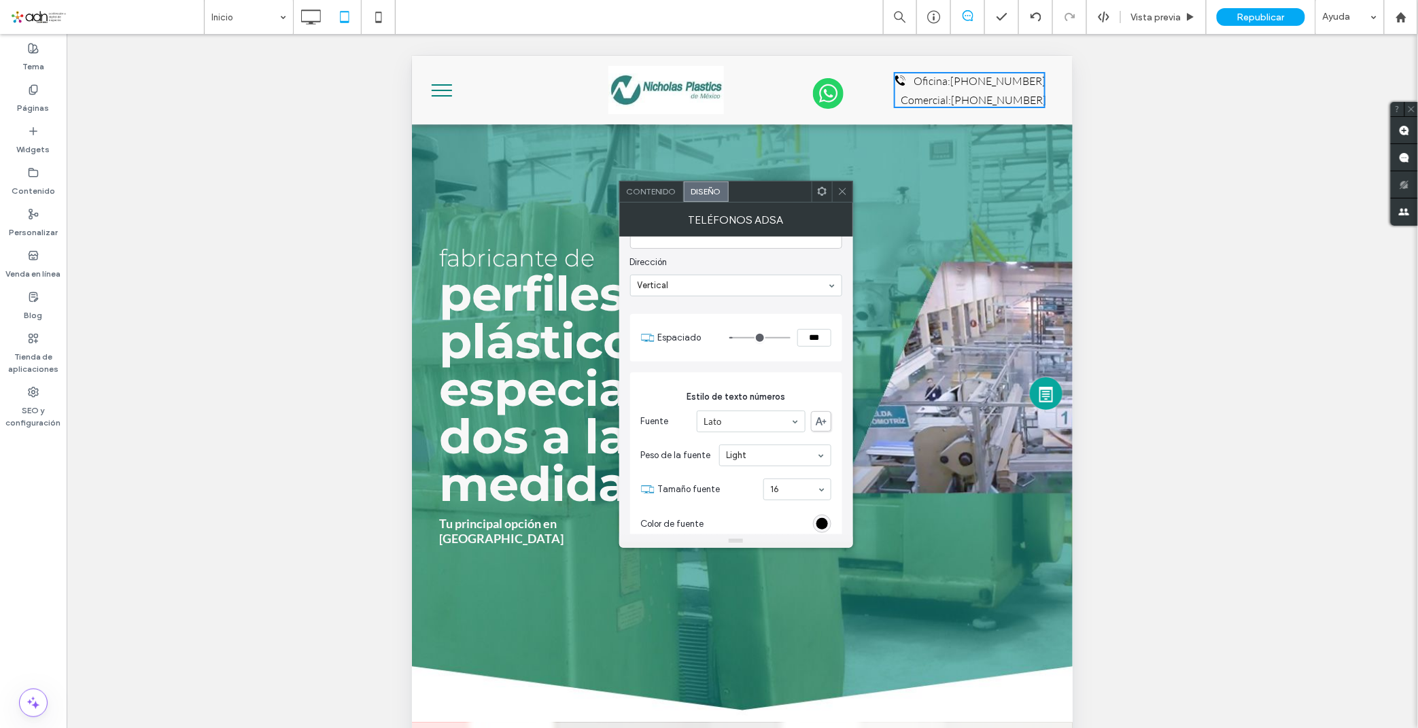
scroll to position [151, 0]
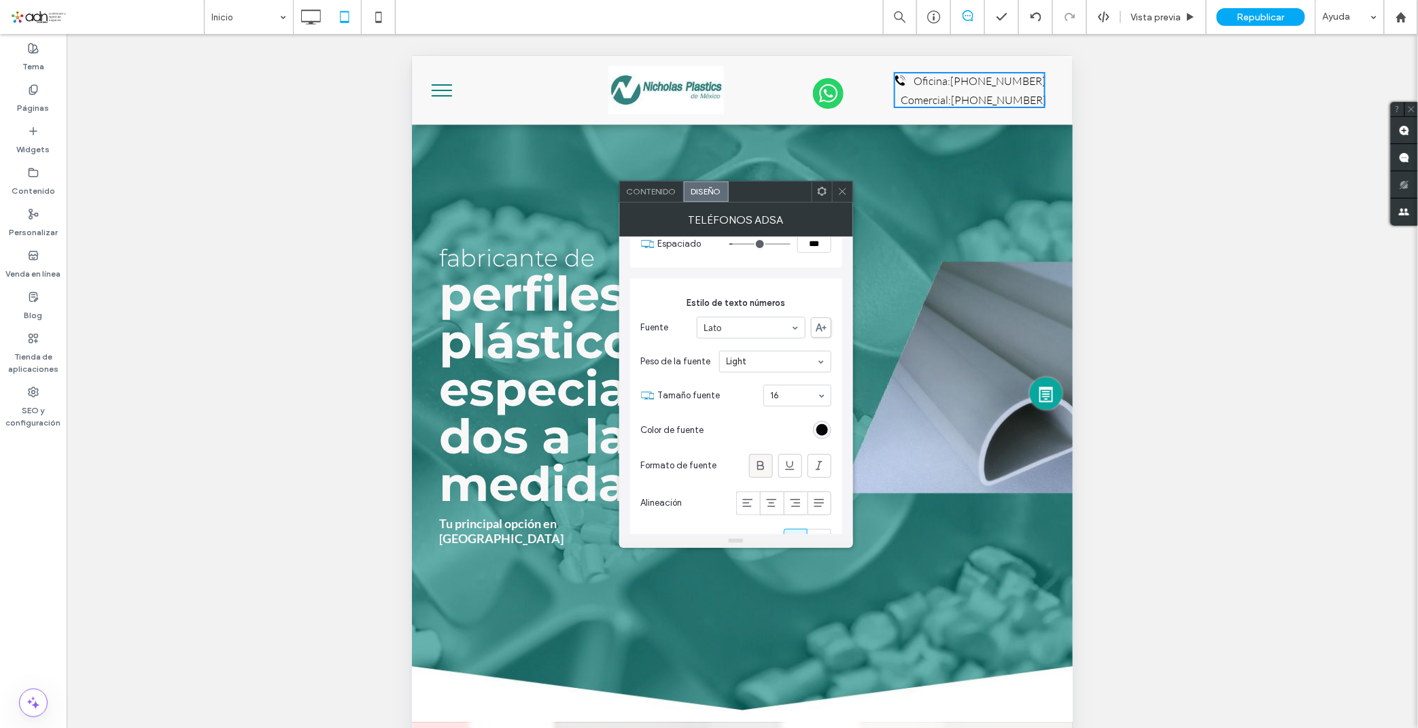
click at [752, 471] on div at bounding box center [761, 466] width 22 height 22
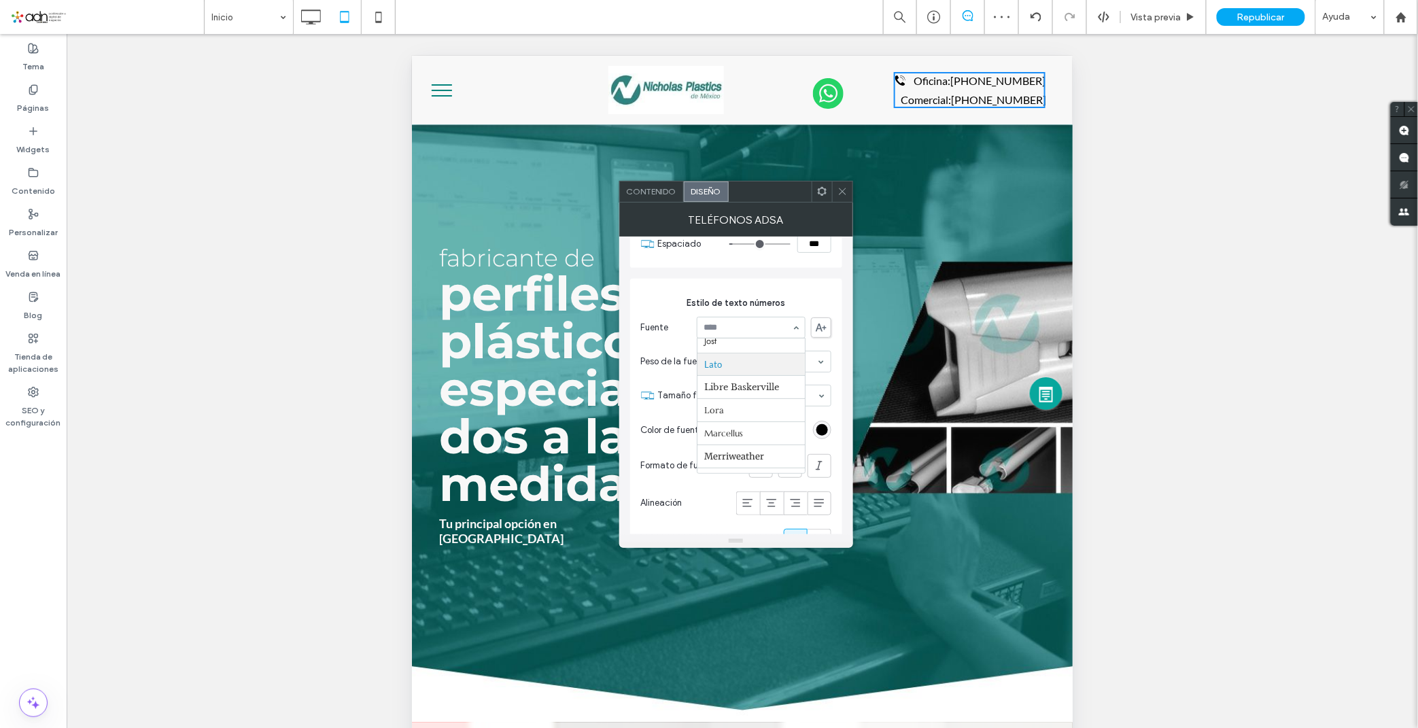
scroll to position [615, 0]
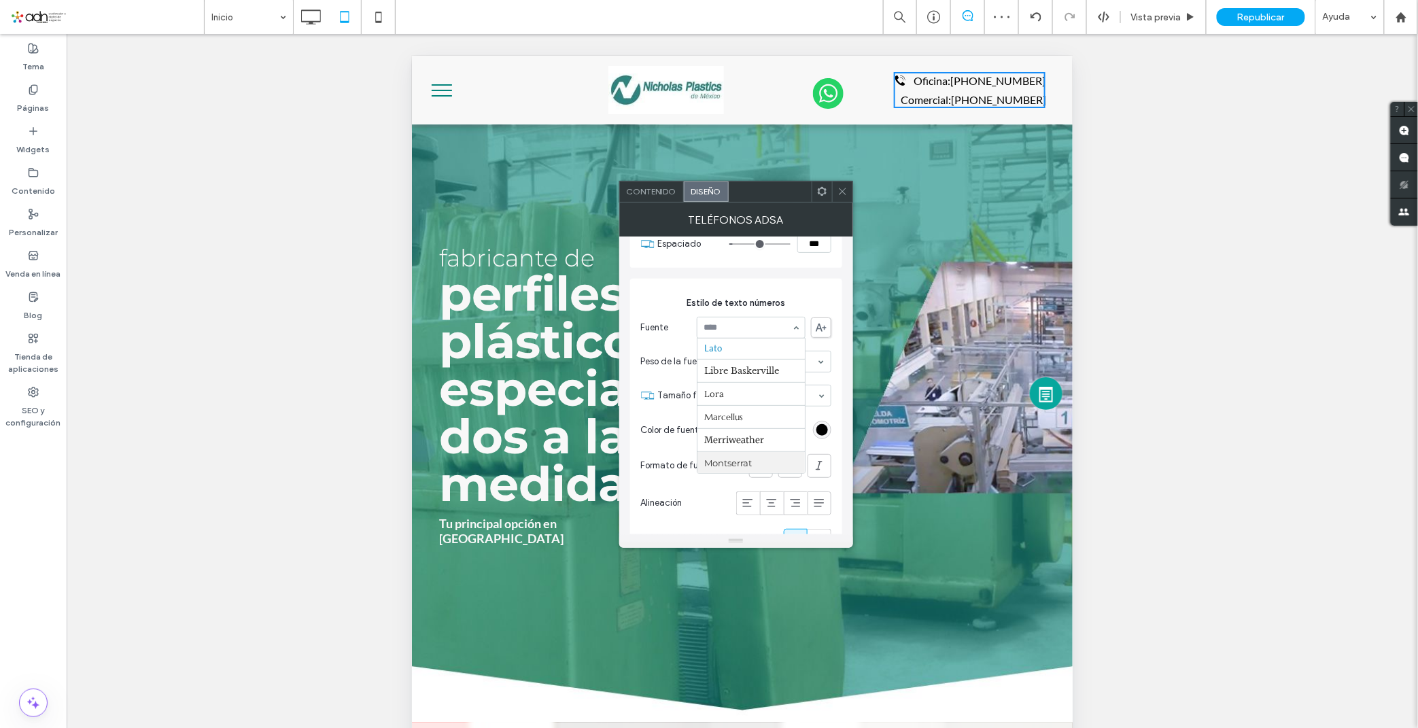
click at [697, 487] on div "Alineación" at bounding box center [736, 503] width 190 height 37
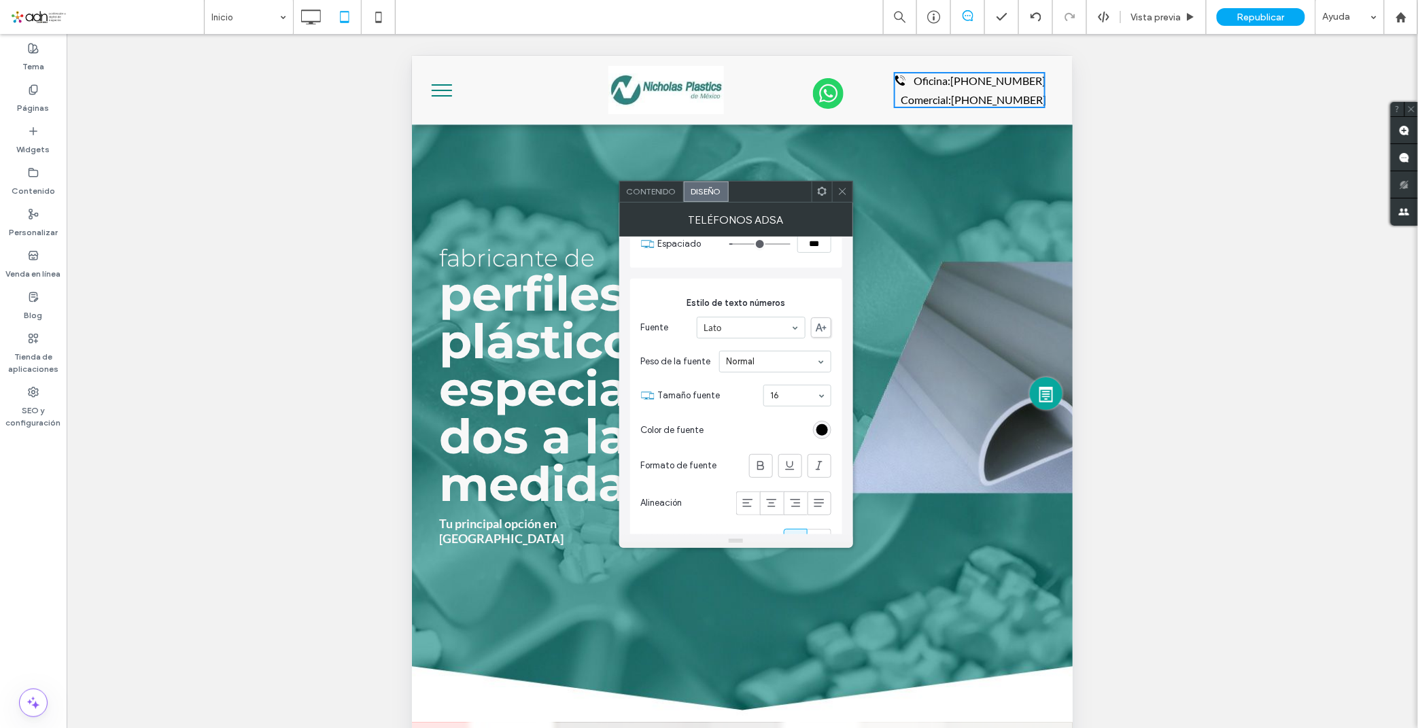
click at [836, 188] on div at bounding box center [842, 191] width 20 height 20
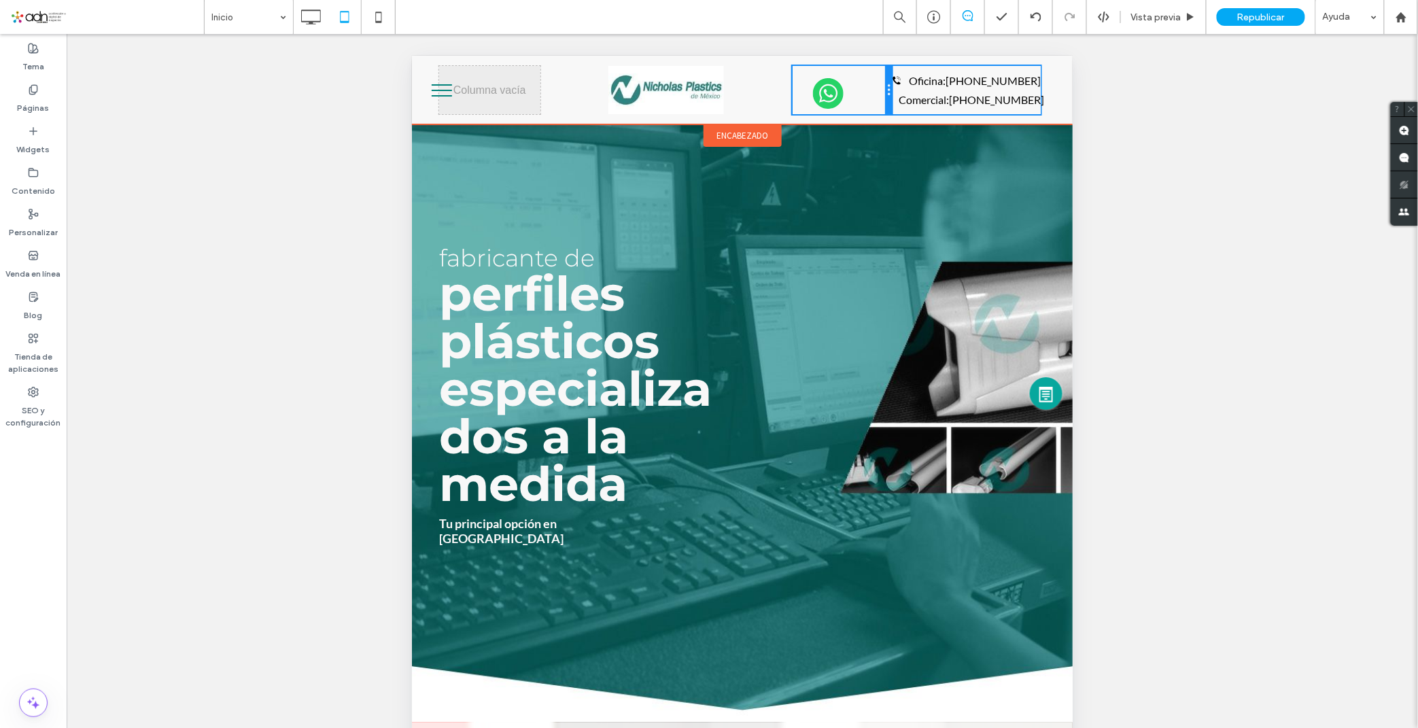
drag, startPoint x: 882, startPoint y: 92, endPoint x: 869, endPoint y: 92, distance: 12.9
click at [869, 92] on div "Click To Paste" at bounding box center [841, 89] width 99 height 48
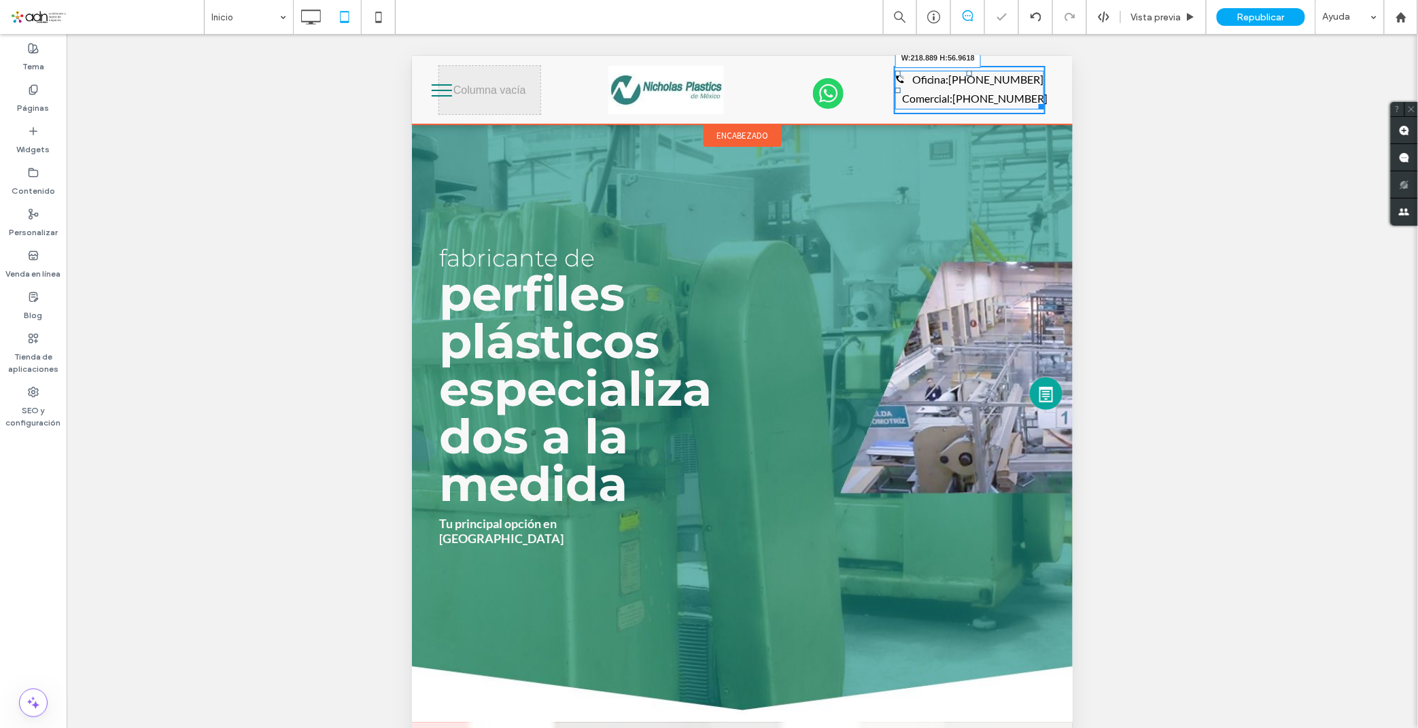
drag, startPoint x: 1028, startPoint y: 104, endPoint x: 1458, endPoint y: 171, distance: 435.4
click at [1039, 107] on div "Click To Paste Click To Paste Click To Paste Oficina : 81-8381-0687 Comercial :…" at bounding box center [741, 89] width 661 height 69
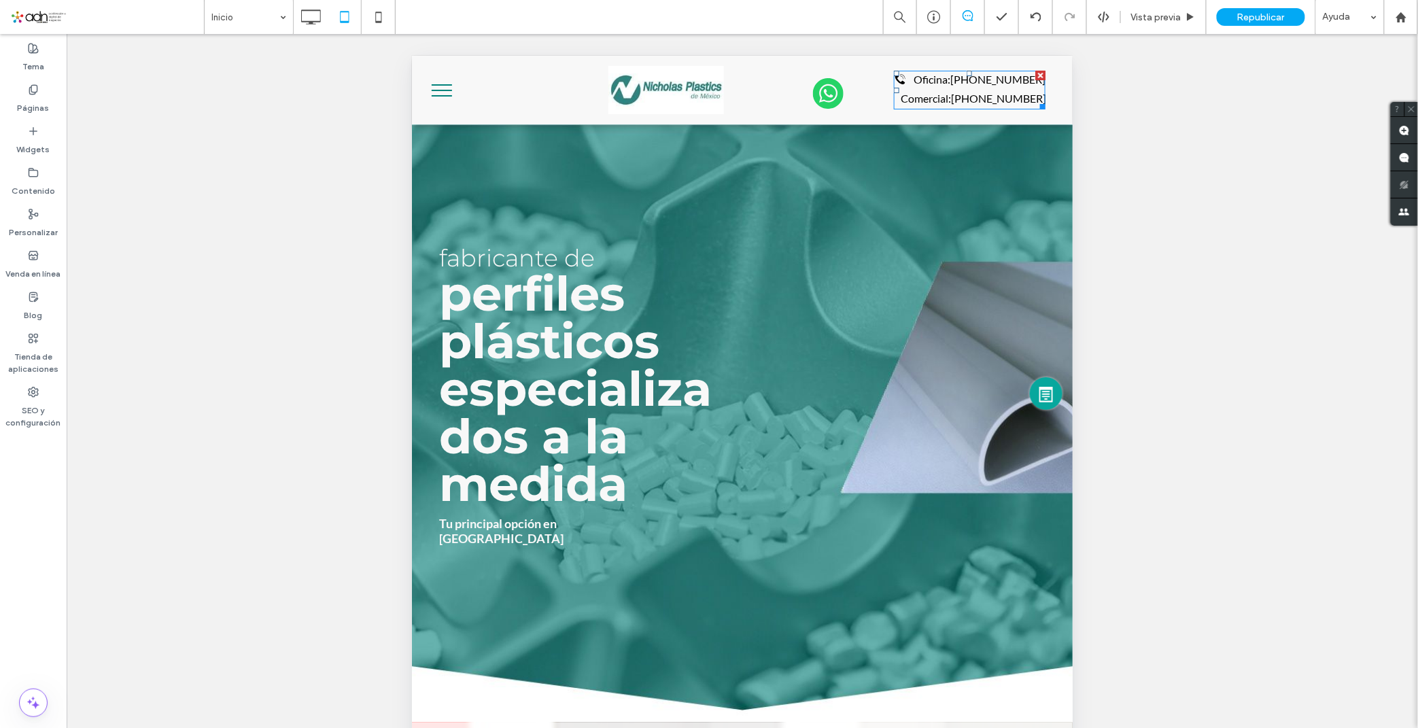
click at [1161, 185] on div "Hacer visible? Sí Hacer visible? Sí Hacer visible? Sí Hacer visible? Sí" at bounding box center [742, 398] width 1351 height 728
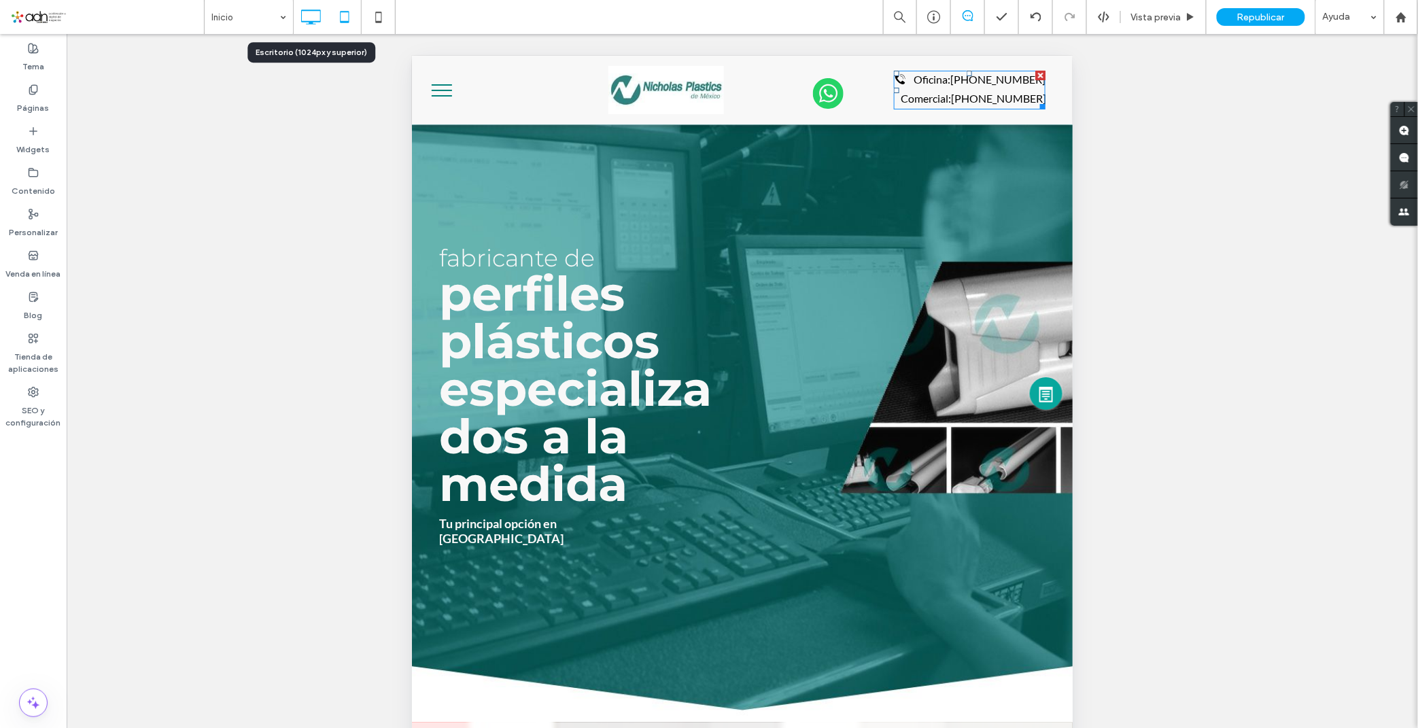
click at [315, 11] on icon at bounding box center [310, 16] width 27 height 27
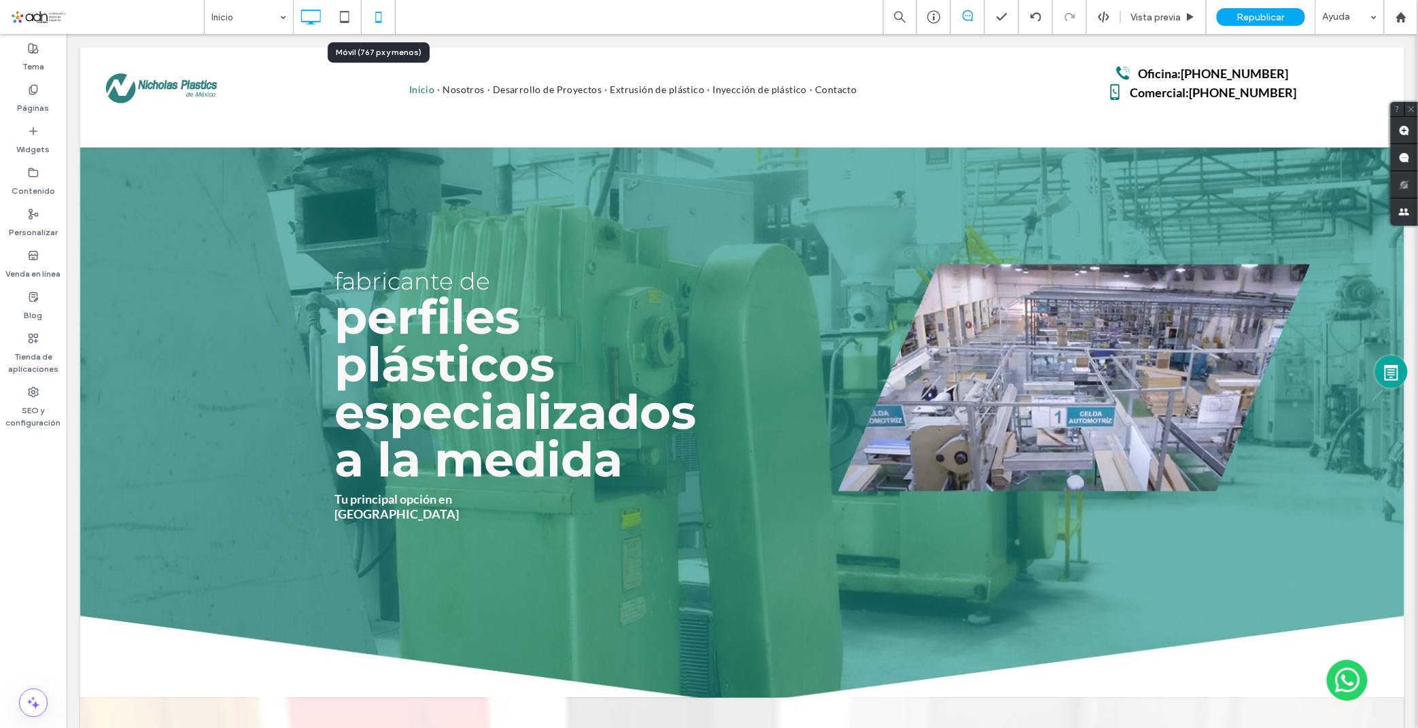
click at [377, 14] on icon at bounding box center [378, 16] width 27 height 27
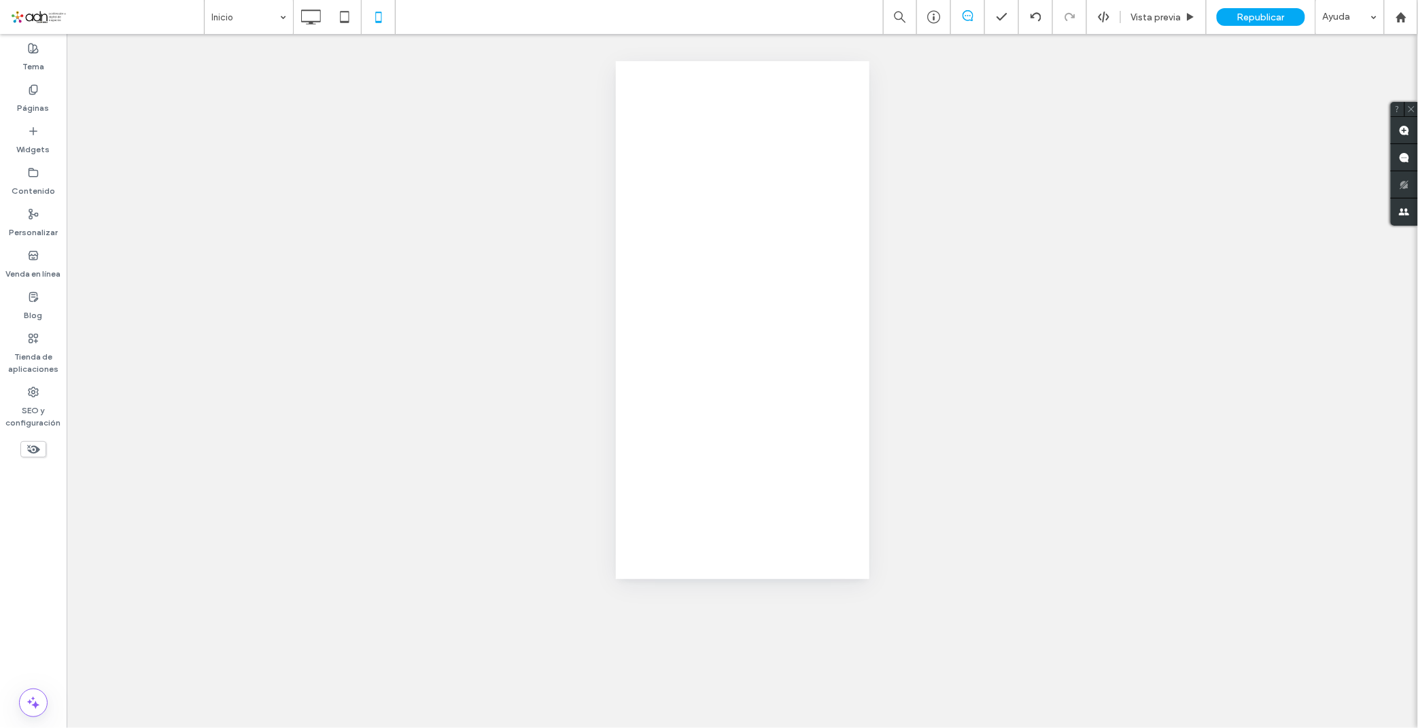
click at [341, 21] on use at bounding box center [344, 17] width 9 height 12
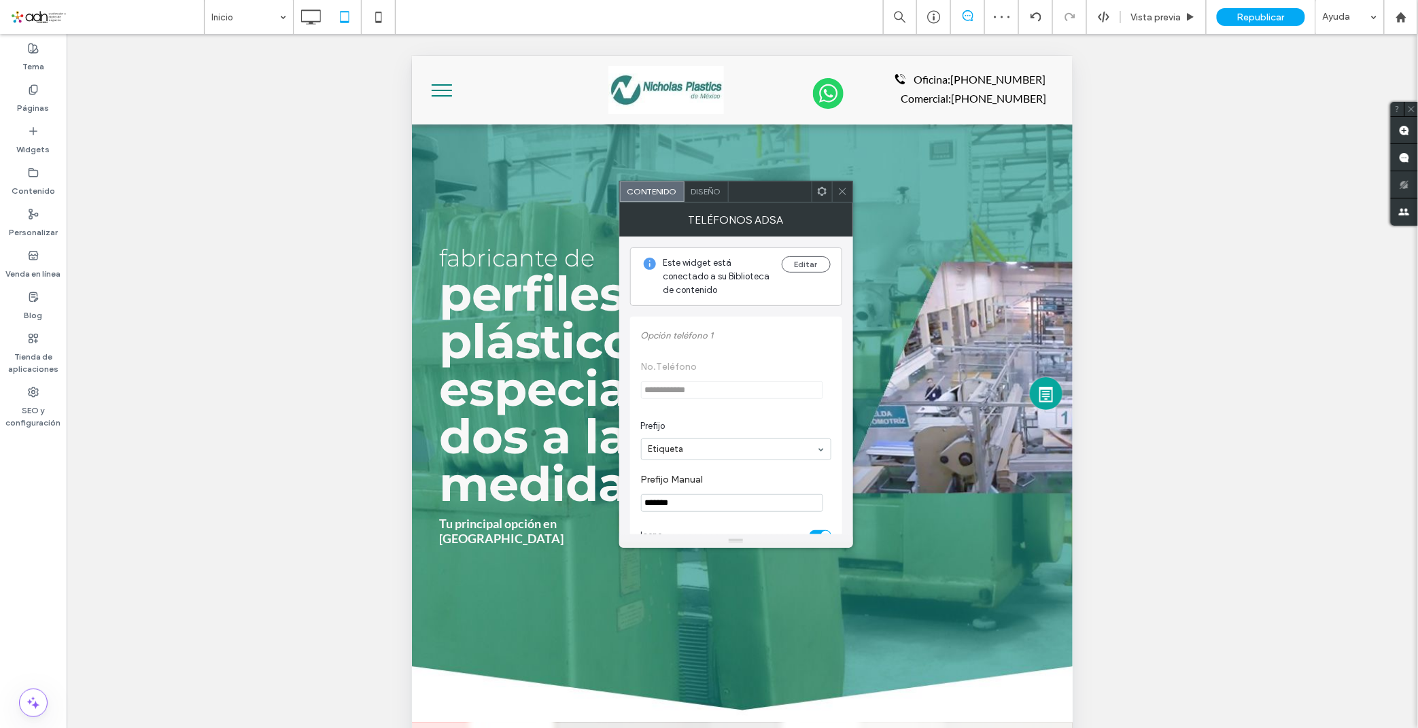
click at [708, 197] on div "Diseño" at bounding box center [706, 191] width 44 height 20
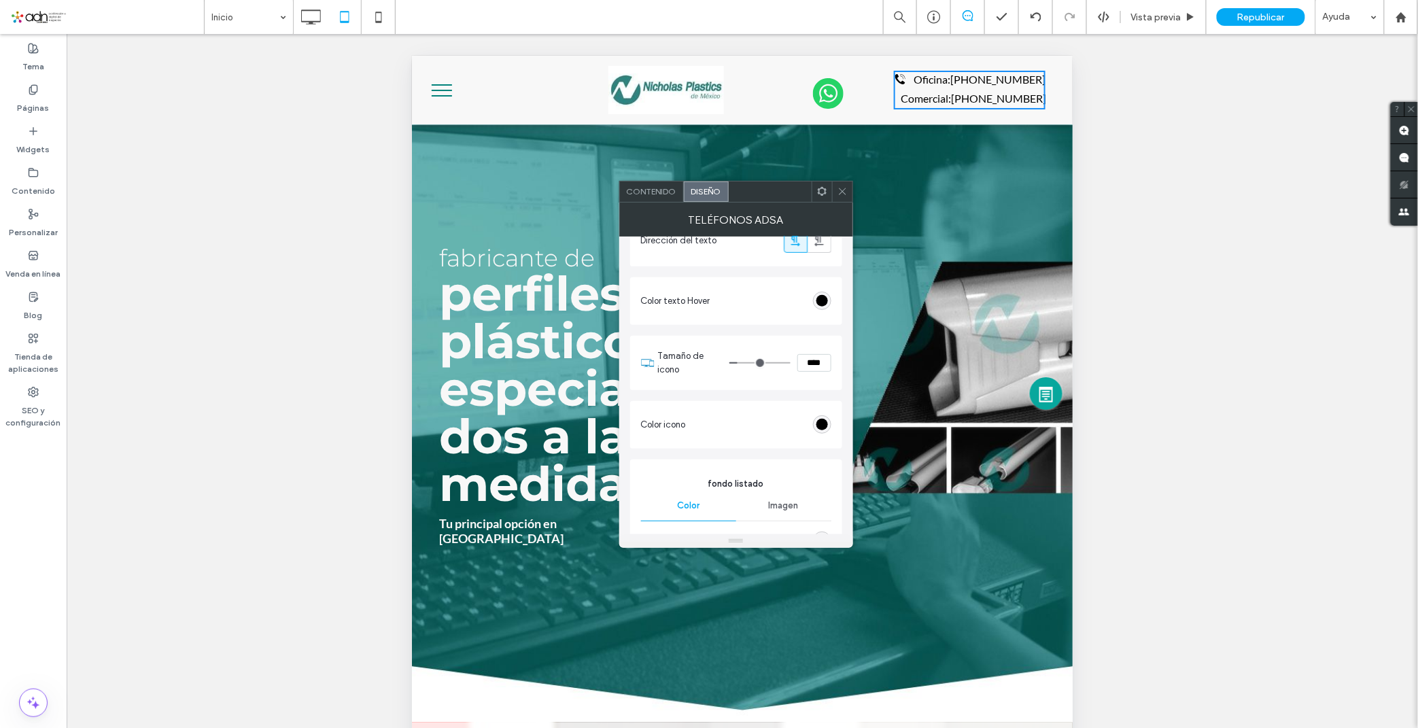
scroll to position [453, 0]
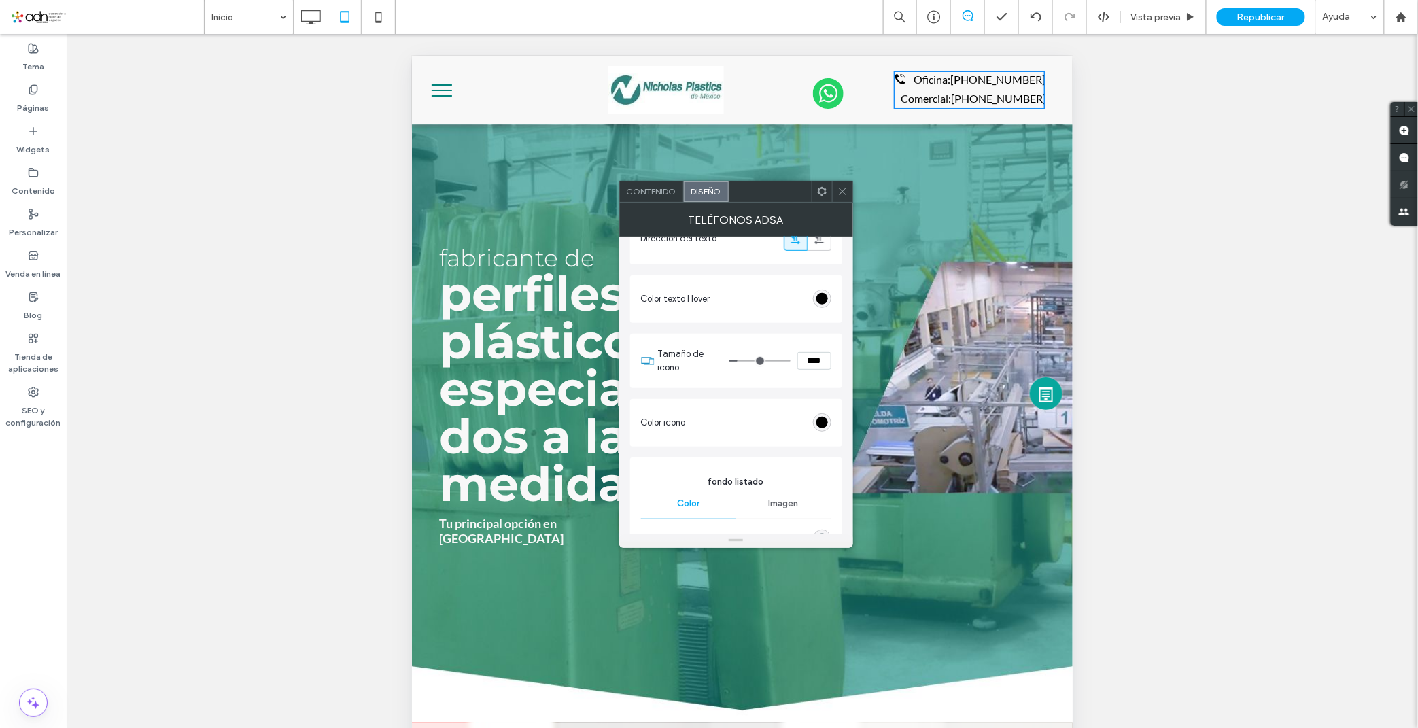
click at [827, 432] on section "Color icono" at bounding box center [736, 423] width 190 height 34
click at [825, 431] on section "Color icono" at bounding box center [736, 423] width 190 height 34
click at [822, 423] on div "rgb(0, 0, 0)" at bounding box center [822, 423] width 12 height 12
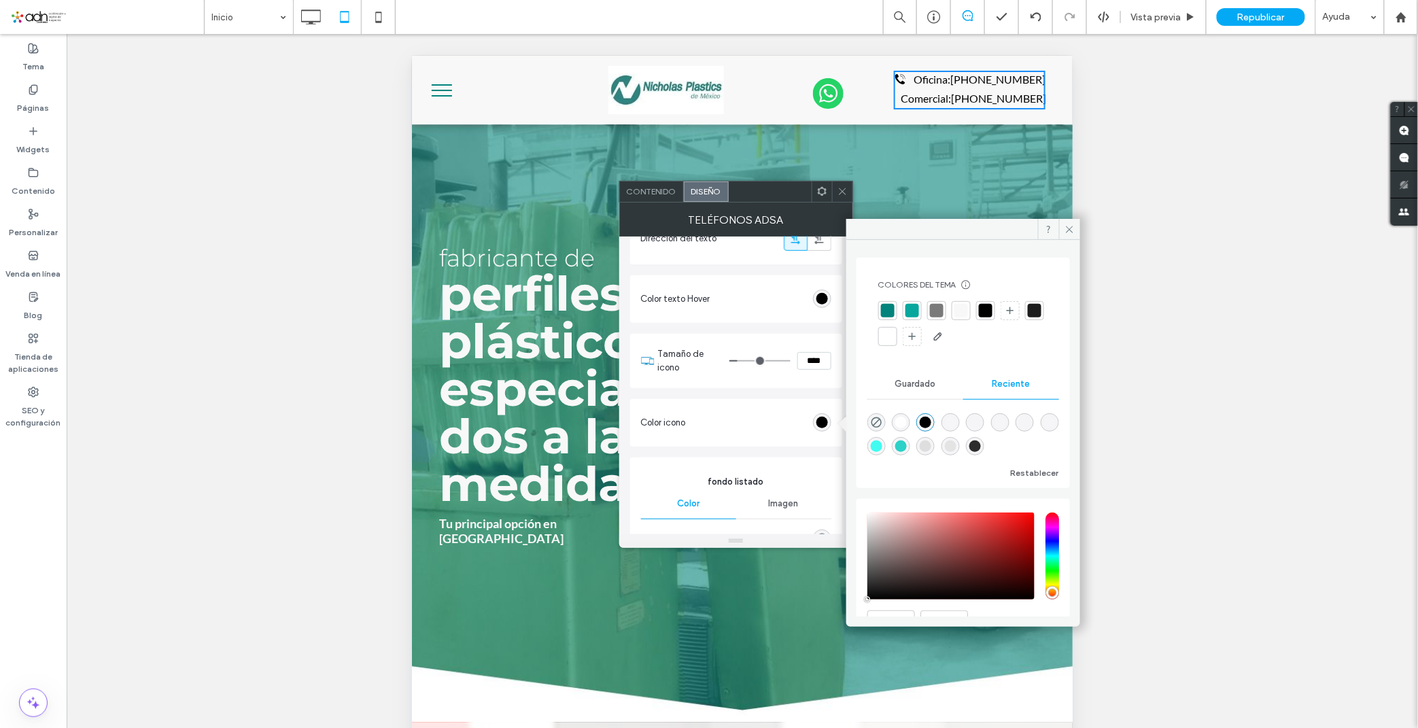
click at [886, 311] on div at bounding box center [888, 311] width 14 height 14
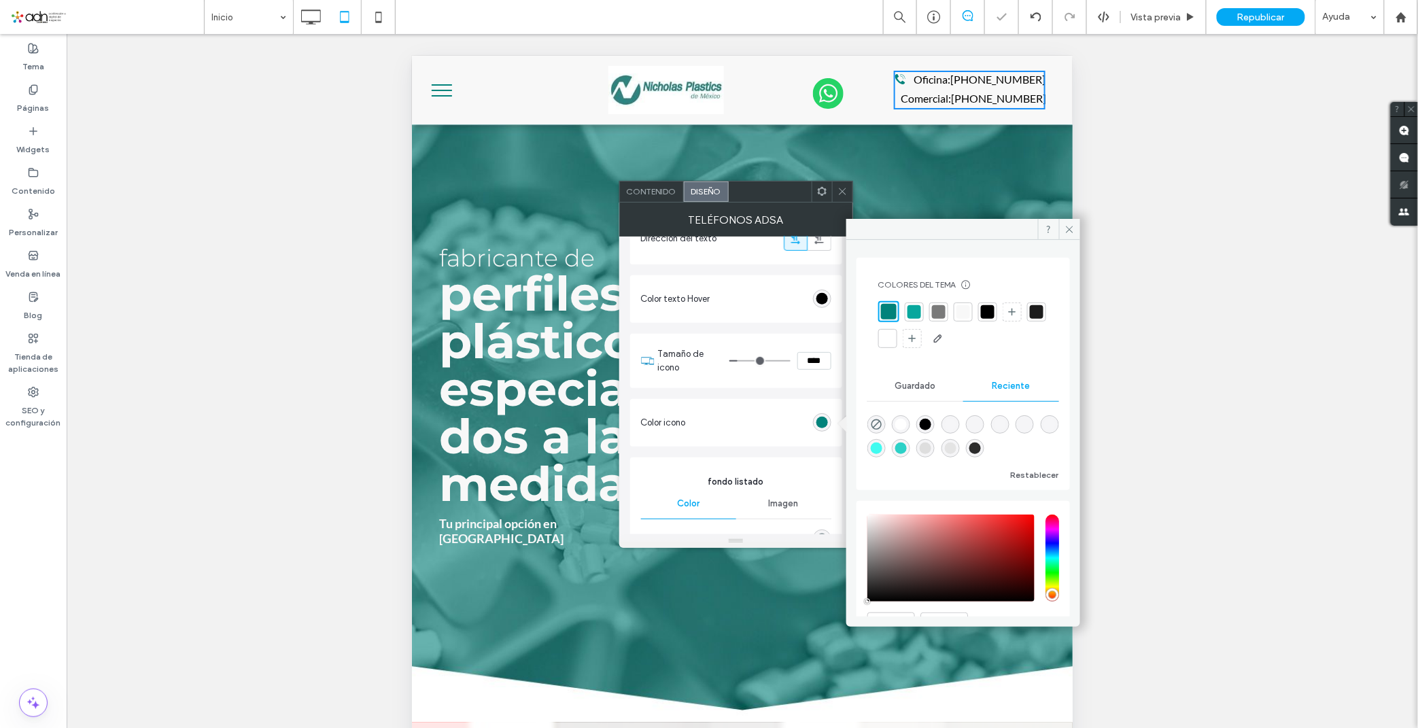
click at [921, 315] on div at bounding box center [914, 311] width 19 height 19
click at [892, 313] on div at bounding box center [888, 312] width 14 height 14
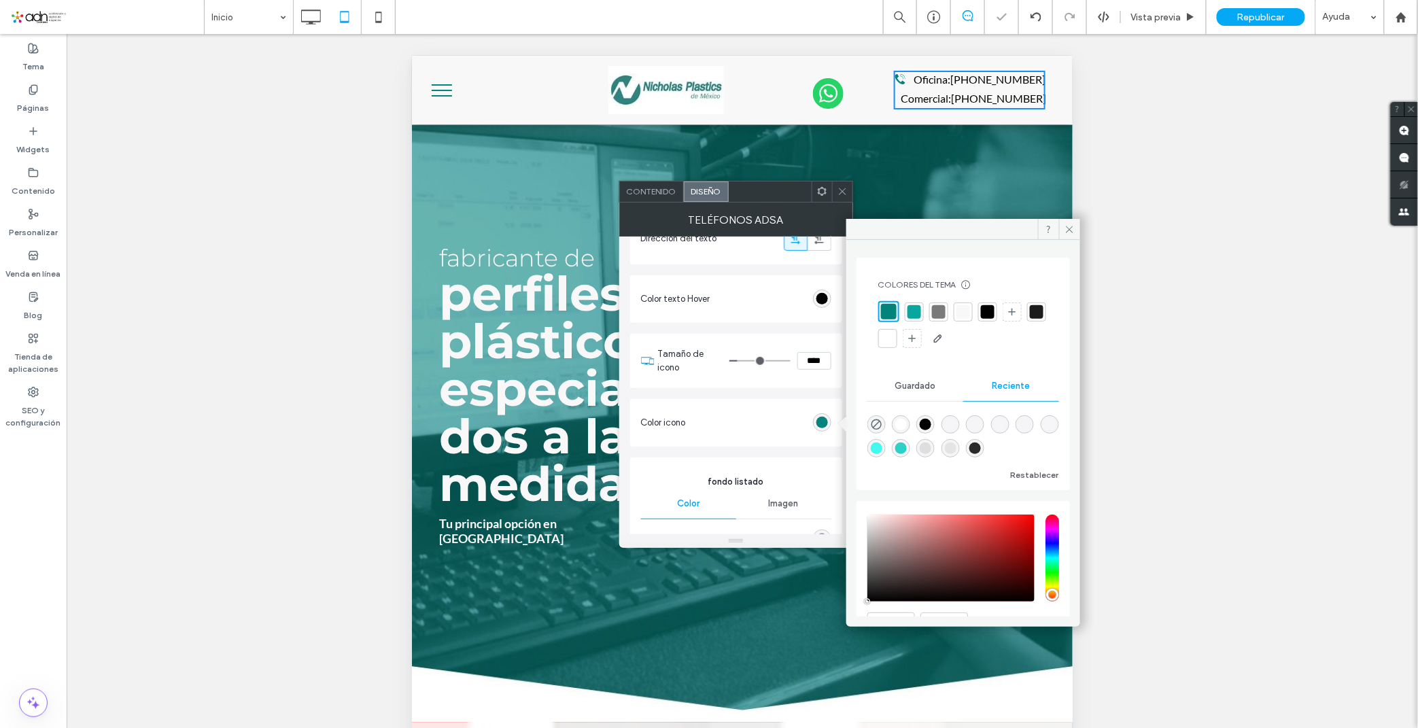
click at [759, 334] on div "Tamaño de icono ****" at bounding box center [736, 361] width 212 height 54
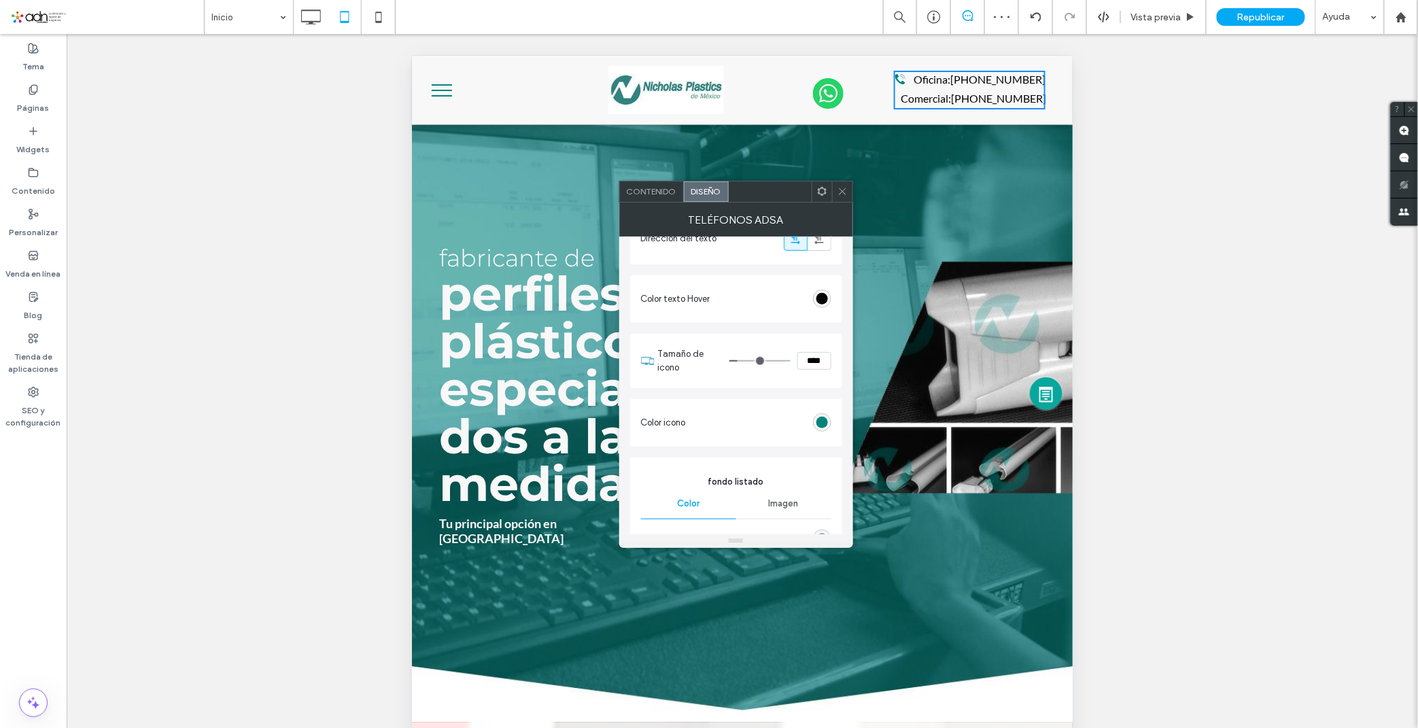
click at [840, 195] on icon at bounding box center [842, 191] width 10 height 10
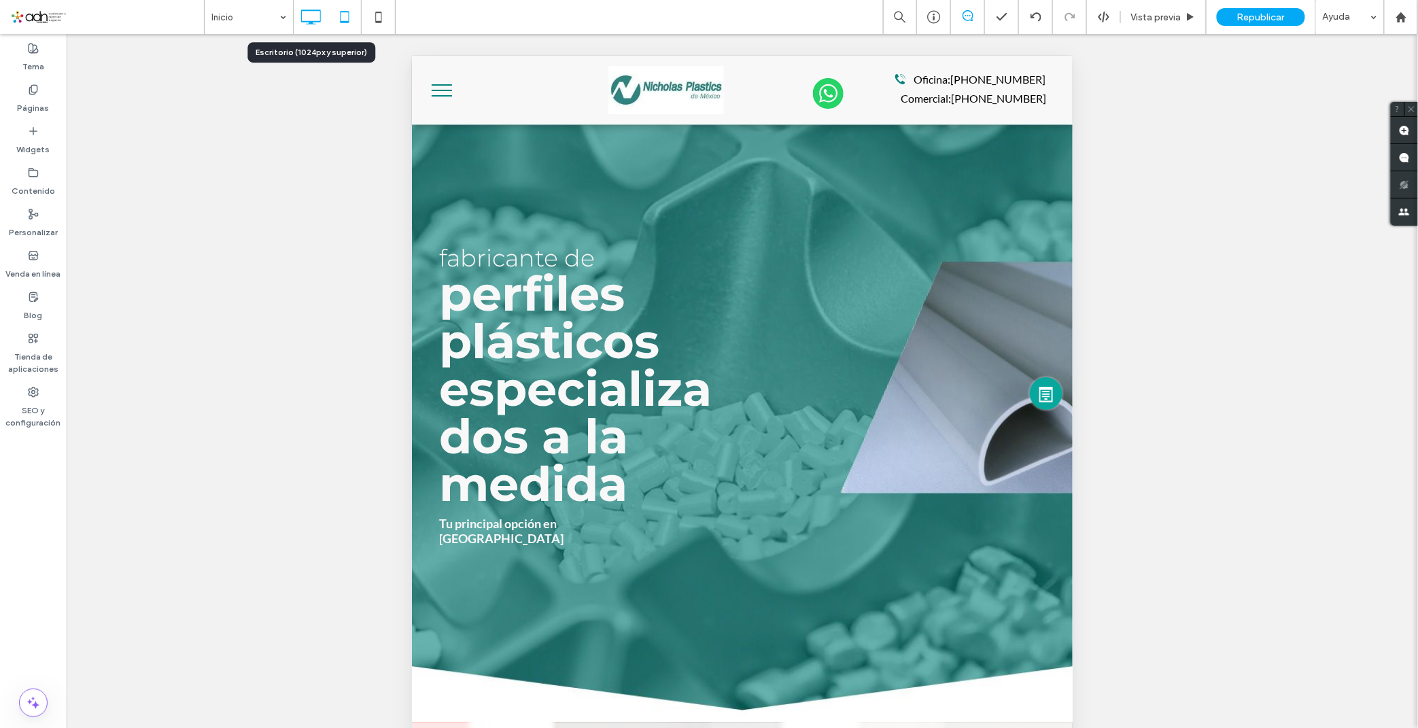
click at [306, 11] on icon at bounding box center [310, 16] width 27 height 27
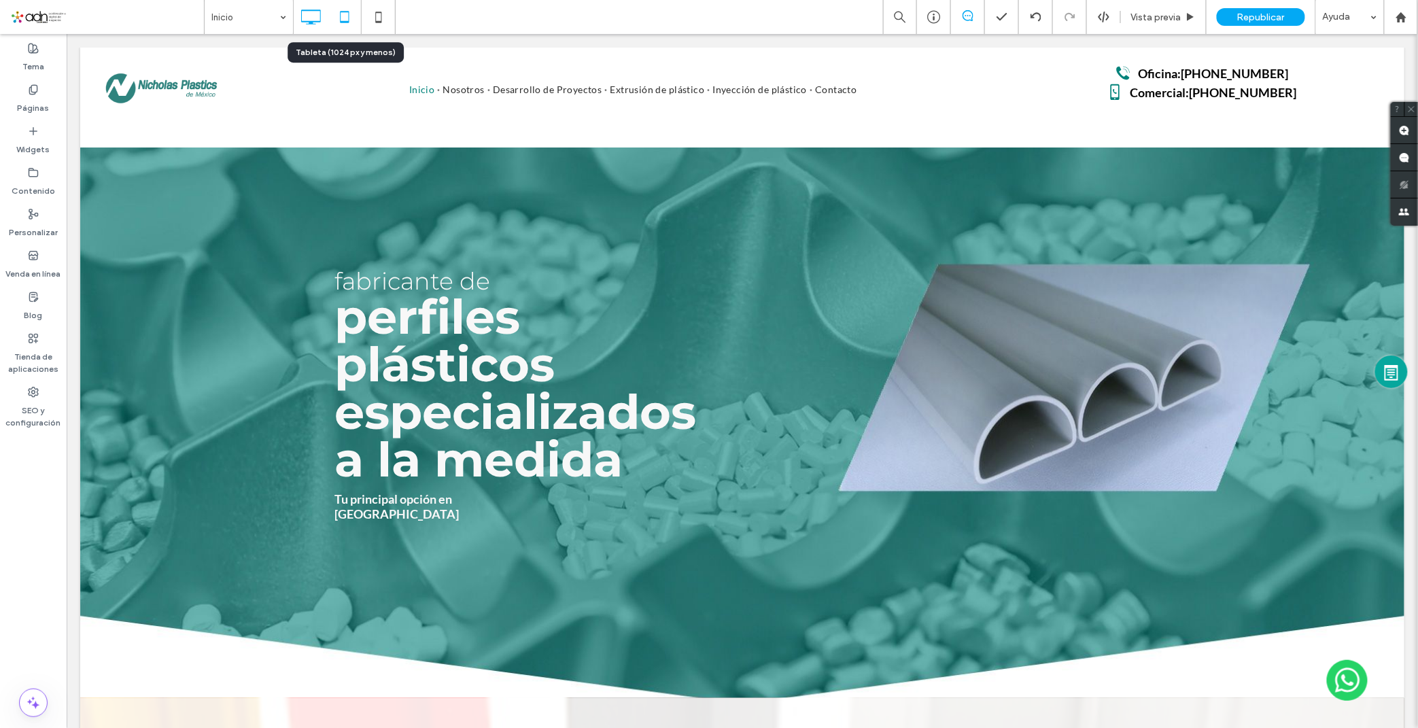
click at [337, 23] on icon at bounding box center [344, 16] width 27 height 27
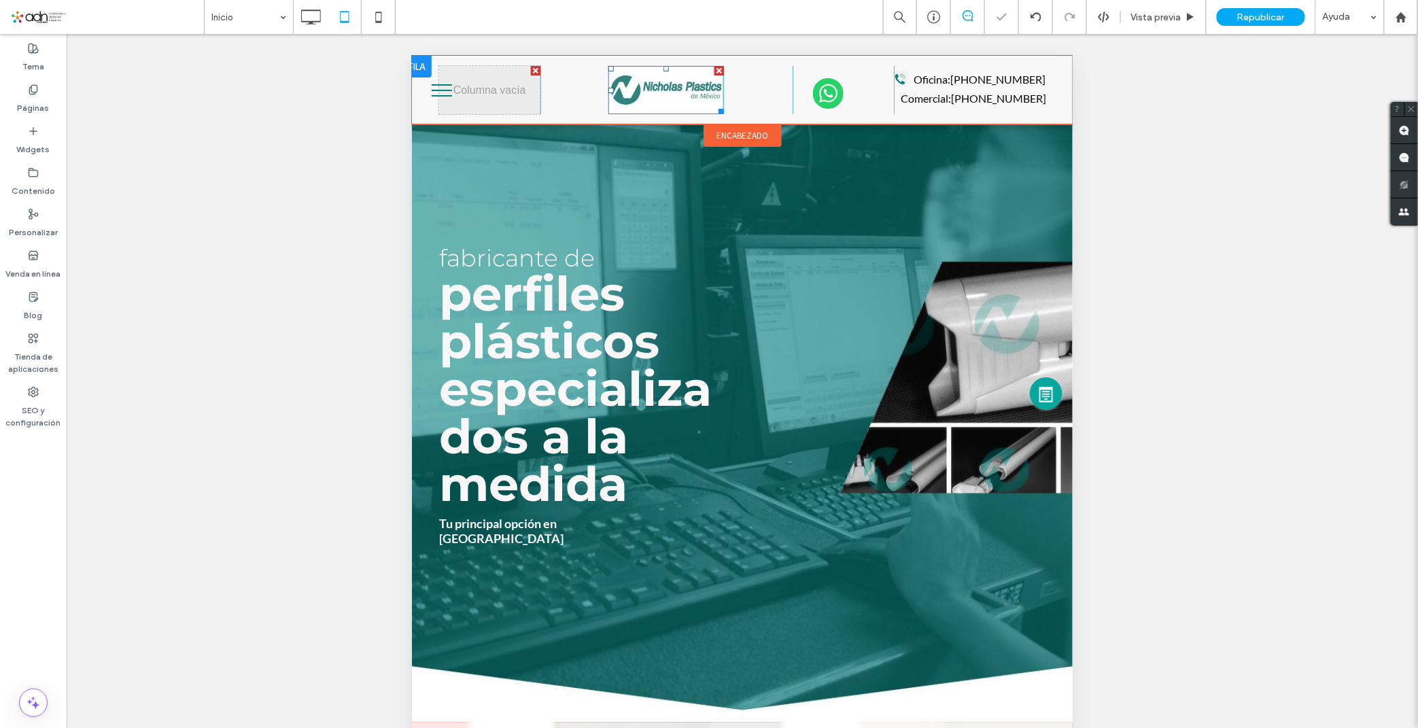
click at [701, 105] on img at bounding box center [666, 89] width 116 height 48
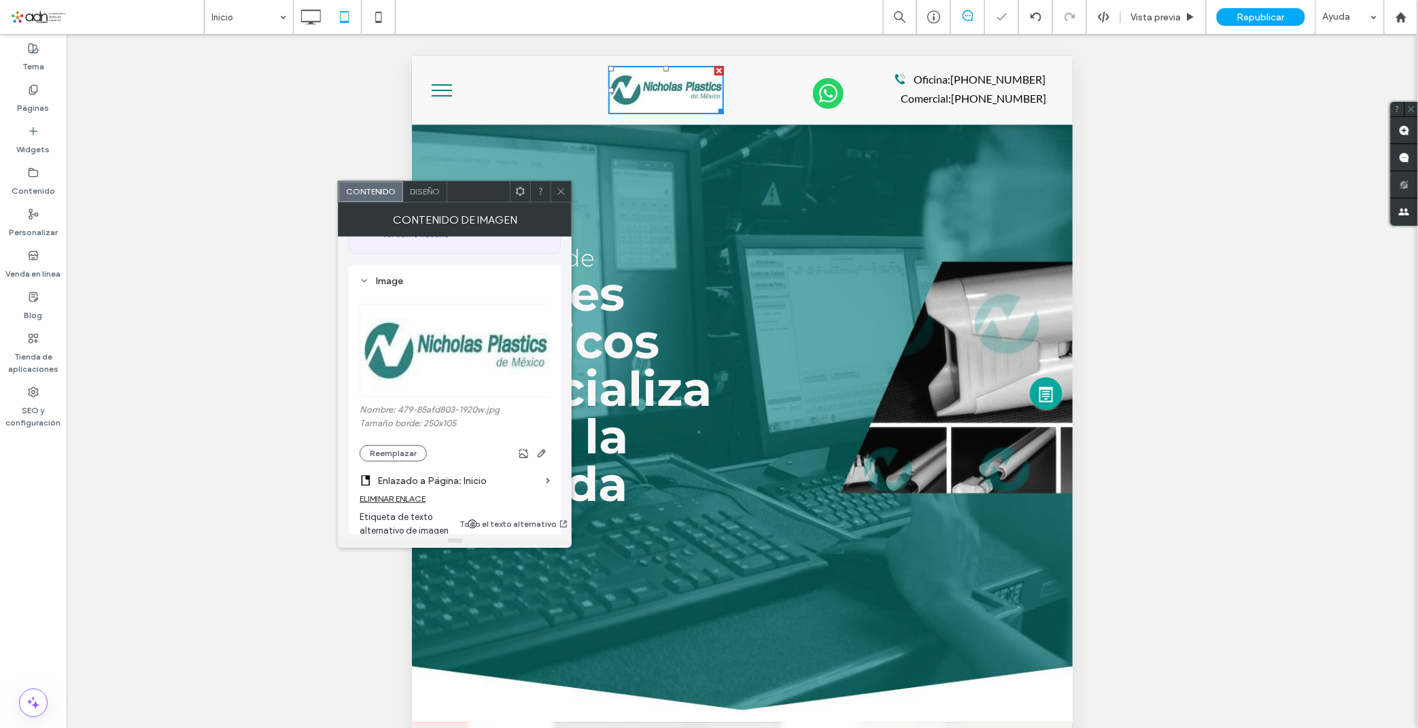
scroll to position [226, 0]
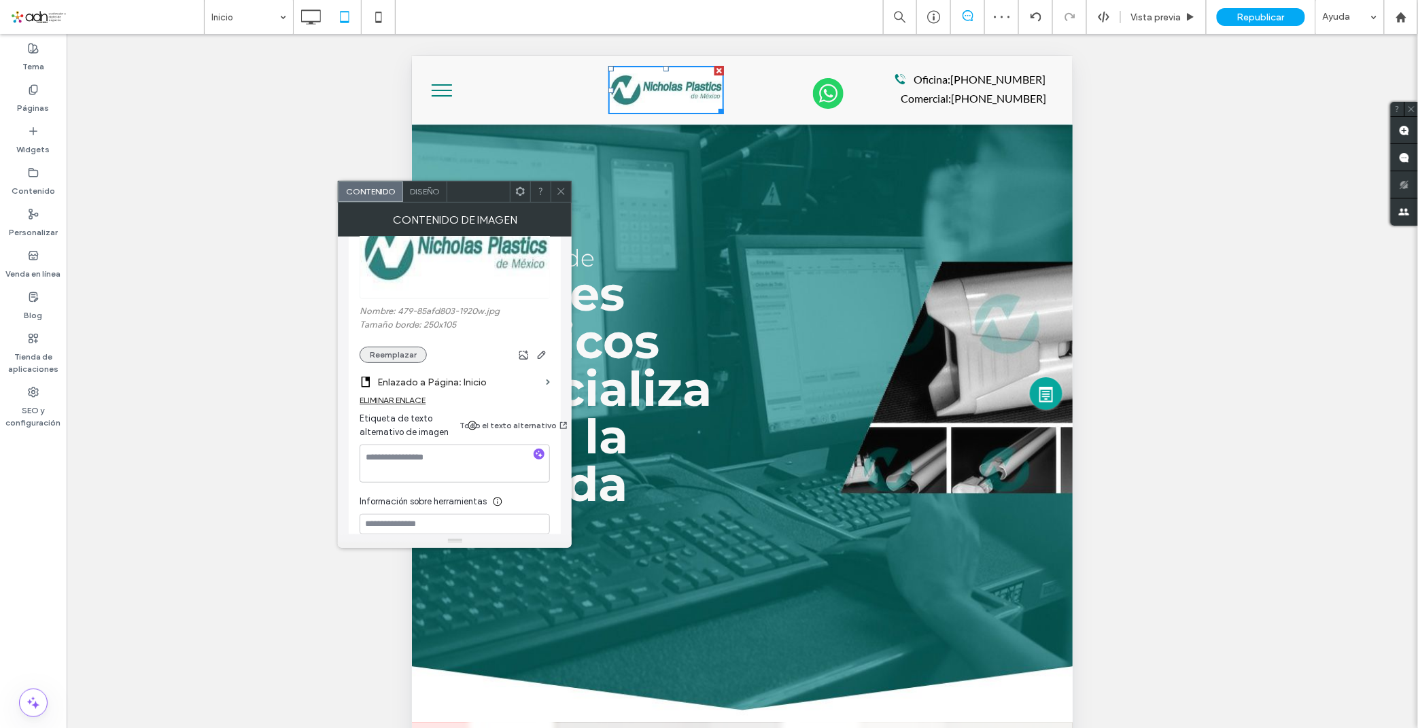
click at [411, 357] on button "Reemplazar" at bounding box center [393, 355] width 67 height 16
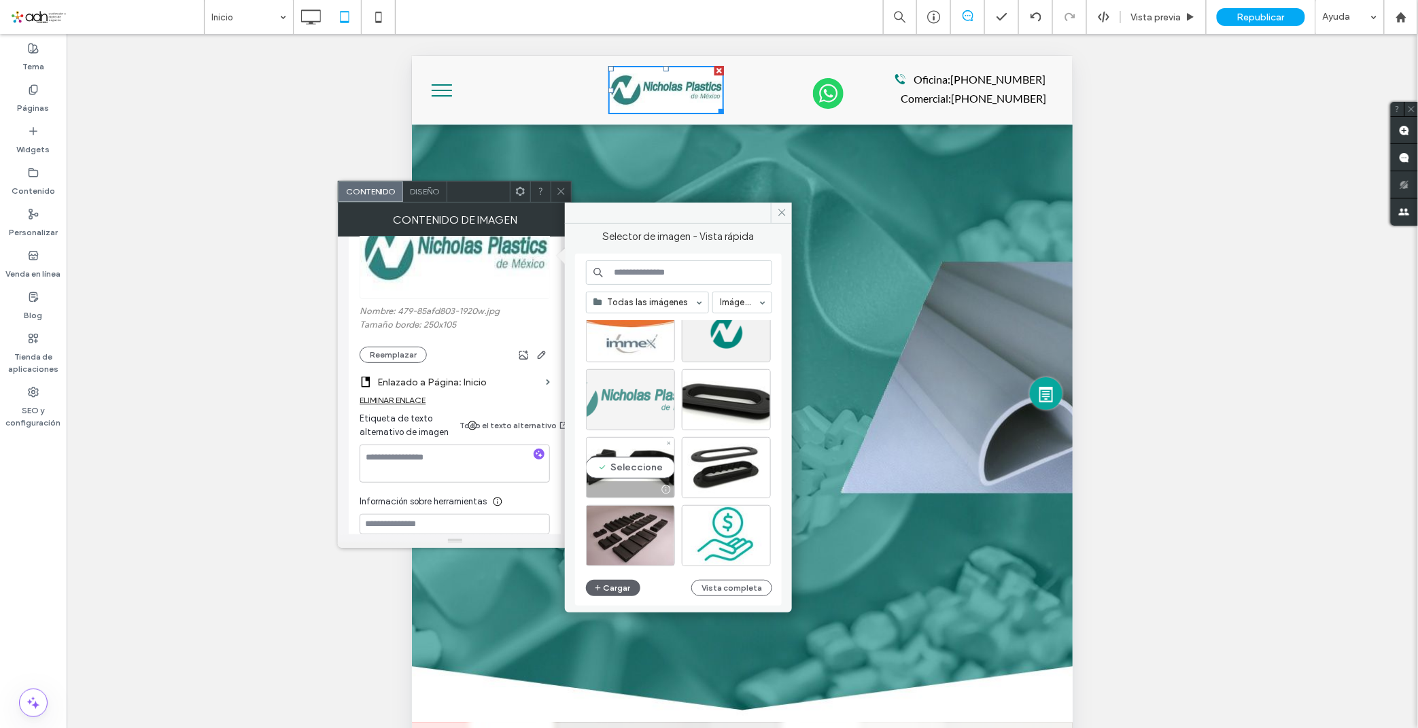
scroll to position [583, 0]
click at [639, 406] on div "Seleccione" at bounding box center [630, 399] width 89 height 61
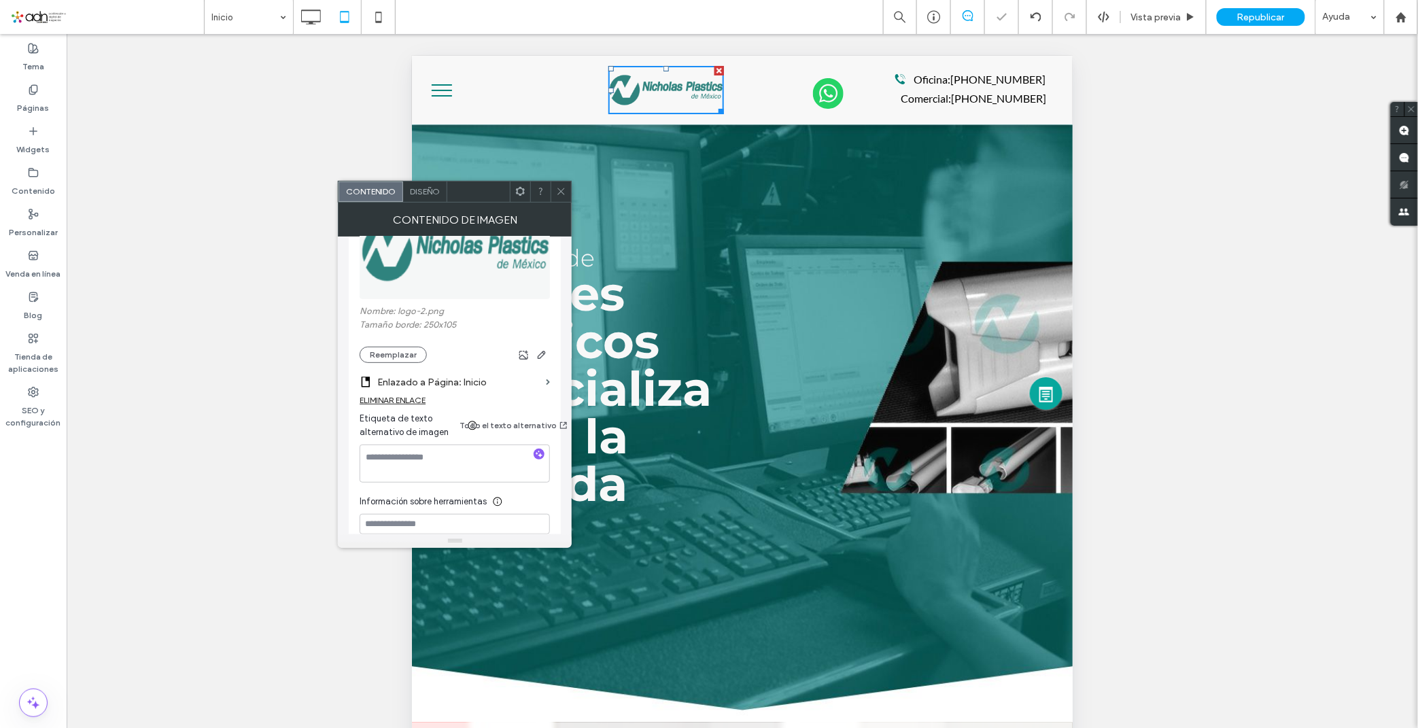
click at [559, 194] on icon at bounding box center [561, 191] width 10 height 10
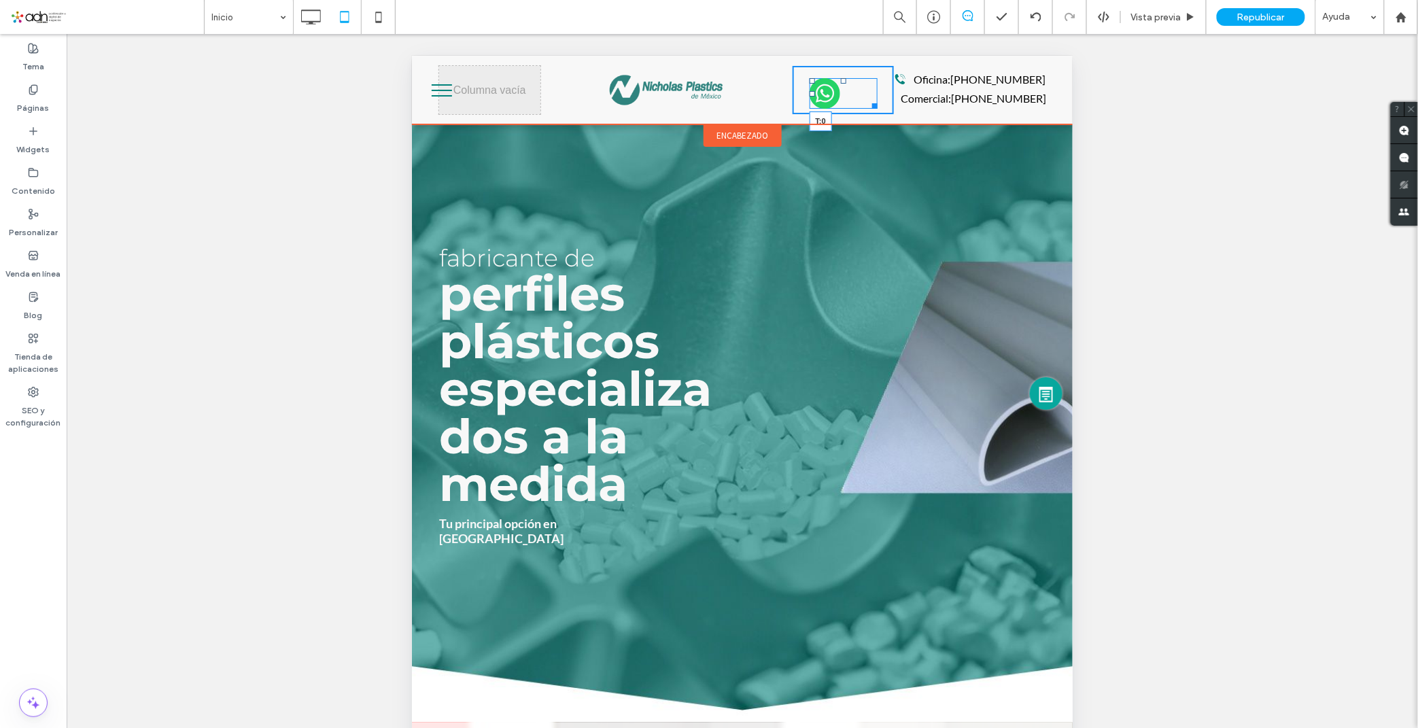
drag, startPoint x: 835, startPoint y: 79, endPoint x: 1268, endPoint y: 154, distance: 440.0
click at [840, 77] on div at bounding box center [842, 79] width 5 height 5
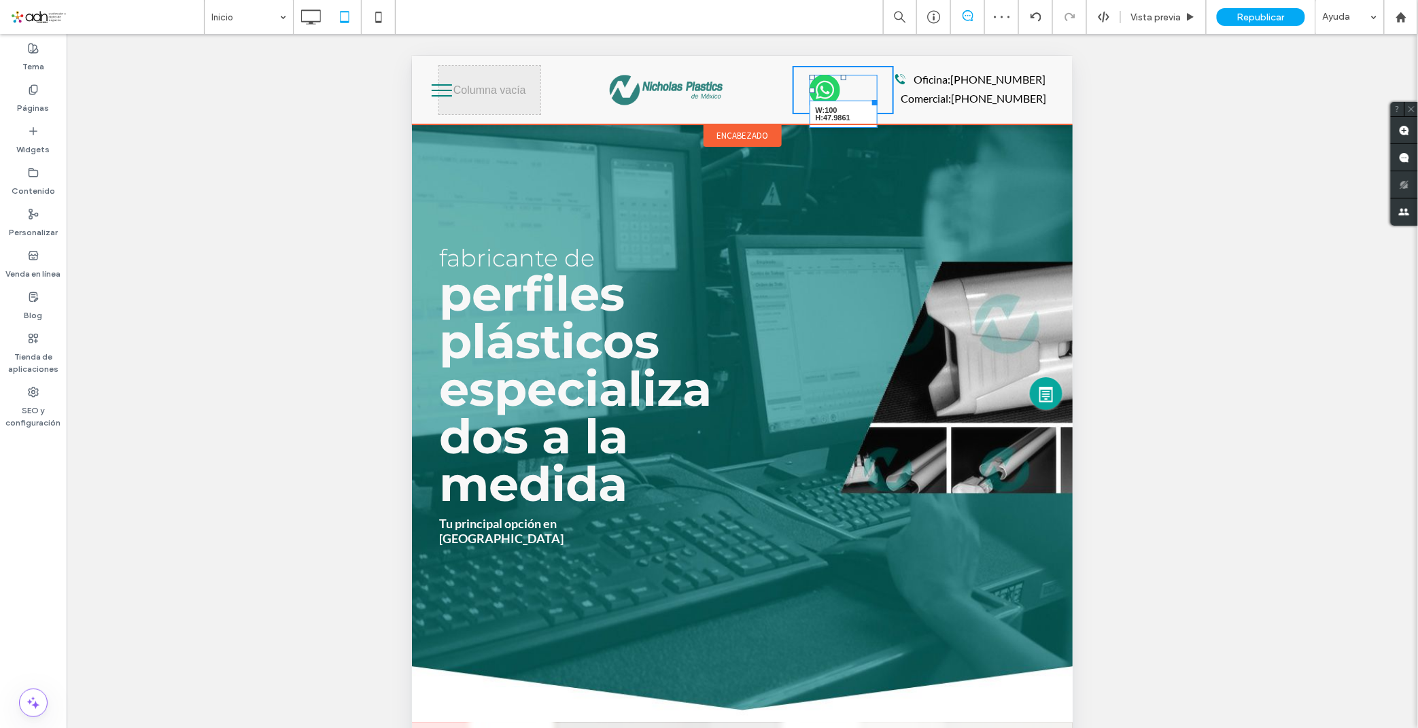
drag, startPoint x: 863, startPoint y: 98, endPoint x: 1461, endPoint y: 230, distance: 611.8
click at [850, 100] on div "W:100 H:47.9861" at bounding box center [843, 89] width 68 height 31
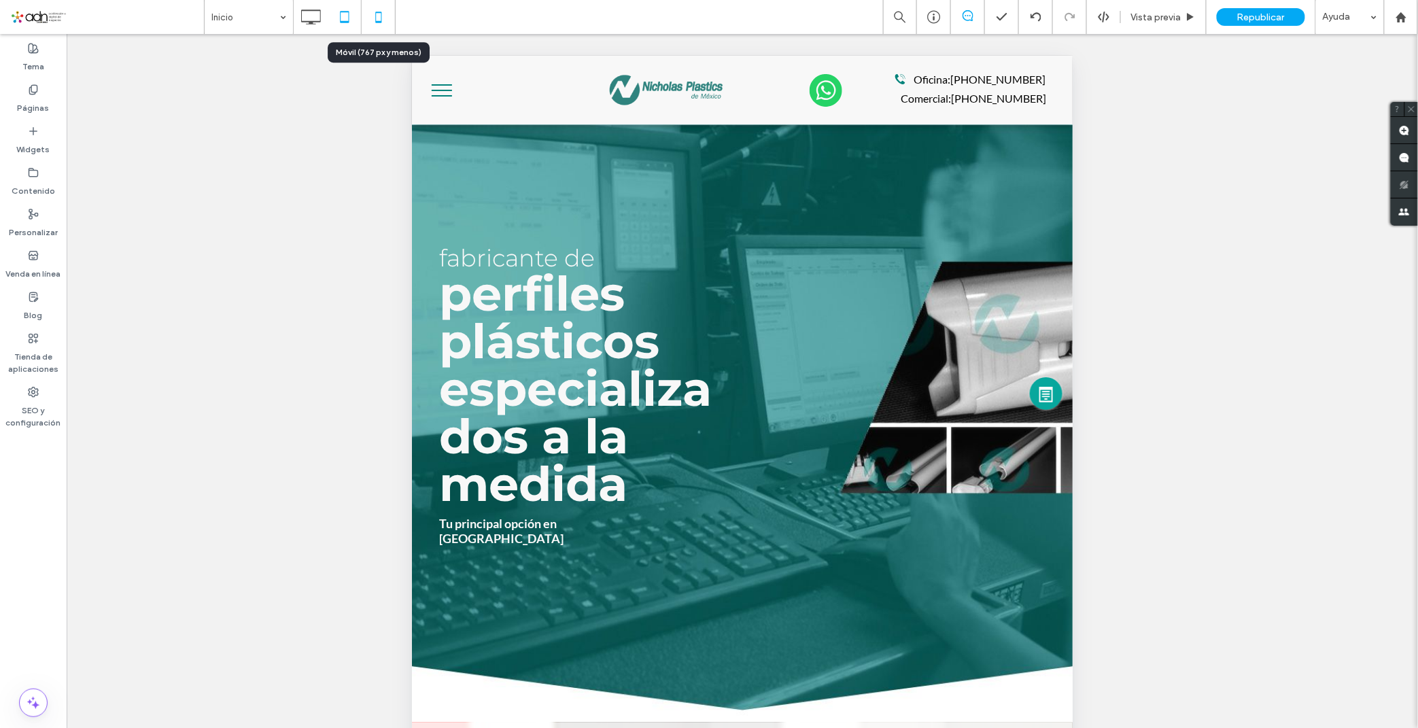
click at [371, 15] on icon at bounding box center [378, 16] width 27 height 27
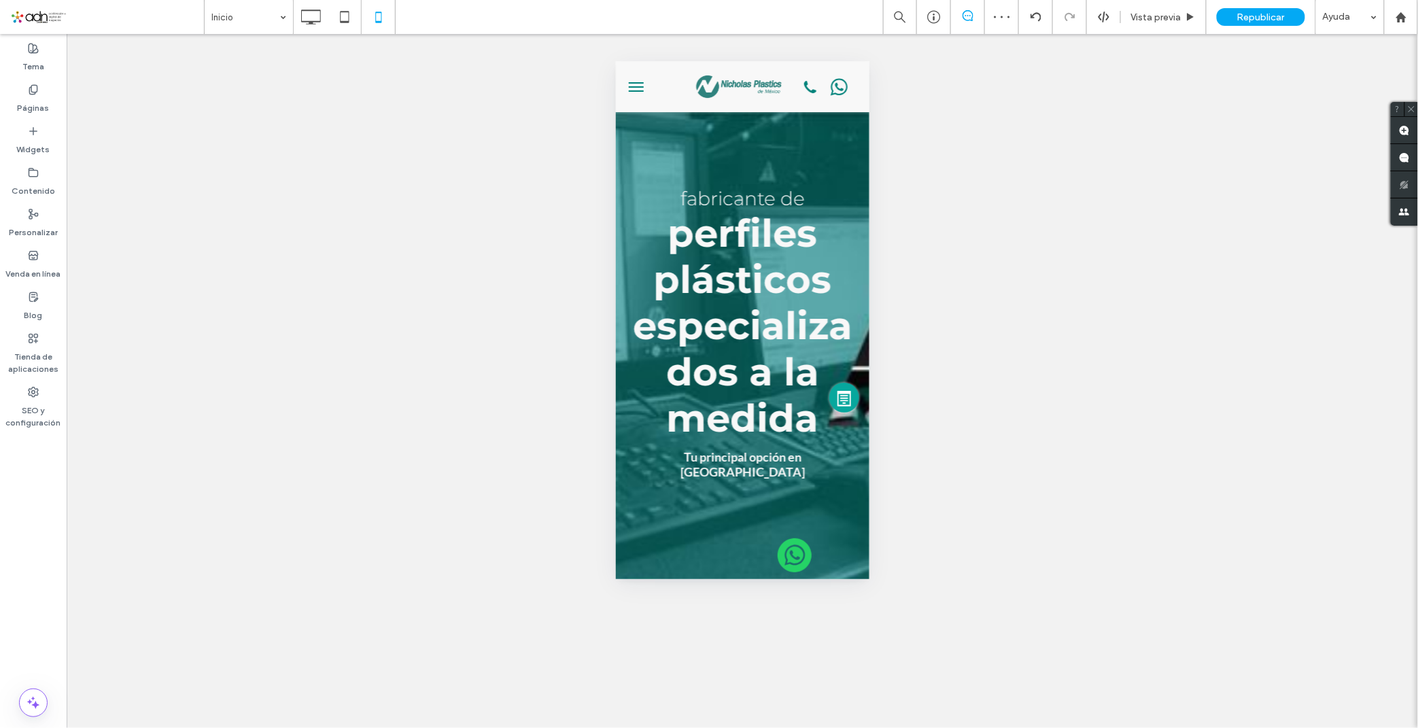
scroll to position [0, 0]
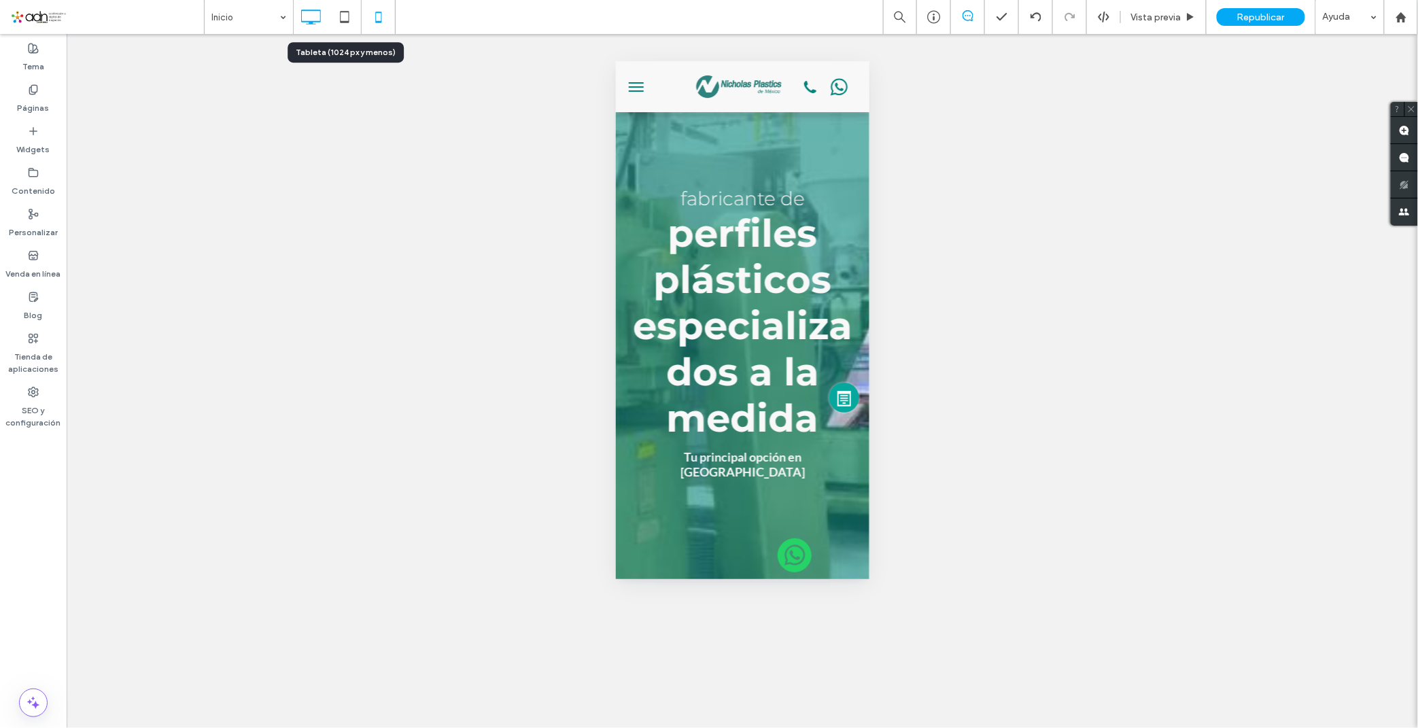
click at [313, 17] on icon at bounding box center [310, 16] width 27 height 27
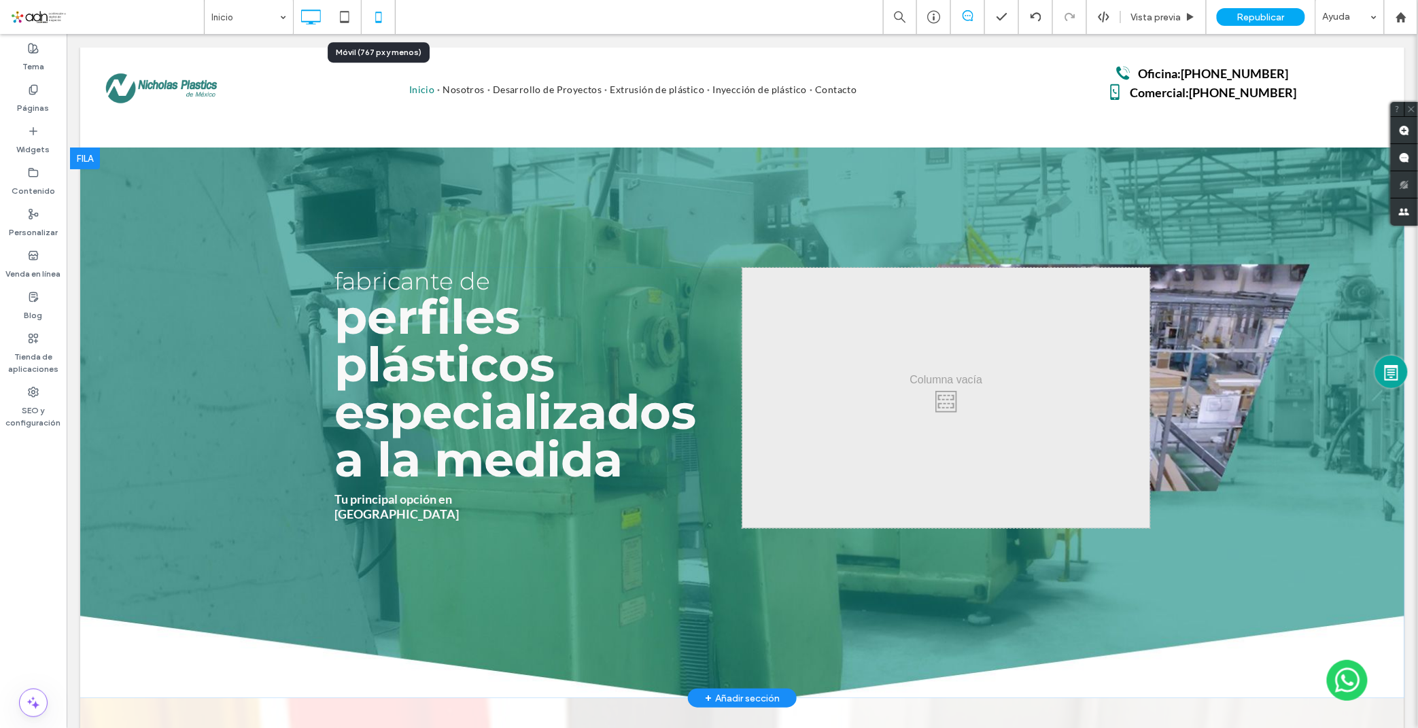
click at [379, 22] on use at bounding box center [378, 17] width 6 height 11
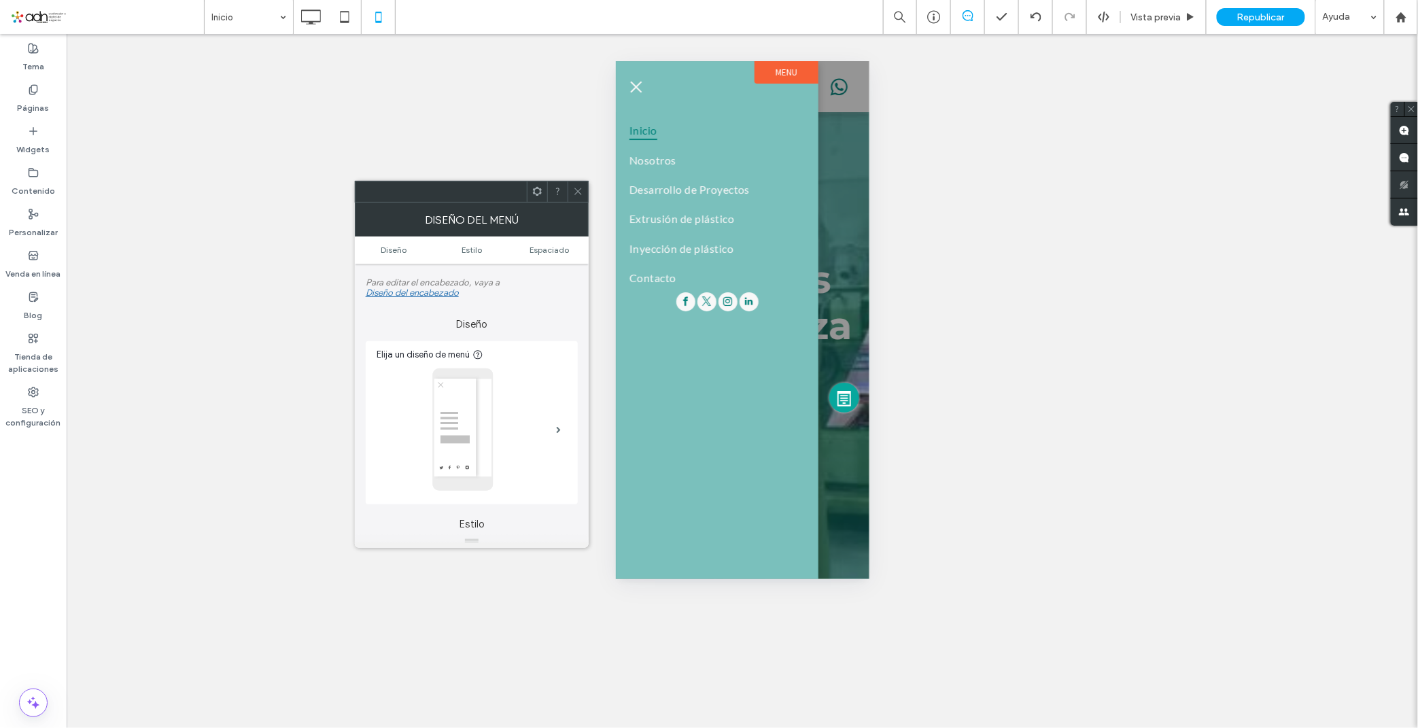
click at [640, 82] on span "menu" at bounding box center [636, 86] width 12 height 12
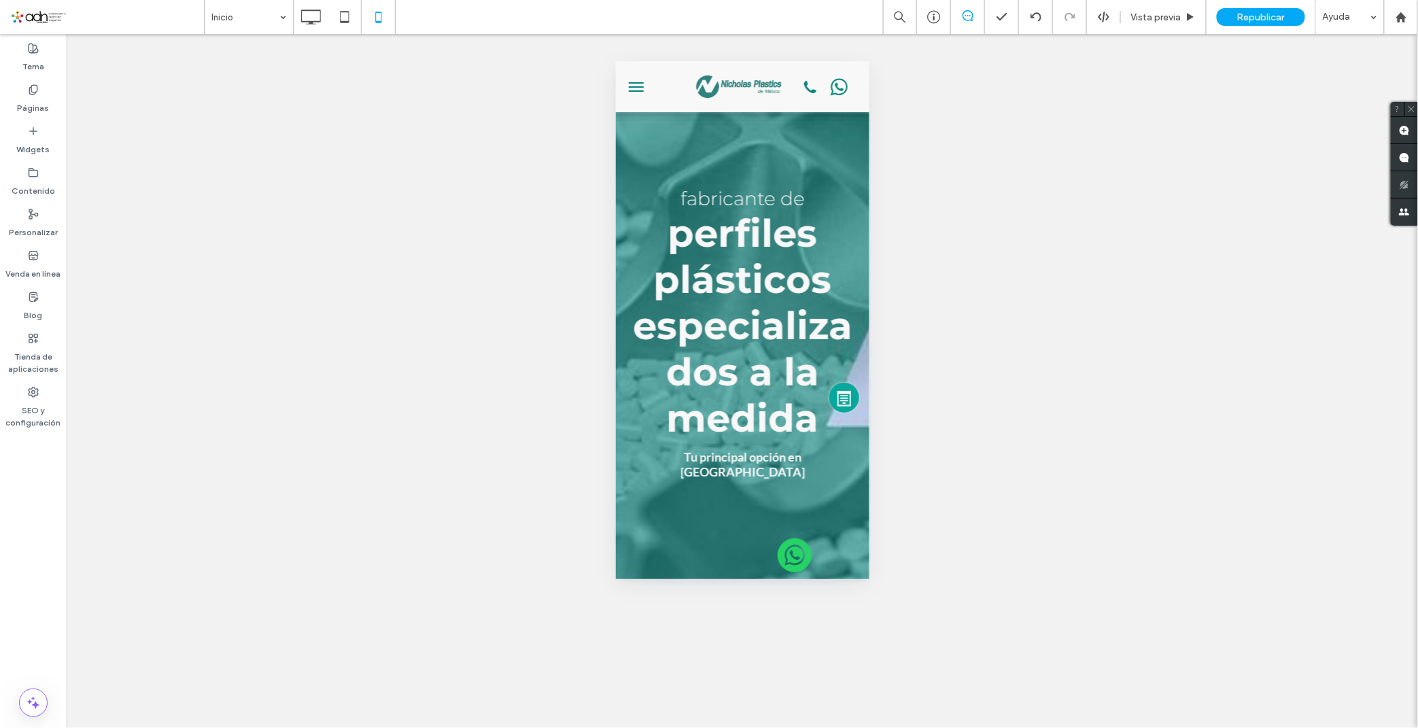
click at [643, 79] on button "menu" at bounding box center [635, 86] width 27 height 27
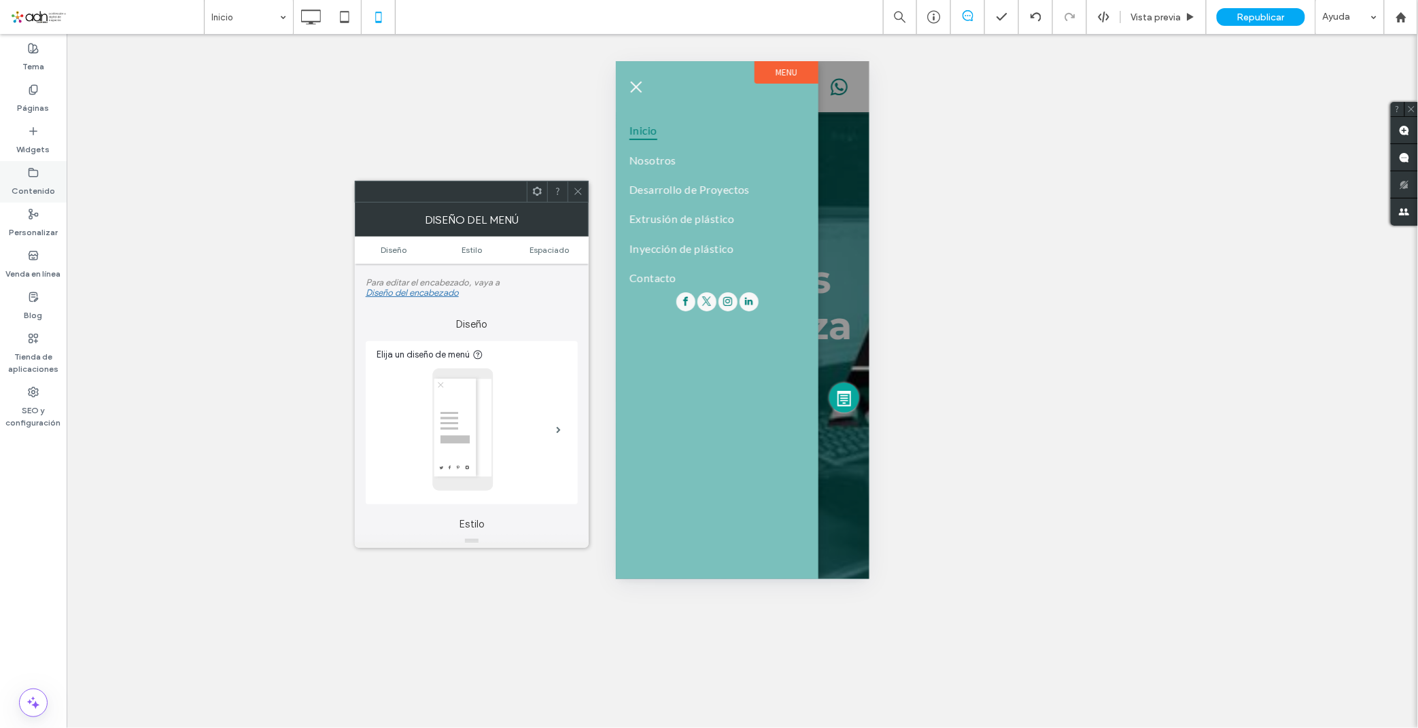
click at [42, 174] on div "Contenido" at bounding box center [33, 181] width 67 height 41
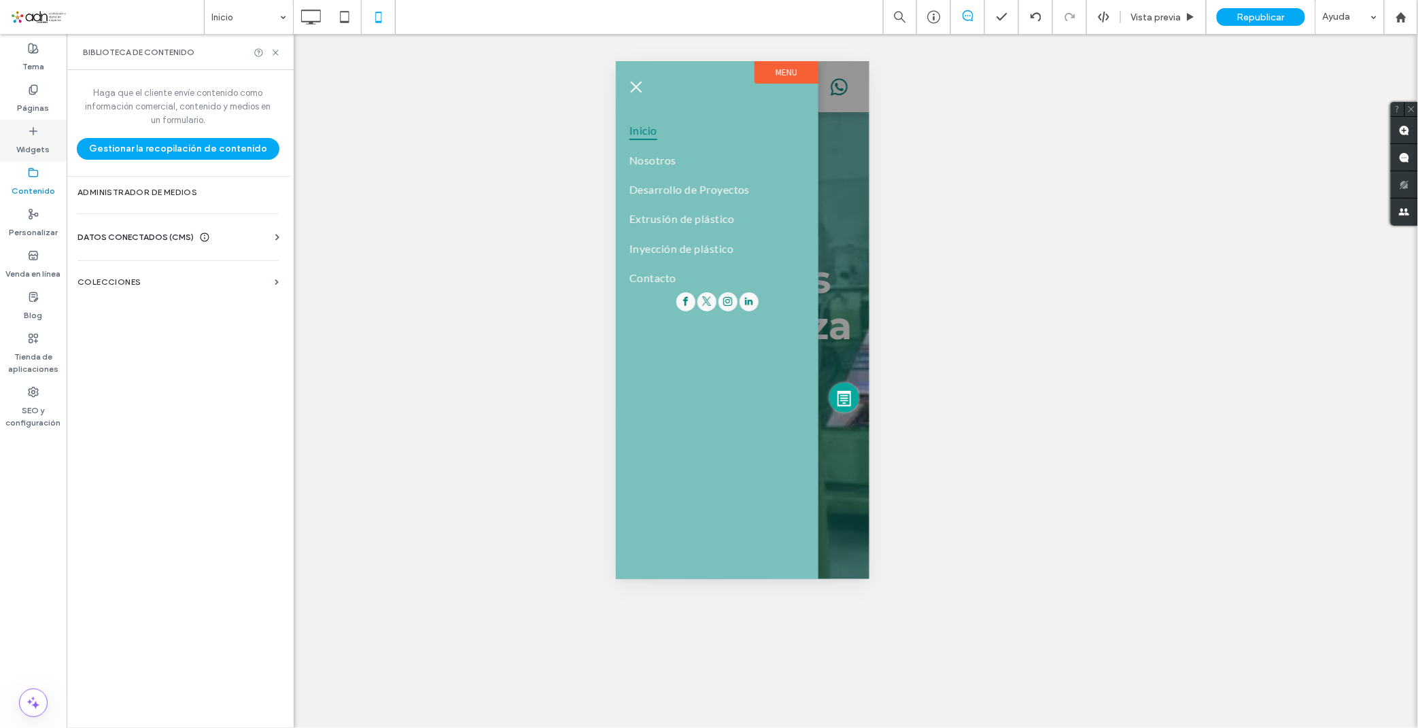
click at [29, 157] on div "Widgets" at bounding box center [33, 140] width 67 height 41
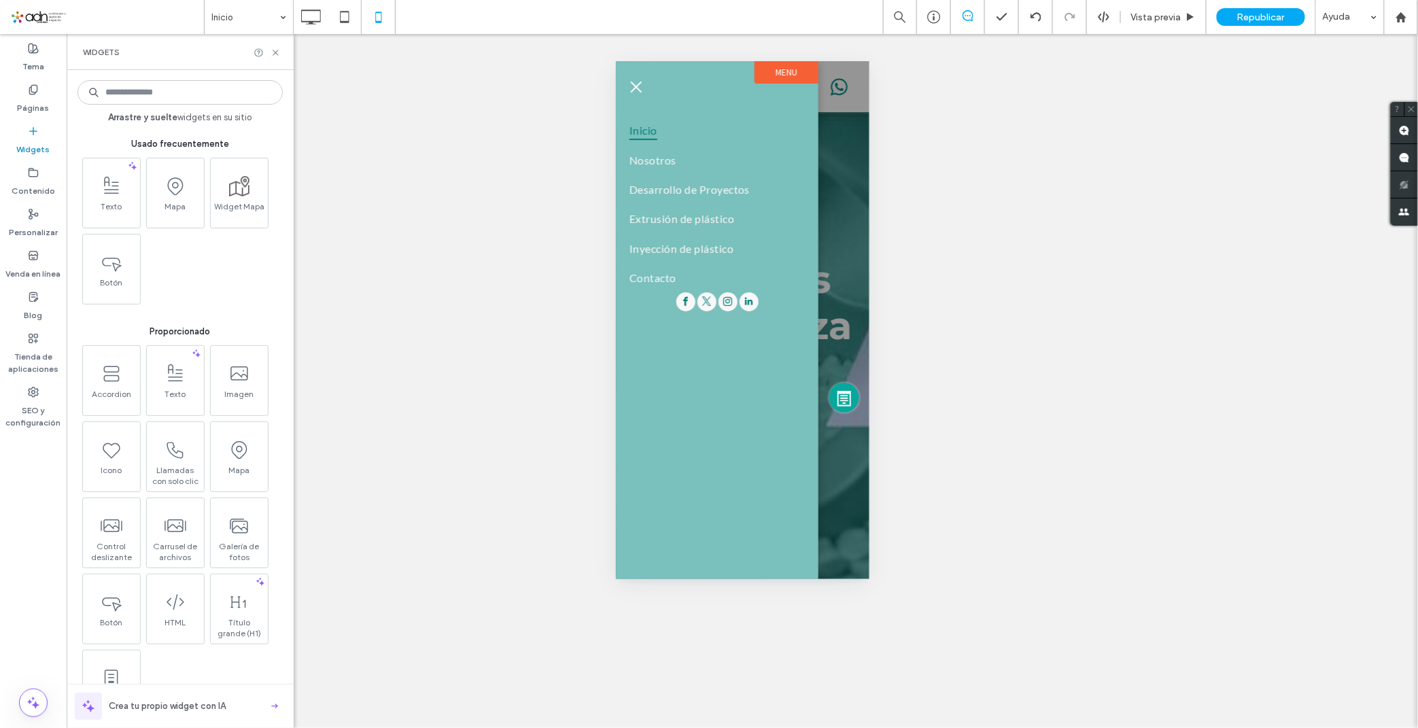
click at [160, 92] on input at bounding box center [179, 92] width 205 height 24
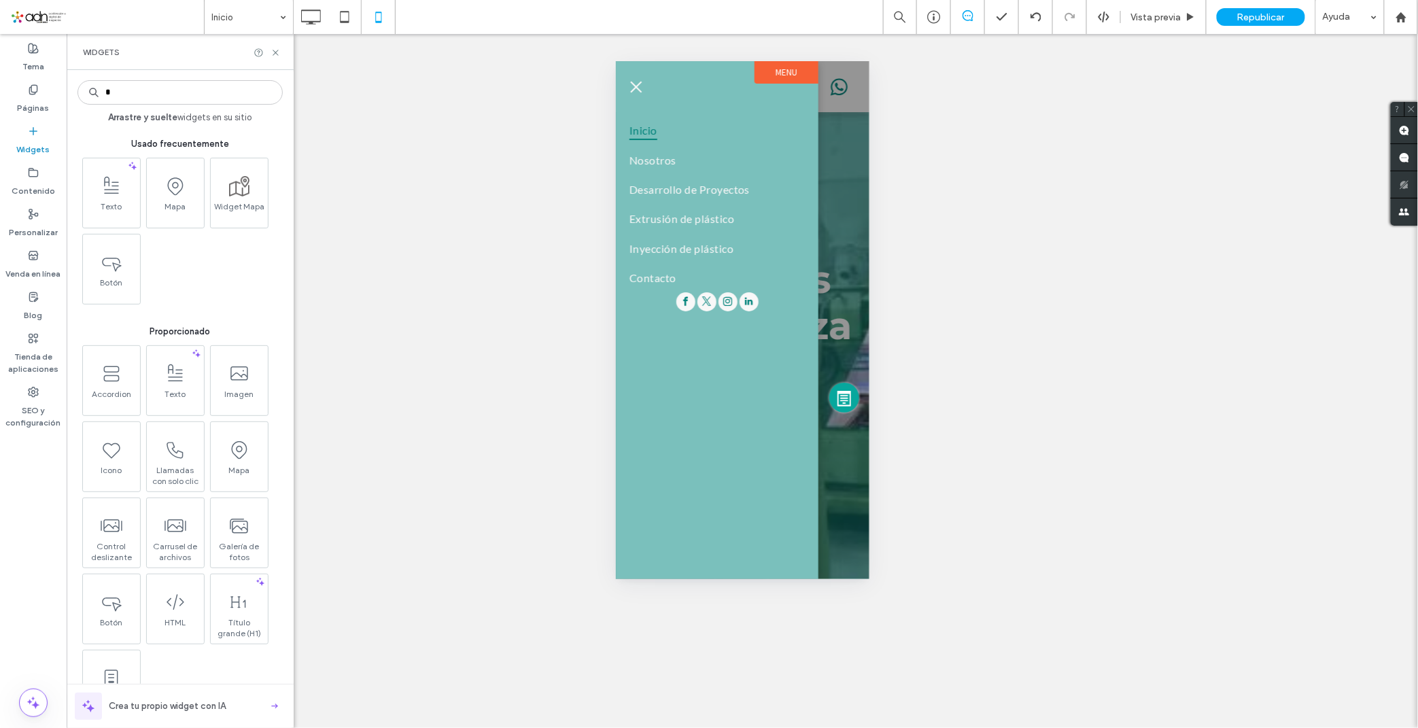
type input "*"
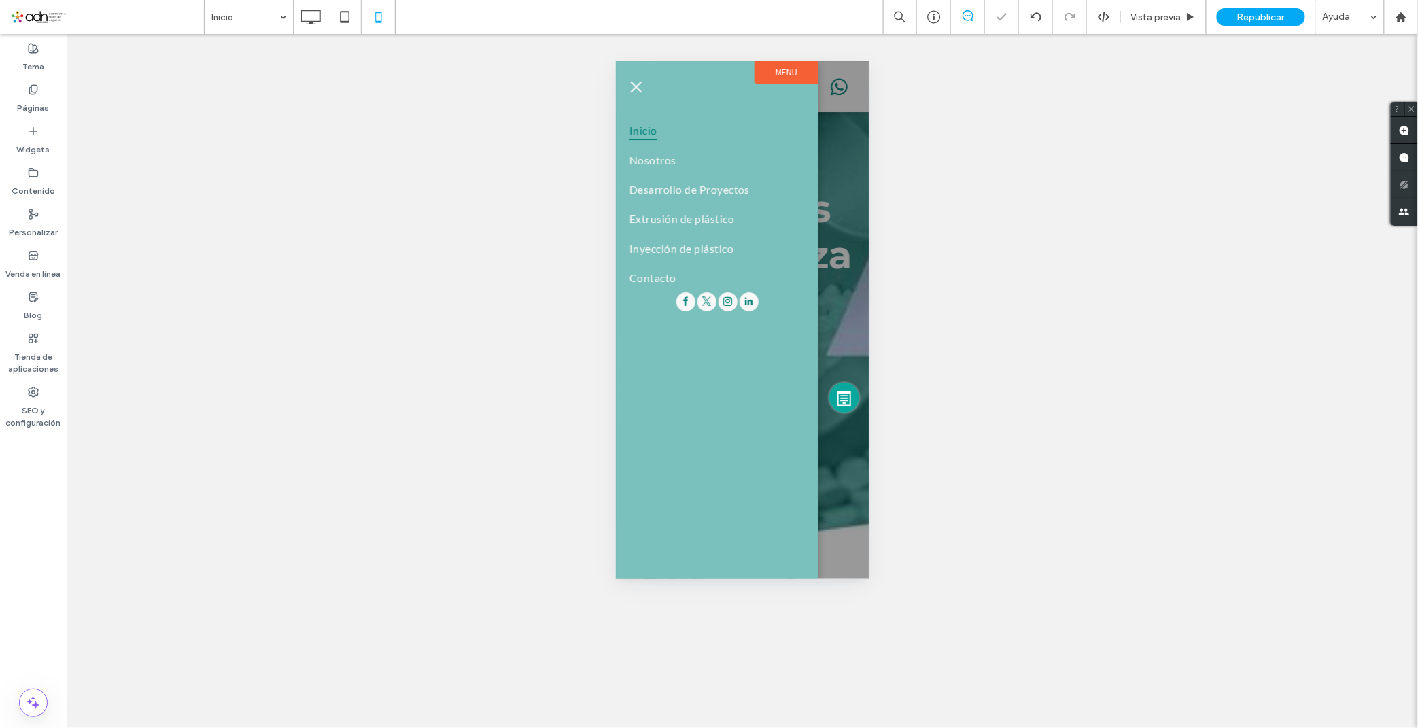
scroll to position [75, 0]
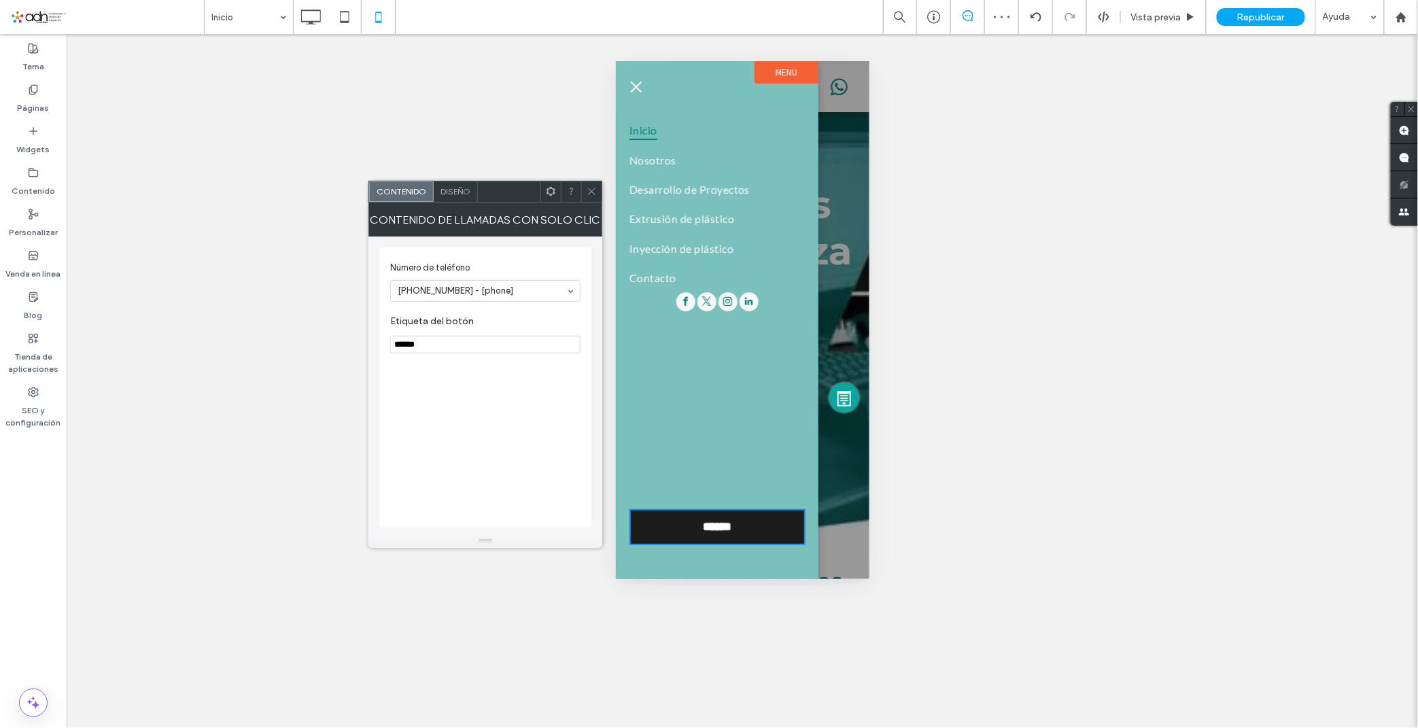
click at [597, 197] on div at bounding box center [591, 191] width 20 height 20
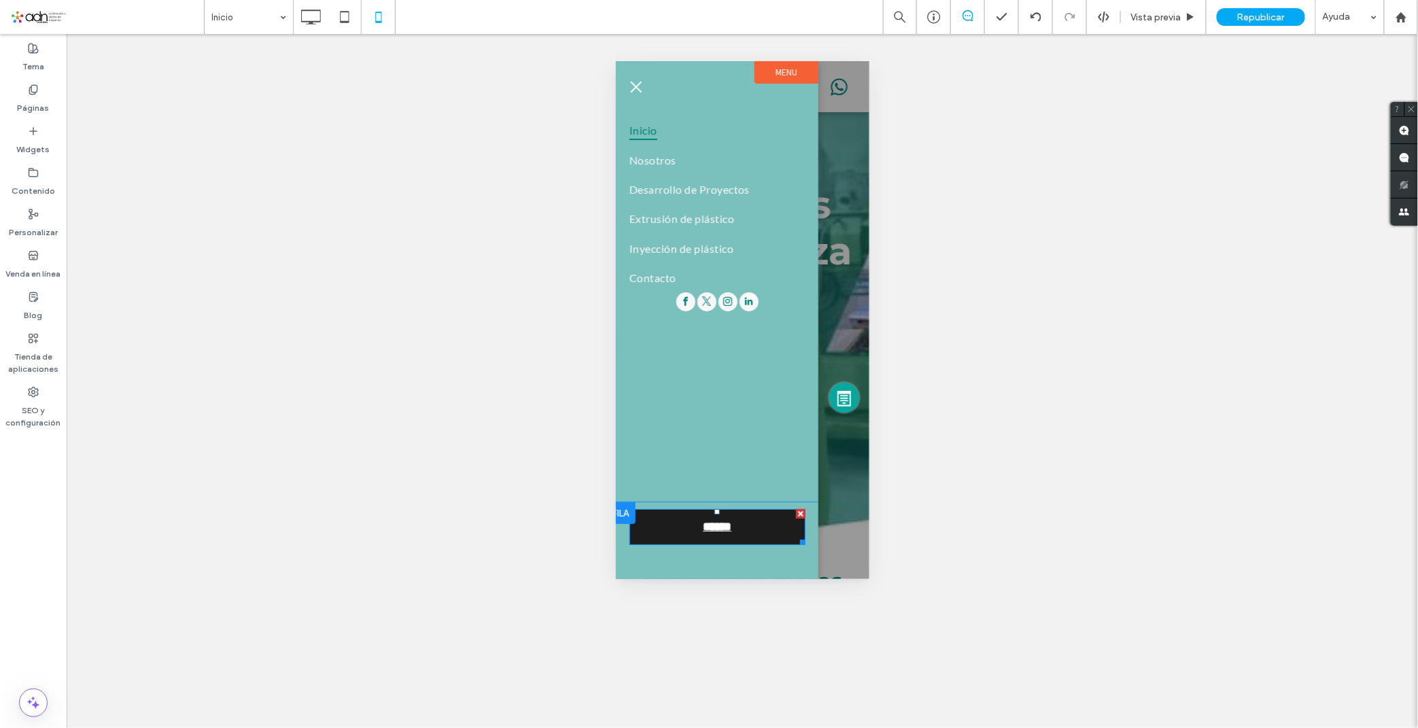
click at [796, 511] on div at bounding box center [800, 513] width 10 height 10
click at [35, 145] on label "Widgets" at bounding box center [33, 146] width 33 height 19
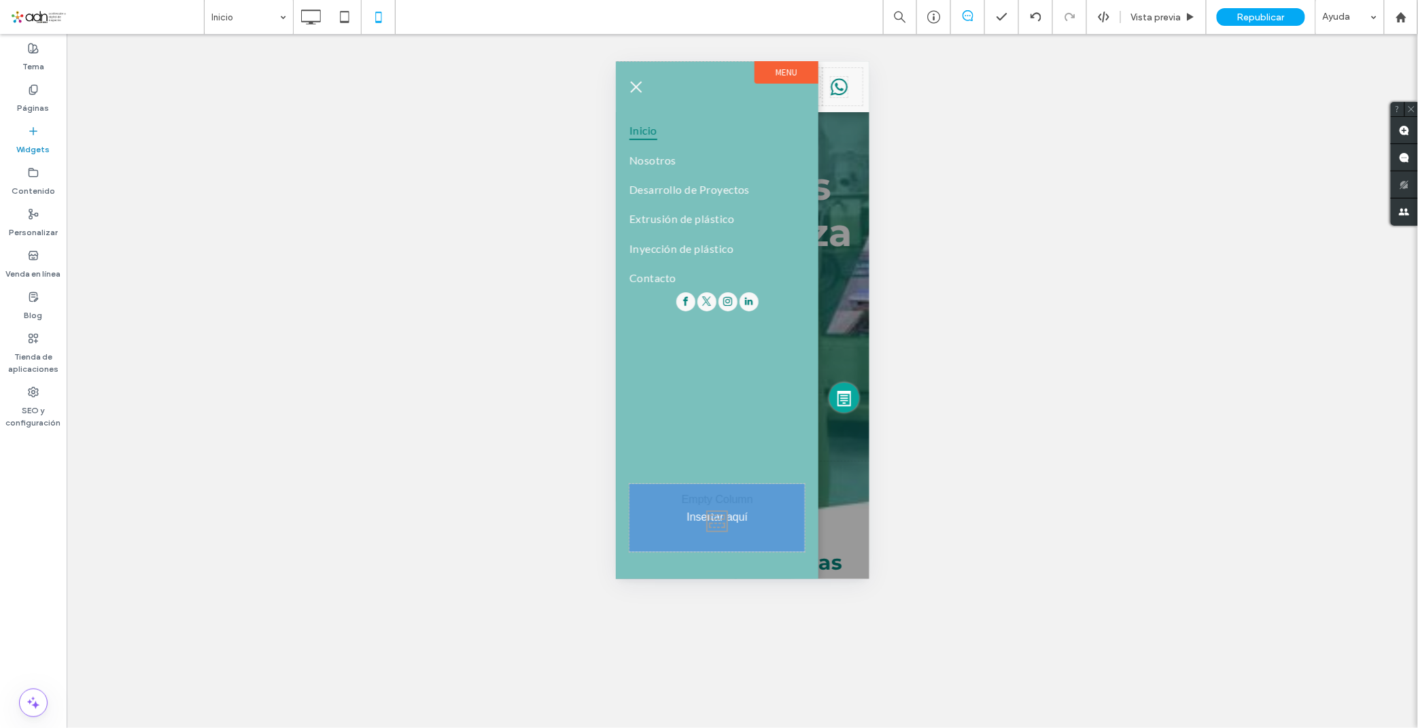
scroll to position [109, 0]
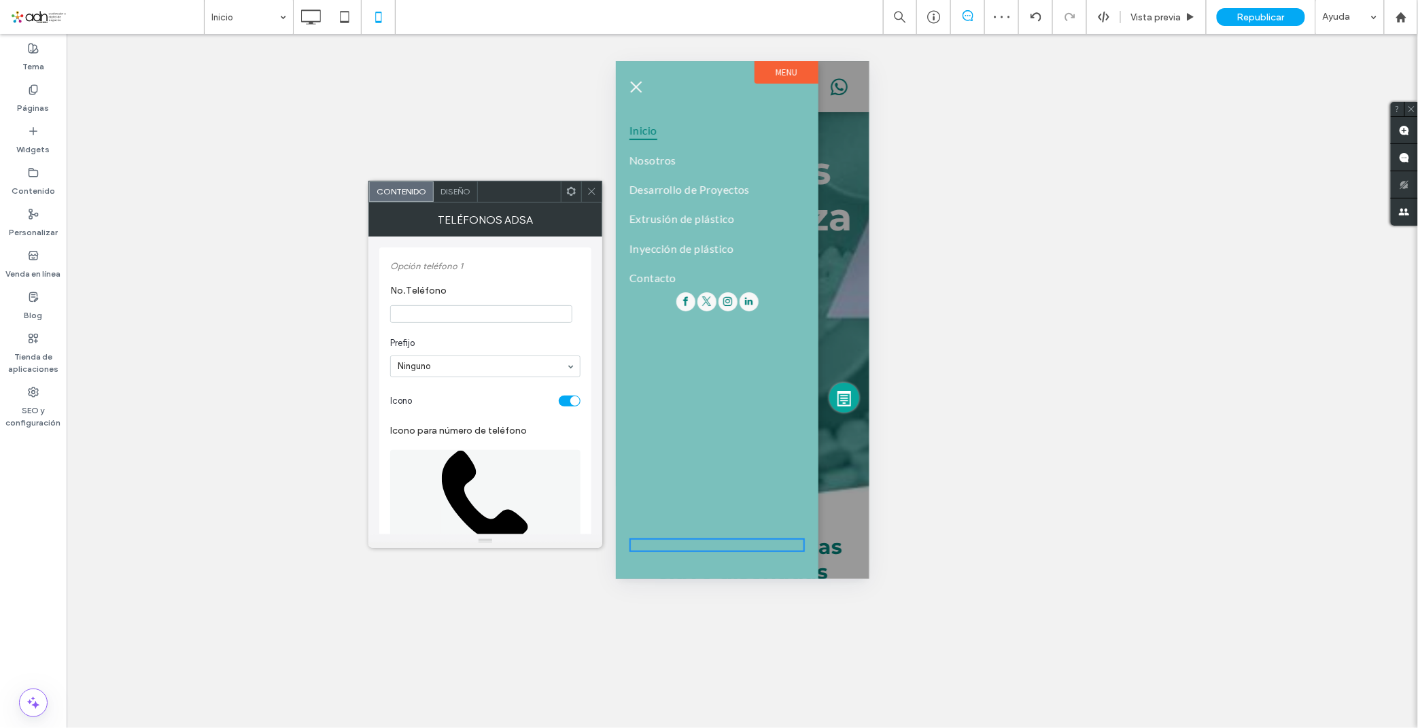
click at [571, 197] on span at bounding box center [571, 191] width 10 height 20
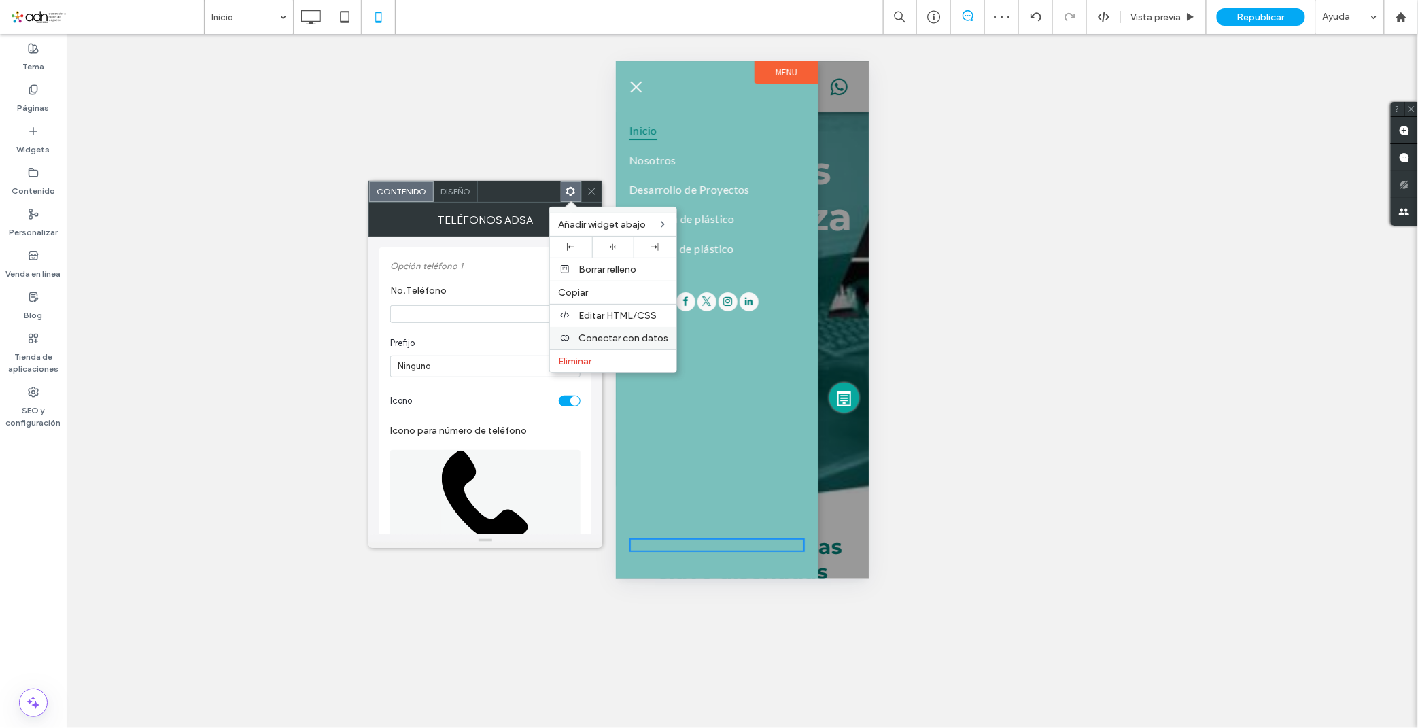
click at [617, 335] on span "Conectar con datos" at bounding box center [623, 338] width 90 height 12
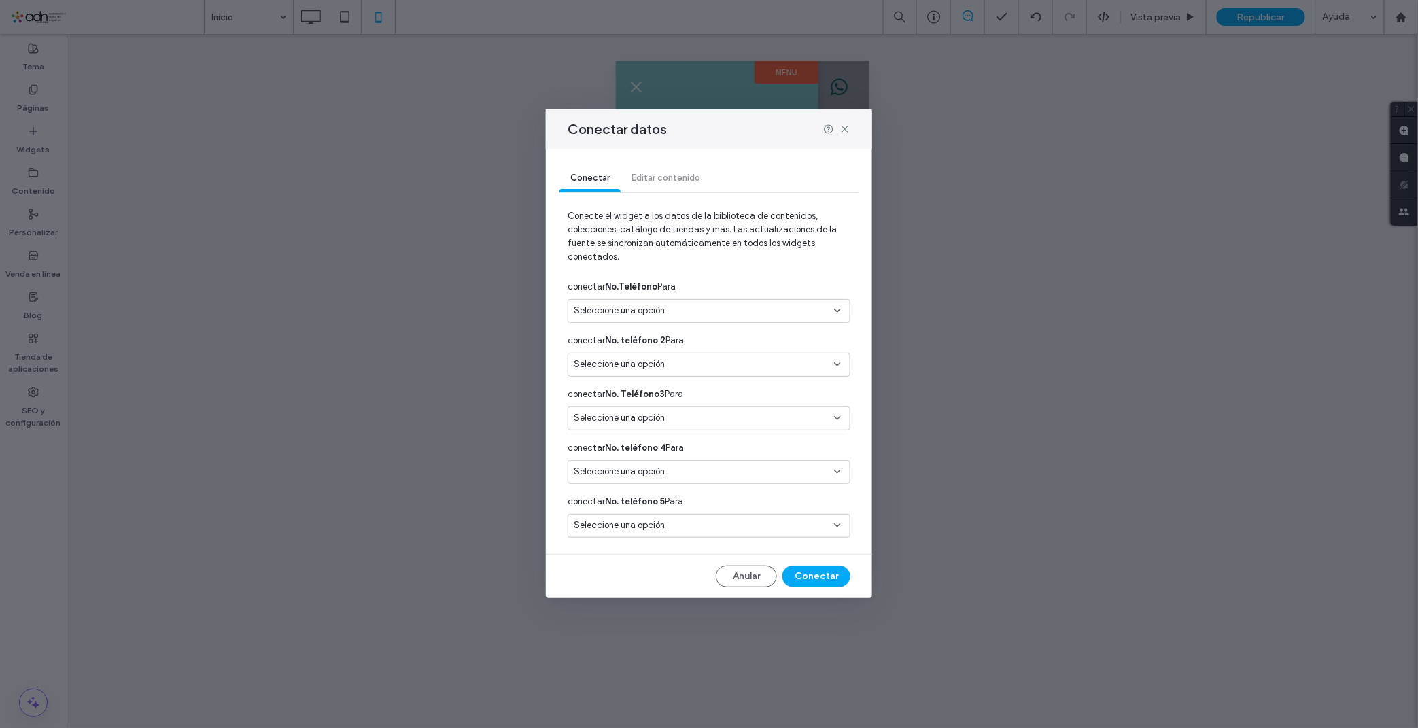
click at [642, 305] on span "Seleccione una opción" at bounding box center [619, 311] width 91 height 14
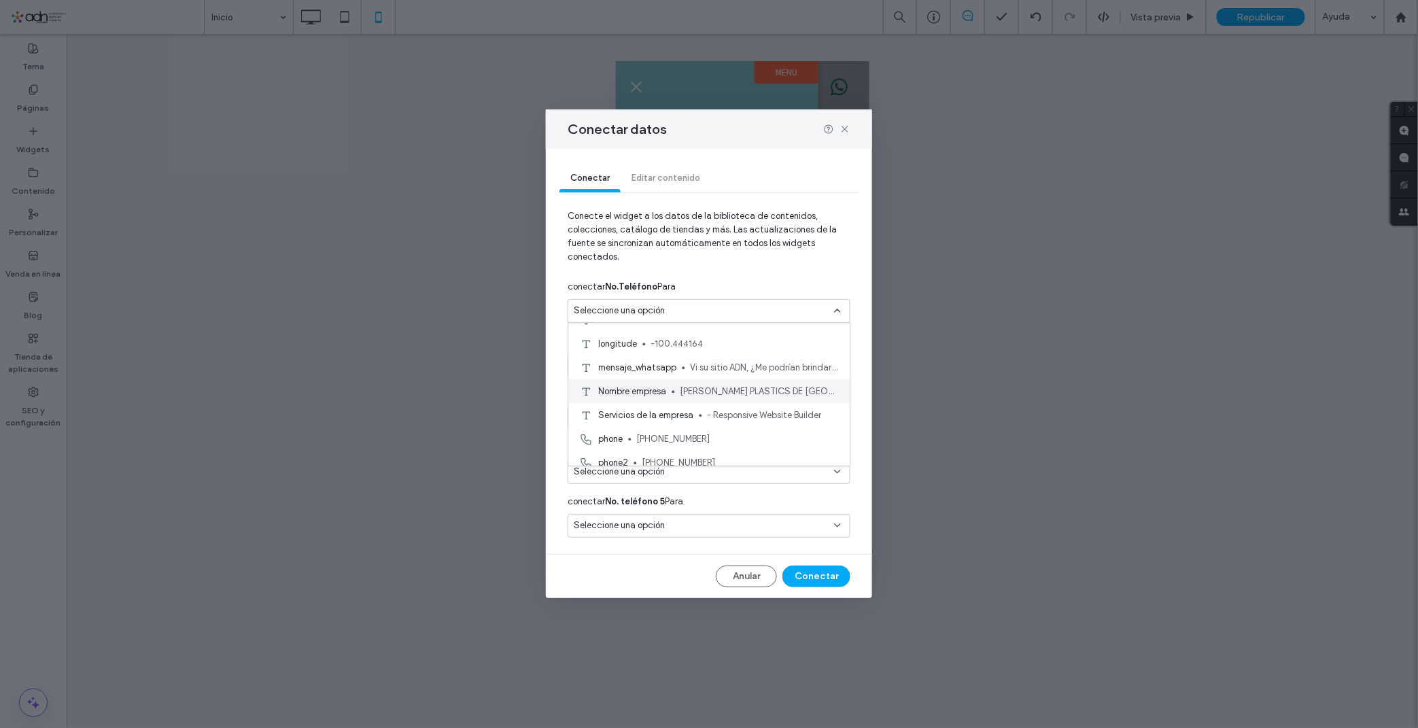
scroll to position [114, 0]
click at [703, 392] on span "[PHONE_NUMBER]" at bounding box center [740, 388] width 197 height 14
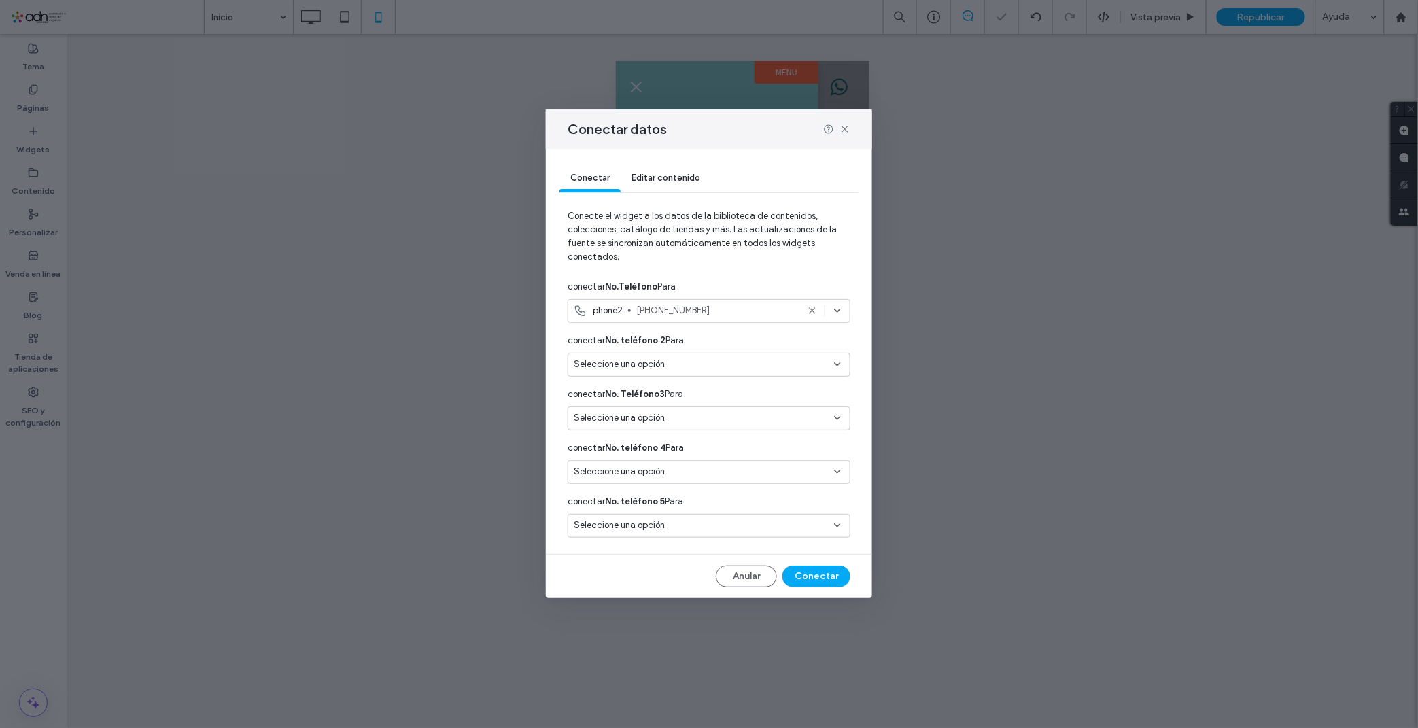
click at [693, 364] on div "Seleccione una opción" at bounding box center [701, 365] width 254 height 14
click at [686, 422] on span "[PHONE_NUMBER]" at bounding box center [738, 418] width 203 height 14
click at [820, 578] on button "Conectar" at bounding box center [816, 577] width 68 height 22
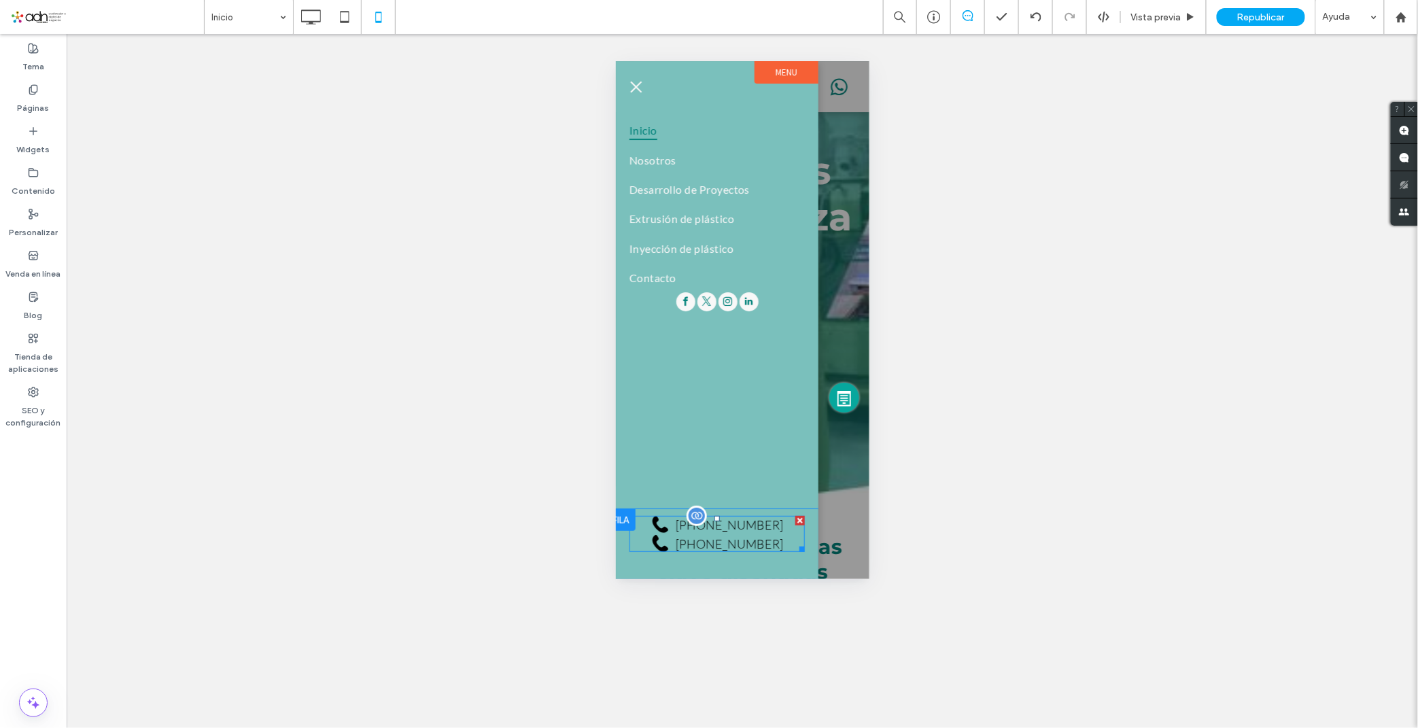
click at [721, 525] on span at bounding box center [716, 533] width 175 height 36
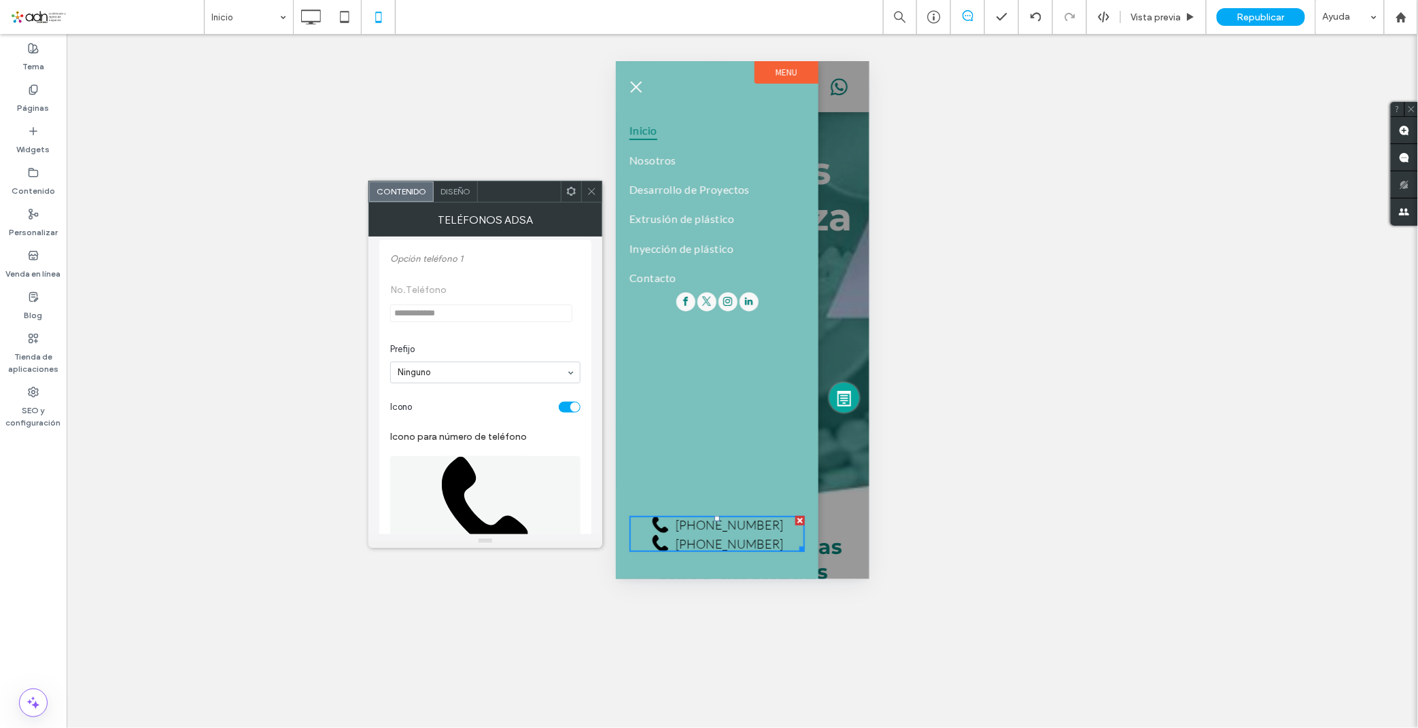
scroll to position [151, 0]
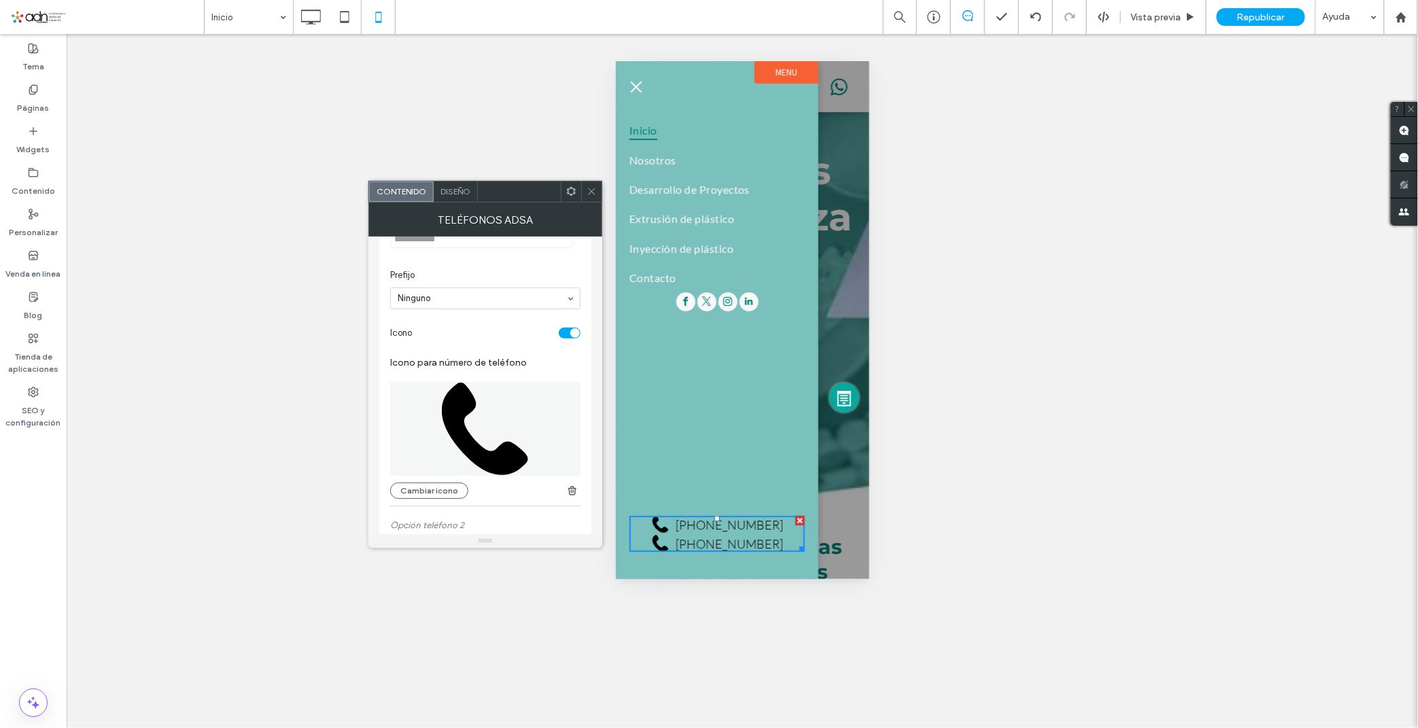
click at [470, 458] on icon at bounding box center [485, 429] width 86 height 92
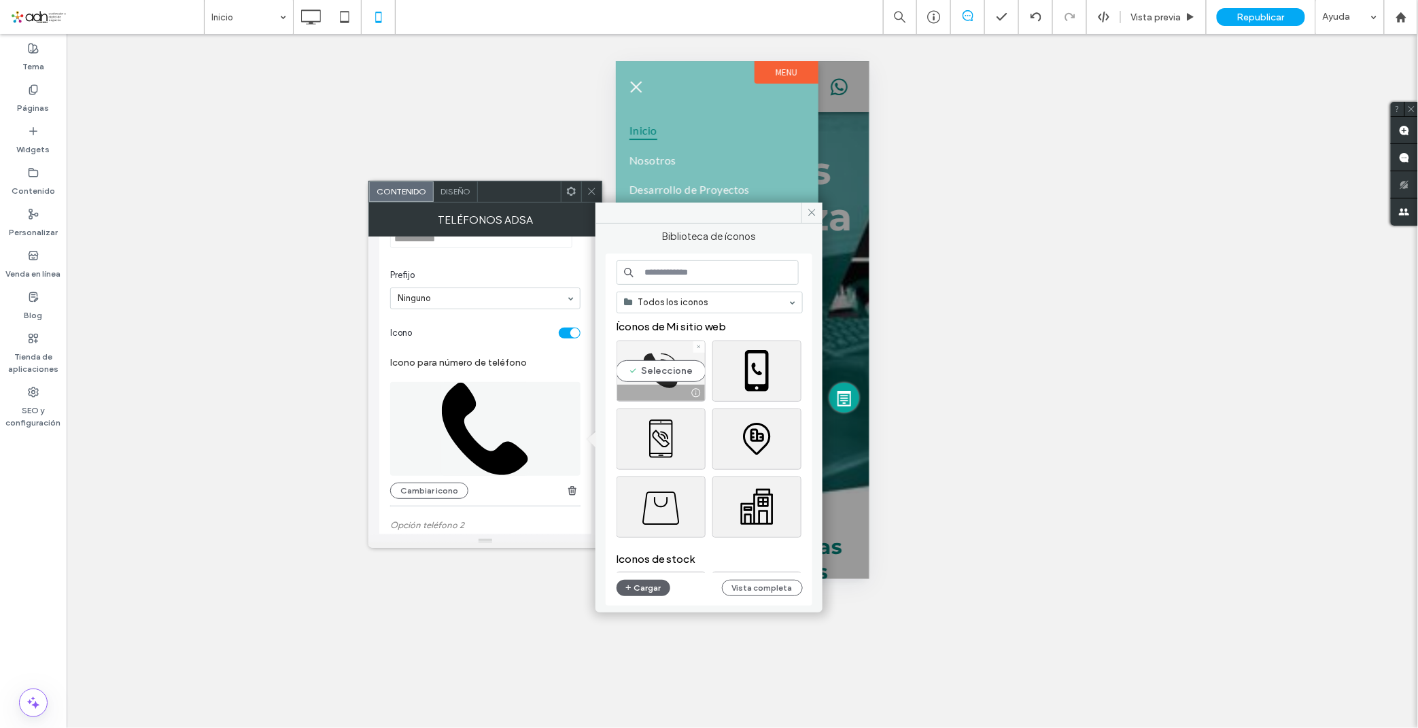
click at [666, 374] on div "Seleccione" at bounding box center [660, 371] width 89 height 61
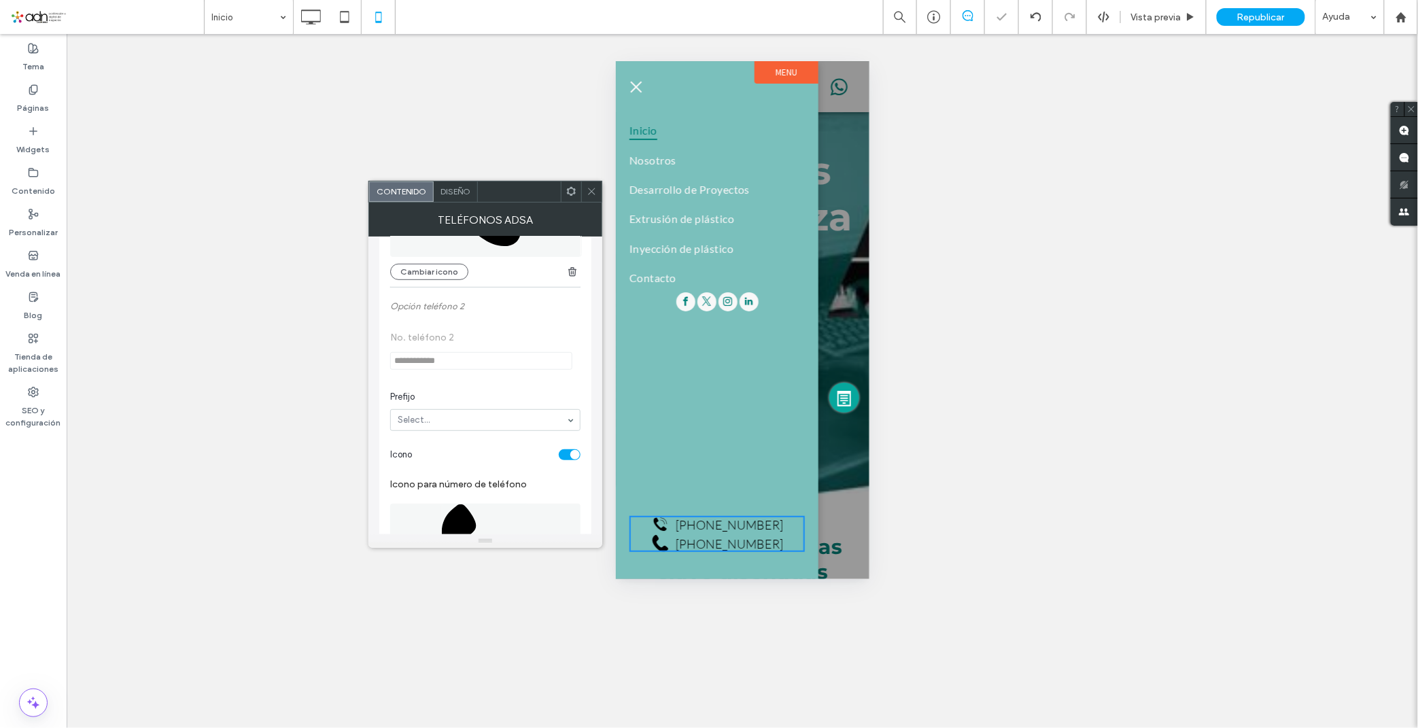
scroll to position [377, 0]
click at [442, 506] on icon at bounding box center [485, 543] width 88 height 94
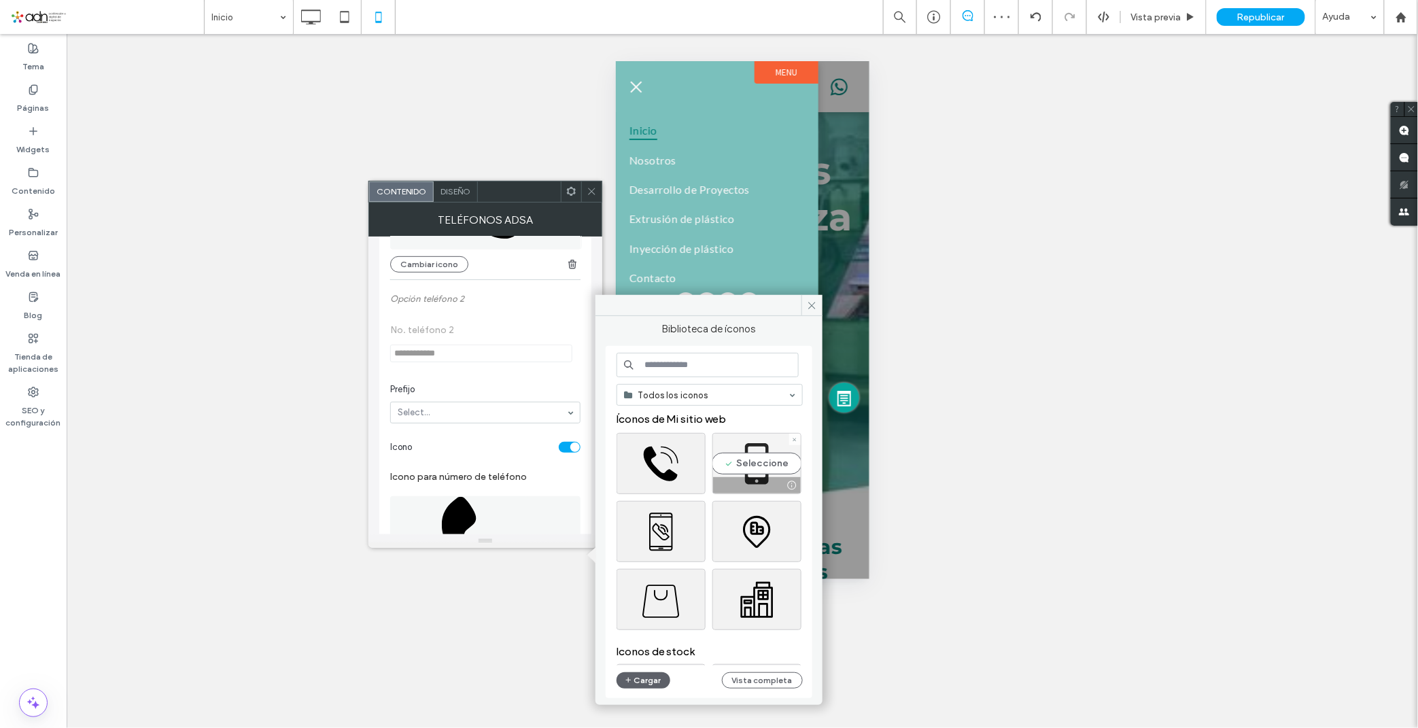
click at [733, 446] on div "Seleccione" at bounding box center [756, 463] width 89 height 61
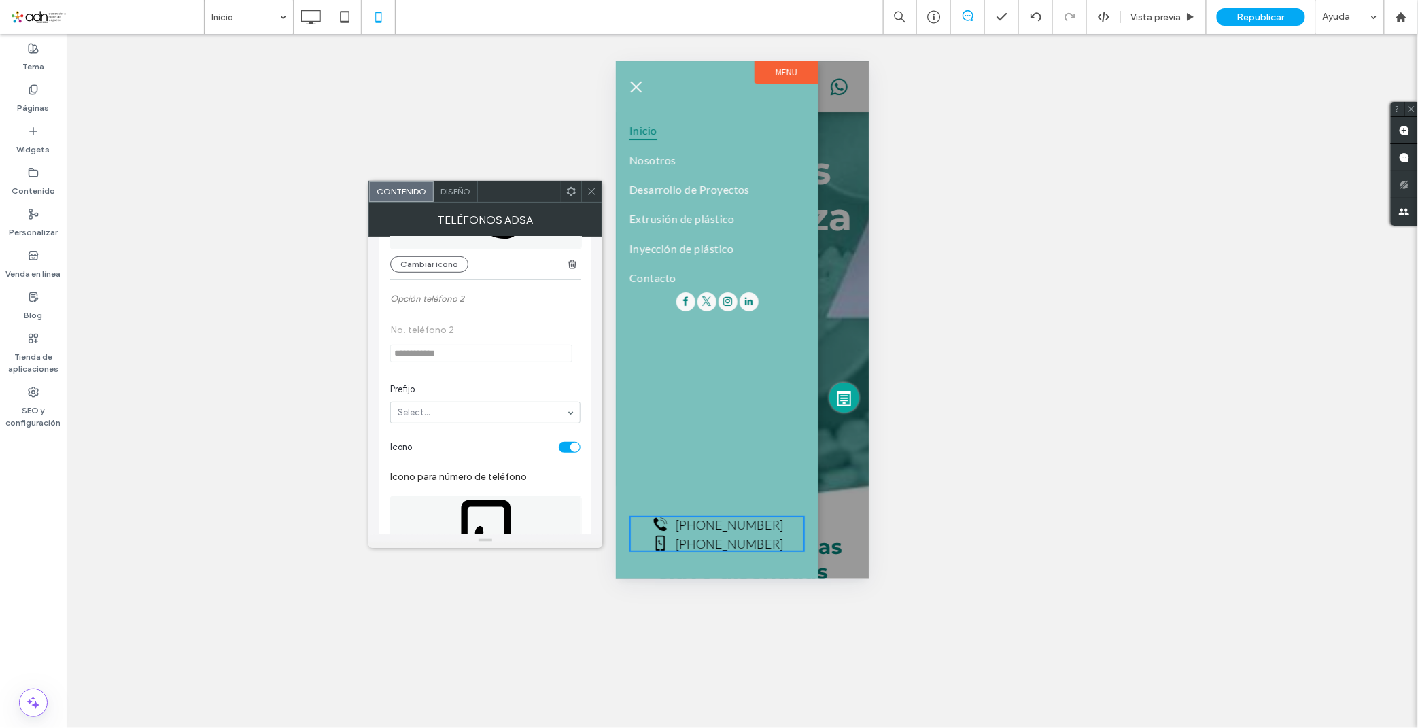
scroll to position [75, 0]
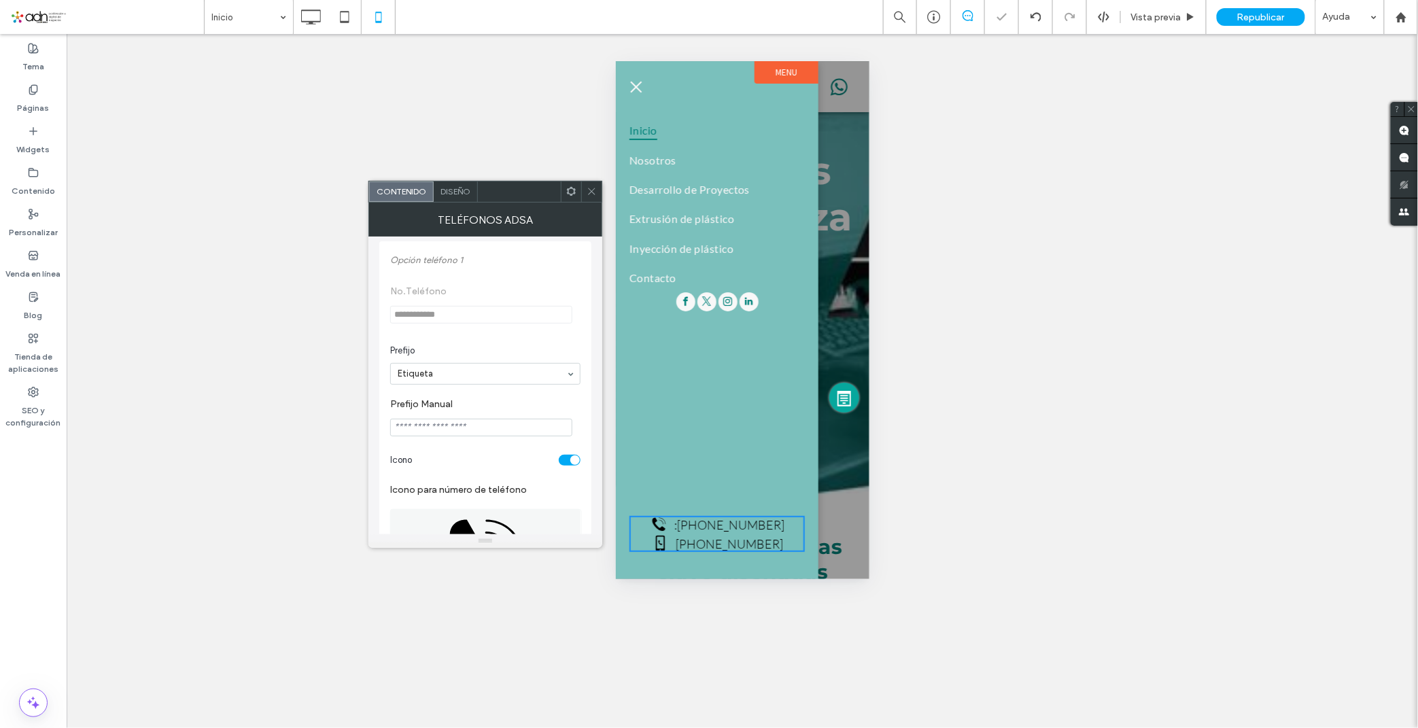
click at [449, 426] on input "Prefijo Manual" at bounding box center [481, 428] width 182 height 18
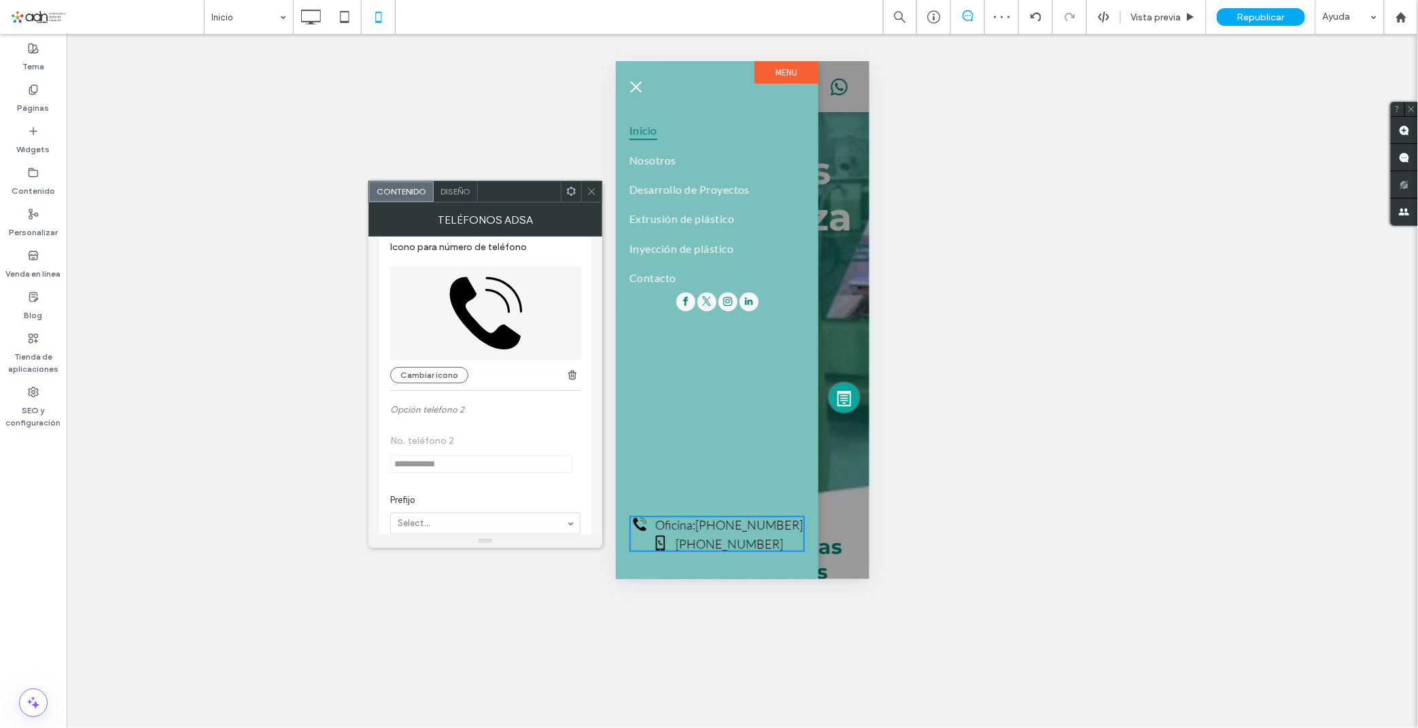
scroll to position [453, 0]
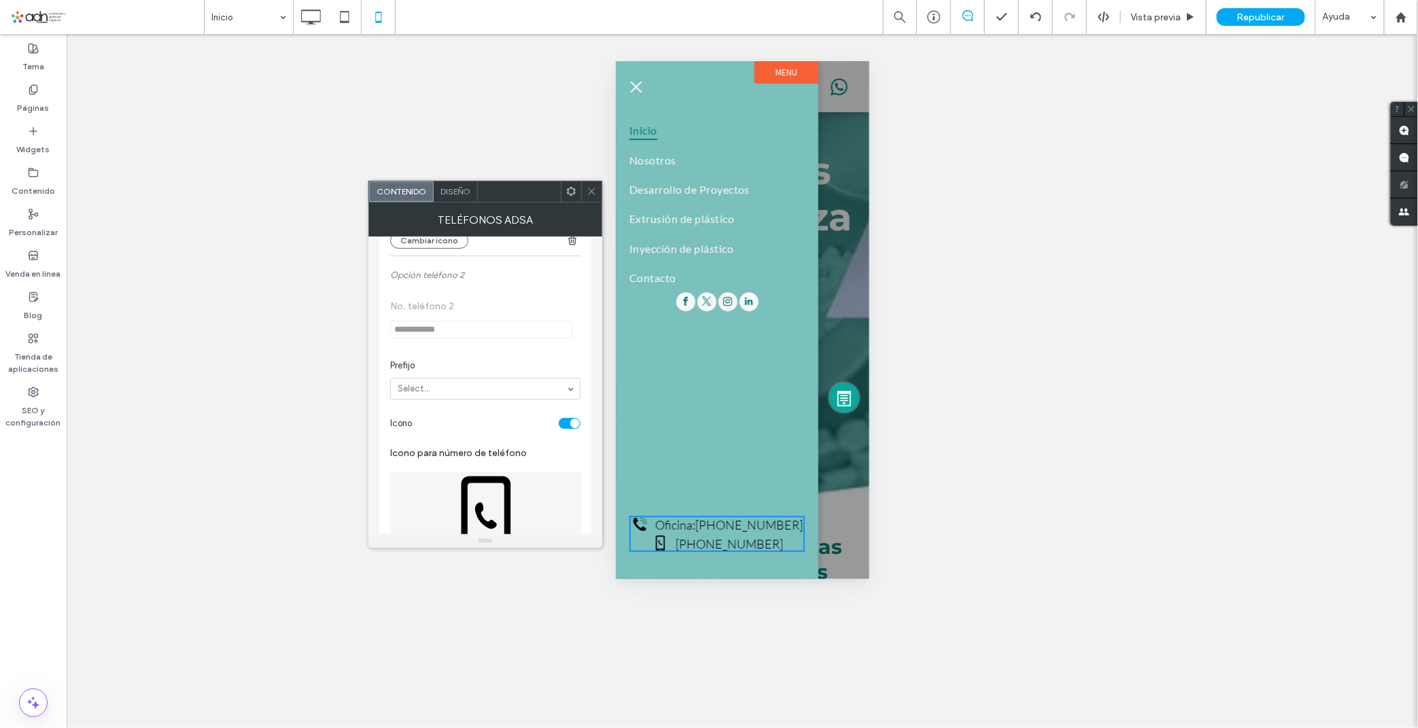
type input "*******"
click at [440, 444] on input "Prefijo manual" at bounding box center [481, 443] width 182 height 18
click at [455, 447] on input "*********" at bounding box center [481, 443] width 182 height 18
type input "*********"
click at [468, 420] on label "Prefijo manual" at bounding box center [482, 420] width 185 height 15
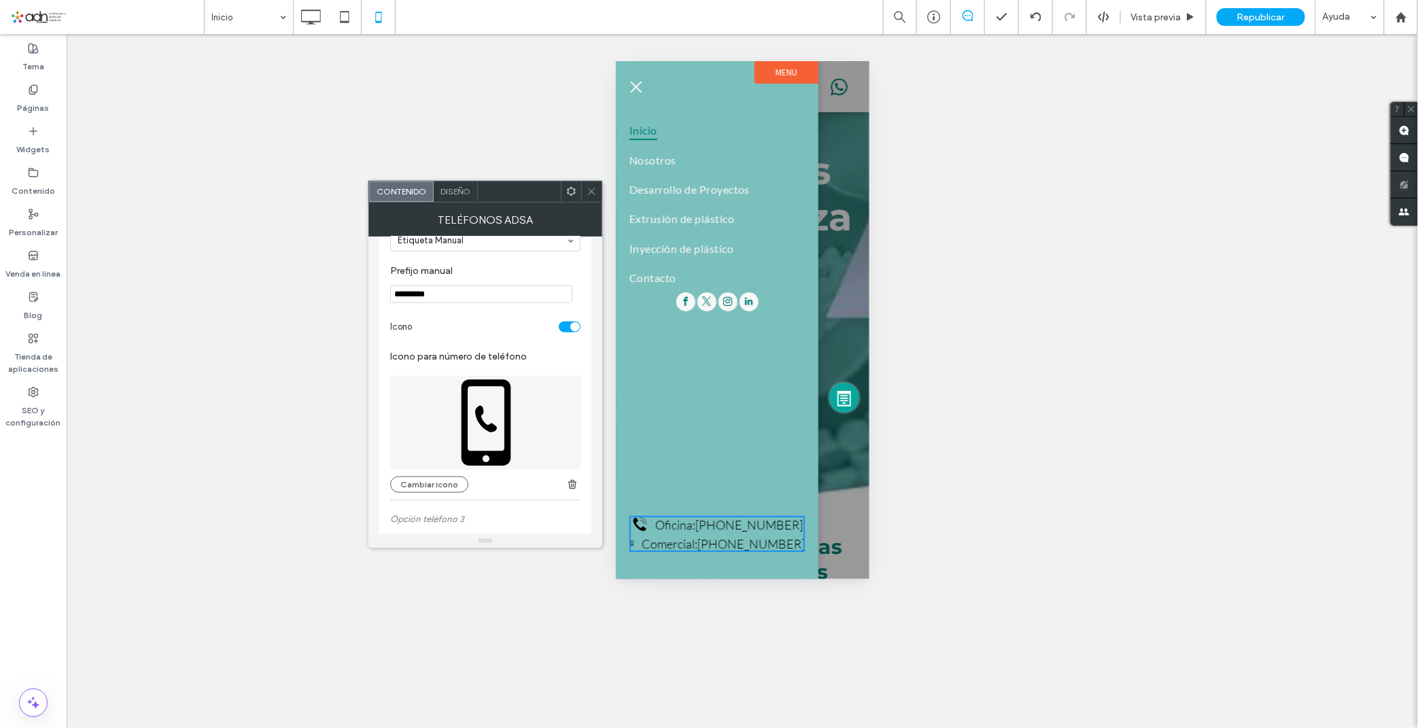
scroll to position [604, 0]
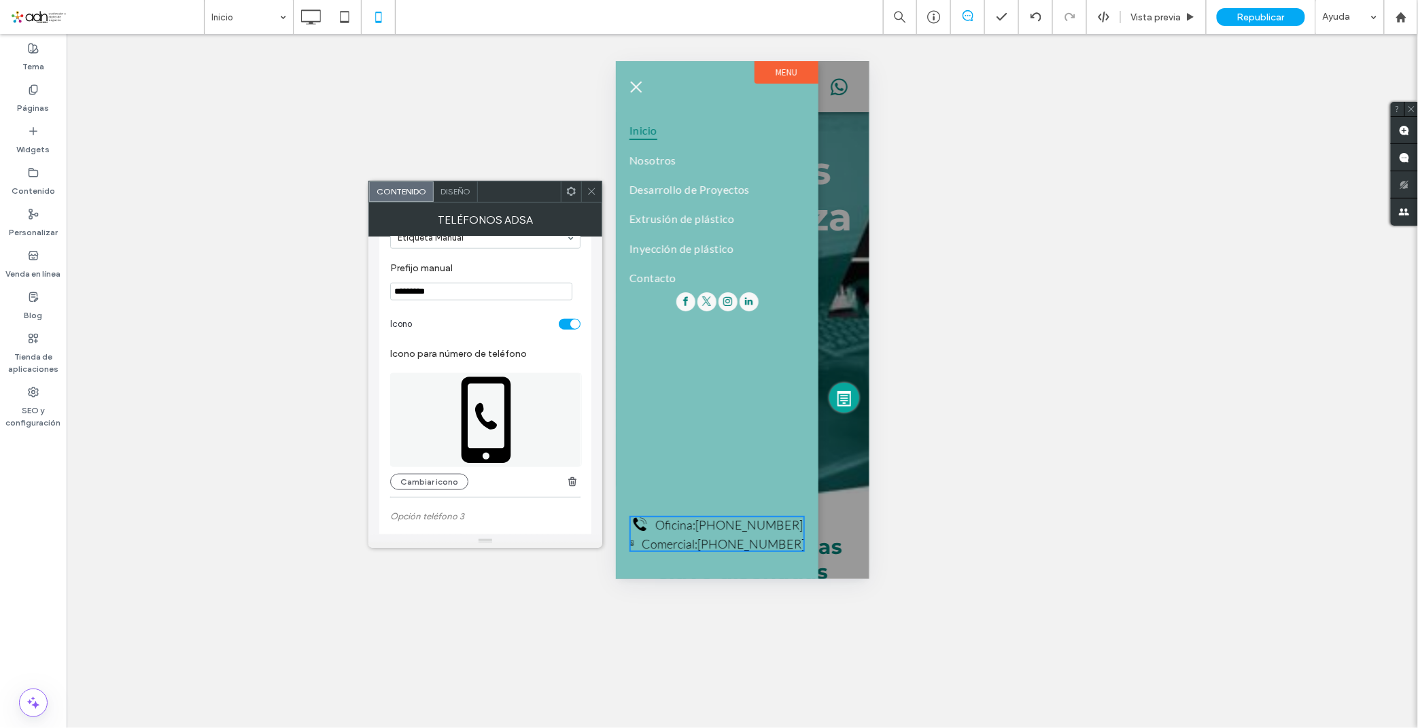
click at [454, 196] on div "Diseño" at bounding box center [456, 191] width 44 height 20
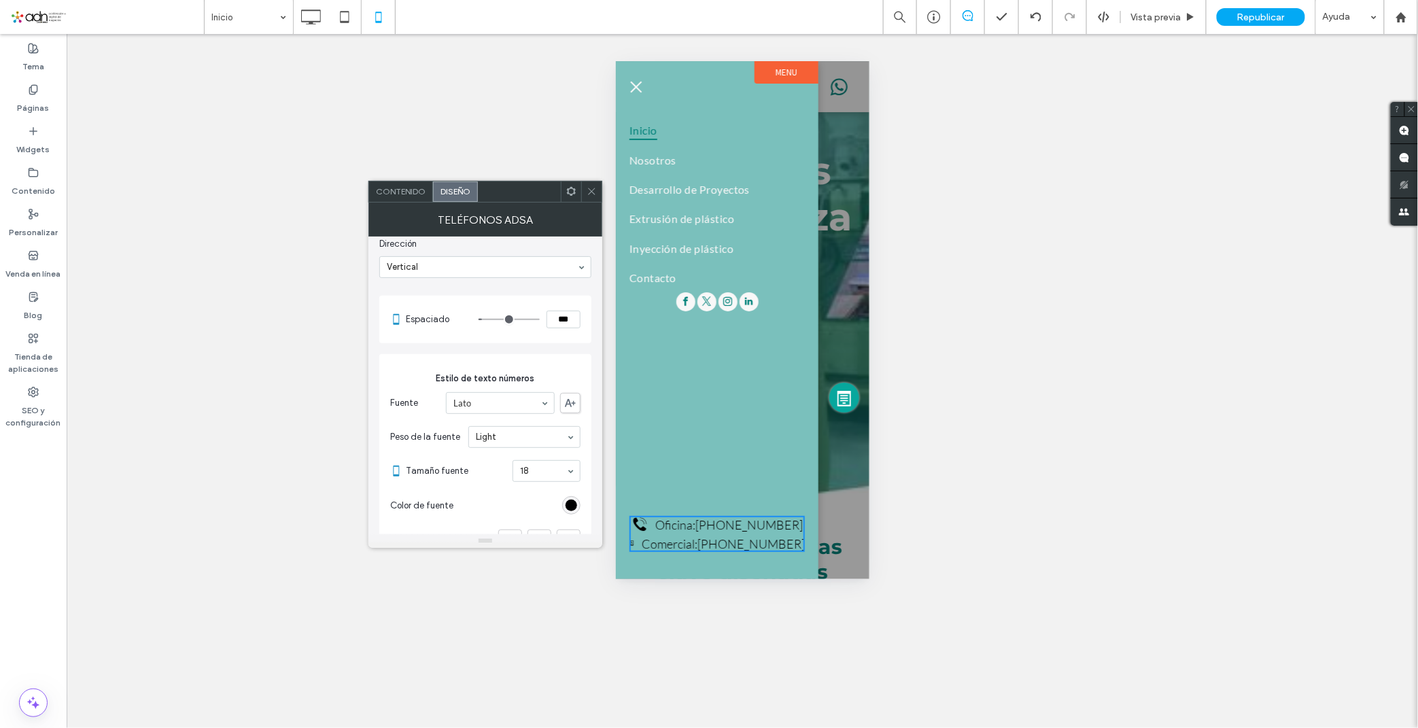
scroll to position [151, 0]
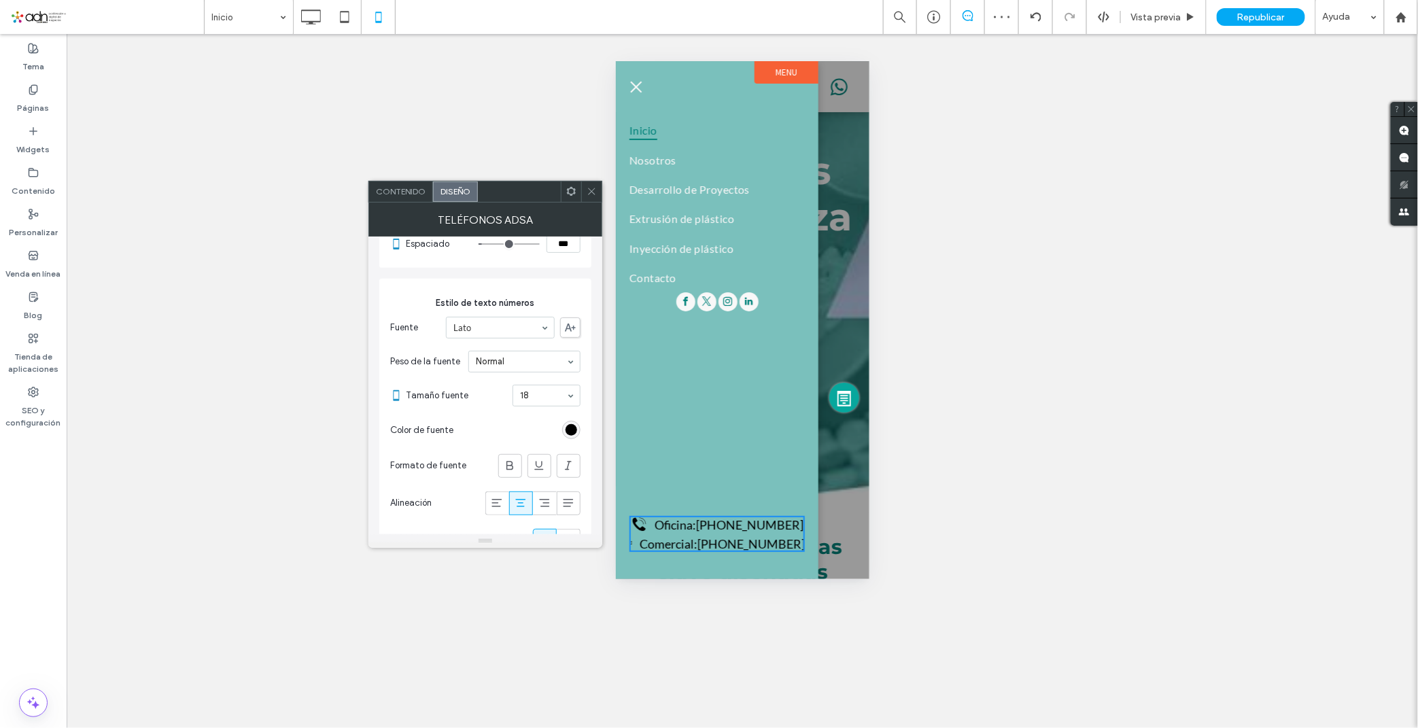
click at [564, 428] on div "rgb(0, 0, 0)" at bounding box center [571, 430] width 18 height 18
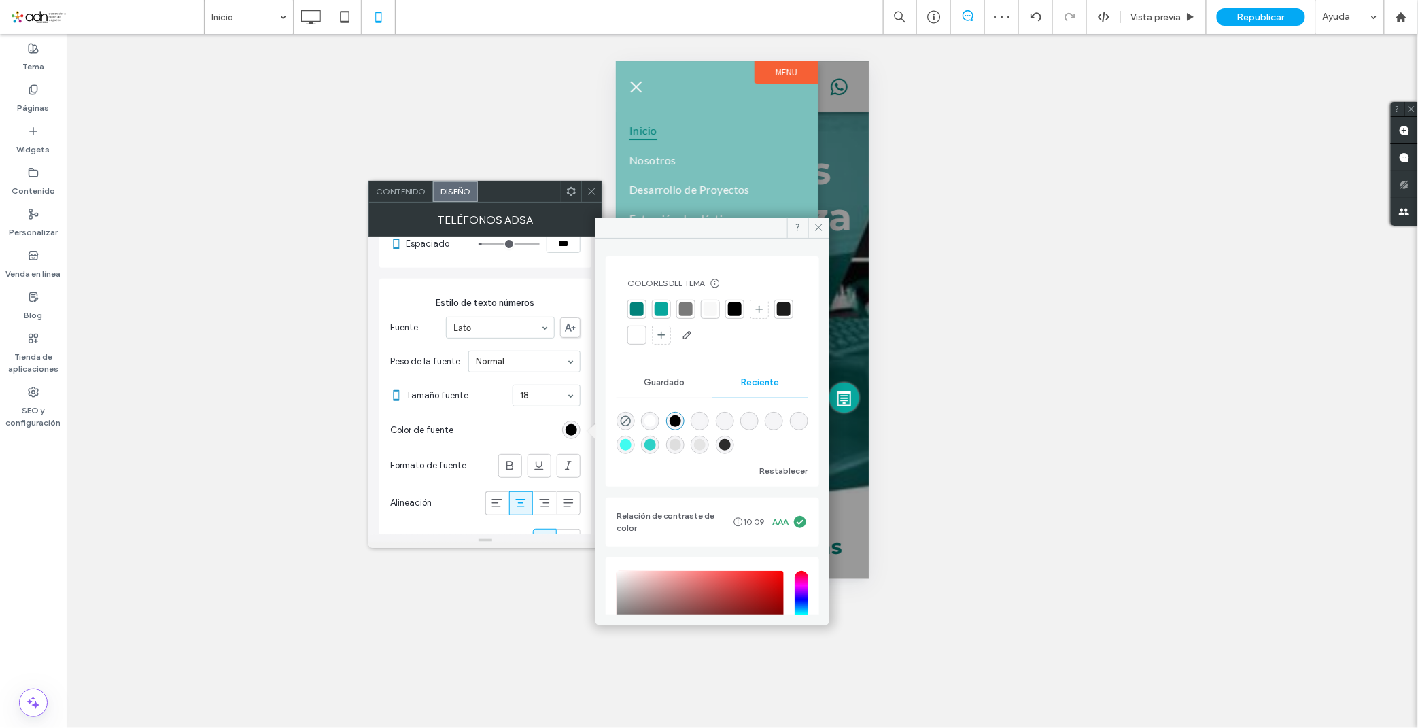
click at [500, 425] on section "Color de fuente" at bounding box center [485, 430] width 190 height 34
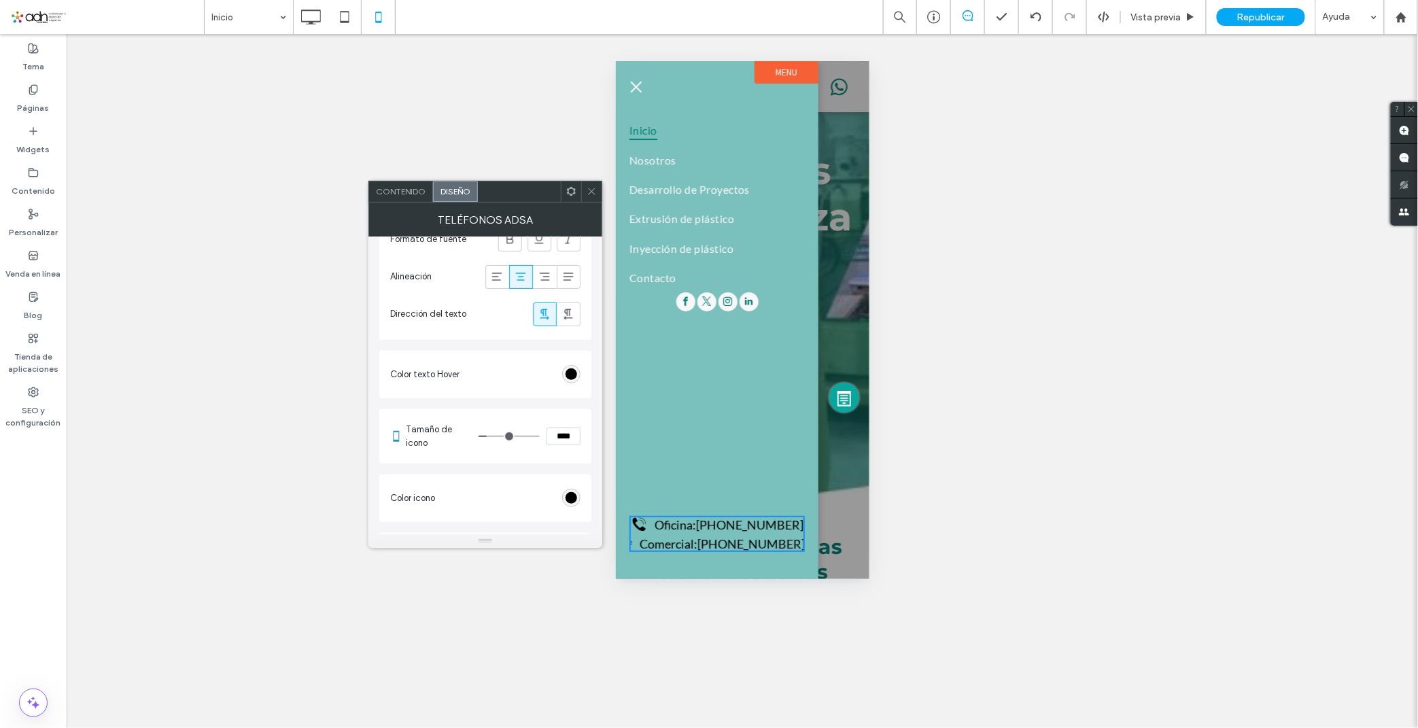
scroll to position [453, 0]
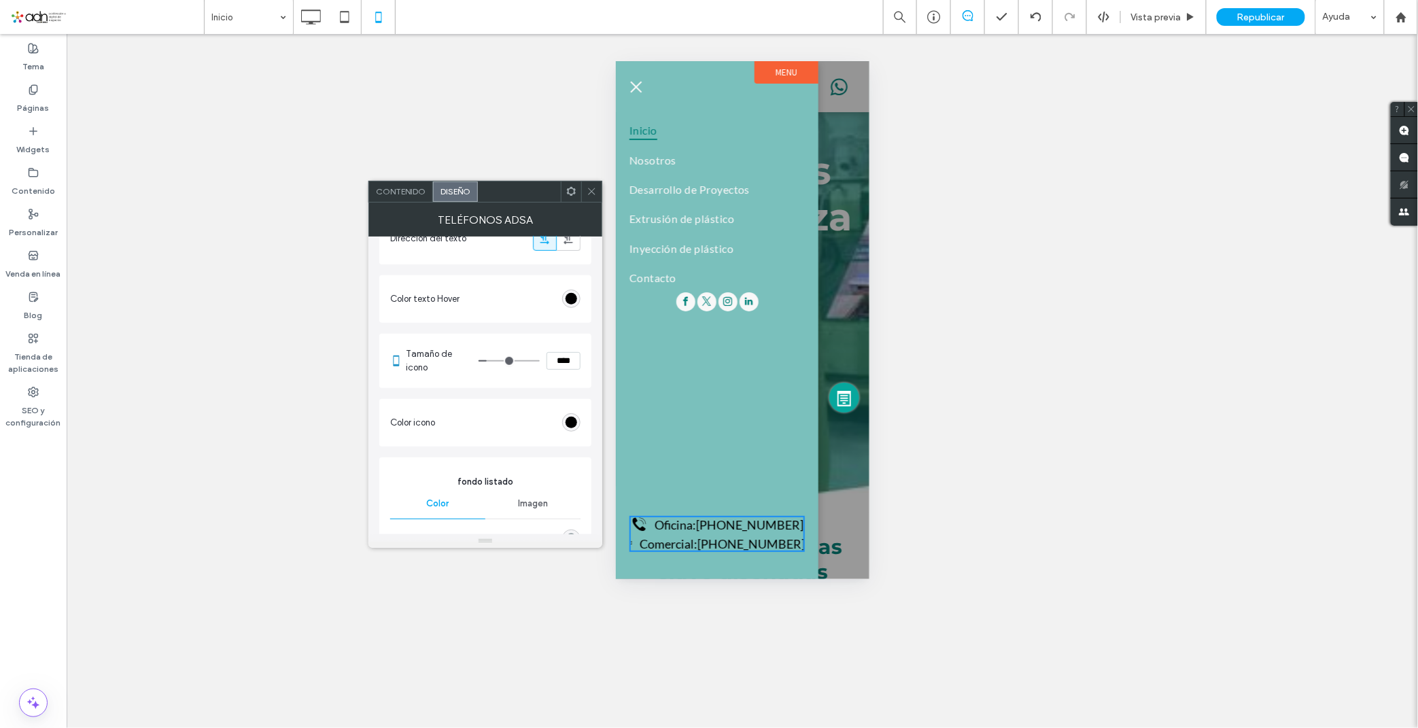
click at [563, 425] on div "rgb(0, 0, 0)" at bounding box center [571, 422] width 18 height 18
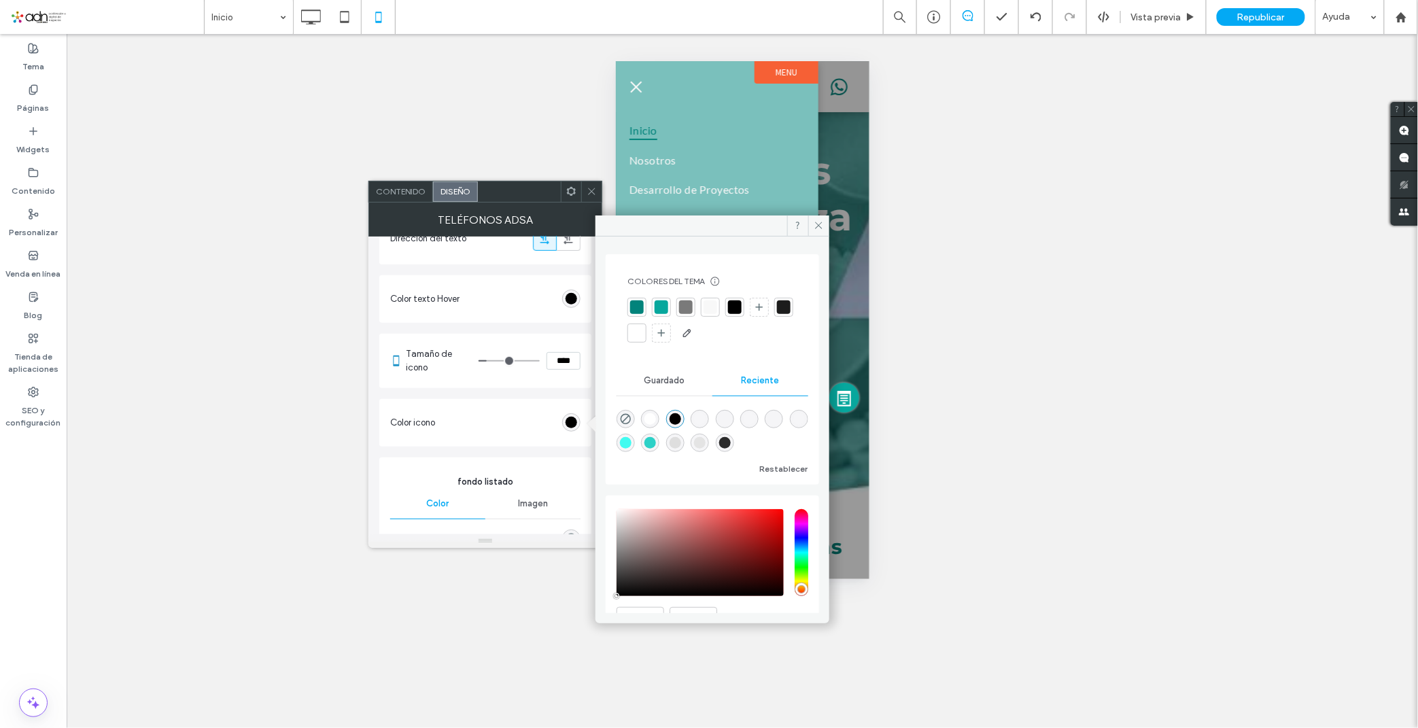
click at [644, 422] on div "rgba(255, 255, 255, 1)" at bounding box center [650, 419] width 12 height 12
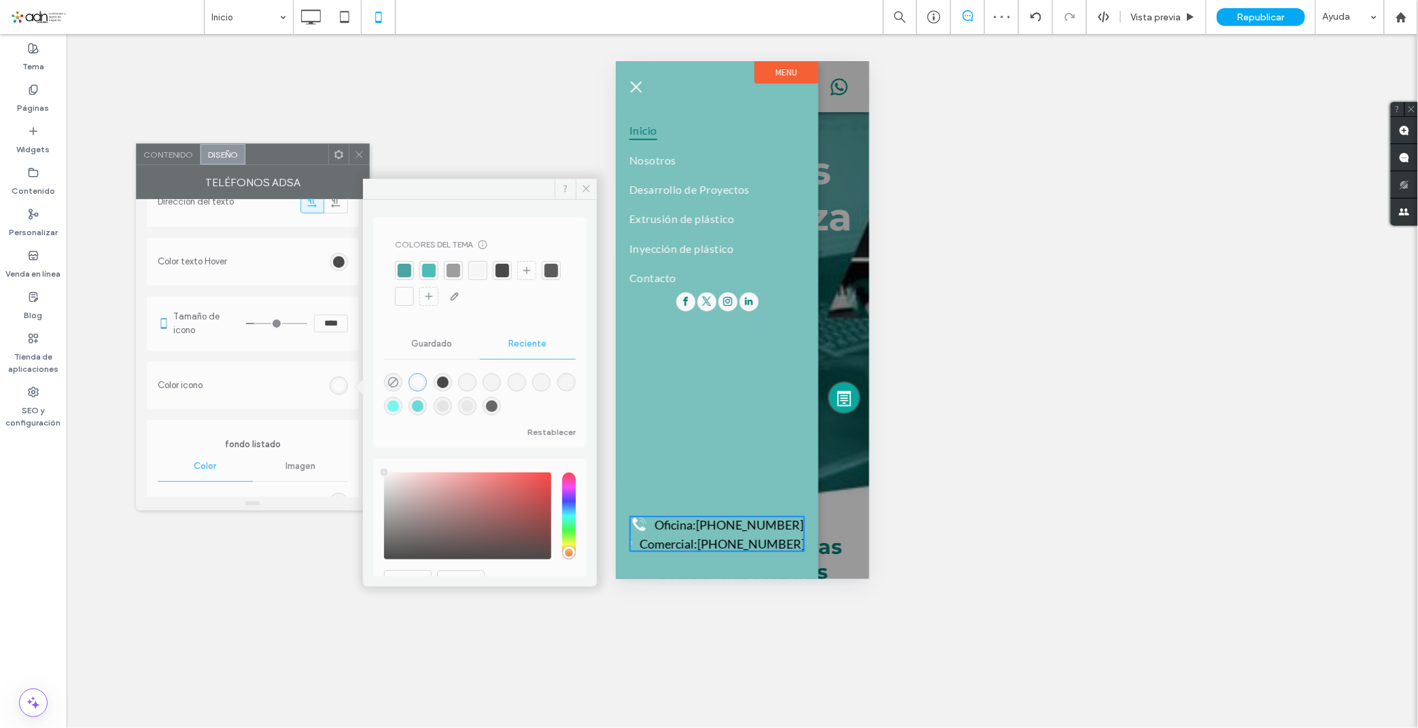
drag, startPoint x: 503, startPoint y: 198, endPoint x: 271, endPoint y: 161, distance: 235.3
click at [271, 161] on div at bounding box center [286, 154] width 83 height 20
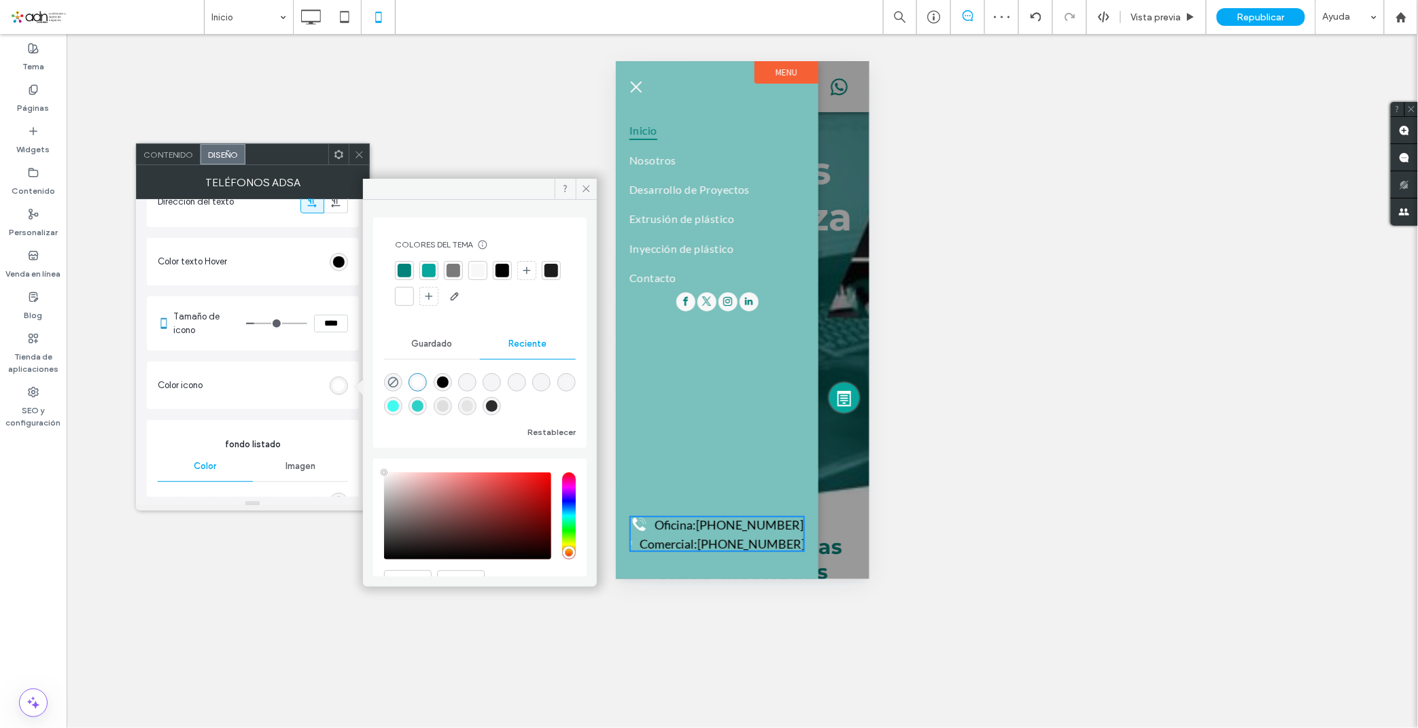
click at [447, 405] on div at bounding box center [480, 391] width 192 height 51
click at [442, 404] on div "rgba(222, 222, 222, 1)" at bounding box center [443, 406] width 12 height 12
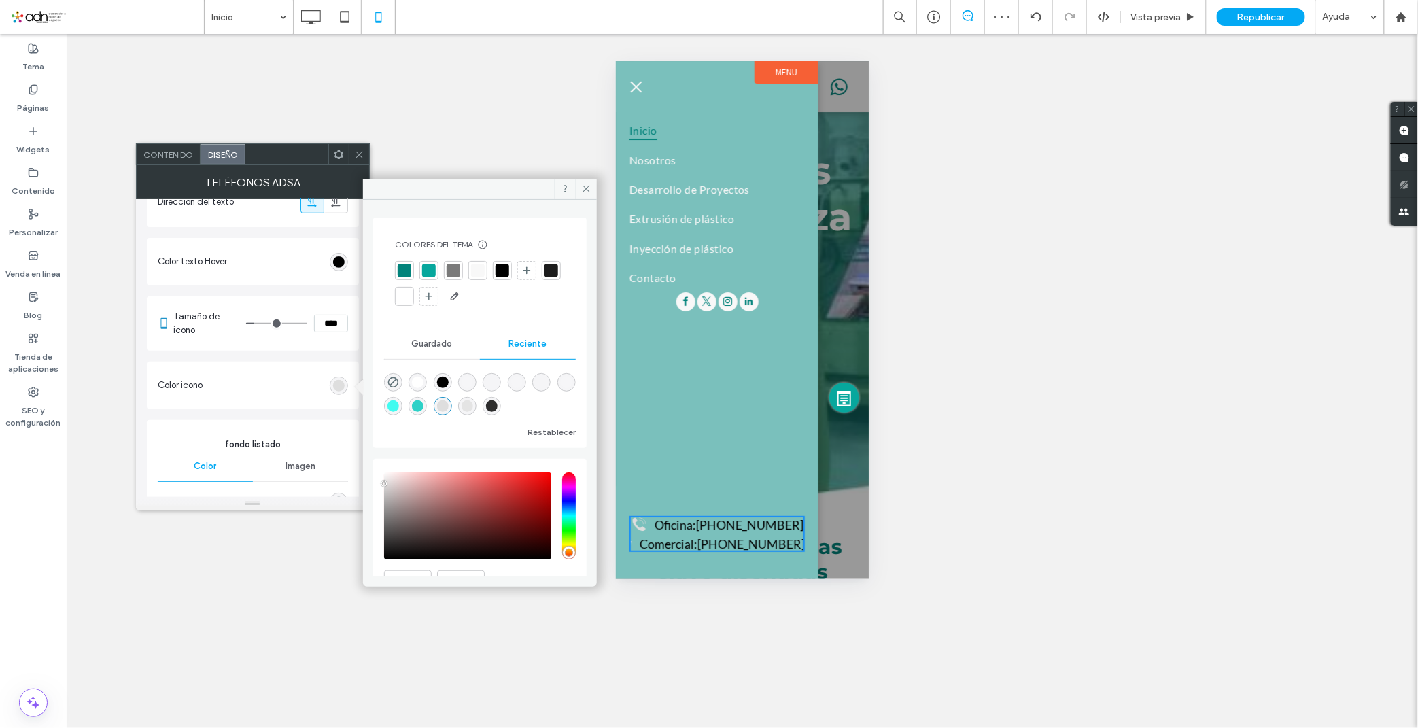
click at [406, 269] on div at bounding box center [405, 271] width 14 height 14
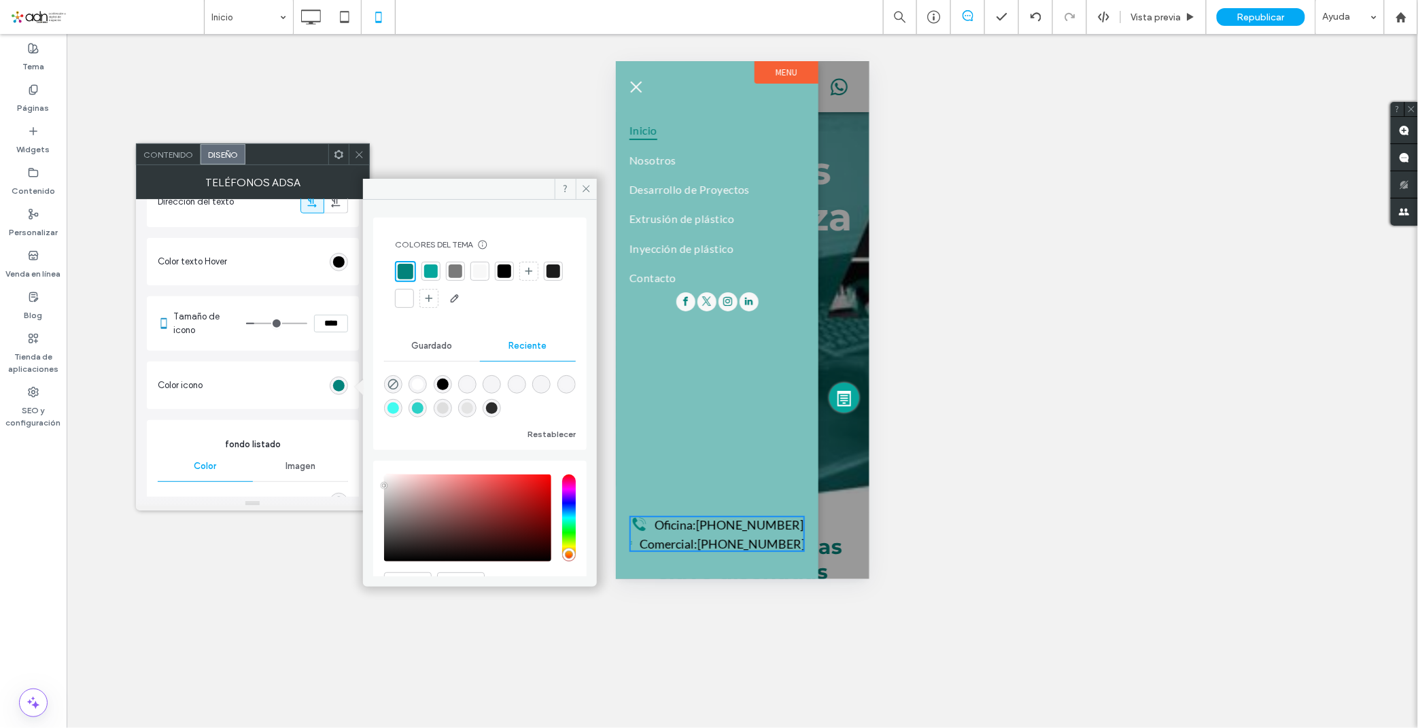
click at [505, 275] on div at bounding box center [505, 271] width 14 height 14
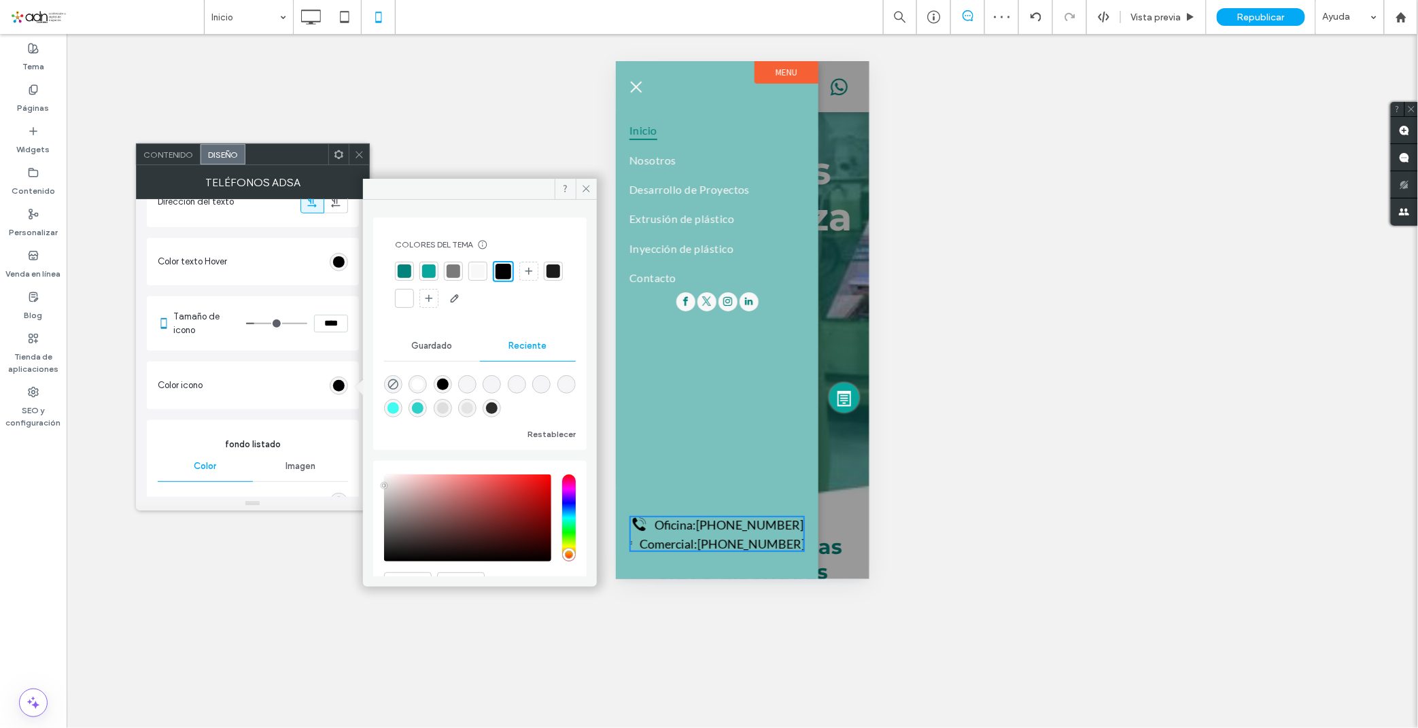
click at [564, 385] on div "rgba(248, 248, 248, 0.3)" at bounding box center [567, 385] width 12 height 12
type input "*******"
type input "**"
type input "***"
click at [408, 377] on div at bounding box center [417, 382] width 18 height 18
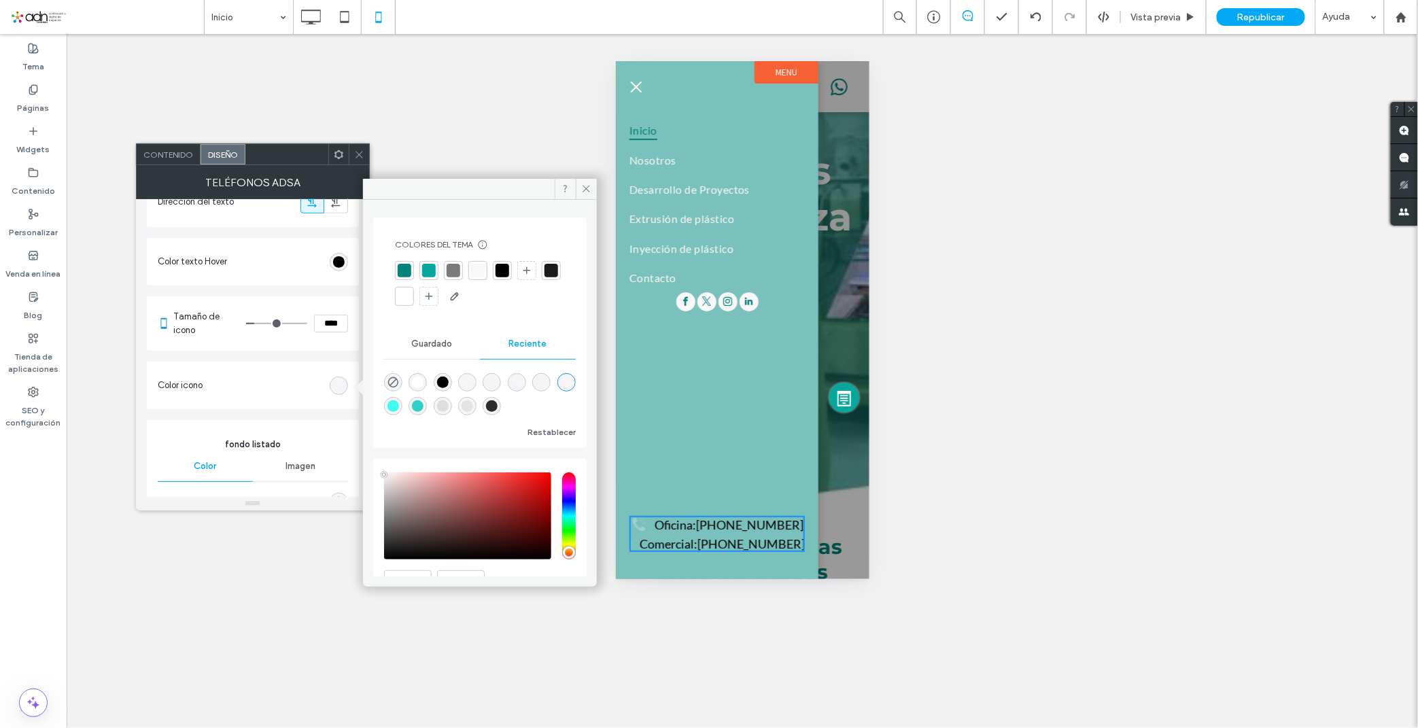
click at [414, 295] on div at bounding box center [404, 296] width 19 height 19
click at [412, 378] on div "rgba(255, 255, 255, 1)" at bounding box center [418, 383] width 12 height 12
type input "*******"
type input "***"
type input "****"
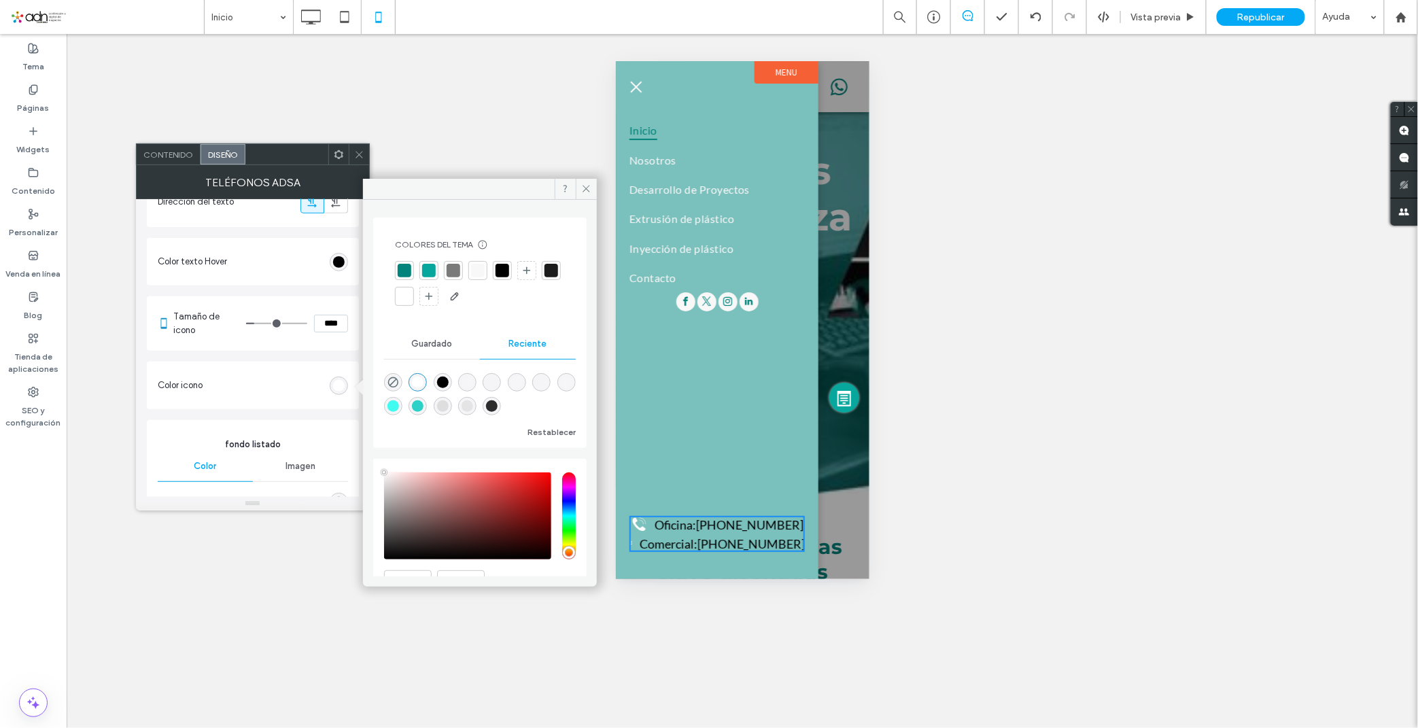
click at [408, 268] on div at bounding box center [405, 271] width 14 height 14
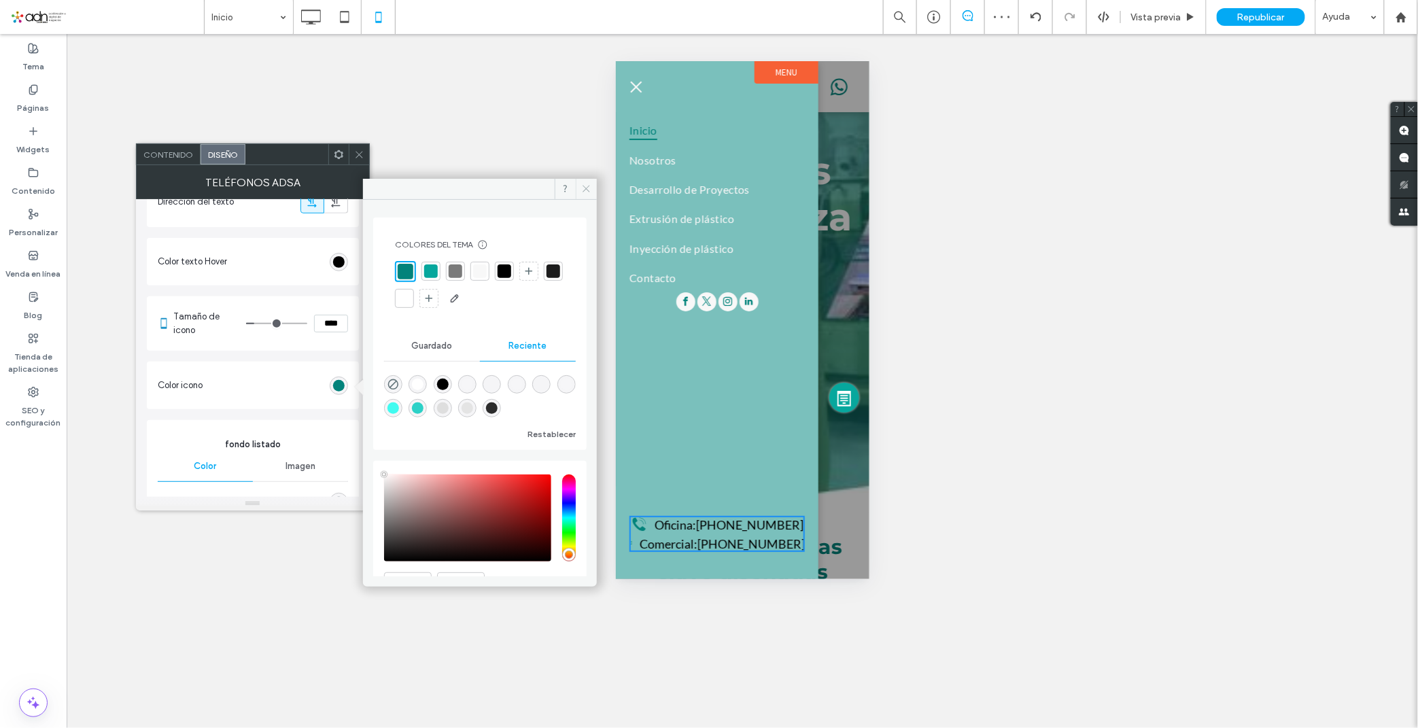
click at [585, 188] on use at bounding box center [586, 189] width 7 height 7
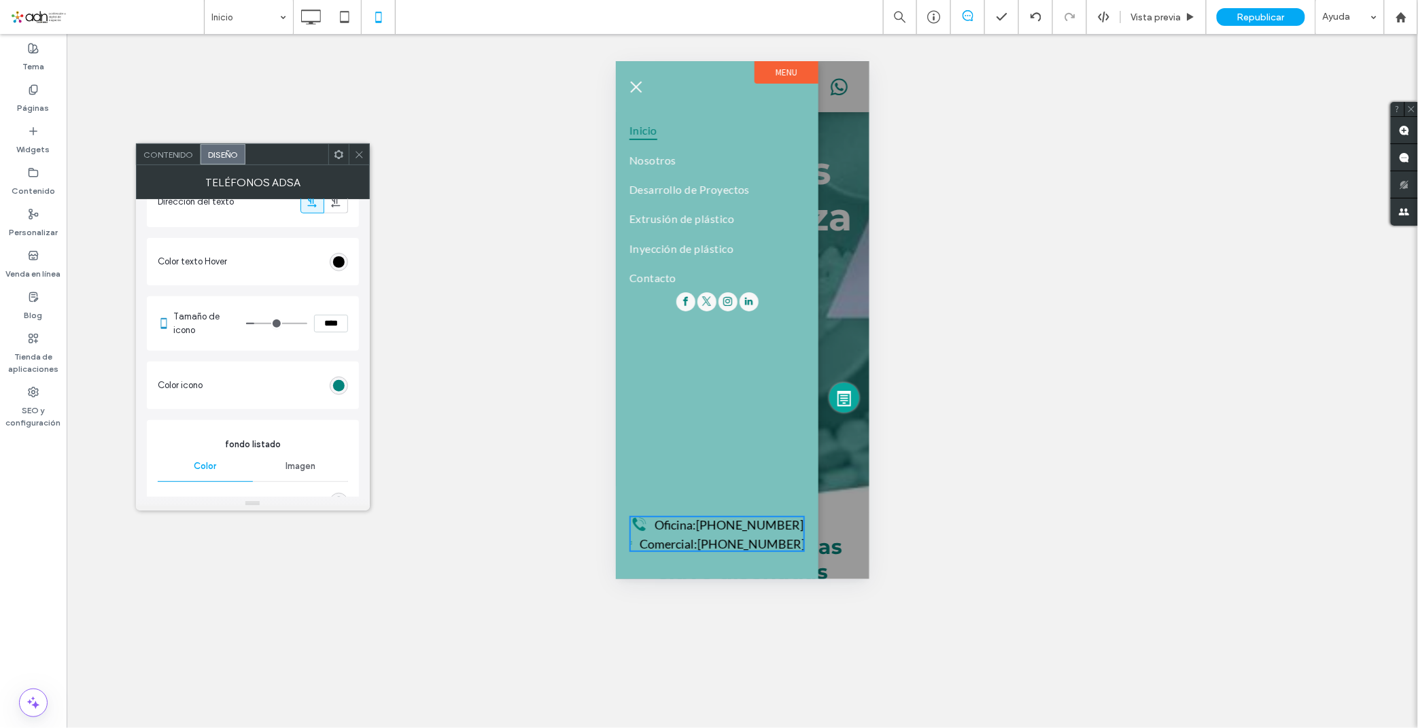
click at [723, 471] on div "Inicio Nosotros Desarrollo de Proyectos Extrusión de plástico Inyección de plás…" at bounding box center [716, 284] width 203 height 448
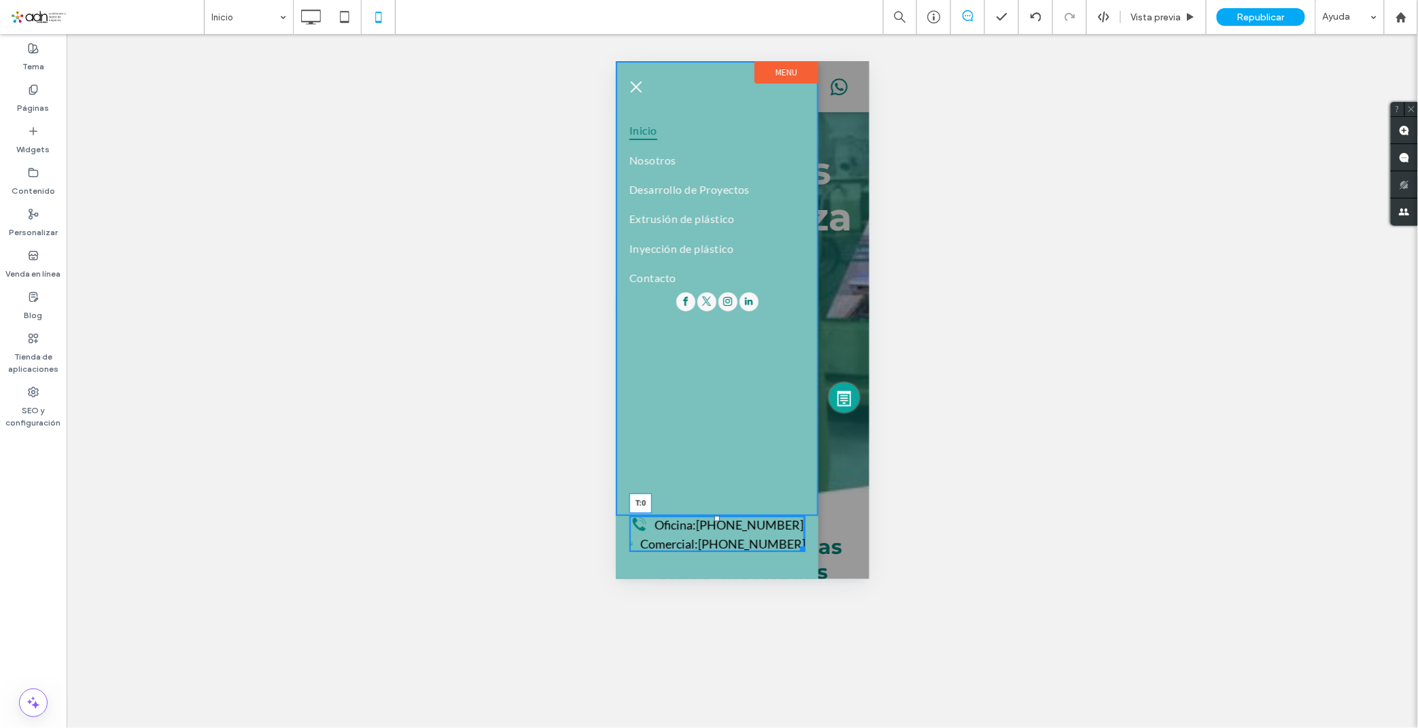
drag, startPoint x: 717, startPoint y: 518, endPoint x: 717, endPoint y: 506, distance: 11.6
click at [717, 506] on div "Click To Paste Inicio Nosotros Desarrollo de Proyectos Extrusión de plástico In…" at bounding box center [716, 319] width 203 height 518
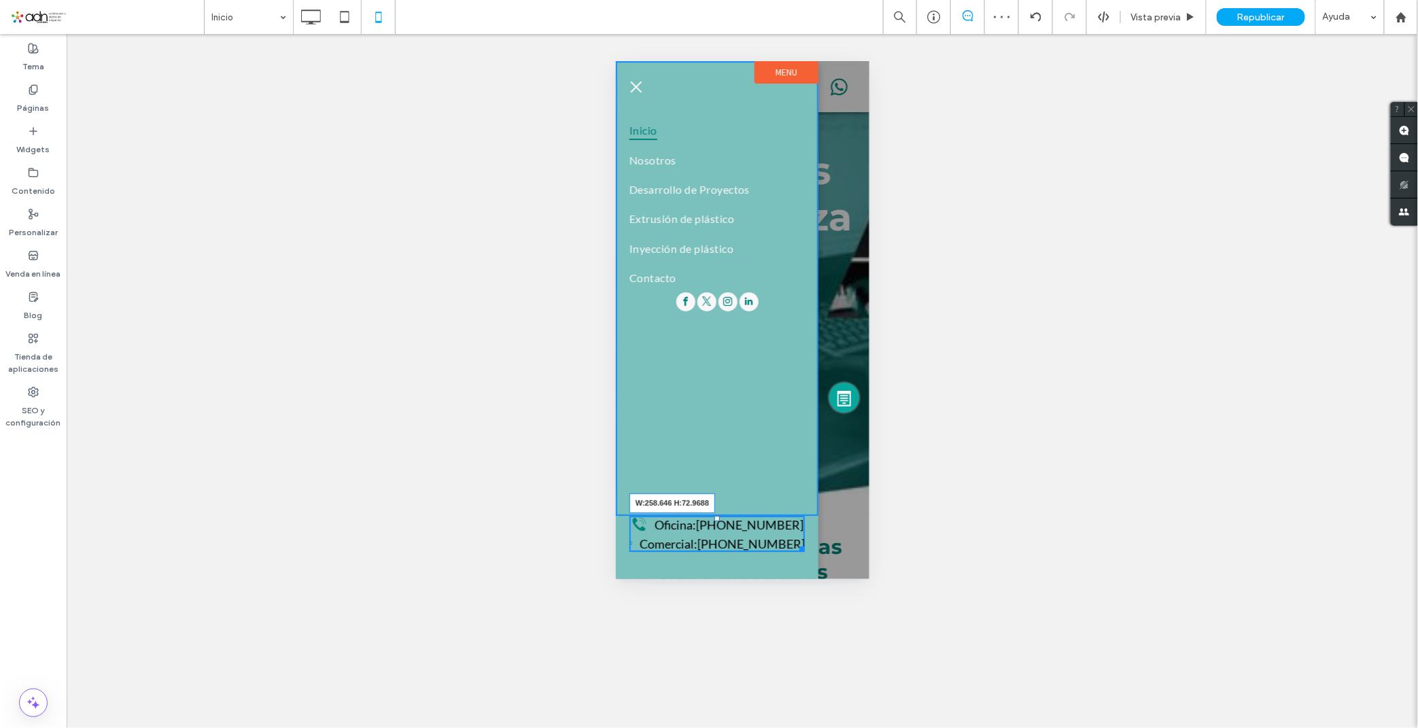
drag, startPoint x: 799, startPoint y: 548, endPoint x: 1462, endPoint y: 623, distance: 666.9
click at [807, 561] on div "Click To Paste Oficina : 81-8381-0687 Comercial : 81-2150-0718 W:258.646 H:72.9…" at bounding box center [716, 546] width 203 height 63
drag, startPoint x: 801, startPoint y: 548, endPoint x: 808, endPoint y: 560, distance: 14.0
click at [808, 560] on div "Click To Paste Oficina : 81-8381-0687 Comercial : 81-2150-0718 W:258.646 H:90.9…" at bounding box center [716, 540] width 203 height 77
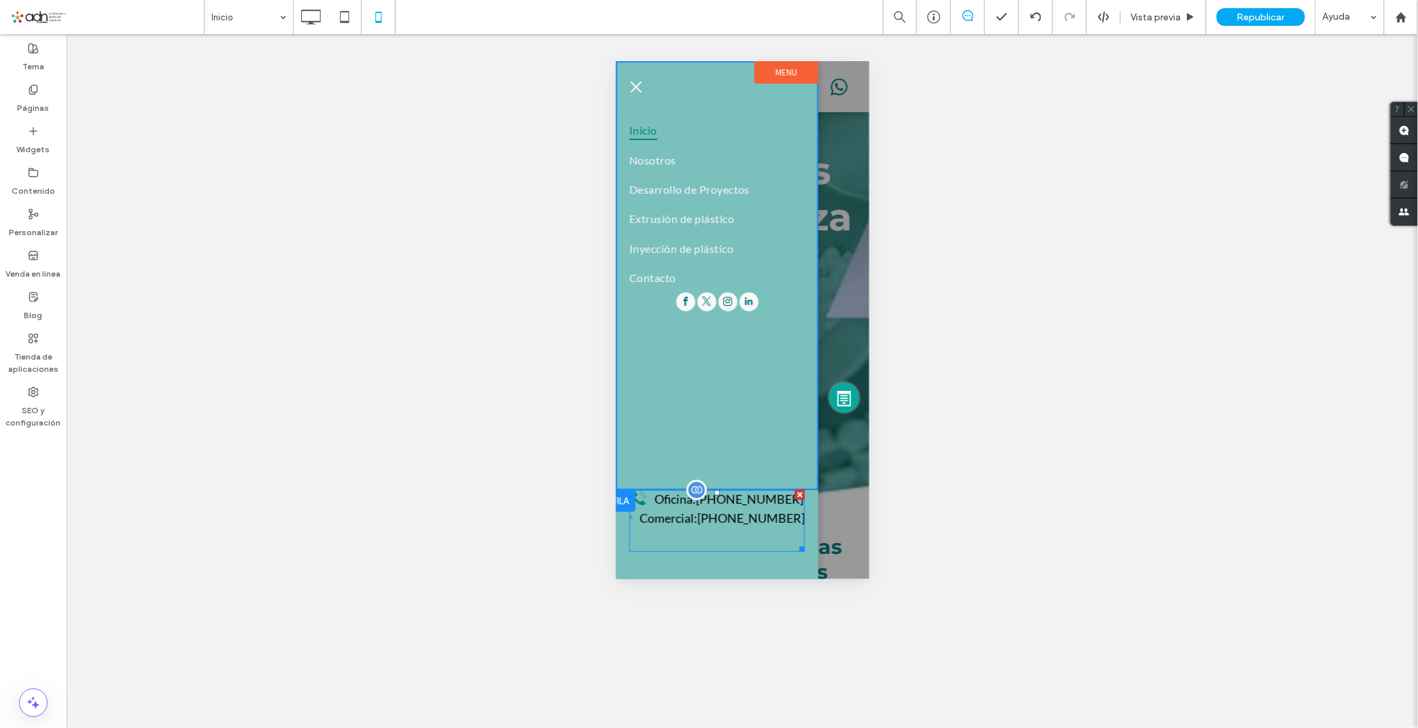
click at [707, 519] on span at bounding box center [716, 520] width 175 height 62
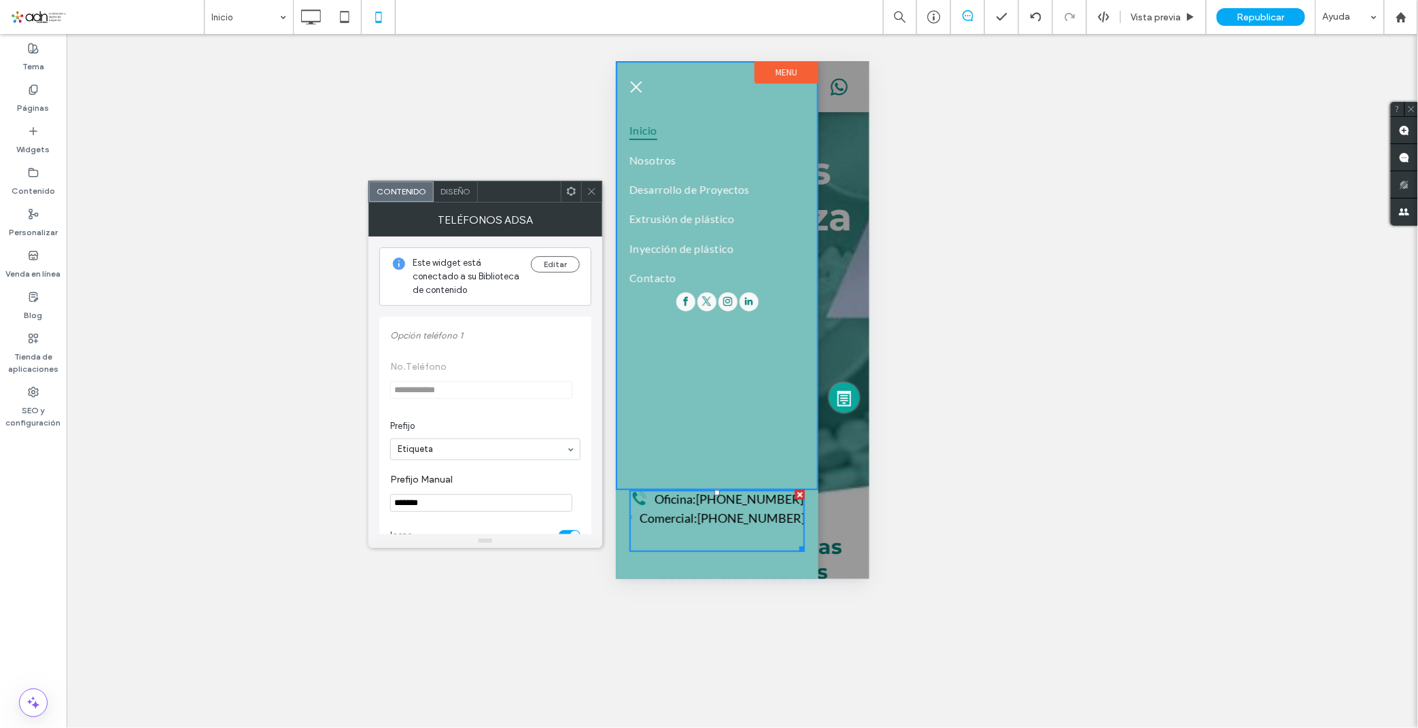
click at [593, 197] on span at bounding box center [592, 191] width 10 height 20
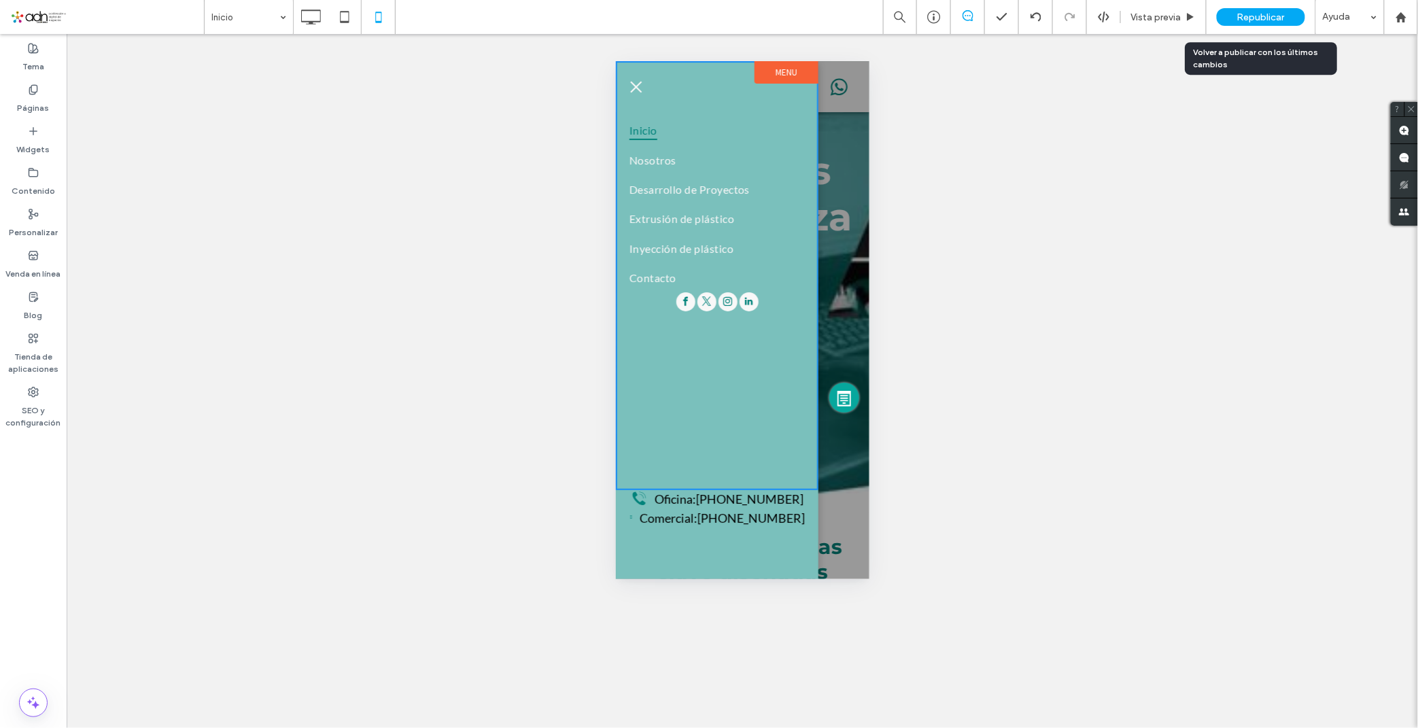
click at [1236, 15] on div "Republicar" at bounding box center [1261, 17] width 88 height 18
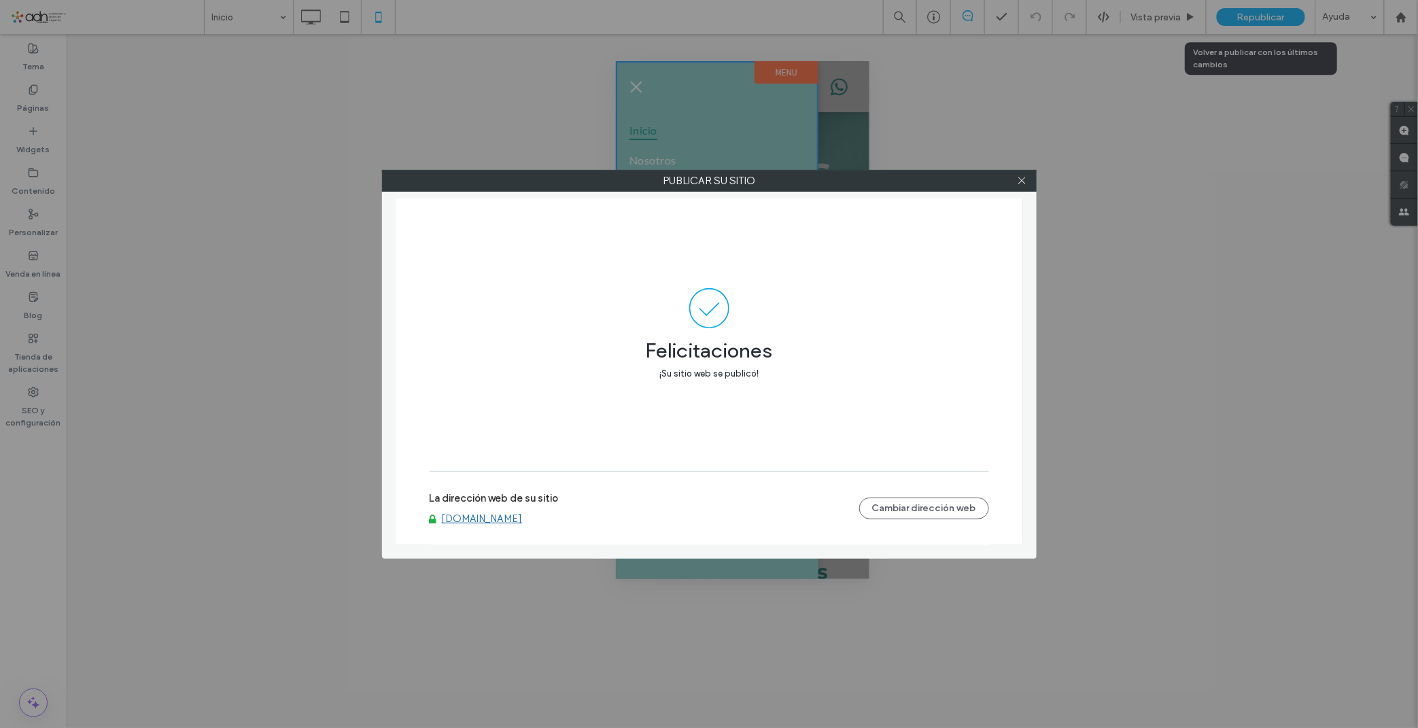
click at [470, 519] on link "[DOMAIN_NAME]" at bounding box center [482, 518] width 81 height 12
click at [1024, 182] on use at bounding box center [1021, 180] width 7 height 7
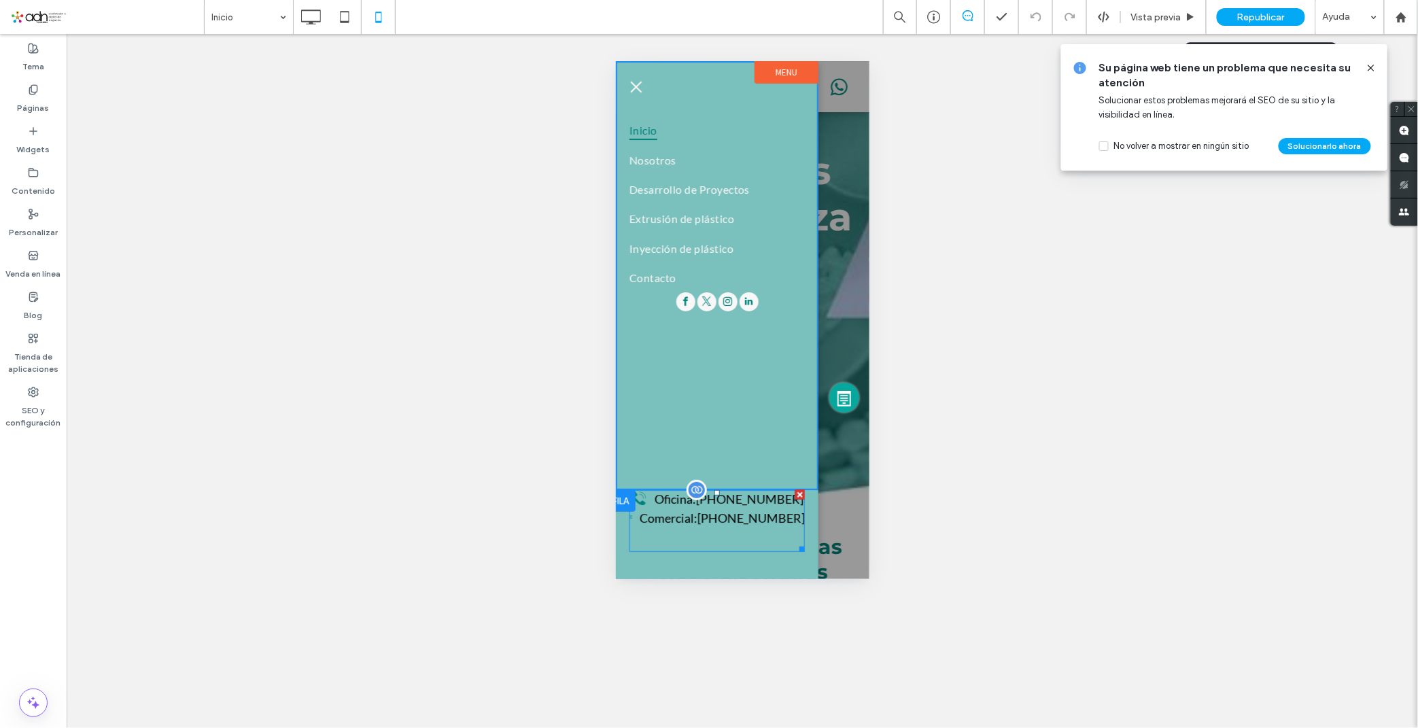
click at [688, 519] on span at bounding box center [716, 520] width 175 height 62
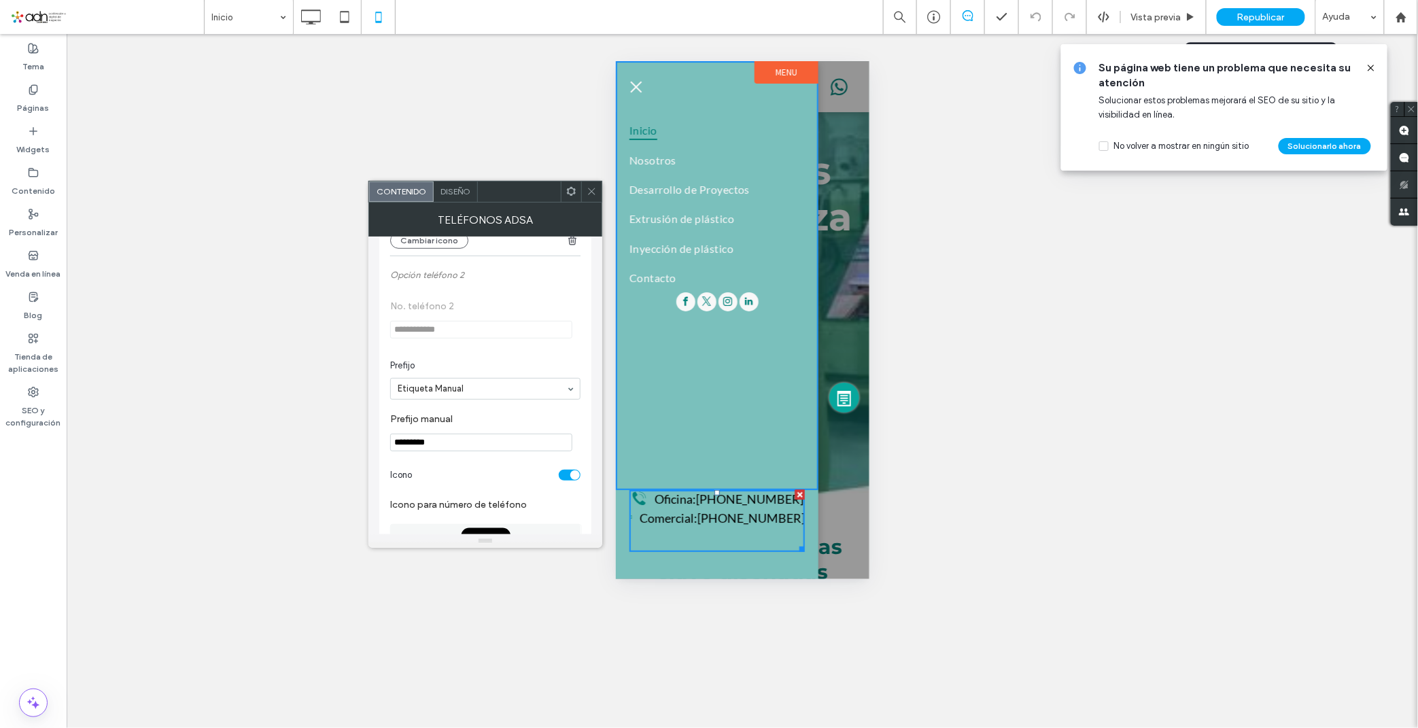
scroll to position [604, 0]
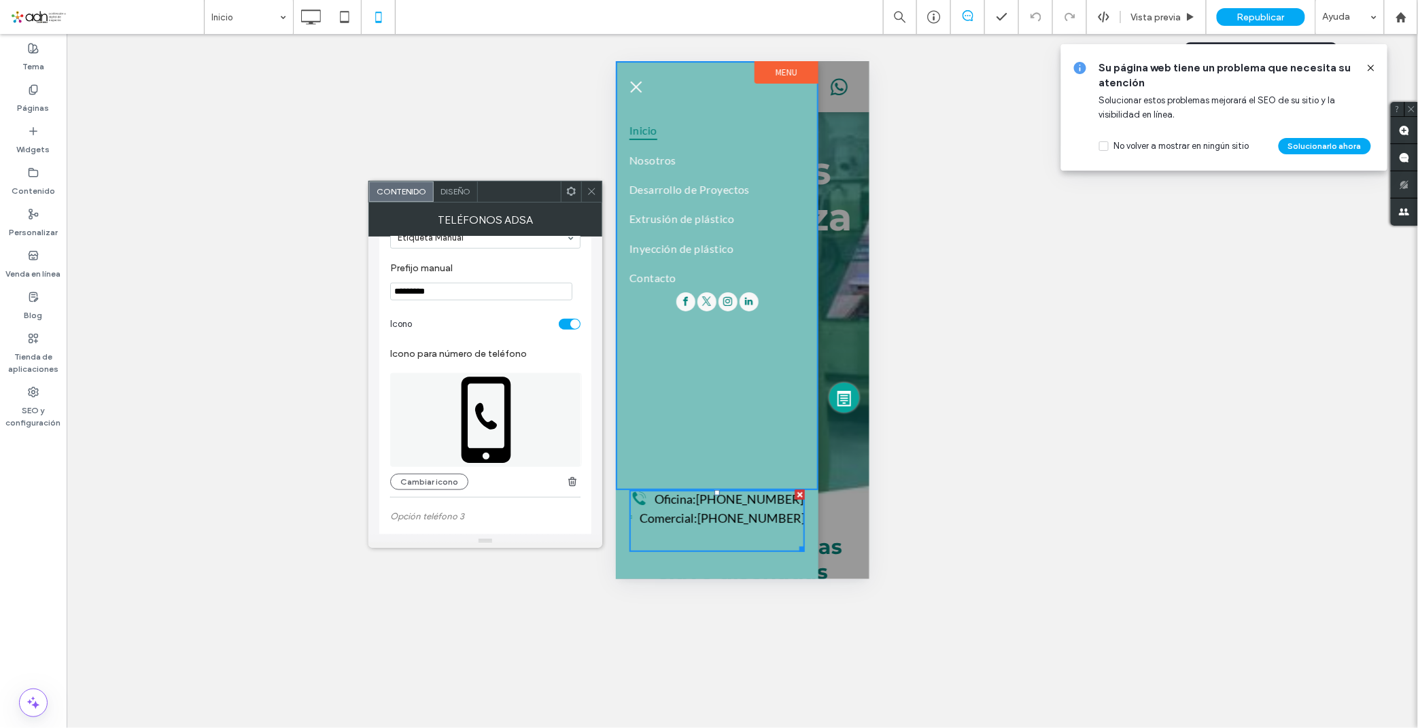
click at [438, 477] on div "Cambiar icono" at bounding box center [485, 428] width 190 height 124
click at [434, 485] on button "Cambiar icono" at bounding box center [429, 482] width 78 height 16
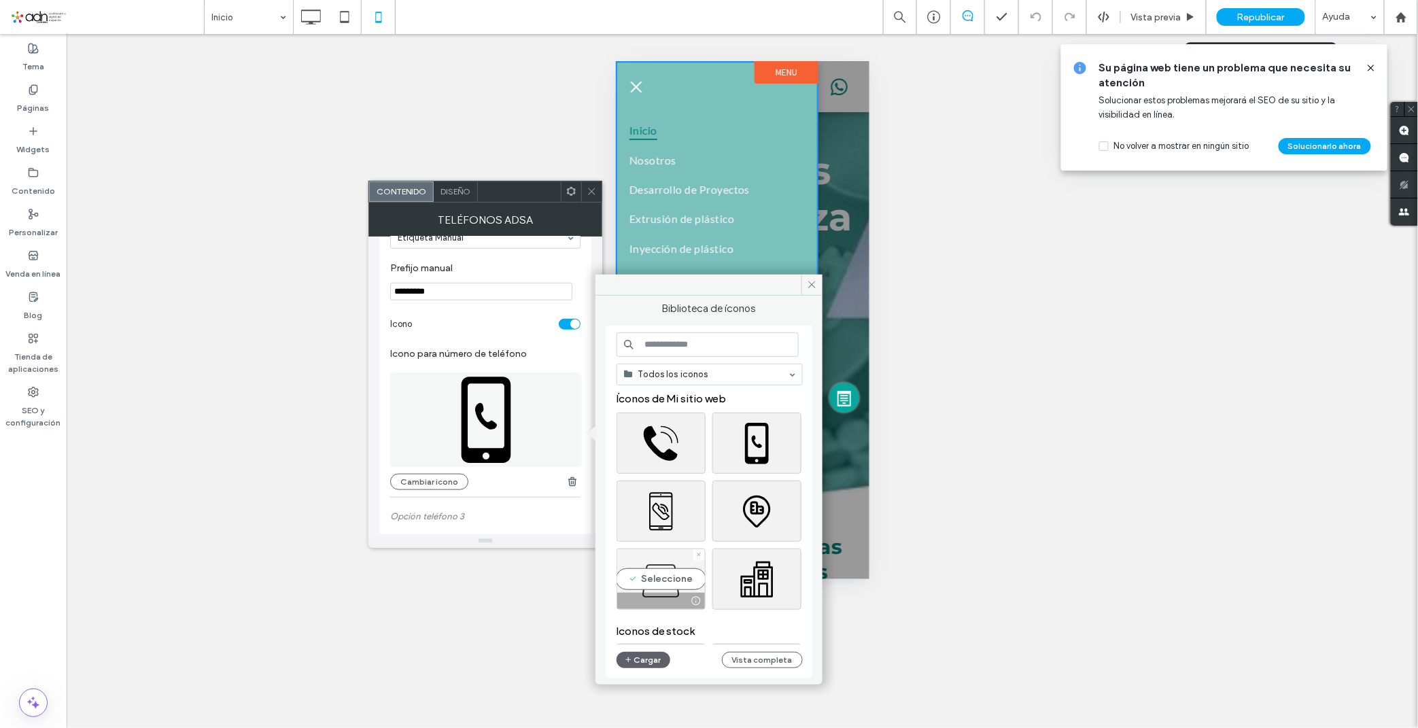
click at [657, 573] on div "Seleccione" at bounding box center [660, 579] width 89 height 61
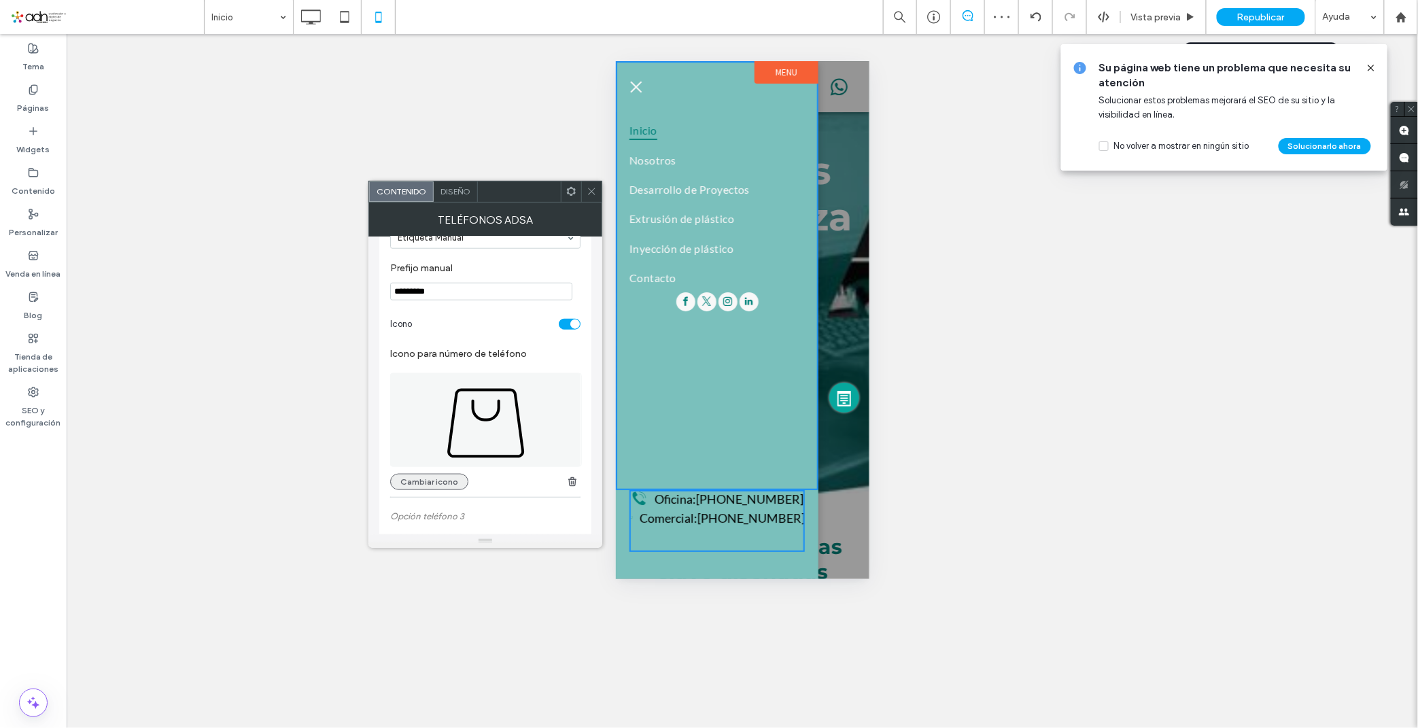
click at [447, 487] on button "Cambiar icono" at bounding box center [429, 482] width 78 height 16
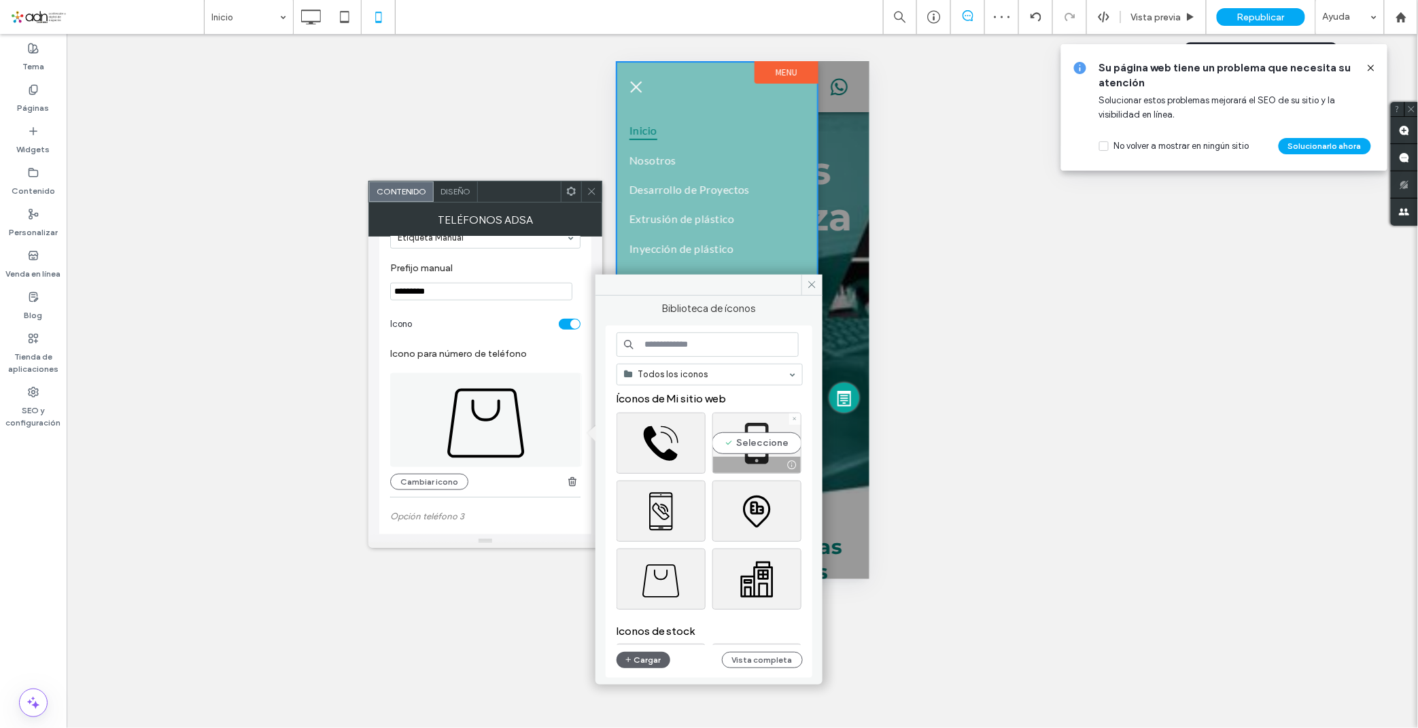
drag, startPoint x: 740, startPoint y: 438, endPoint x: 112, endPoint y: 377, distance: 630.3
click at [740, 438] on div "Seleccione" at bounding box center [756, 443] width 89 height 61
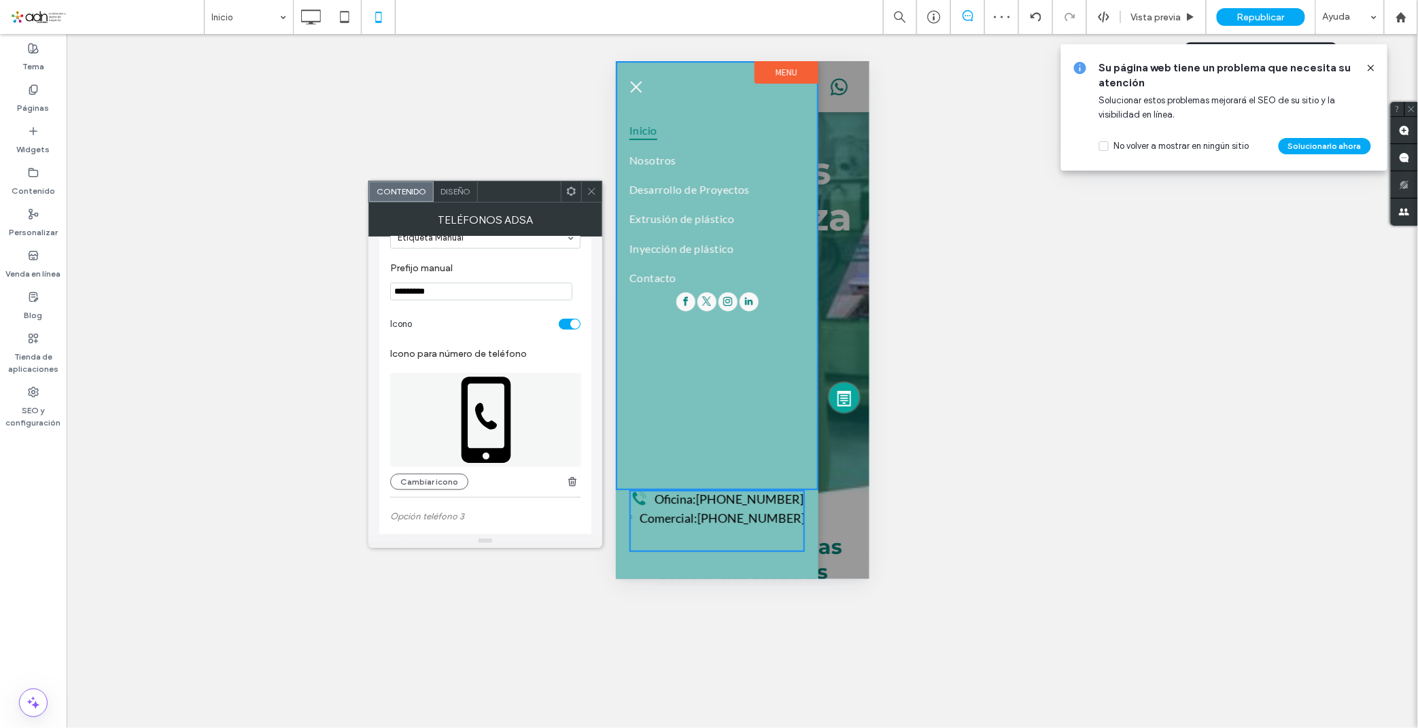
click at [593, 194] on icon at bounding box center [592, 191] width 10 height 10
